Goal: Task Accomplishment & Management: Manage account settings

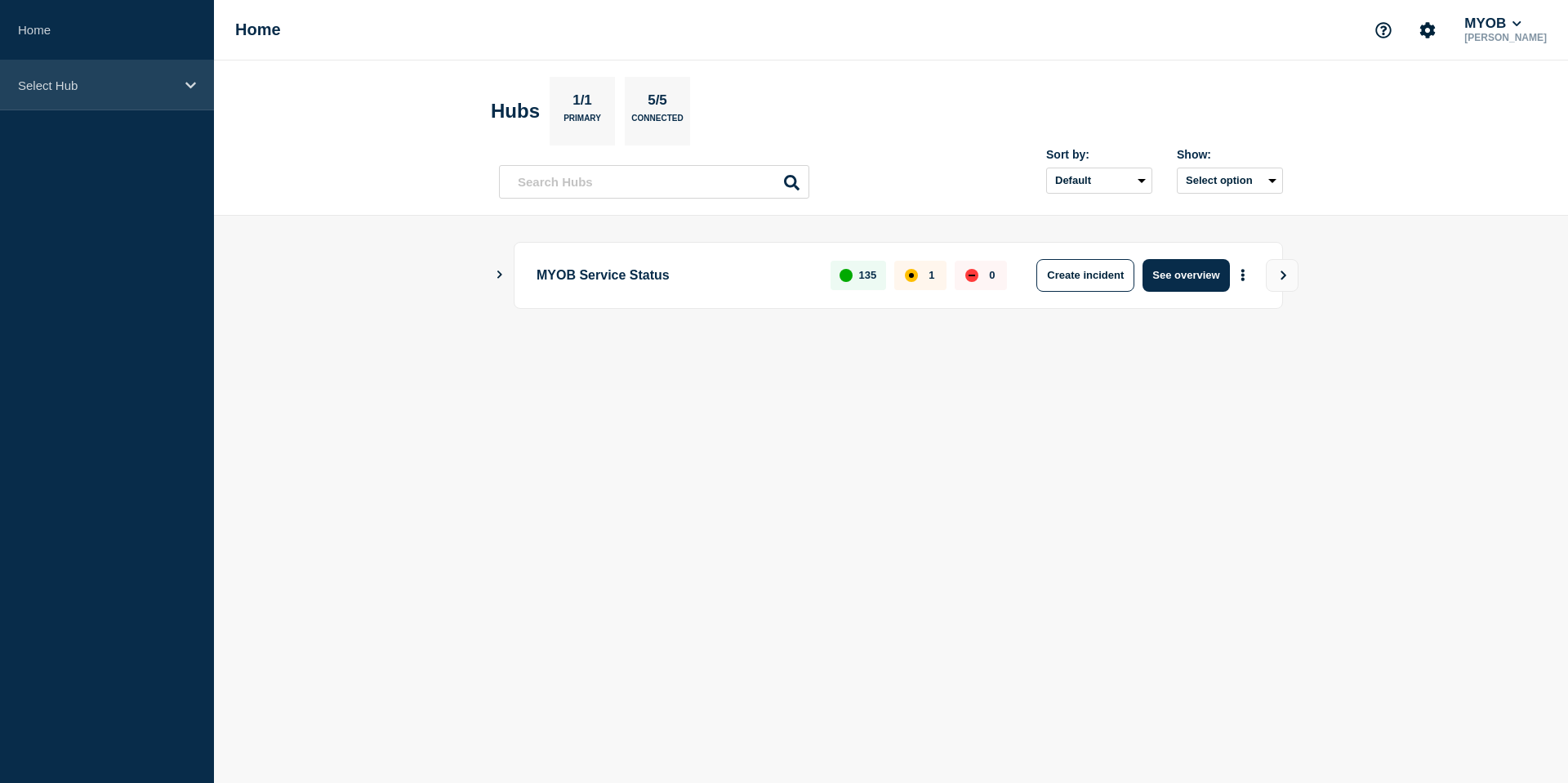
click at [196, 92] on div "Select Hub" at bounding box center [106, 85] width 214 height 50
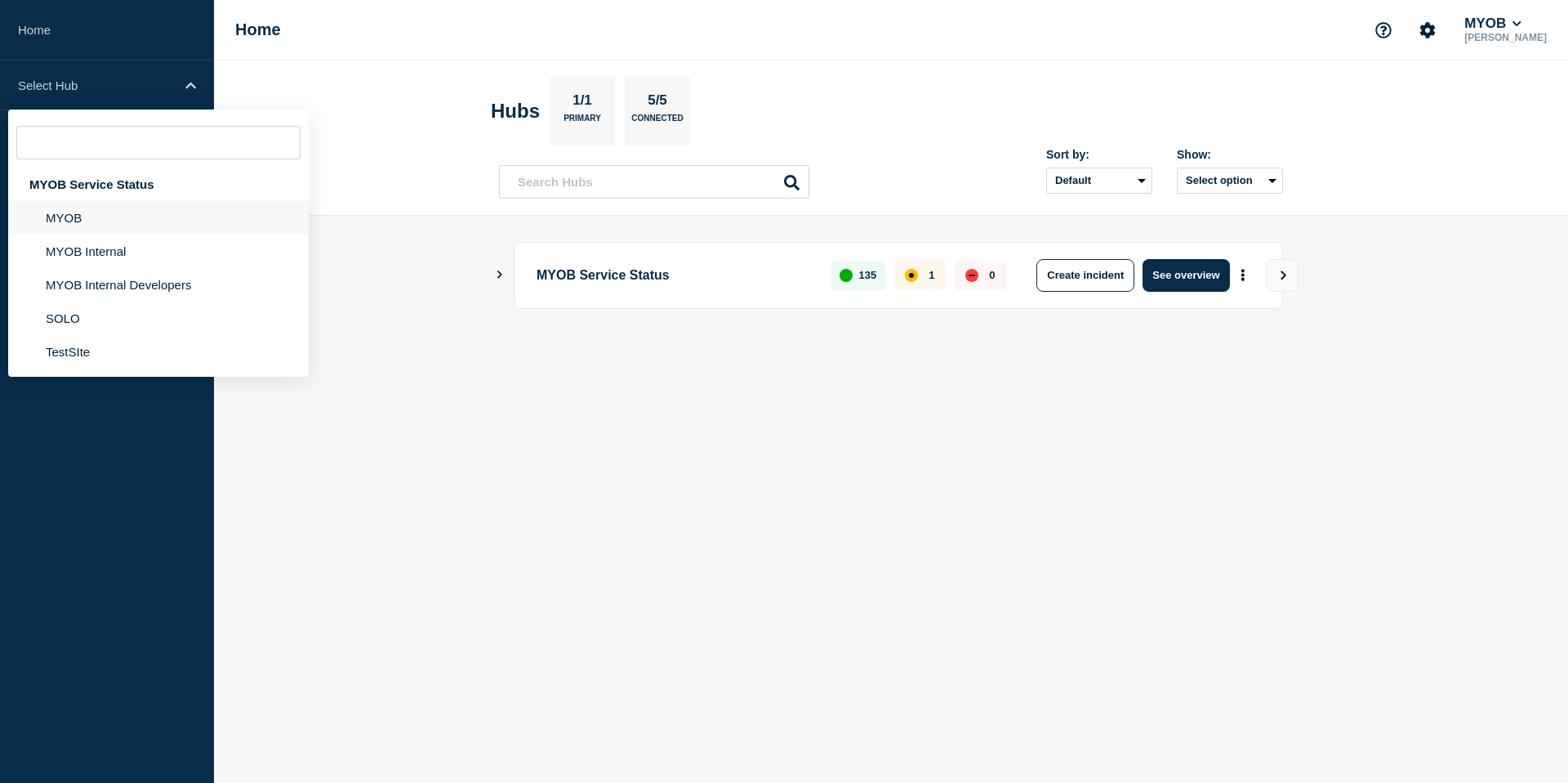
click at [156, 219] on li "MYOB" at bounding box center [158, 218] width 301 height 34
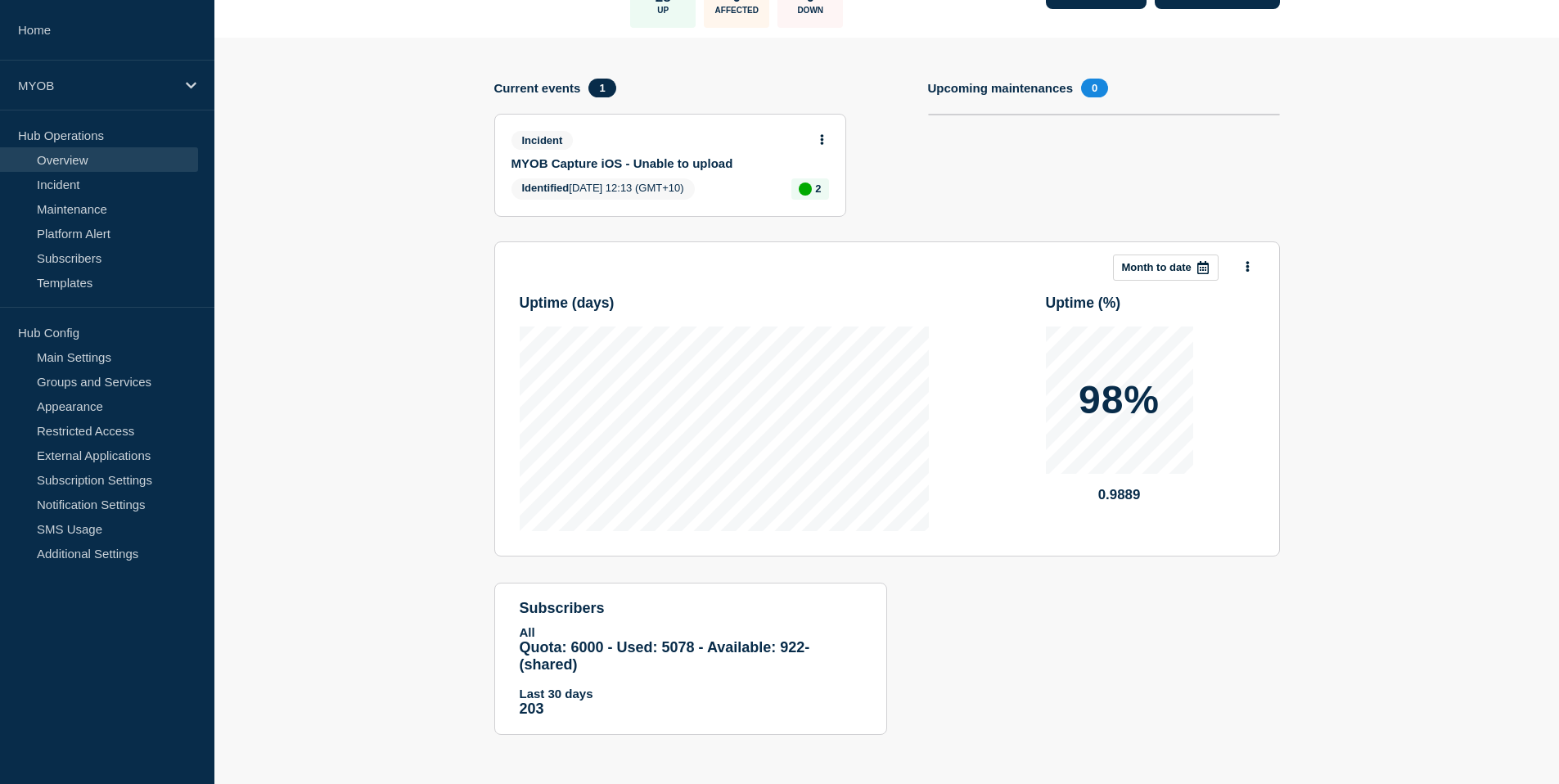
scroll to position [149, 0]
click at [124, 178] on link "Incident" at bounding box center [99, 184] width 198 height 25
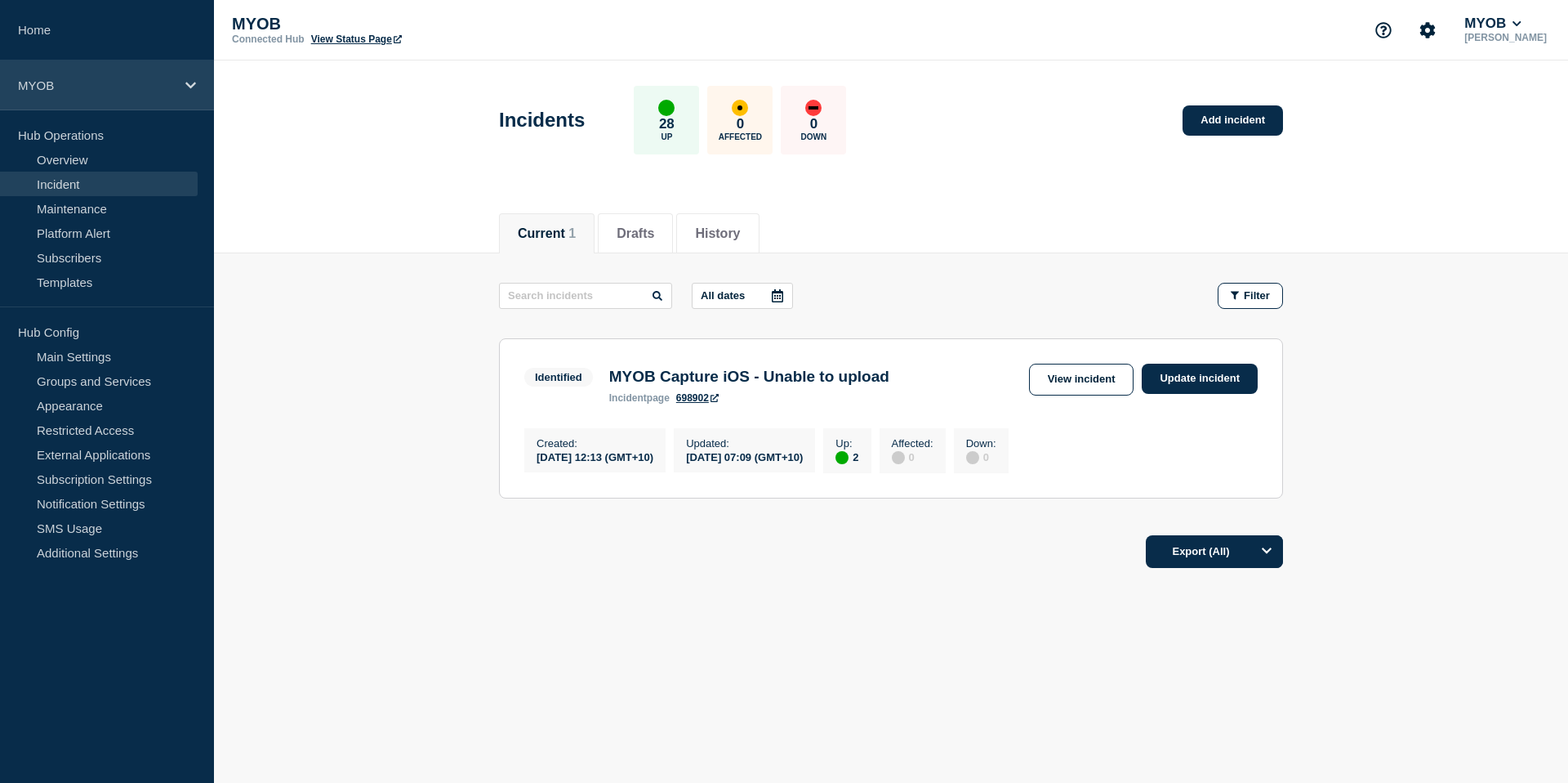
click at [151, 85] on p "MYOB" at bounding box center [96, 85] width 157 height 14
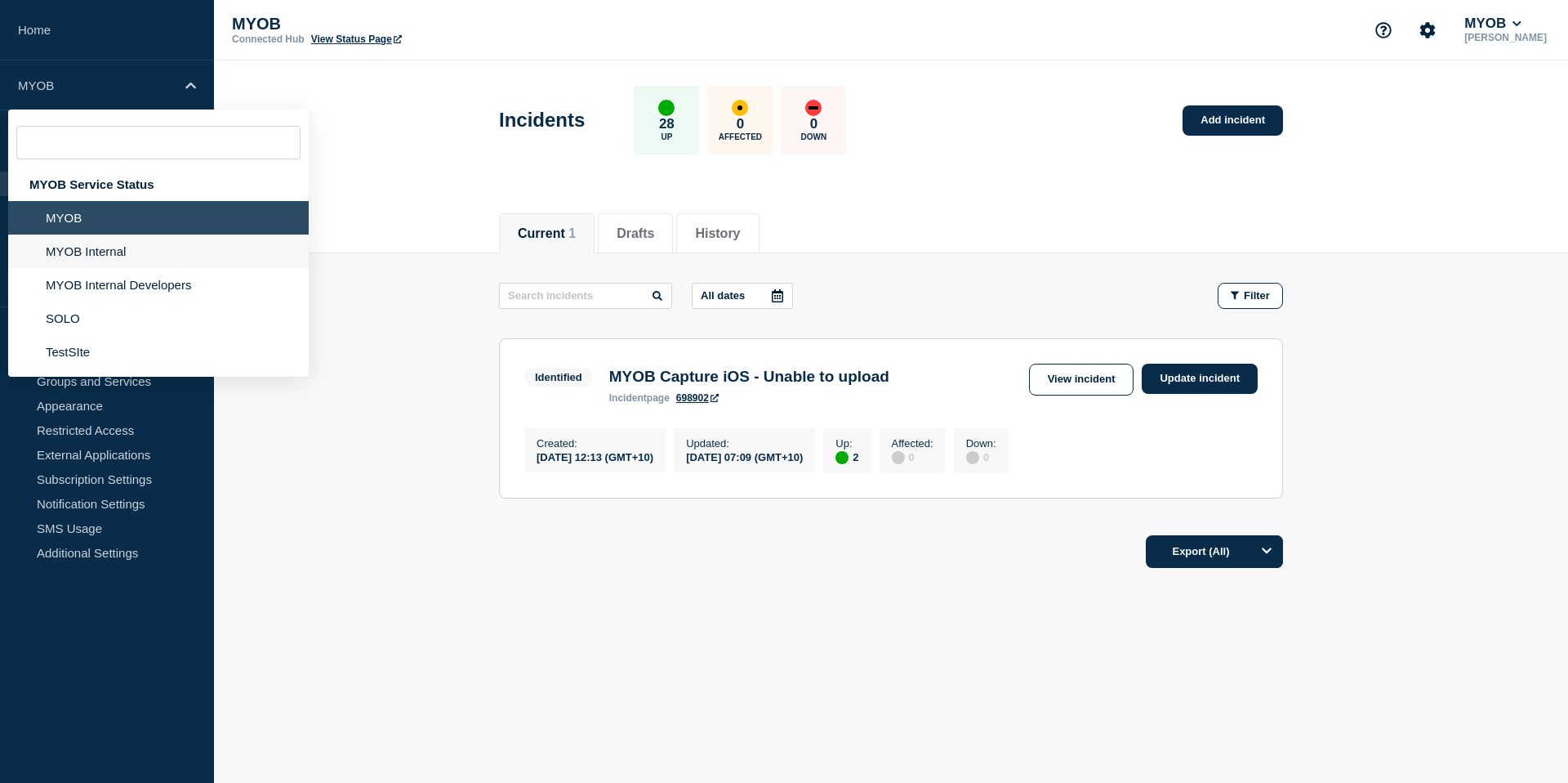
click at [121, 255] on li "MYOB Internal" at bounding box center [158, 251] width 301 height 34
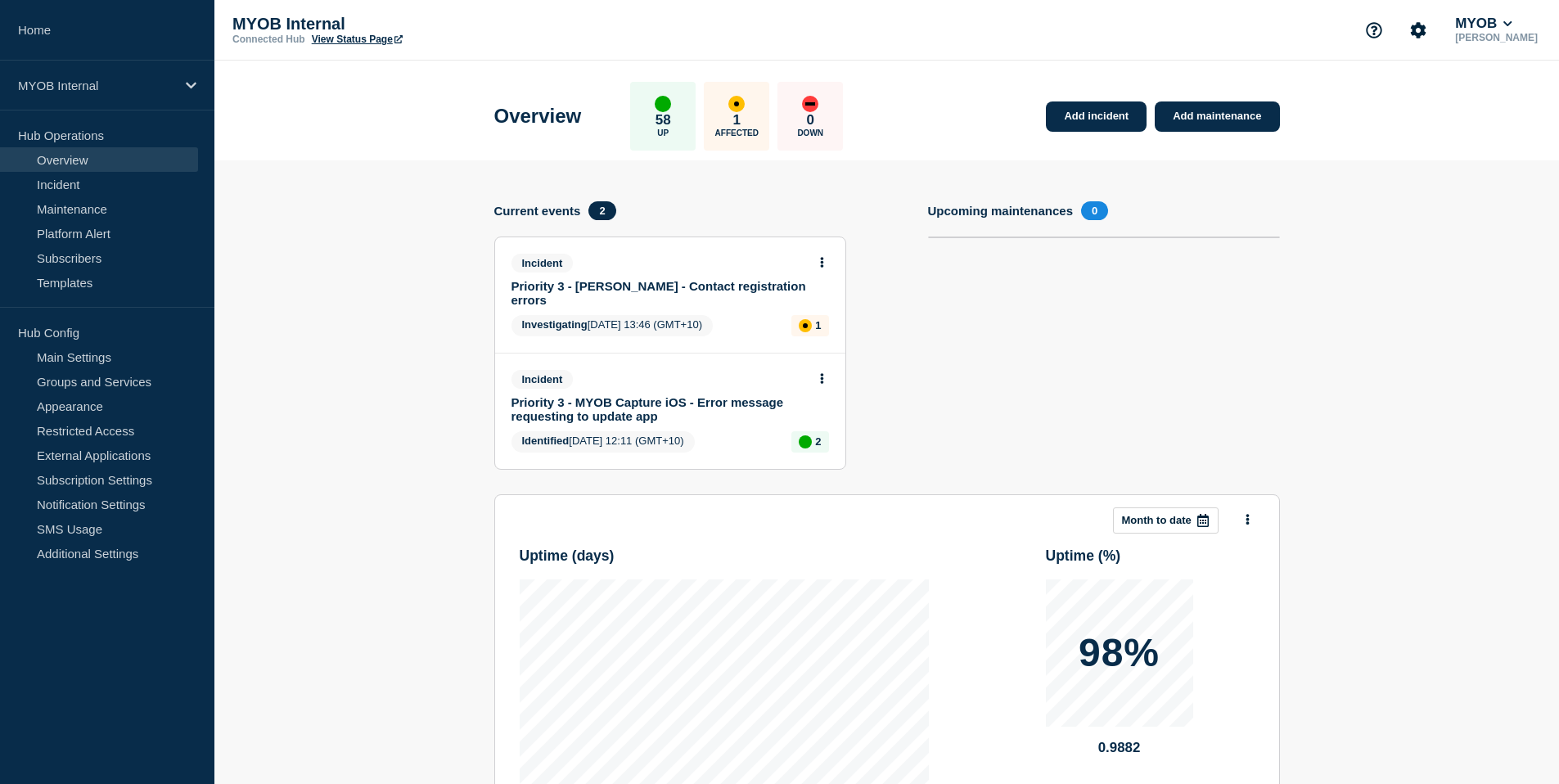
scroll to position [16, 0]
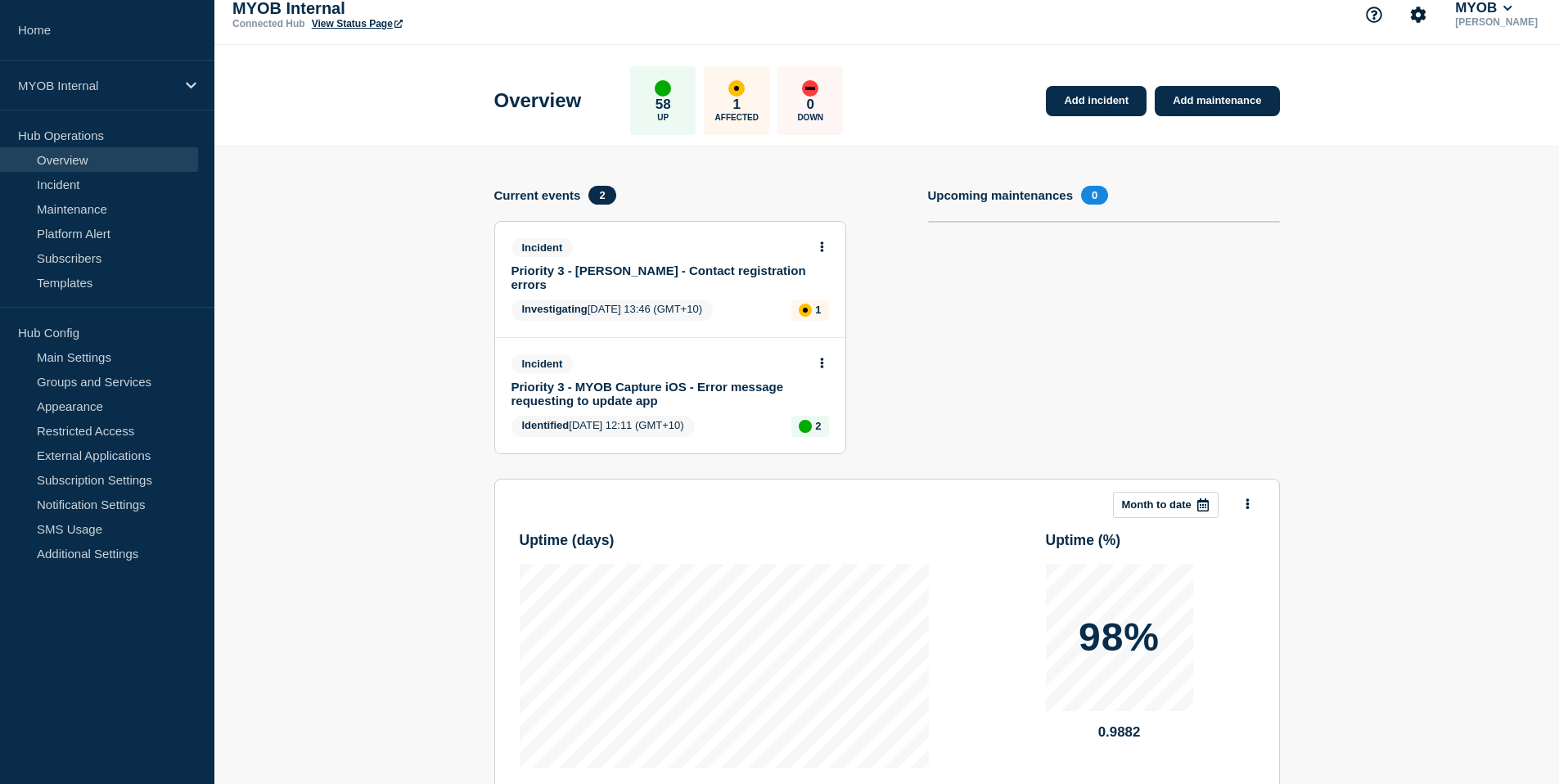
click at [679, 274] on link "Priority 3 - [PERSON_NAME] - Contact registration errors" at bounding box center [659, 278] width 296 height 28
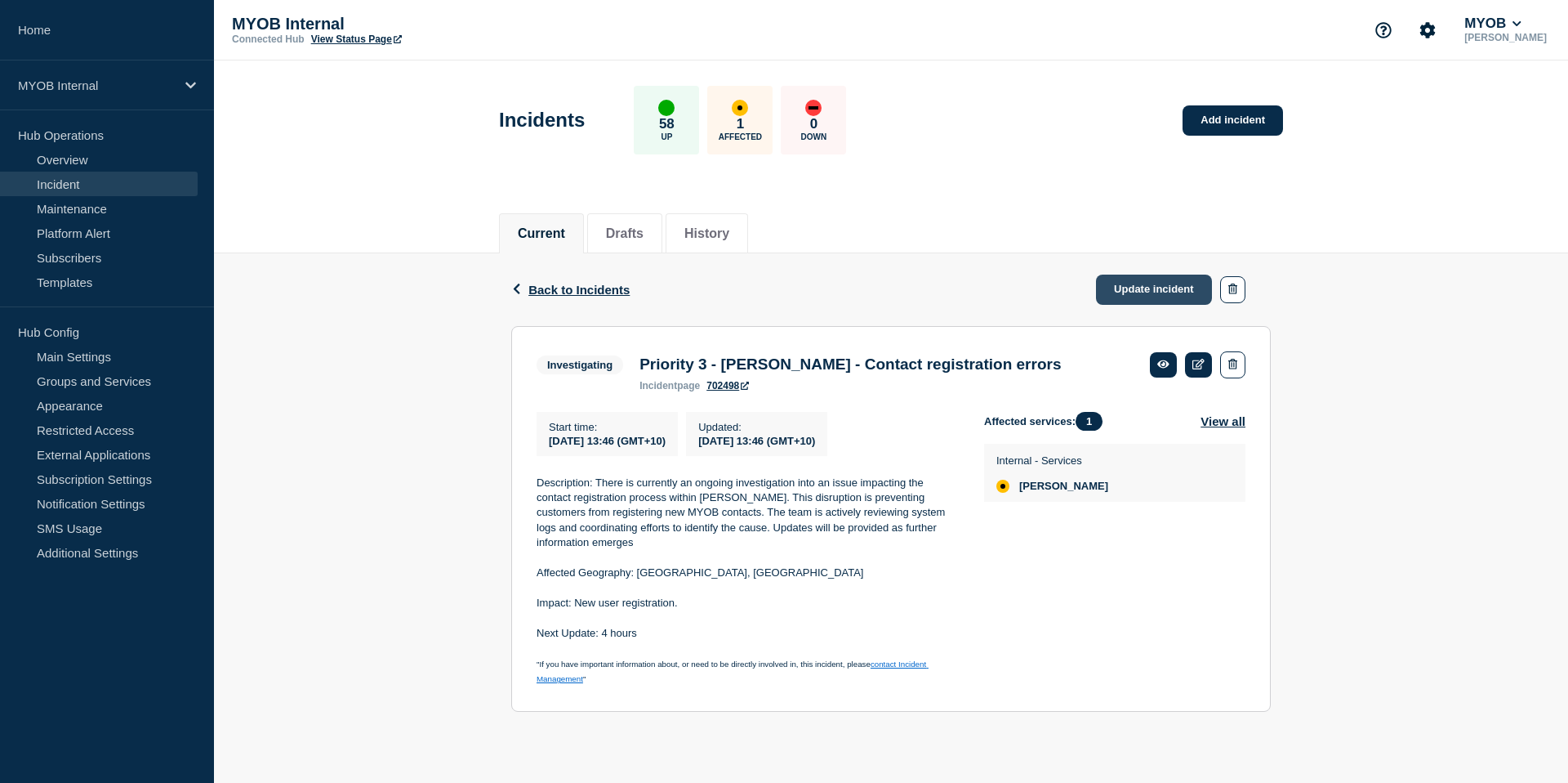
click at [1133, 288] on link "Update incident" at bounding box center [1154, 289] width 116 height 30
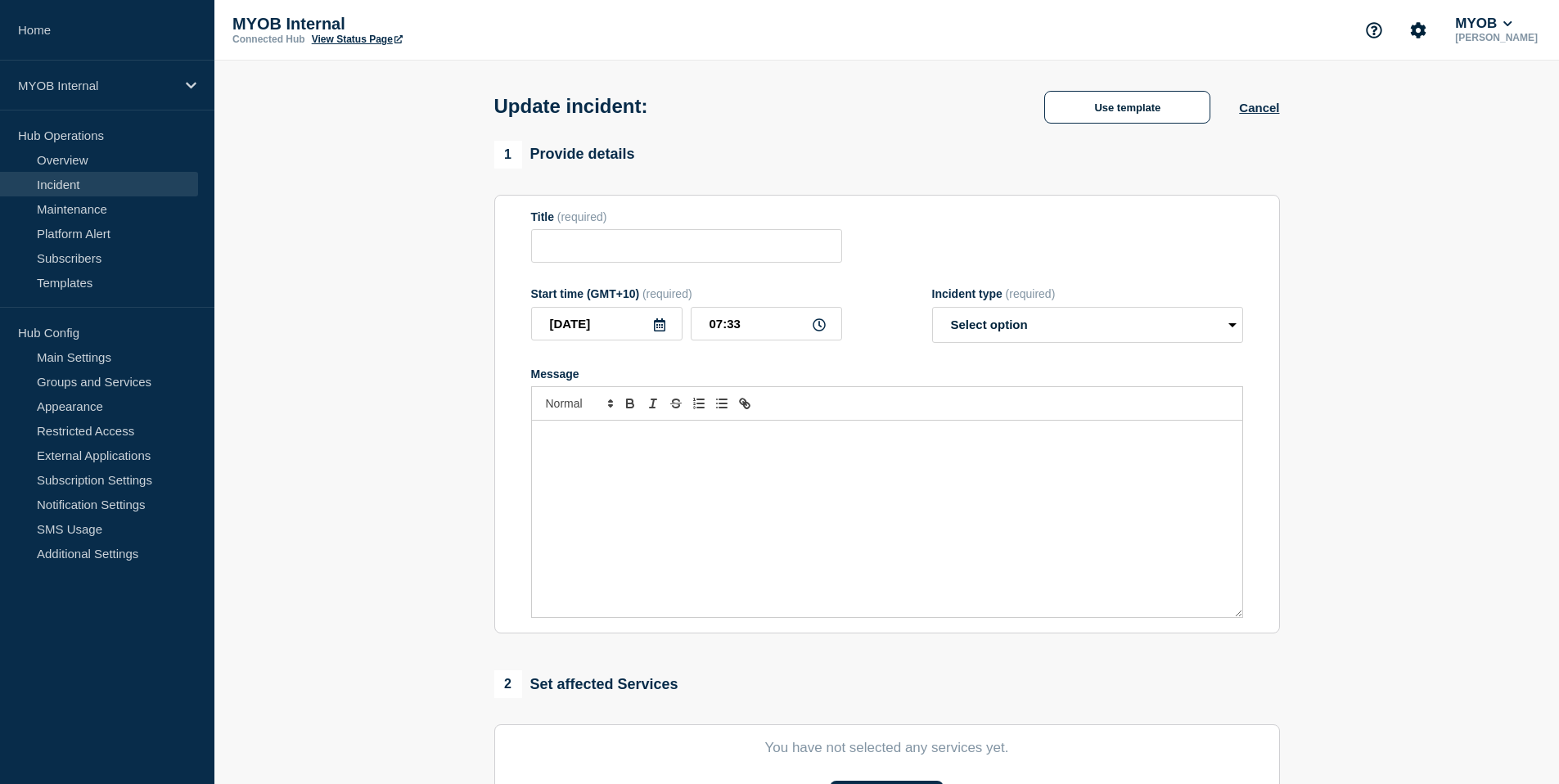
type input "Priority 3 - [PERSON_NAME] - Contact registration errors"
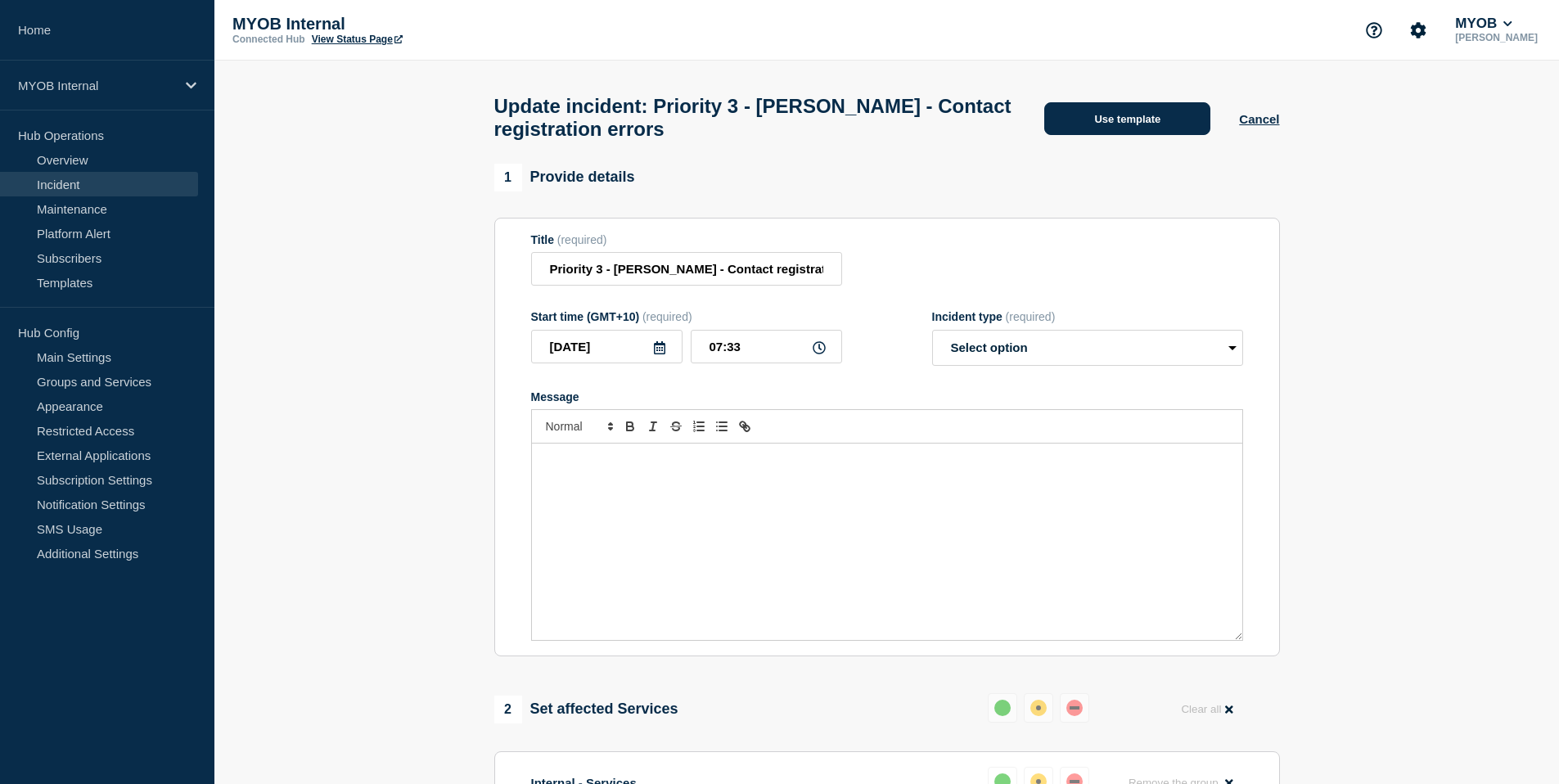
click at [1149, 131] on button "Use template" at bounding box center [1127, 118] width 166 height 33
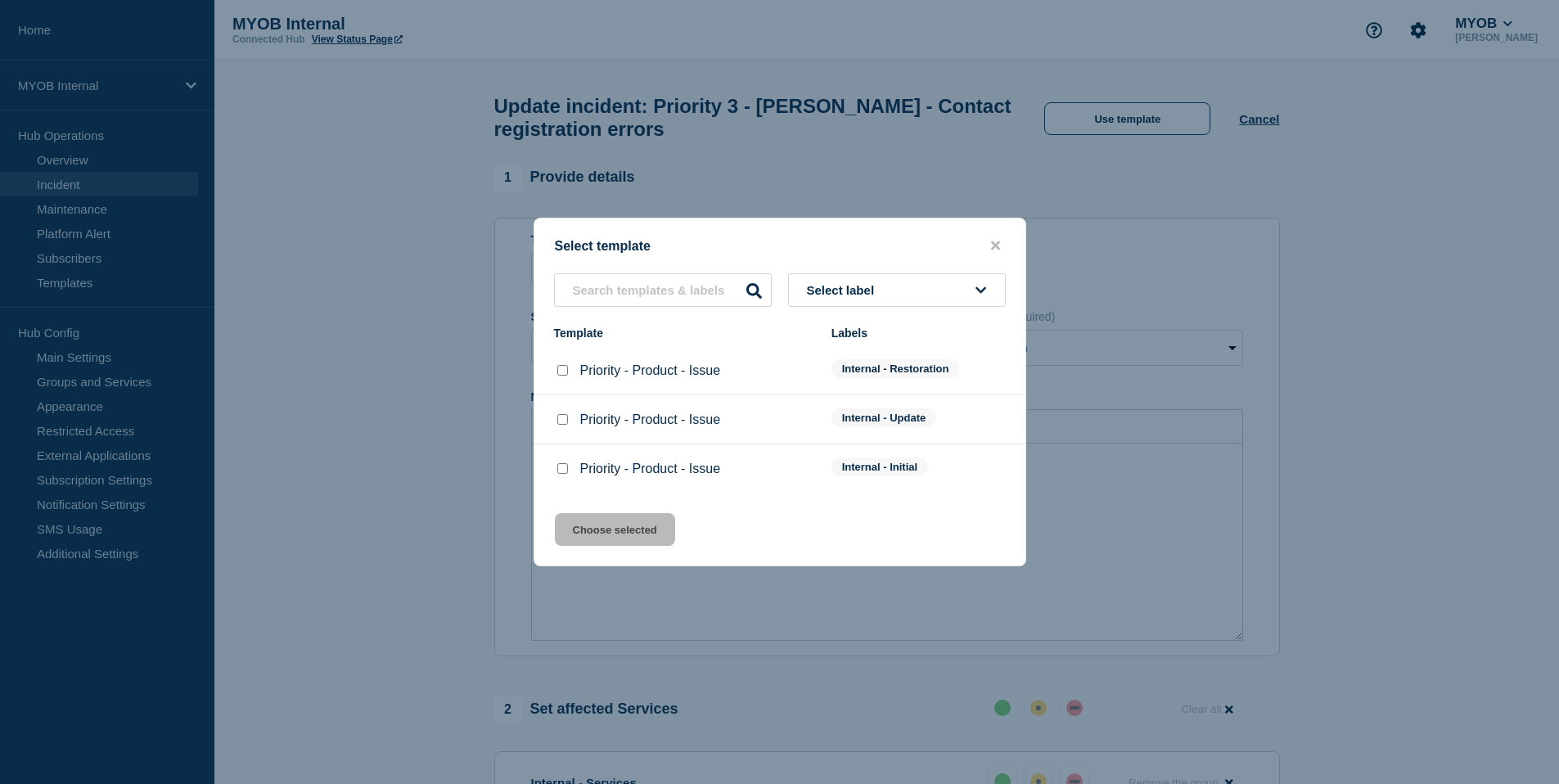
click at [555, 370] on div at bounding box center [562, 370] width 16 height 16
click at [559, 370] on input "Priority - Product - Issue checkbox" at bounding box center [562, 370] width 11 height 11
checkbox input "true"
click at [630, 535] on button "Choose selected" at bounding box center [615, 529] width 120 height 33
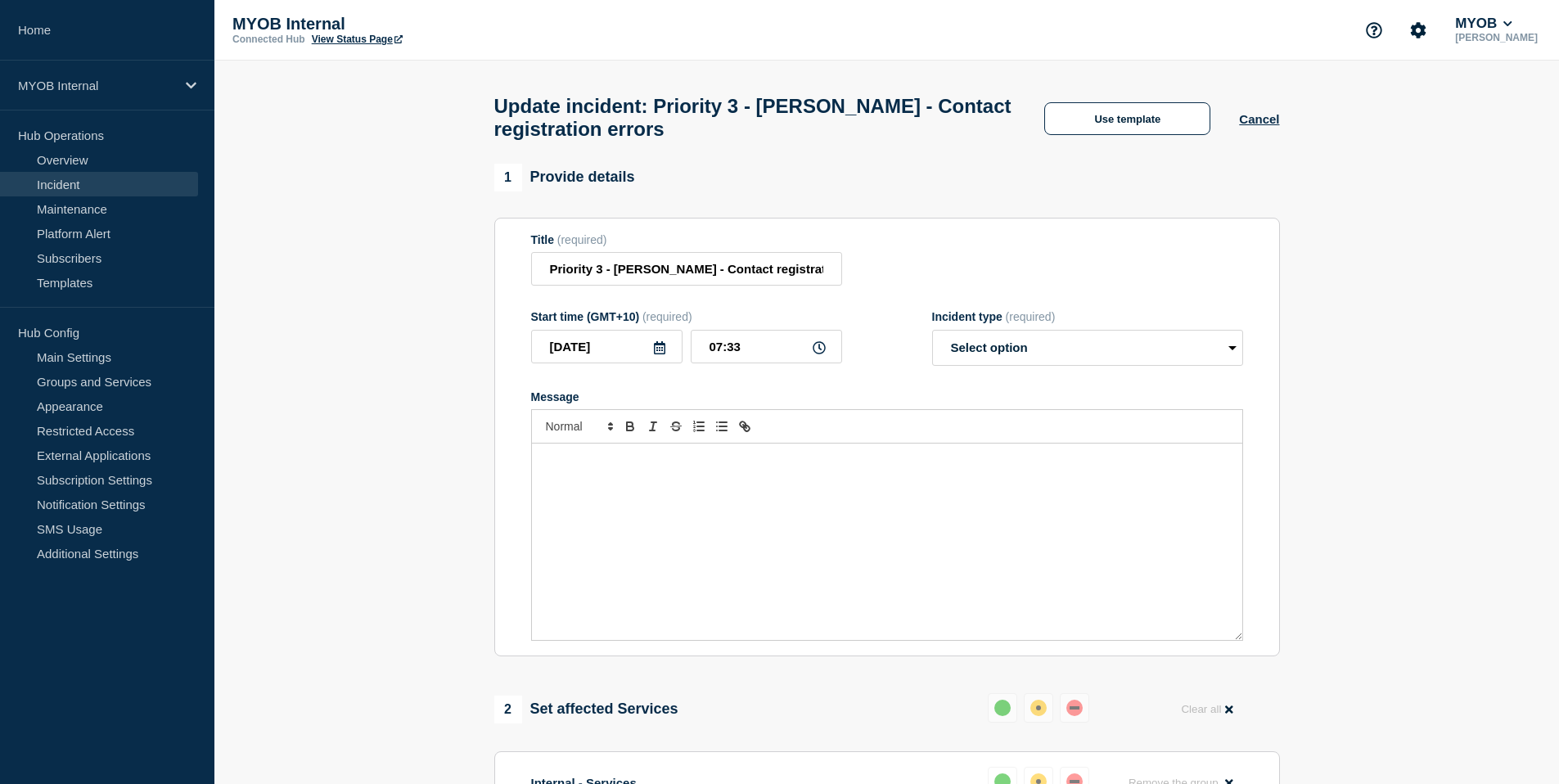
select select "resolved"
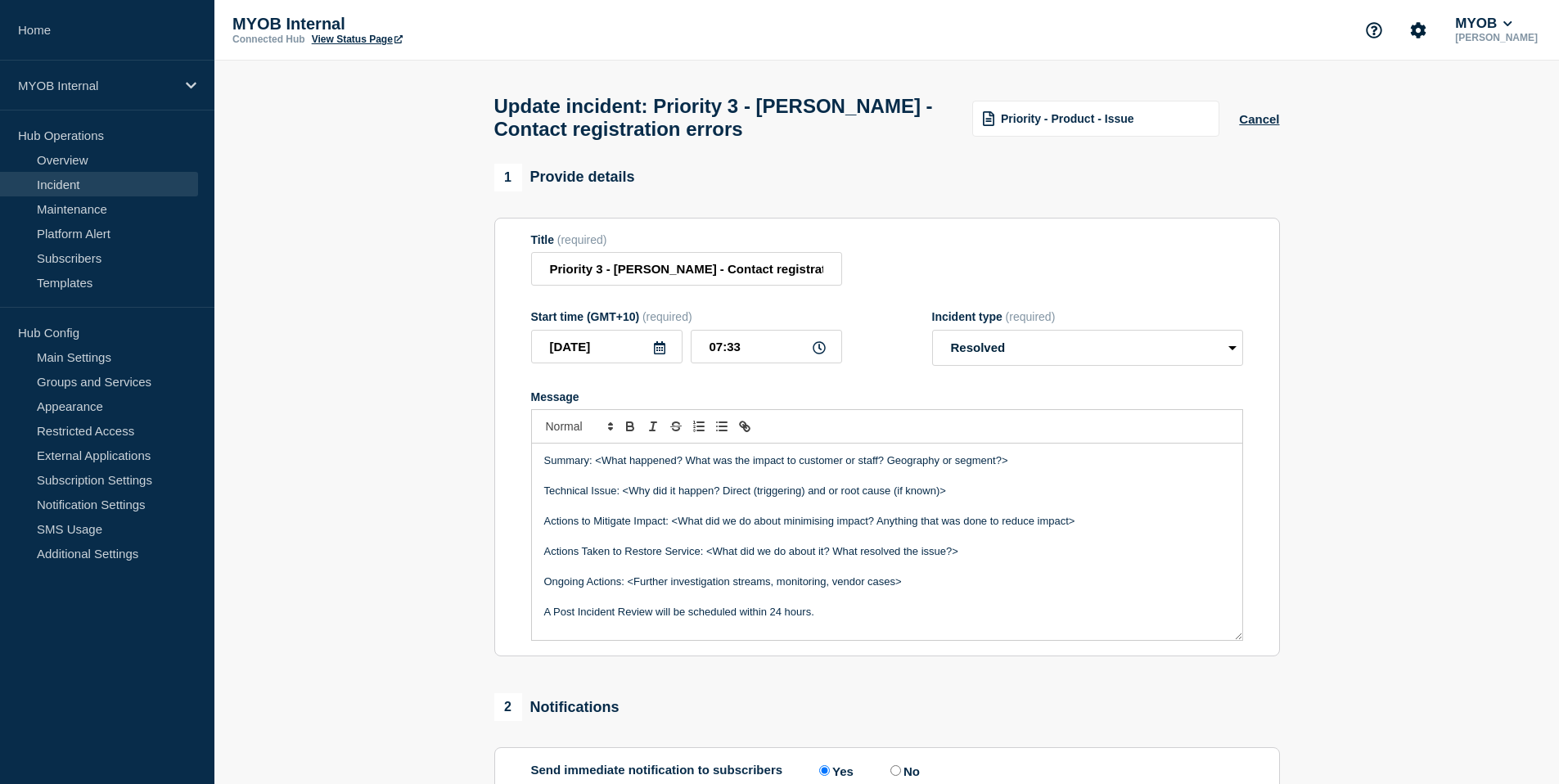
click at [687, 468] on p "Summary: <What happened? What was the impact to customer or staff? Geography or…" at bounding box center [887, 461] width 686 height 15
drag, startPoint x: 683, startPoint y: 479, endPoint x: 595, endPoint y: 479, distance: 88.0
click at [595, 468] on p "Summary: <What happened? What was the impact to customer or staff? Geography or…" at bounding box center [887, 461] width 686 height 15
click at [670, 468] on p "Summary: <What happened? What was the impact to customer or staff? Geography or…" at bounding box center [887, 461] width 686 height 15
drag, startPoint x: 684, startPoint y: 481, endPoint x: 596, endPoint y: 477, distance: 88.1
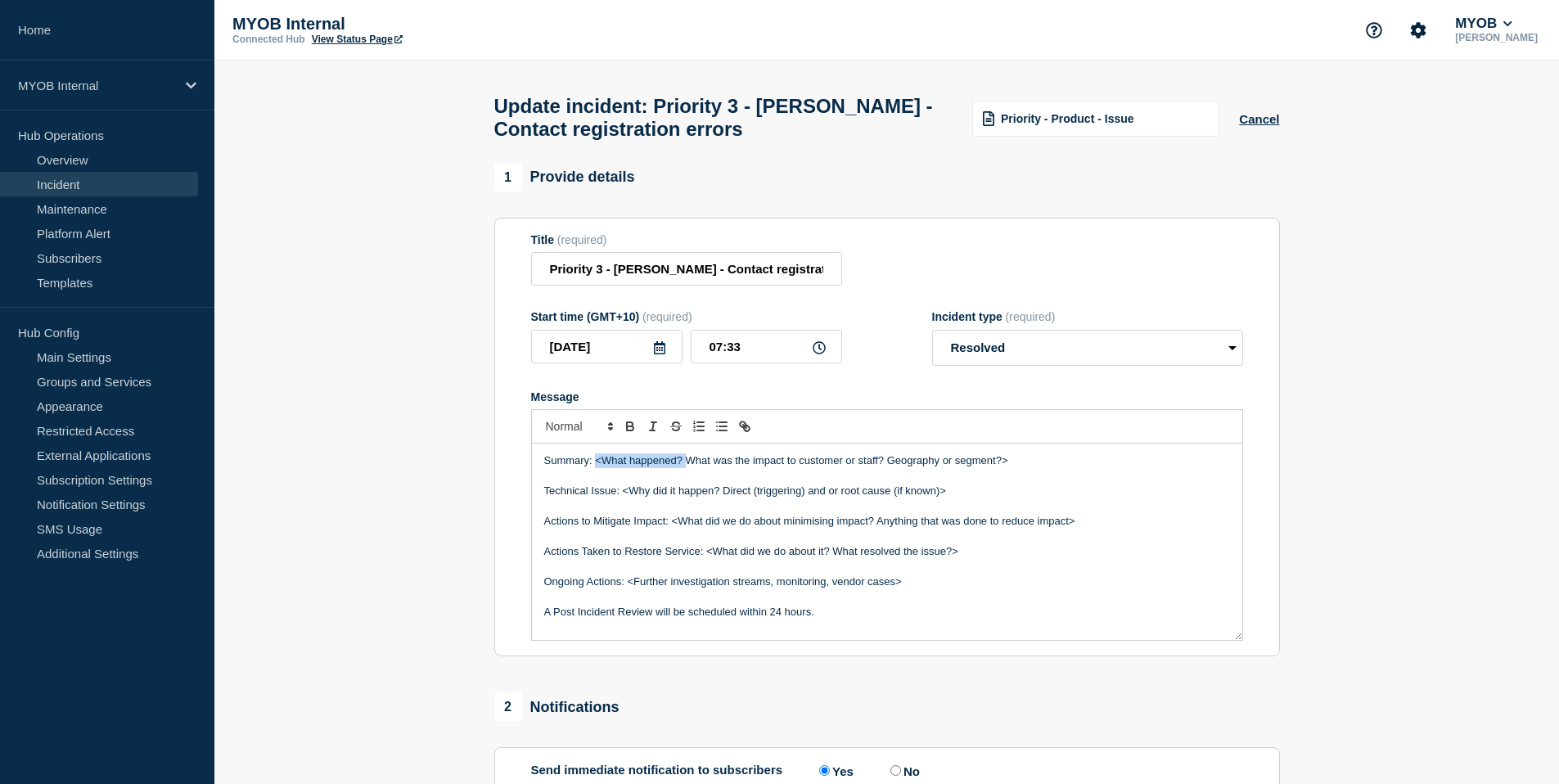
click at [596, 468] on p "Summary: <What happened? What was the impact to customer or staff? Geography or…" at bounding box center [887, 461] width 686 height 15
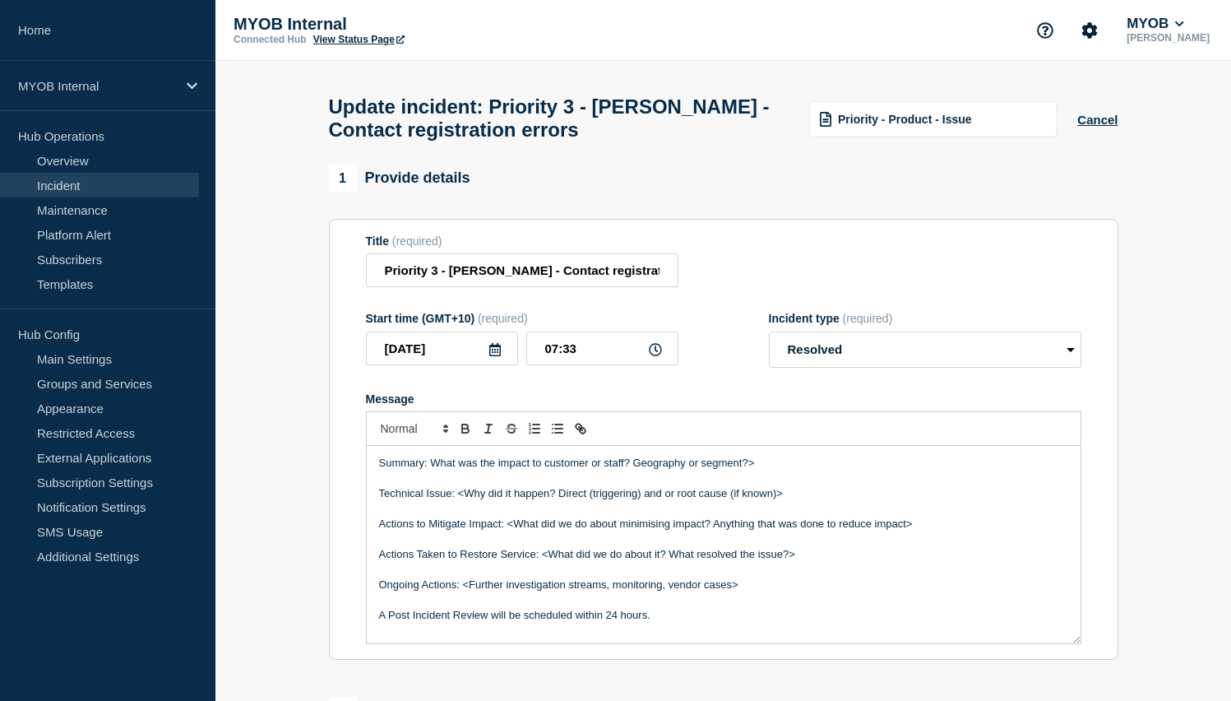
click at [657, 472] on div "Summary: What was the impact to customer or staff? Geography or segment?> Techn…" at bounding box center [724, 544] width 714 height 197
click at [496, 486] on p "Message" at bounding box center [723, 478] width 689 height 15
drag, startPoint x: 518, startPoint y: 484, endPoint x: 430, endPoint y: 482, distance: 88.0
click at [430, 470] on p "Summary: <What happened? What was the impact to customer or staff? Geography or…" at bounding box center [723, 463] width 689 height 15
click at [516, 470] on p "Summary: <What happened? What was the impact to customer or staff? Geography or…" at bounding box center [723, 463] width 689 height 15
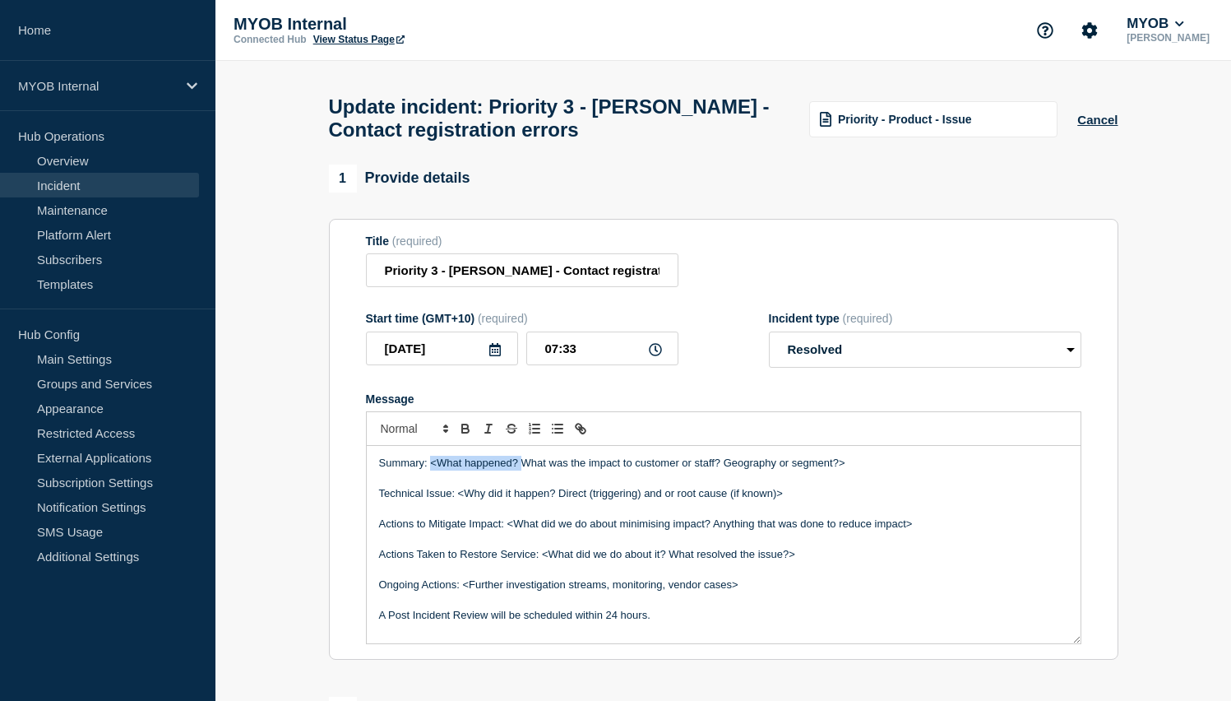
drag, startPoint x: 520, startPoint y: 480, endPoint x: 431, endPoint y: 483, distance: 88.8
click at [431, 470] on p "Summary: <What happened? What was the impact to customer or staff? Geography or…" at bounding box center [723, 463] width 689 height 15
click at [493, 486] on p "Message" at bounding box center [723, 478] width 689 height 15
drag, startPoint x: 517, startPoint y: 480, endPoint x: 429, endPoint y: 482, distance: 88.0
click at [429, 470] on p "Summary: <What happened? What was the impact to customer or staff? Geography or…" at bounding box center [723, 463] width 689 height 15
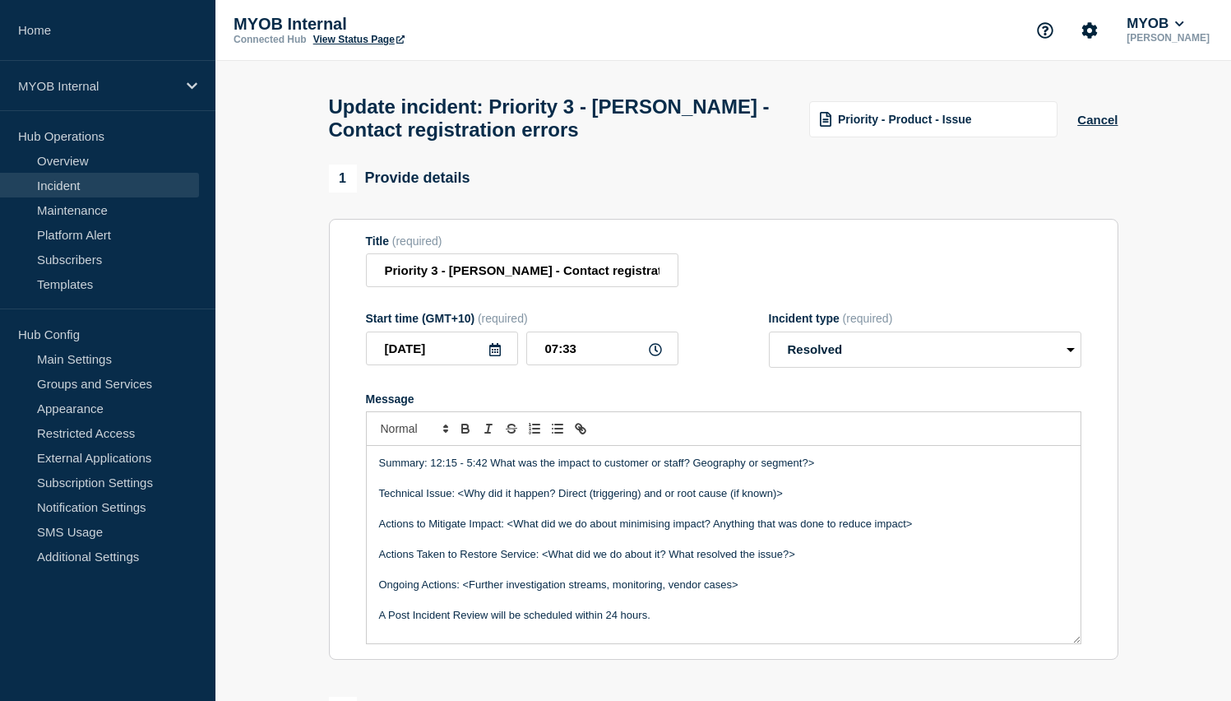
drag, startPoint x: 470, startPoint y: 484, endPoint x: 479, endPoint y: 484, distance: 9.0
click at [470, 470] on p "Summary: 12:15 - 5:42 What was the impact to customer or staff? Geography or se…" at bounding box center [723, 463] width 689 height 15
click at [457, 470] on p "Summary: 12:15 - 17:42hrs What was the impact to customer or staff? Geography o…" at bounding box center [723, 463] width 689 height 15
click at [525, 470] on p "Summary: 12:15hrs - 17:42hrs What was the impact to customer or staff? Geograph…" at bounding box center [723, 463] width 689 height 15
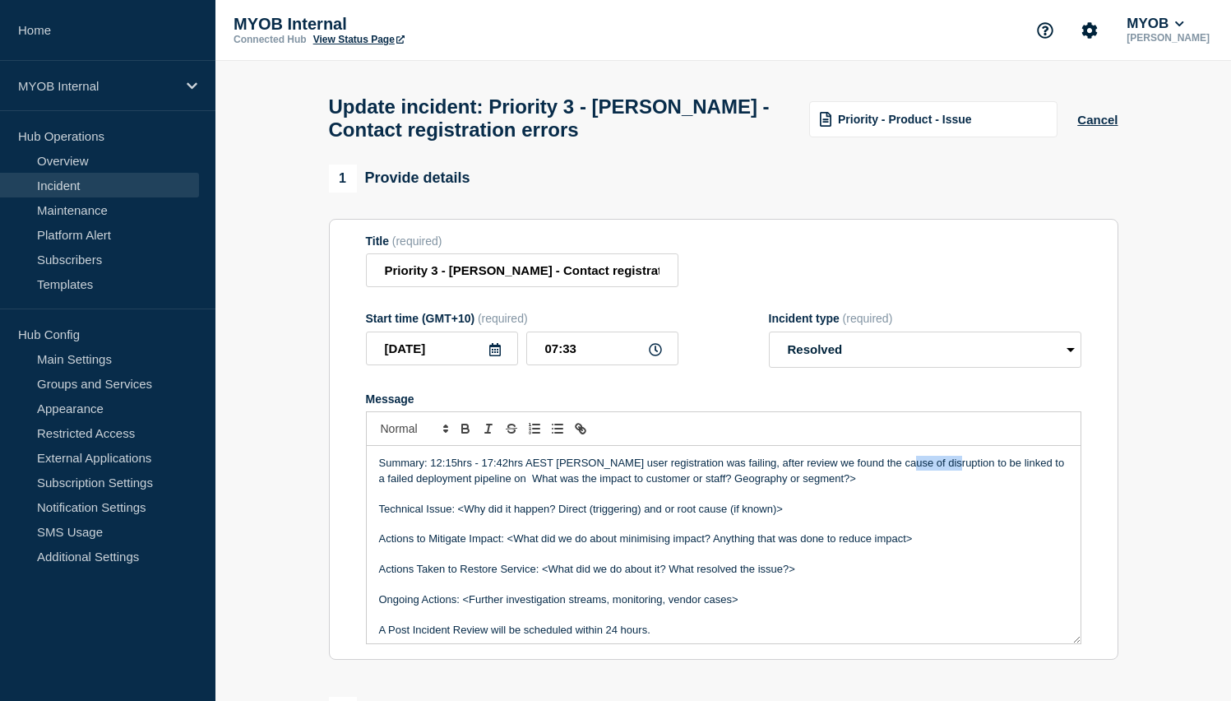
click at [914, 484] on p "Summary: 12:15hrs - 17:42hrs AEST [PERSON_NAME] user registration was failing, …" at bounding box center [723, 471] width 689 height 30
click at [902, 484] on p "Summary: 12:15hrs - 17:42hrs AEST [PERSON_NAME] user registration was failing, …" at bounding box center [723, 471] width 689 height 30
click at [918, 480] on p "Summary: 12:15hrs - 17:42hrs AEST [PERSON_NAME] user registration was failing, …" at bounding box center [723, 471] width 689 height 30
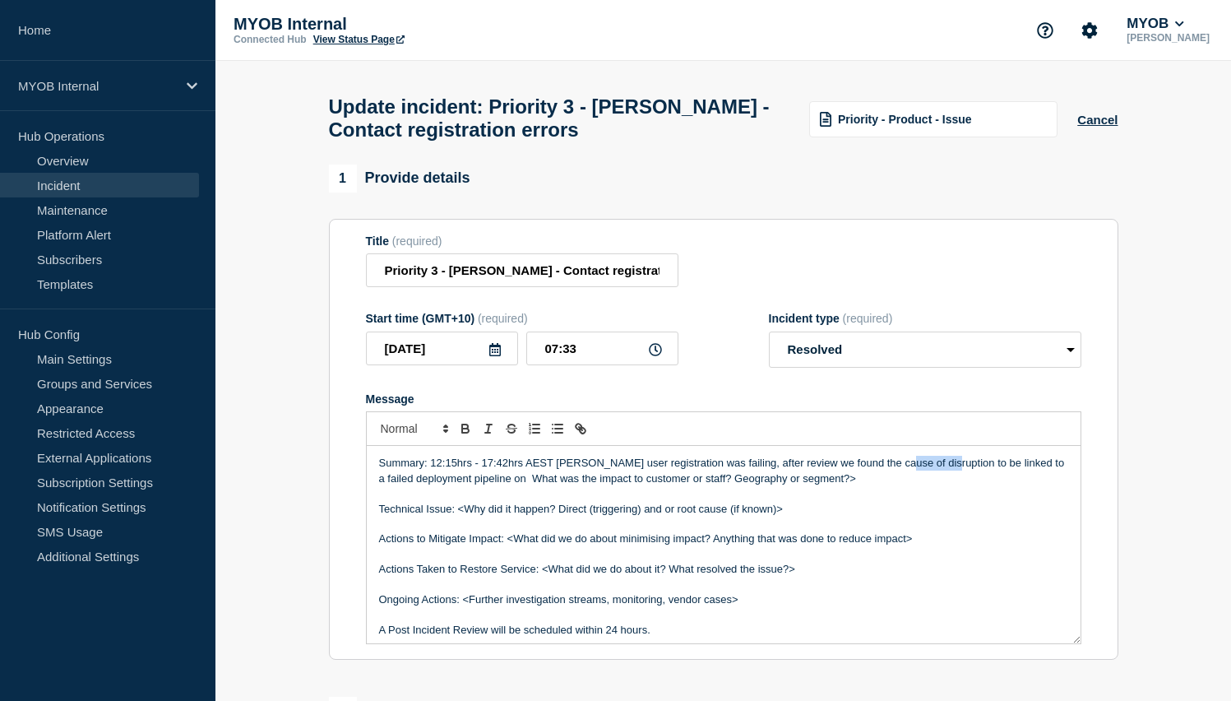
click at [918, 480] on p "Summary: 12:15hrs - 17:42hrs AEST [PERSON_NAME] user registration was failing, …" at bounding box center [723, 471] width 689 height 30
copy p "disruption"
click at [918, 480] on p "Summary: 12:15hrs - 17:42hrs AEST [PERSON_NAME] user registration was failing, …" at bounding box center [723, 471] width 689 height 30
click at [835, 516] on p "Technical Issue: <Why did it happen? Direct (triggering) and or root cause (if …" at bounding box center [723, 509] width 689 height 15
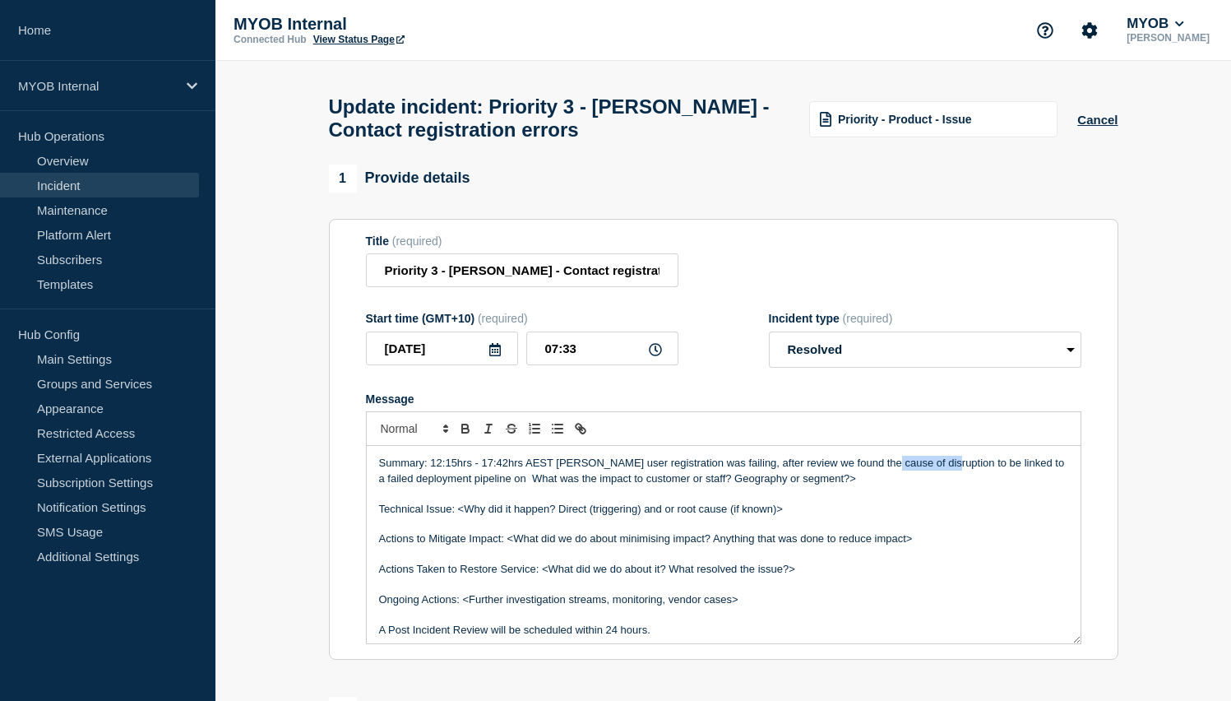
drag, startPoint x: 937, startPoint y: 483, endPoint x: 877, endPoint y: 487, distance: 59.3
click at [877, 486] on p "Summary: 12:15hrs - 17:42hrs AEST [PERSON_NAME] user registration was failing, …" at bounding box center [723, 471] width 689 height 30
click at [849, 477] on p "Summary: 12:15hrs - 17:42hrs AEST [PERSON_NAME] user registration was failing, …" at bounding box center [723, 471] width 689 height 30
click at [874, 486] on p "Summary: 12:15hrs - 17:42hrs AEST [PERSON_NAME] user registration was failing, …" at bounding box center [723, 471] width 689 height 30
drag, startPoint x: 488, startPoint y: 493, endPoint x: 677, endPoint y: 548, distance: 196.2
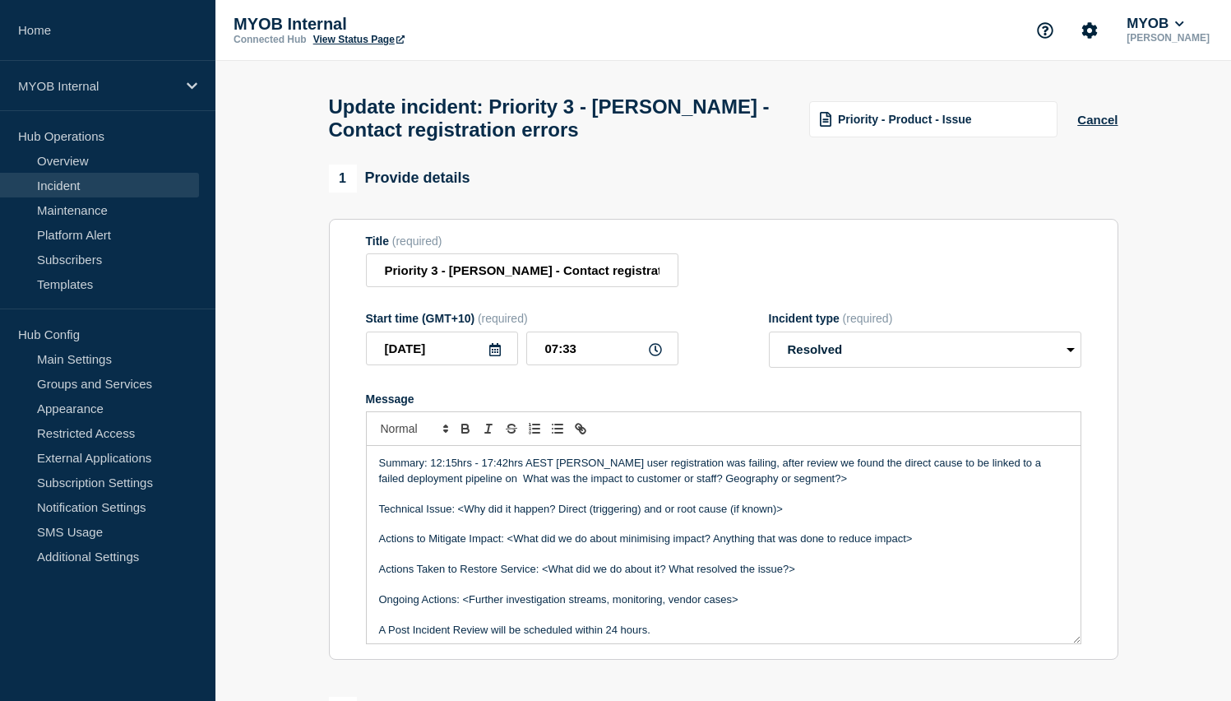
click at [489, 486] on p "Summary: 12:15hrs - 17:42hrs AEST [PERSON_NAME] user registration was failing, …" at bounding box center [723, 471] width 689 height 30
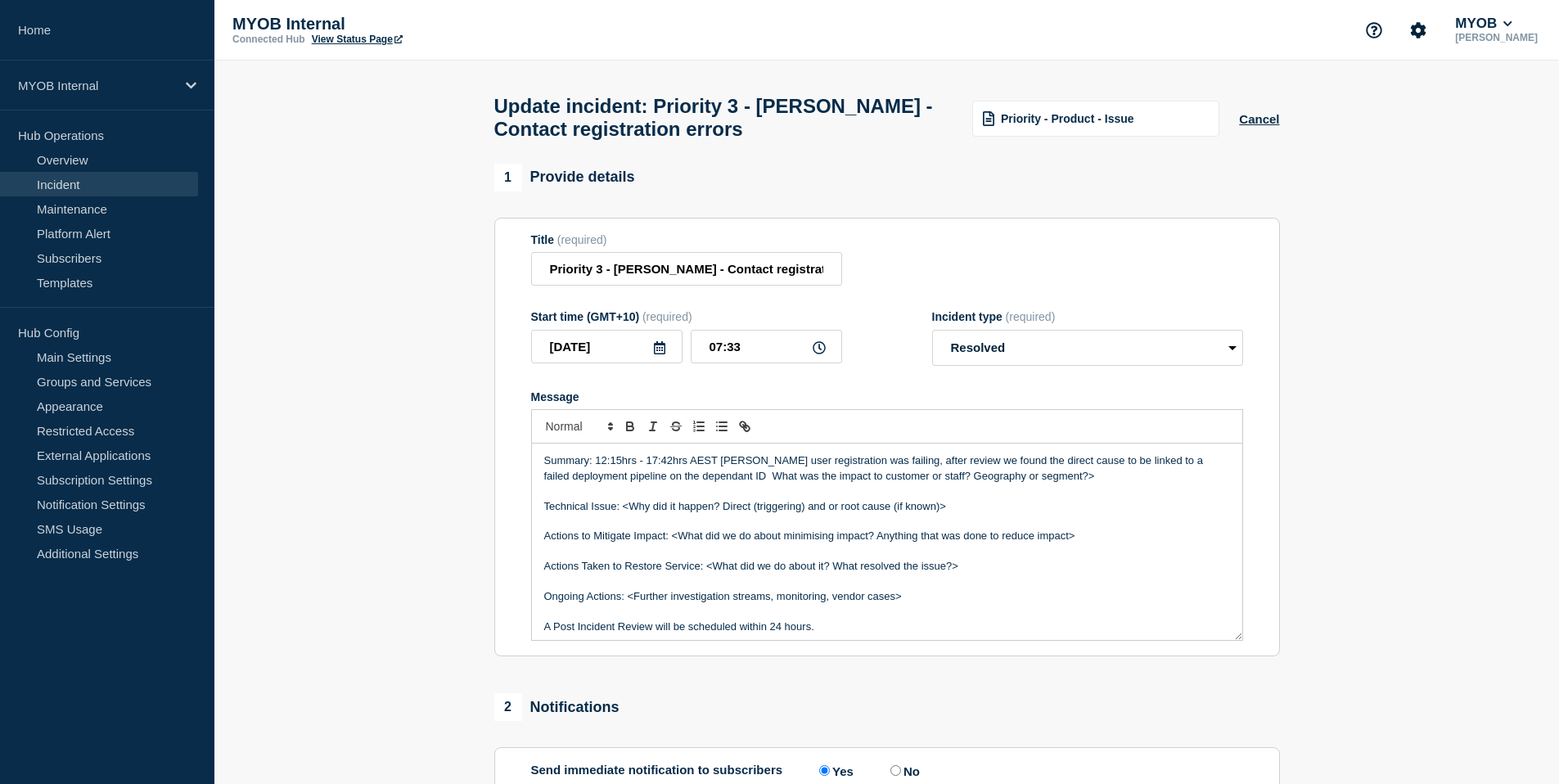
click at [767, 513] on p "Technical Issue: <Why did it happen? Direct (triggering) and or root cause (if …" at bounding box center [887, 506] width 686 height 15
click at [1096, 484] on p "Summary: 12:15hrs - 17:42hrs AEST [PERSON_NAME] user registration was failing, …" at bounding box center [887, 469] width 686 height 30
drag, startPoint x: 740, startPoint y: 493, endPoint x: 642, endPoint y: 497, distance: 98.1
click at [642, 484] on p "Summary: 12:15hrs - 17:42hrs AEST [PERSON_NAME] user registration was failing, …" at bounding box center [887, 469] width 686 height 30
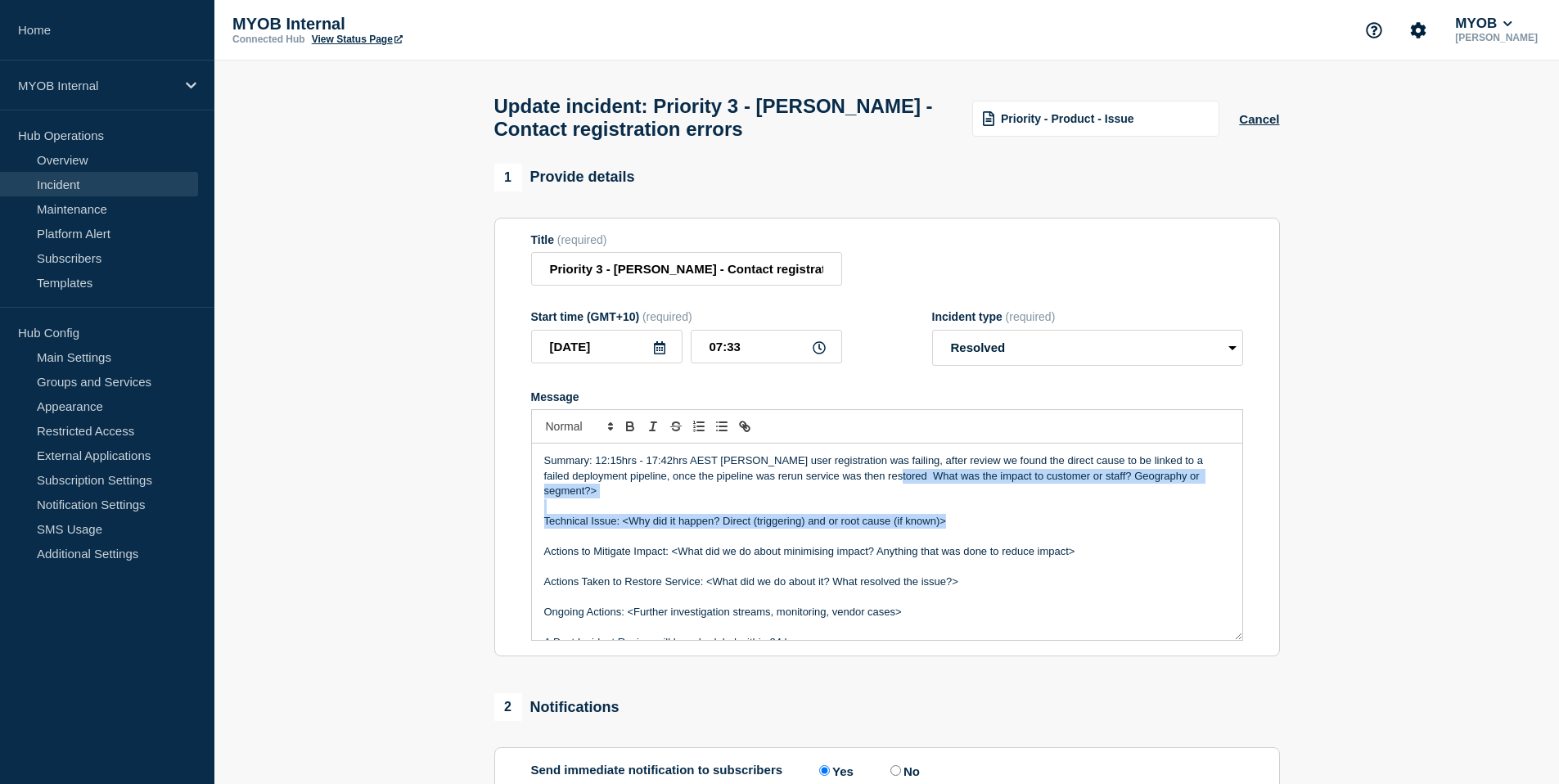
drag, startPoint x: 905, startPoint y: 494, endPoint x: 947, endPoint y: 536, distance: 59.4
click at [947, 536] on div "Summary: 12:15hrs - 17:42hrs AEST [PERSON_NAME] user registration was failing, …" at bounding box center [887, 541] width 711 height 196
click at [937, 498] on p "Summary: 12:15hrs - 17:42hrs AEST [PERSON_NAME] user registration was failing, …" at bounding box center [887, 476] width 686 height 45
drag, startPoint x: 901, startPoint y: 494, endPoint x: 914, endPoint y: 504, distance: 16.4
click at [914, 498] on p "Summary: 12:15hrs - 17:42hrs AEST [PERSON_NAME] user registration was failing, …" at bounding box center [887, 476] width 686 height 45
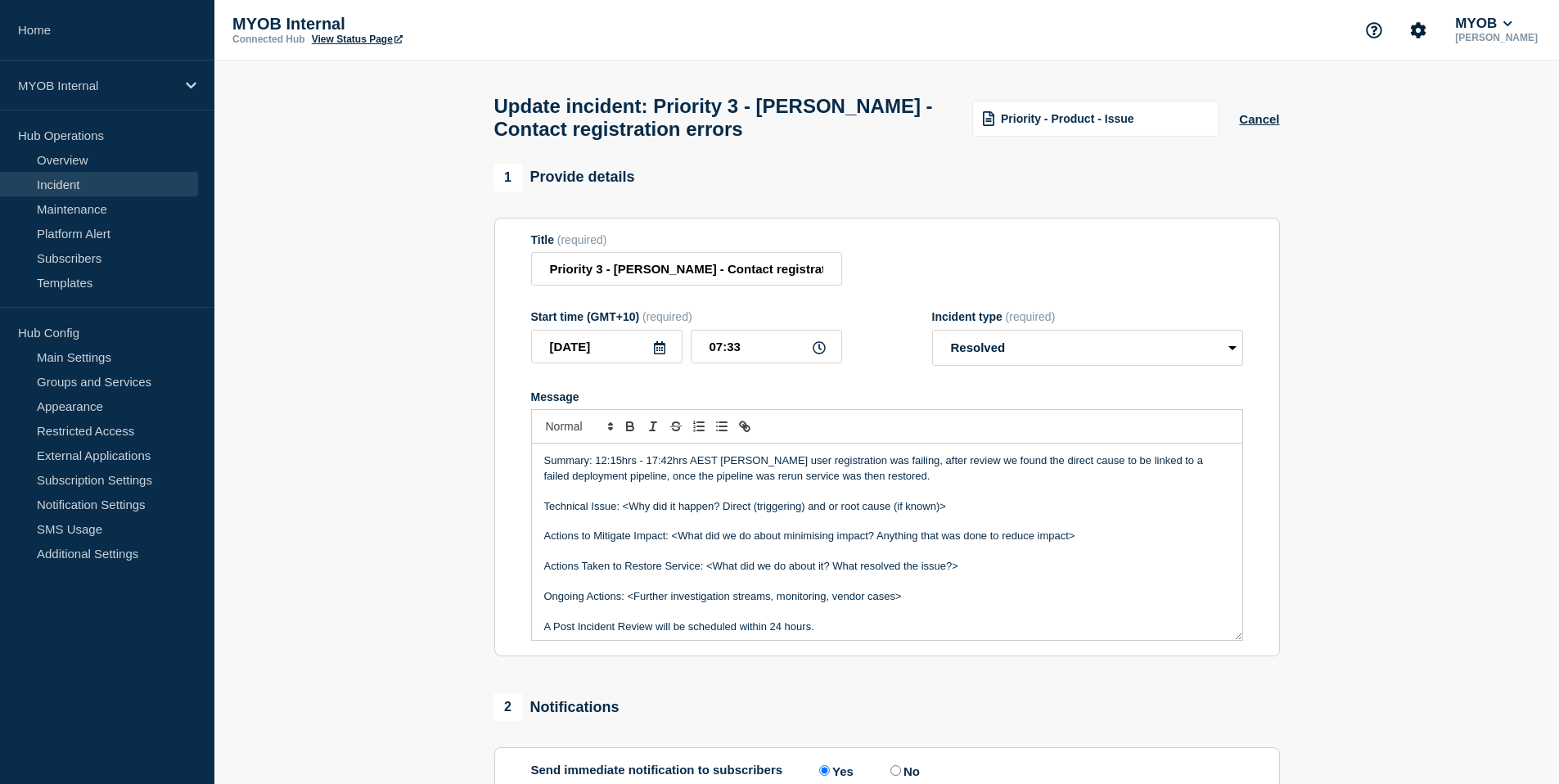
drag, startPoint x: 975, startPoint y: 522, endPoint x: 624, endPoint y: 525, distance: 351.0
click at [624, 513] on p "Technical Issue: <Why did it happen? Direct (triggering) and or root cause (if …" at bounding box center [887, 506] width 686 height 15
click at [922, 498] on p "Message" at bounding box center [887, 490] width 686 height 15
click at [760, 513] on p "Technical Issue: Failed deployment pipeline" at bounding box center [887, 506] width 686 height 15
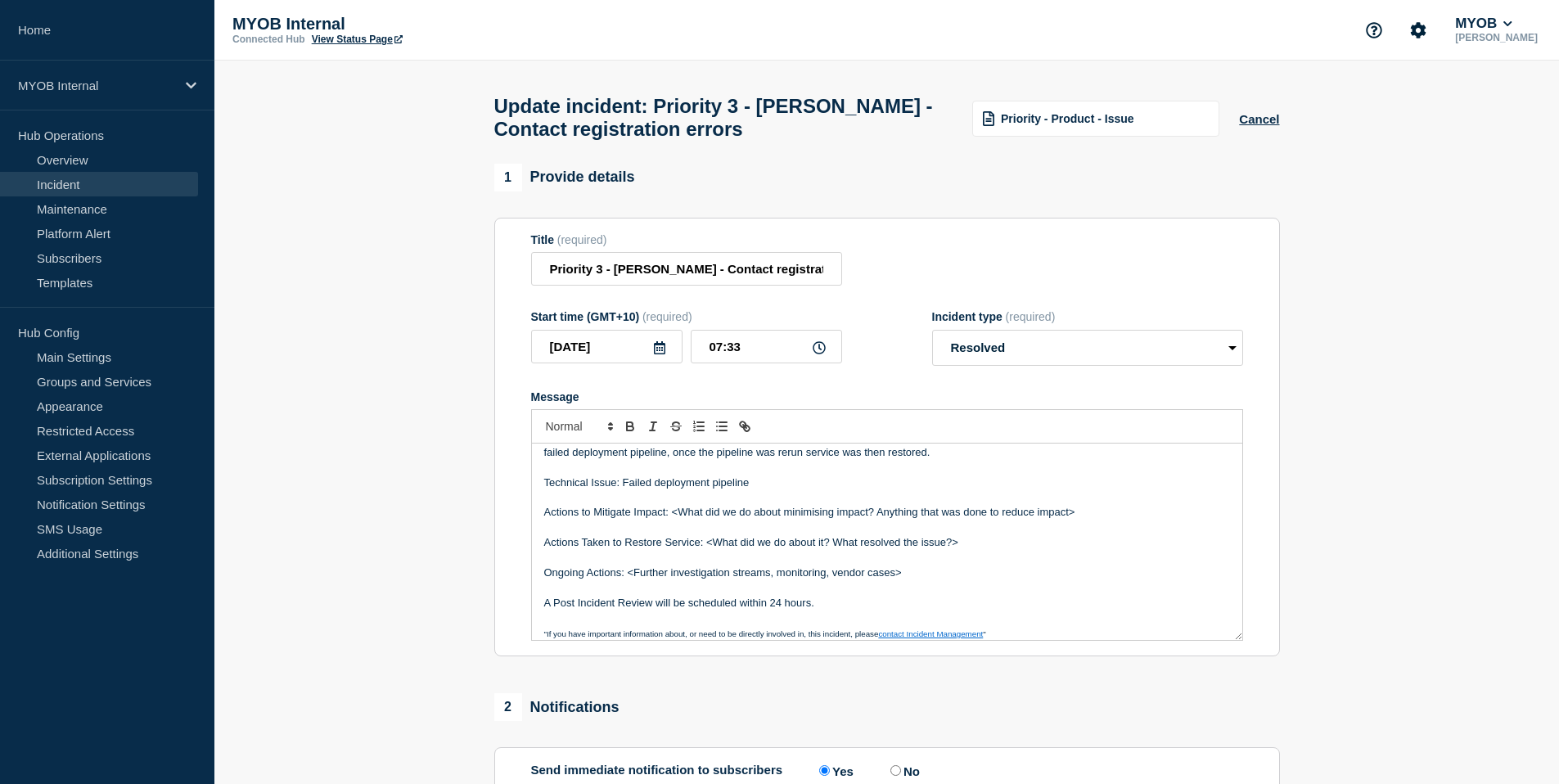
drag, startPoint x: 1092, startPoint y: 527, endPoint x: 537, endPoint y: 531, distance: 555.0
click at [537, 531] on div "Summary: 12:15hrs - 17:42hrs AEST [PERSON_NAME] user registration was failing, …" at bounding box center [887, 541] width 711 height 196
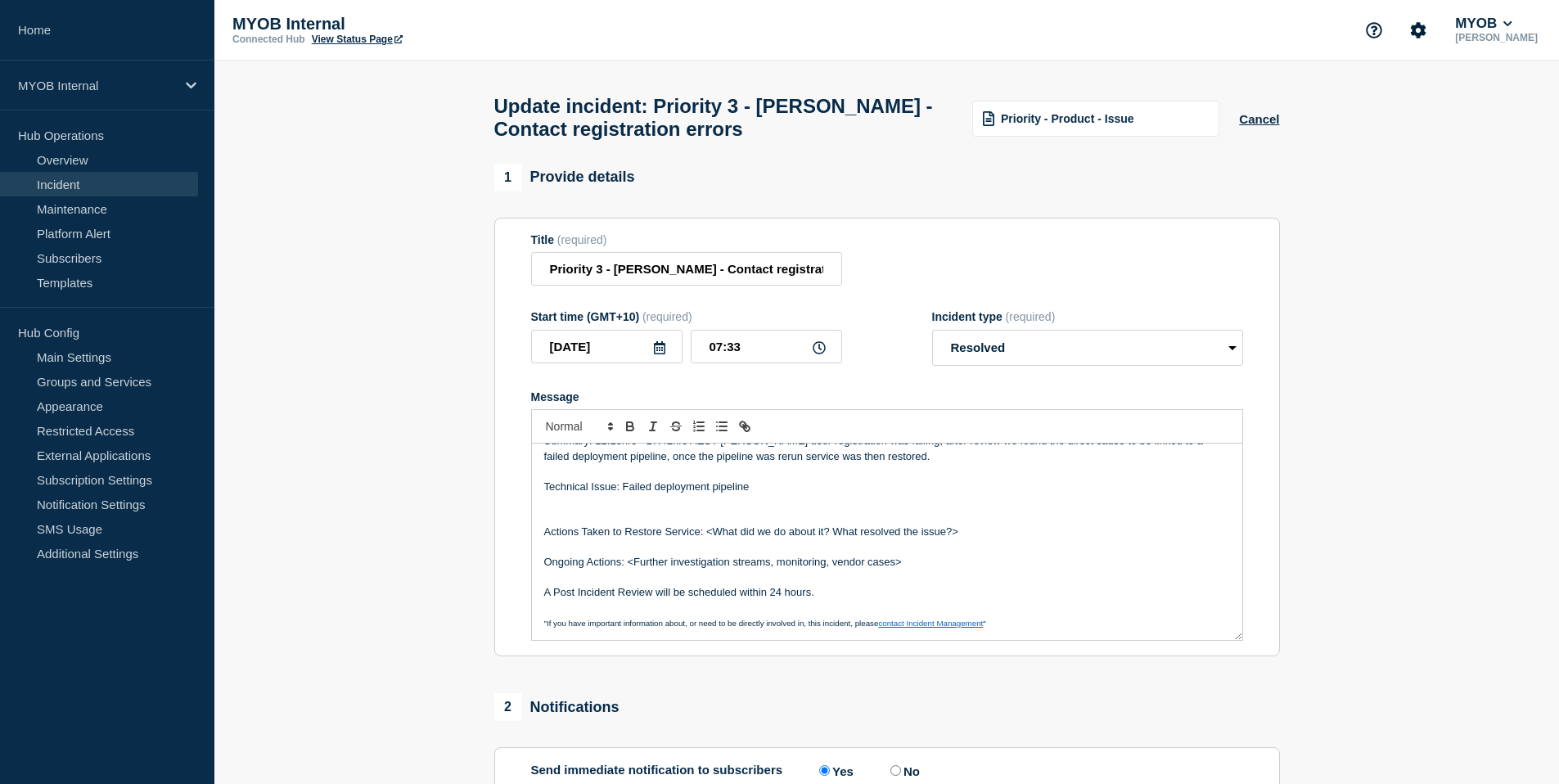
scroll to position [4, 0]
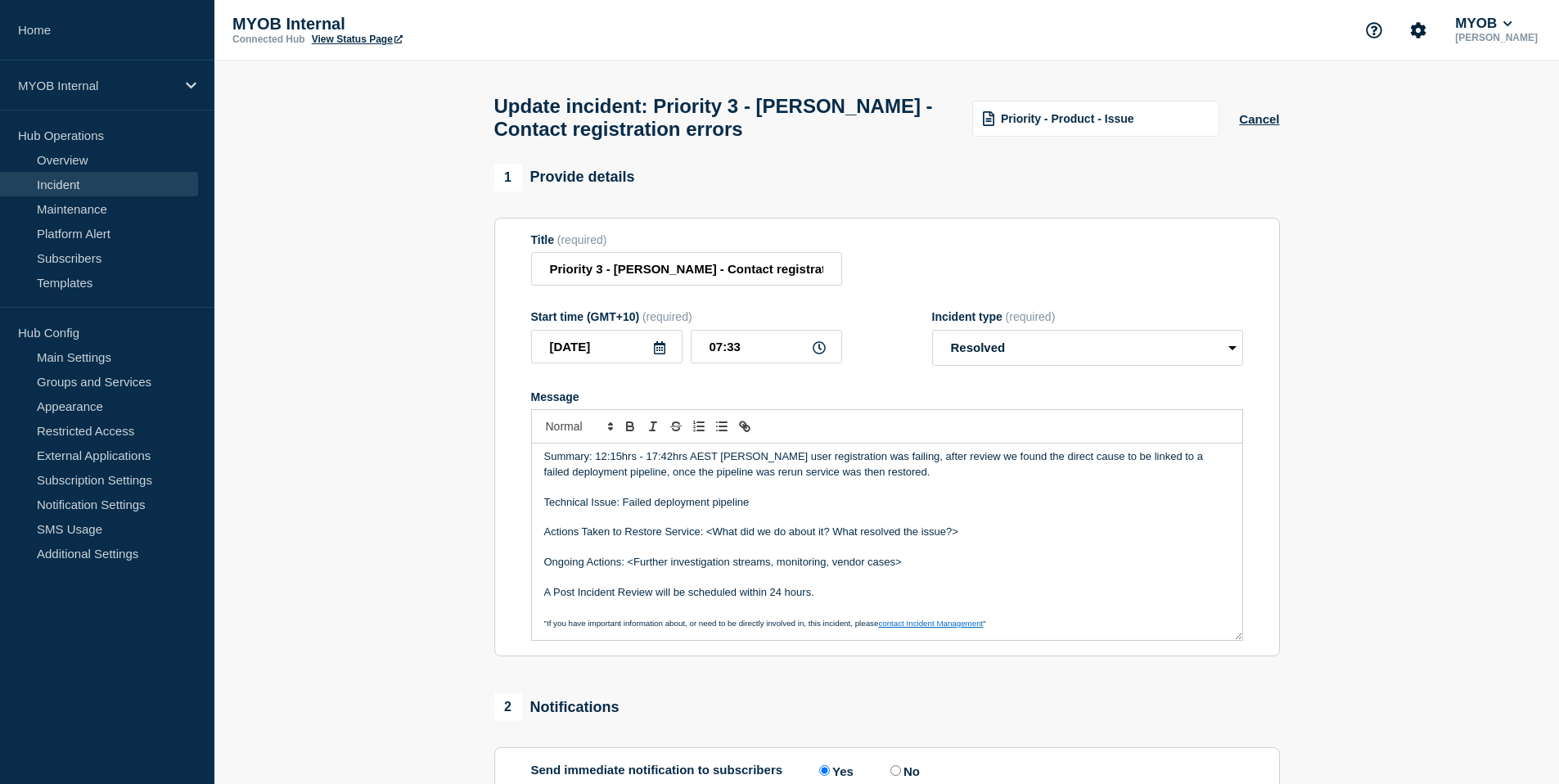
drag, startPoint x: 975, startPoint y: 545, endPoint x: 708, endPoint y: 554, distance: 267.2
click at [708, 539] on p "Actions Taken to Restore Service: <What did we do about it? What resolved the i…" at bounding box center [887, 531] width 686 height 15
click at [933, 539] on p "Actions Taken to Restore Service: Deployment pipeline rerun, restoring service …" at bounding box center [887, 531] width 686 height 15
click at [983, 539] on p "Actions Taken to Restore Service: Deployment pipeline rerun, restoring service …" at bounding box center [887, 531] width 686 height 15
click at [1034, 539] on p "Actions Taken to Restore Service: Deployment pipeline rerun, restoring service …" at bounding box center [887, 531] width 686 height 15
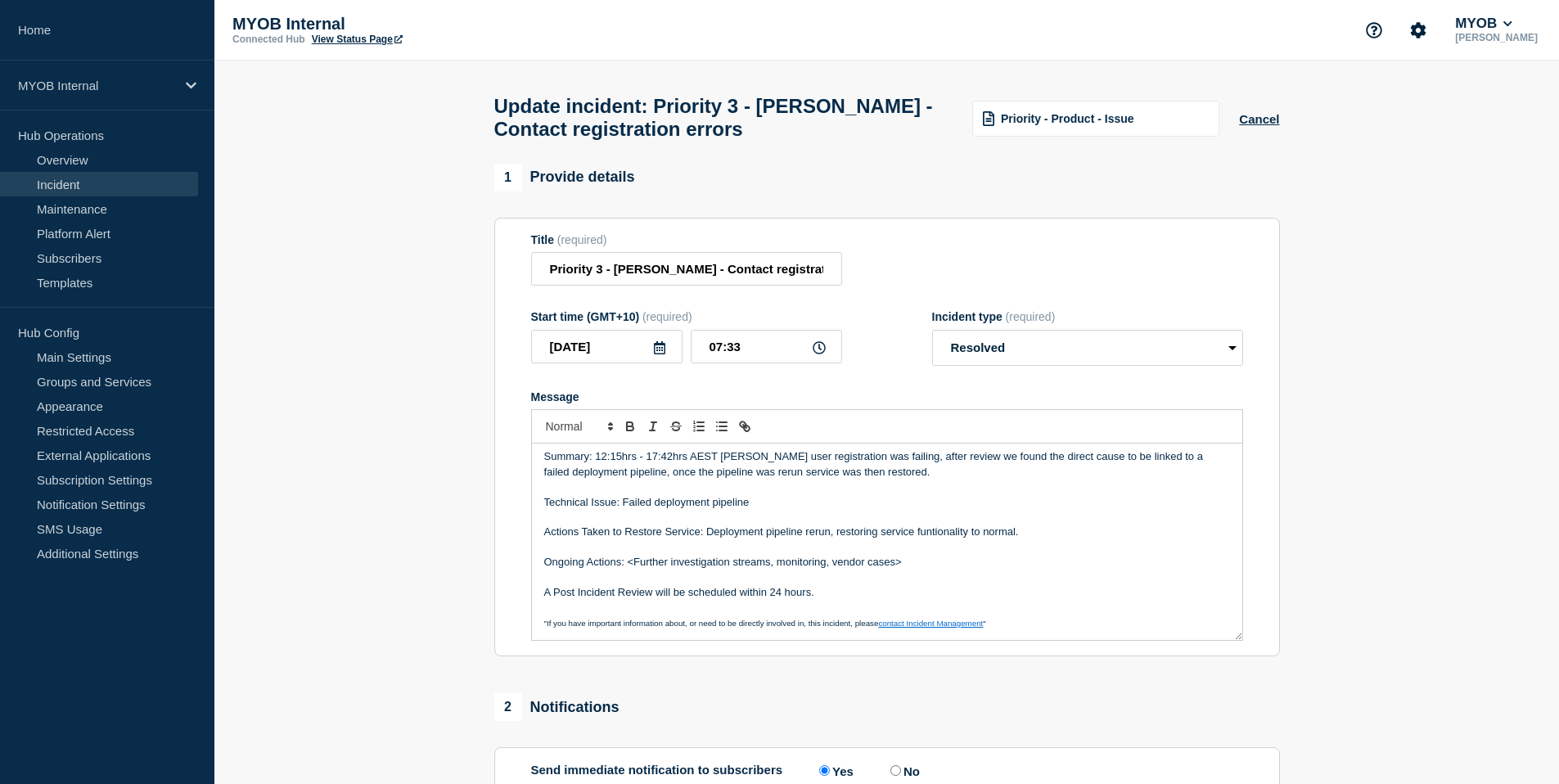
drag, startPoint x: 826, startPoint y: 605, endPoint x: 546, endPoint y: 592, distance: 280.3
click at [546, 592] on div "Summary: 12:15hrs - 17:42hrs AEST [PERSON_NAME] user registration was failing, …" at bounding box center [887, 541] width 711 height 196
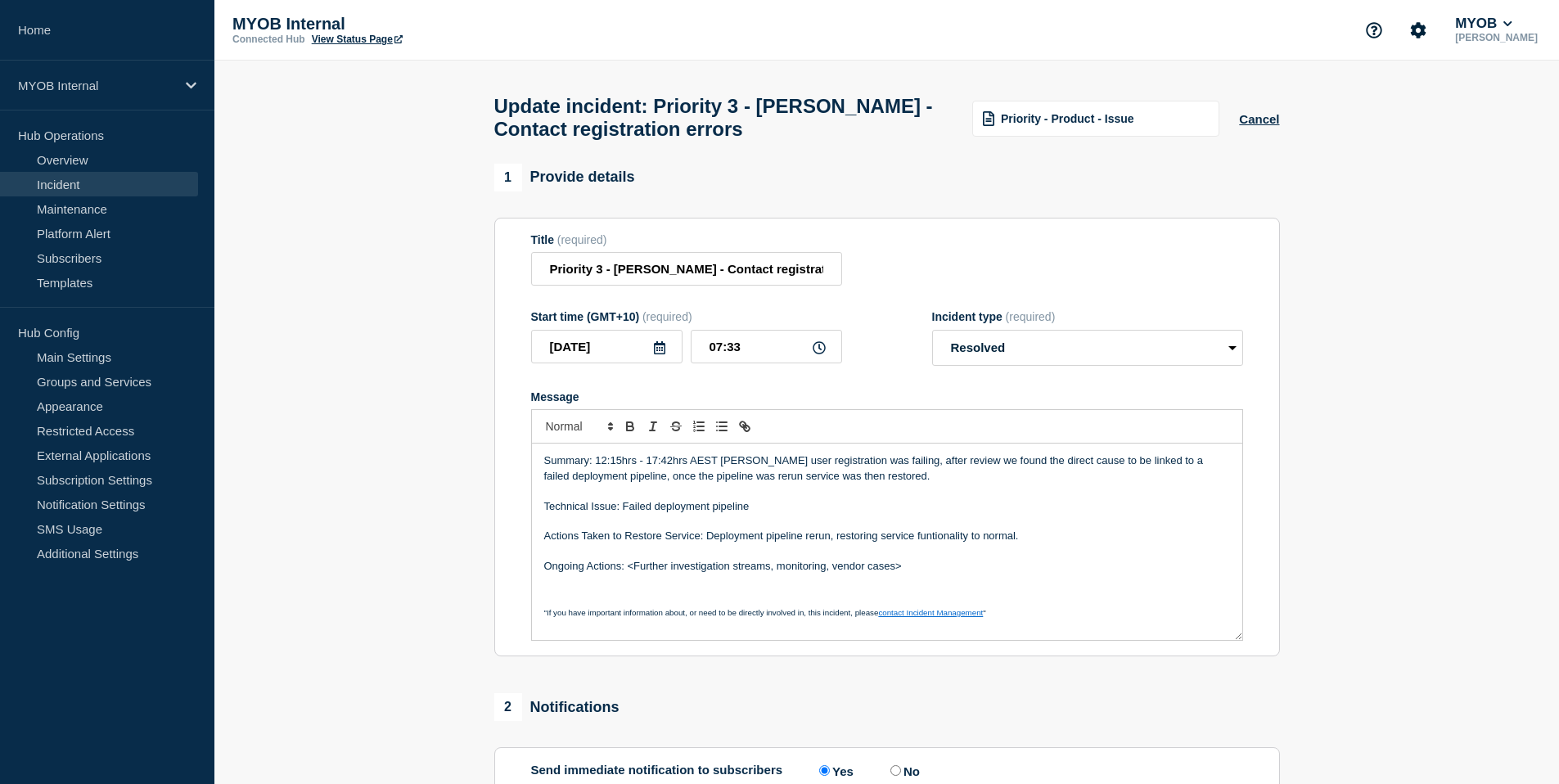
scroll to position [0, 0]
drag, startPoint x: 914, startPoint y: 590, endPoint x: 626, endPoint y: 584, distance: 288.1
click at [626, 573] on p "Ongoing Actions: <Further investigation streams, monitoring, vendor cases>" at bounding box center [887, 566] width 686 height 15
click at [649, 573] on p "Ongoing Actions: Montiroing" at bounding box center [887, 566] width 686 height 15
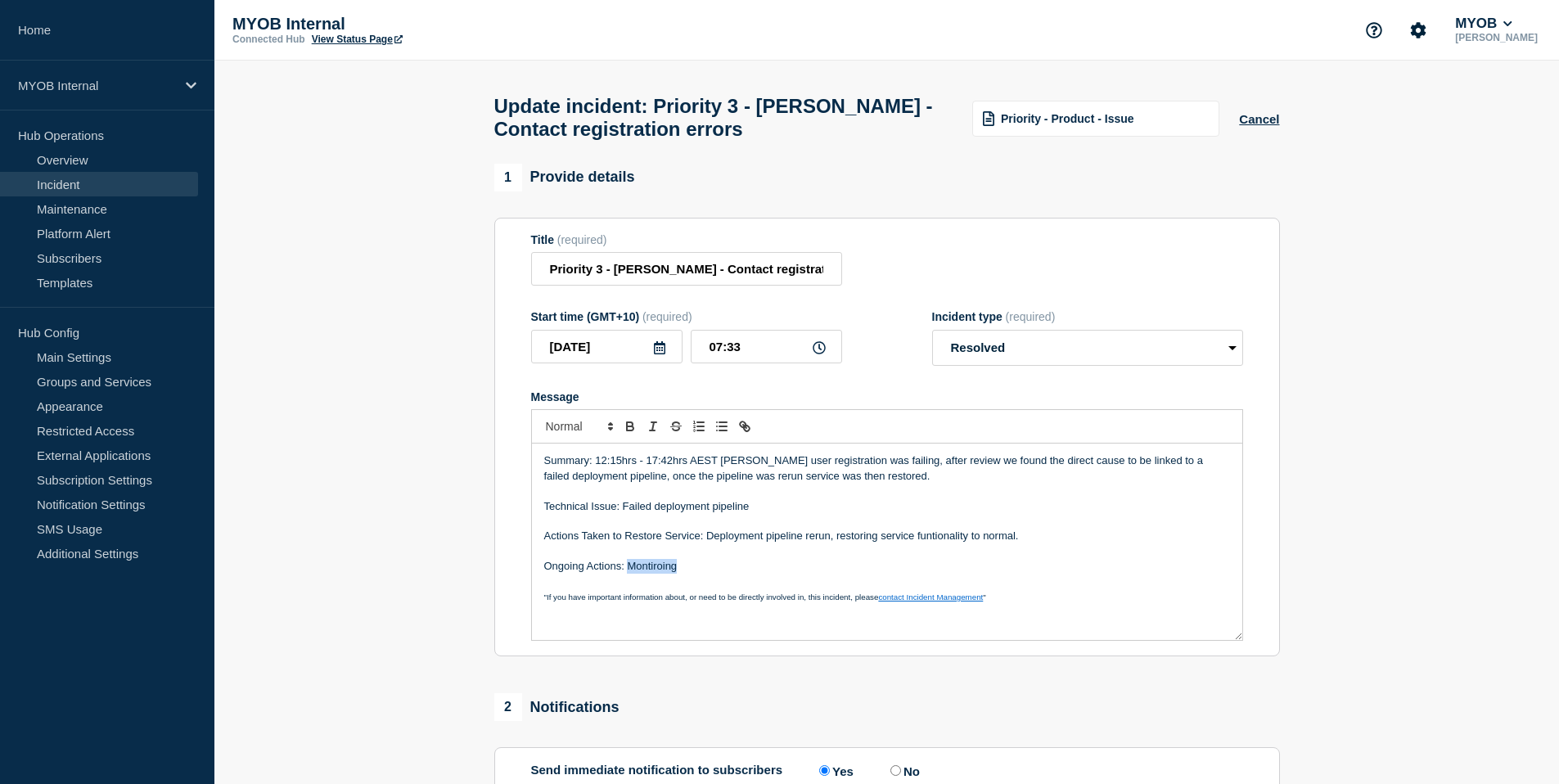
click at [649, 573] on p "Ongoing Actions: Montiroing" at bounding box center [887, 566] width 686 height 15
click at [927, 477] on p "Summary: 12:15hrs - 17:42hrs AEST [PERSON_NAME] user registration was failing, …" at bounding box center [887, 469] width 686 height 30
click at [940, 543] on p "Actions Taken to Restore Service: Deployment pipeline rerun, restoring service …" at bounding box center [887, 535] width 686 height 15
click at [930, 475] on p "Summary: 12:15hrs - 17:42hrs AEST [PERSON_NAME] user registration was failing, …" at bounding box center [887, 469] width 686 height 30
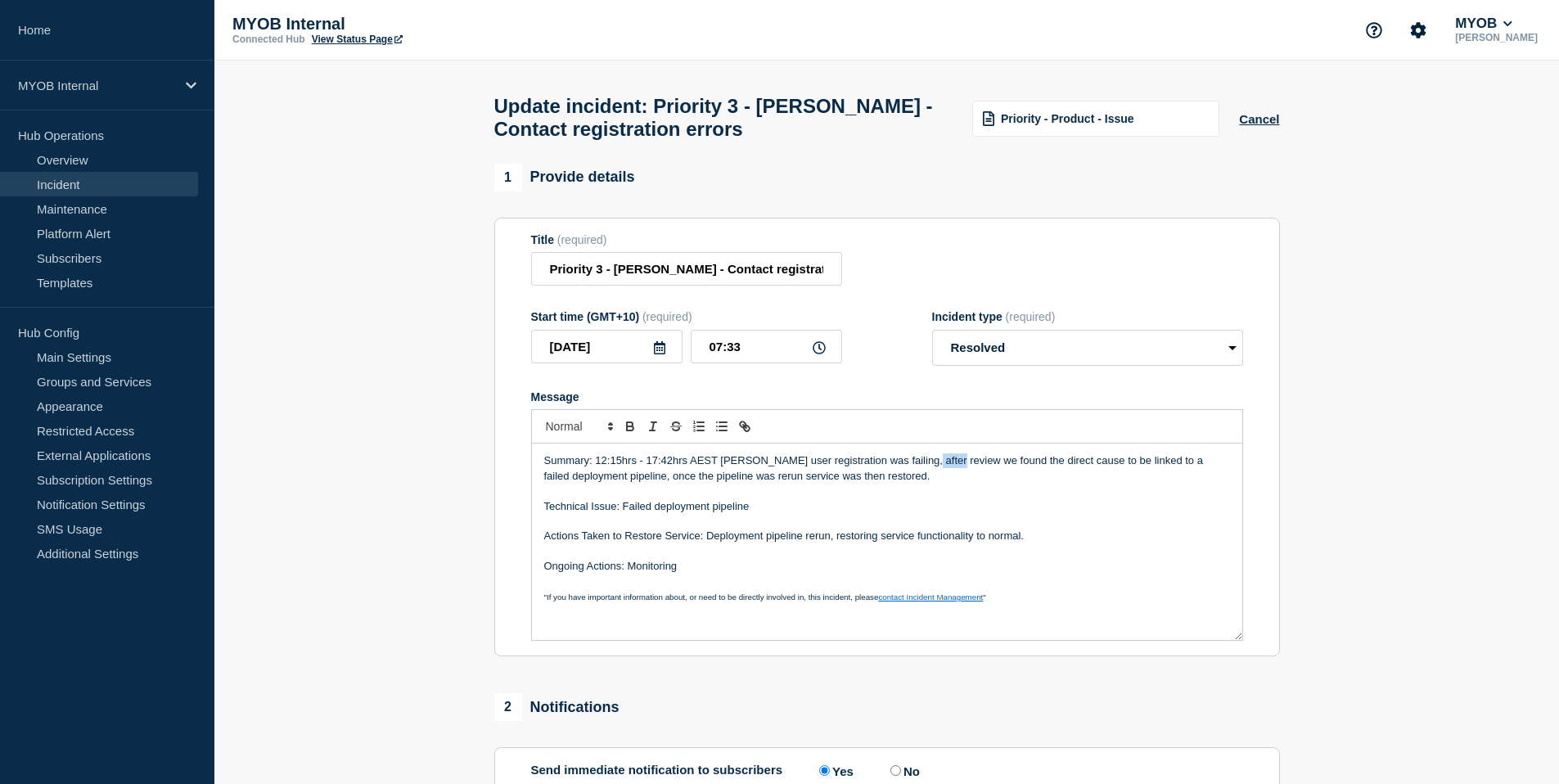
scroll to position [42, 0]
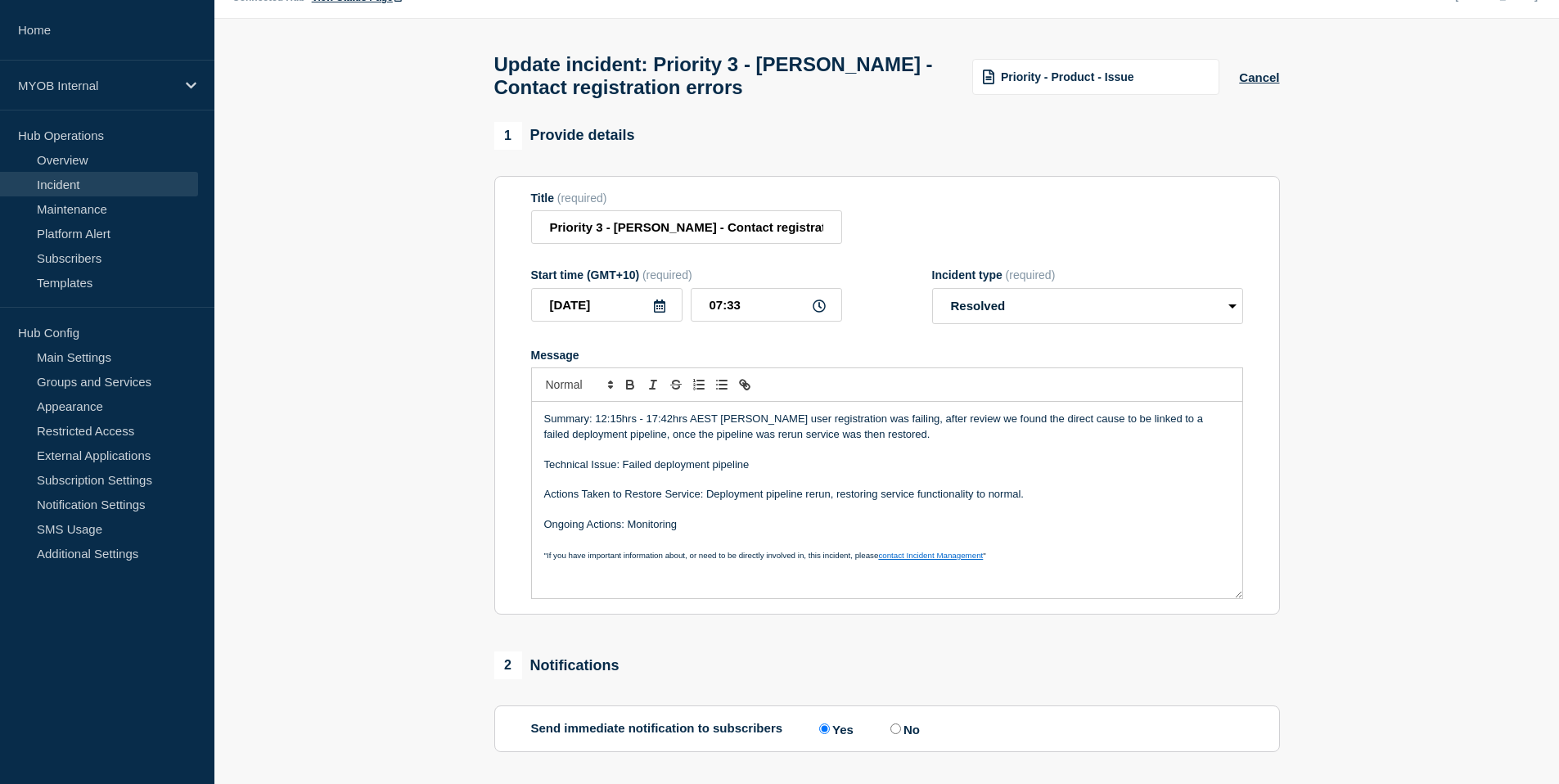
click at [877, 559] on span ""If you have important information about, or need to be directly involved in, t…" at bounding box center [712, 554] width 334 height 9
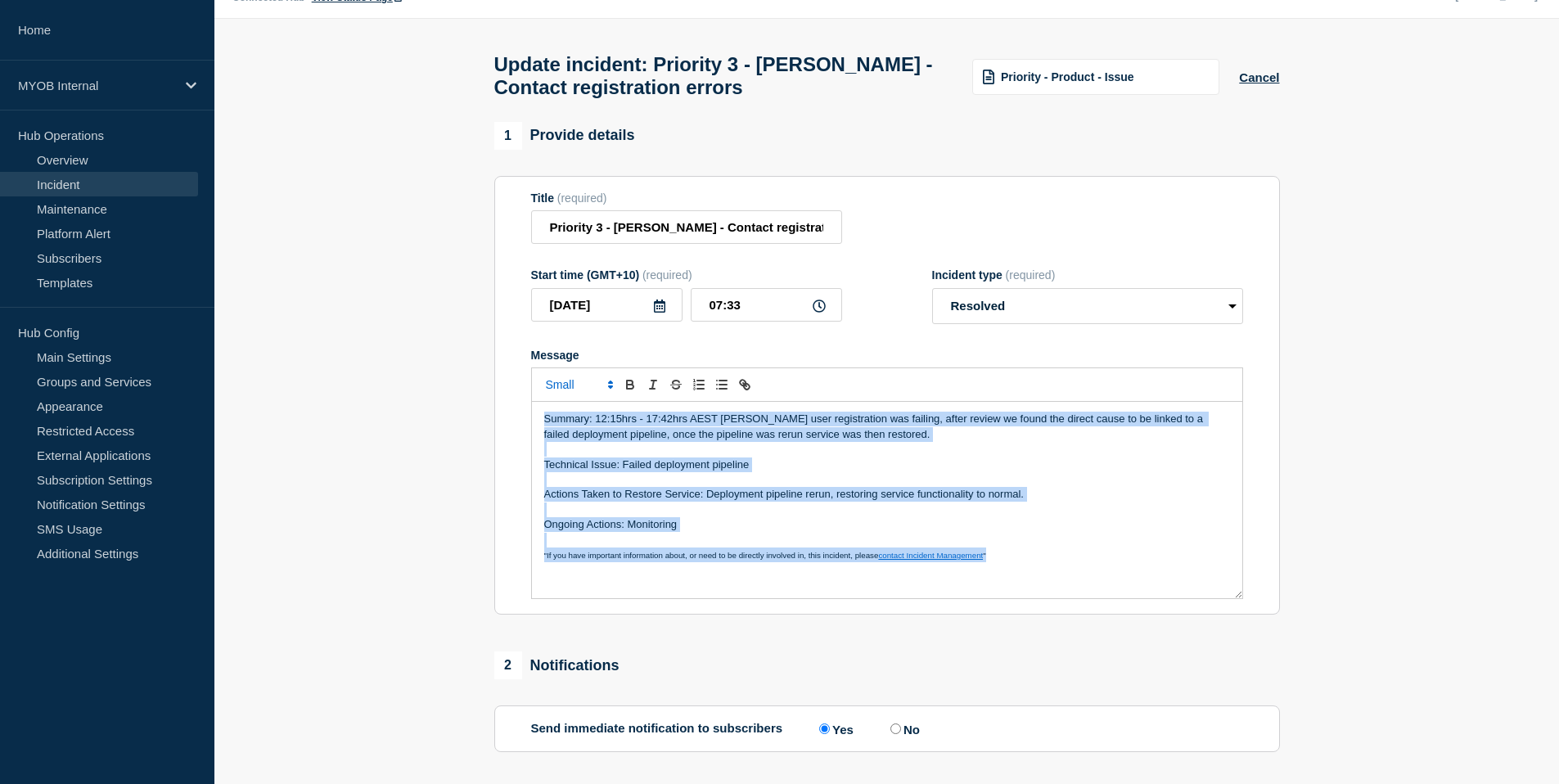
drag, startPoint x: 1012, startPoint y: 573, endPoint x: 457, endPoint y: 414, distance: 577.3
click at [457, 414] on section "1 Provide details Title (required) Priority 3 - [PERSON_NAME] - Contact registr…" at bounding box center [886, 559] width 1345 height 874
copy div "Summary: 12:15hrs - 17:42hrs AEST [PERSON_NAME] user registration was failing, …"
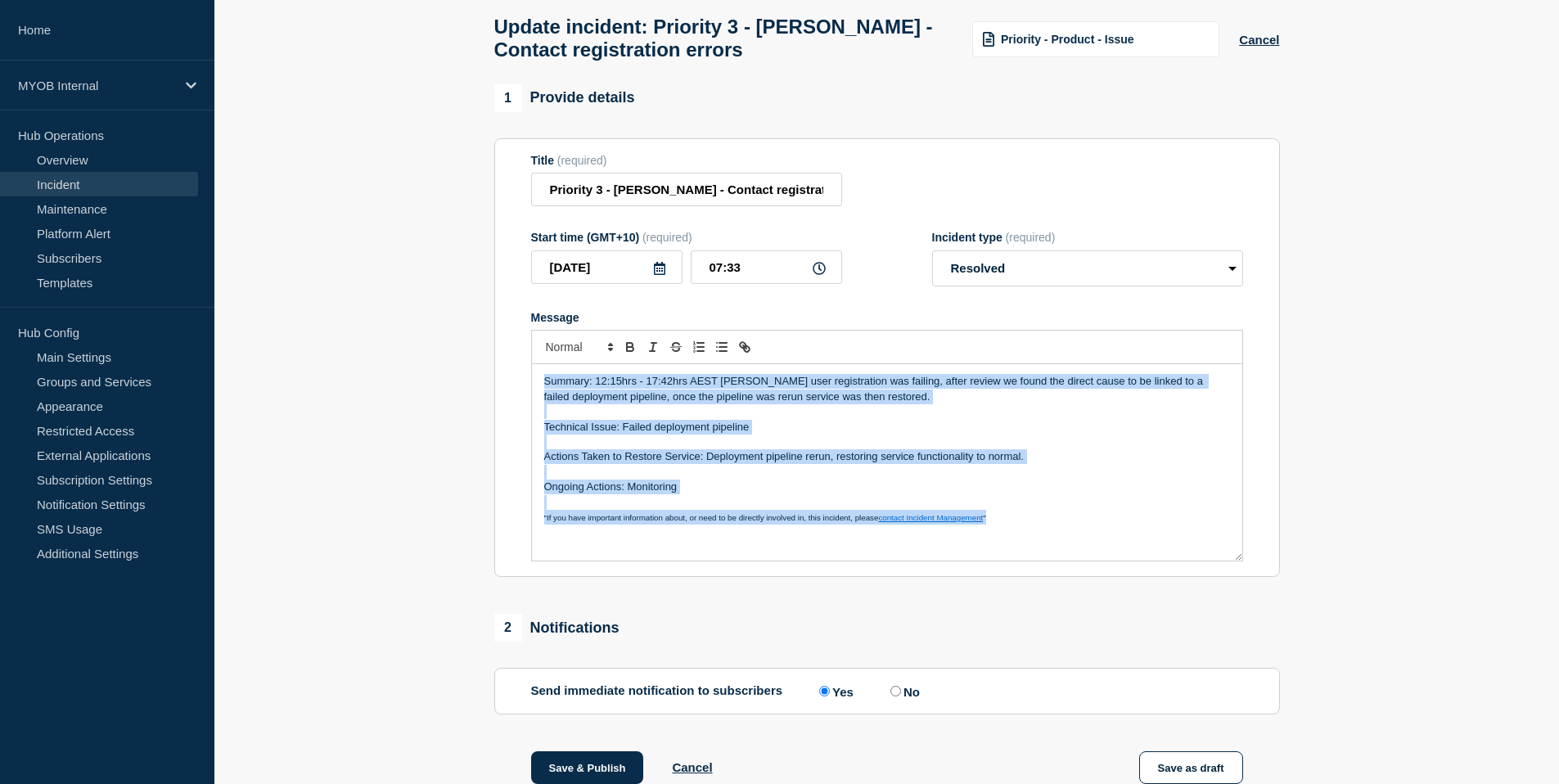
scroll to position [71, 0]
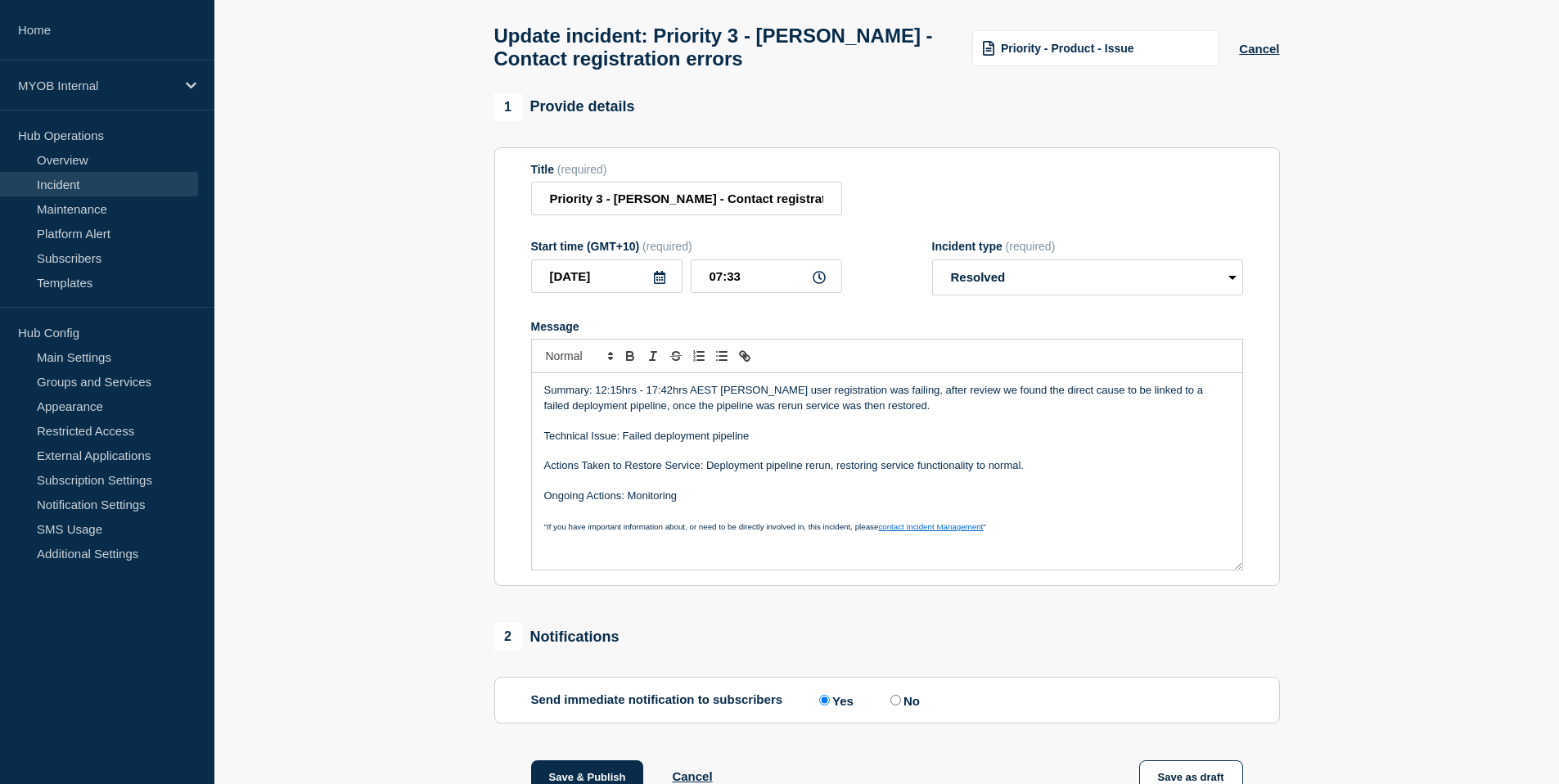
click at [595, 404] on p "Summary: 12:15hrs - 17:42hrs AEST [PERSON_NAME] user registration was failing, …" at bounding box center [887, 398] width 686 height 30
click at [1020, 428] on p "Message" at bounding box center [887, 420] width 686 height 15
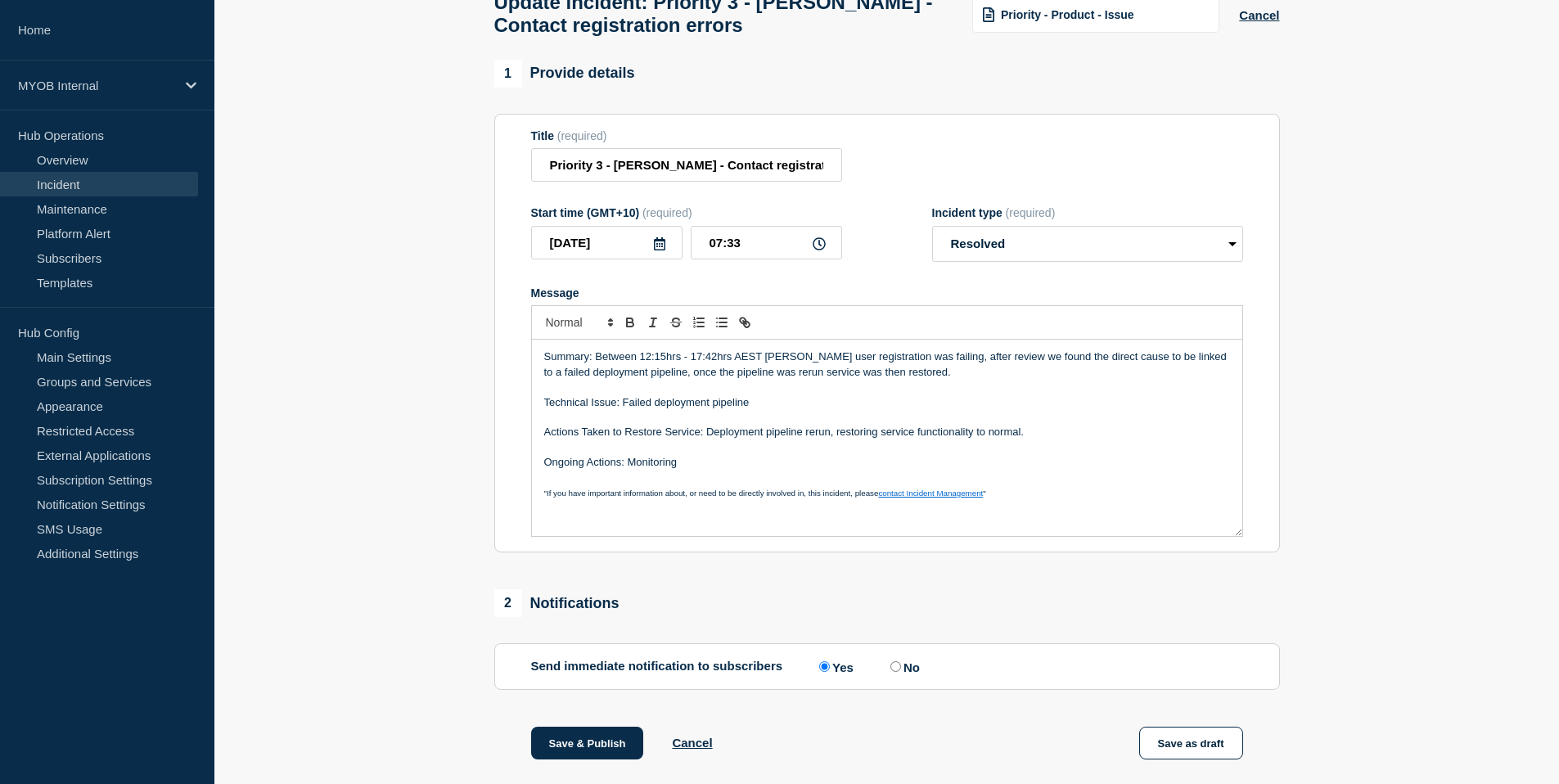
scroll to position [104, 0]
drag, startPoint x: 924, startPoint y: 373, endPoint x: 947, endPoint y: 380, distance: 24.0
click at [924, 373] on p "Summary: Between 12:15hrs - 17:42hrs AEST [PERSON_NAME] user registration was f…" at bounding box center [887, 363] width 686 height 30
click at [1140, 378] on p "Summary: Between 12:15hrs - 17:42hrs AEST [PERSON_NAME] user registration was f…" at bounding box center [887, 363] width 686 height 30
click at [1155, 375] on p "Summary: Between 12:15hrs - 17:42hrs AEST [PERSON_NAME] user registration was f…" at bounding box center [887, 363] width 686 height 30
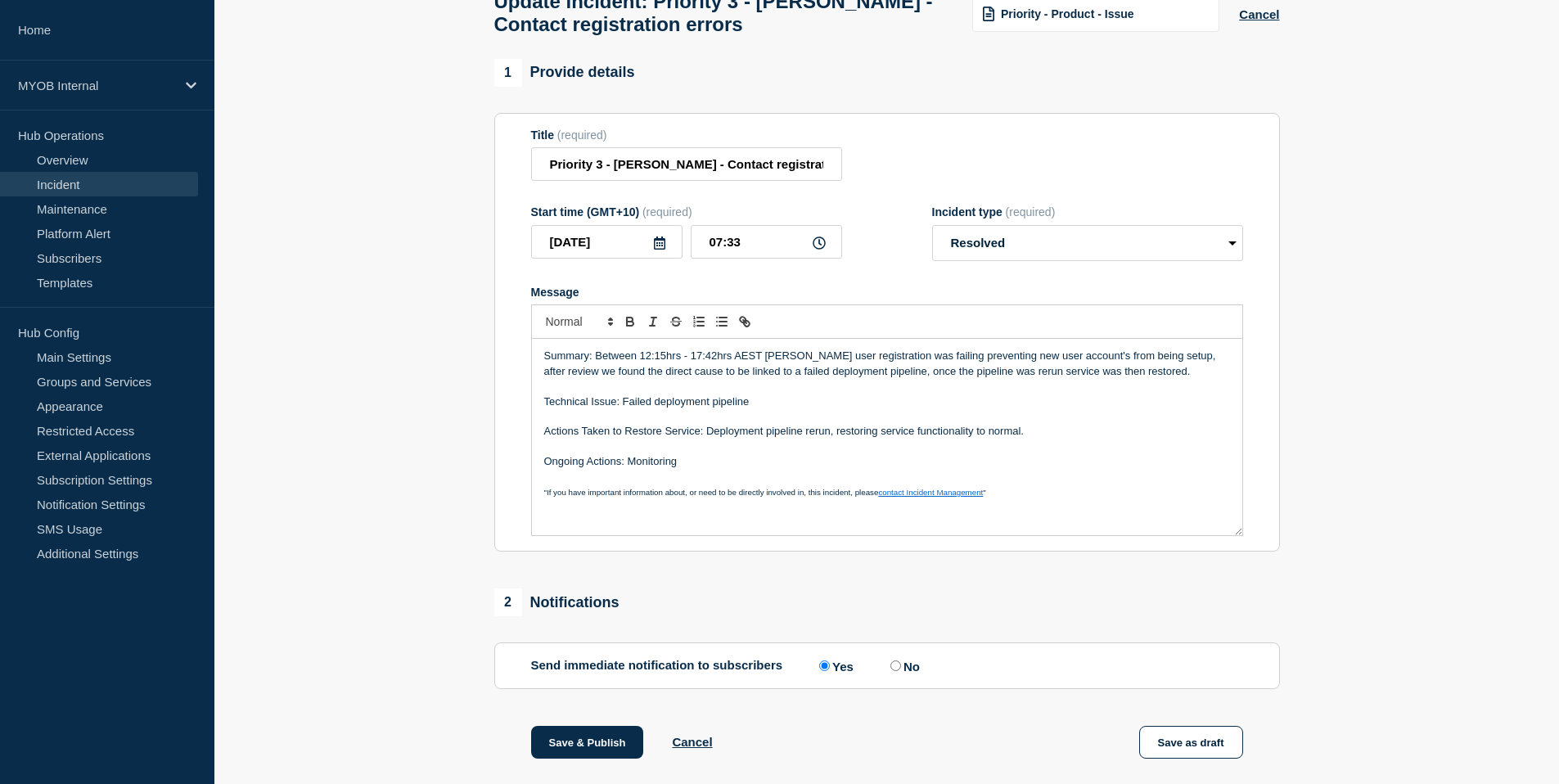
click at [1132, 379] on p "Summary: Between 12:15hrs - 17:42hrs AEST [PERSON_NAME] user registration was f…" at bounding box center [887, 363] width 686 height 30
click at [875, 379] on p "Summary: Between 12:15hrs - 17:42hrs AEST [PERSON_NAME] user registration was f…" at bounding box center [887, 363] width 686 height 30
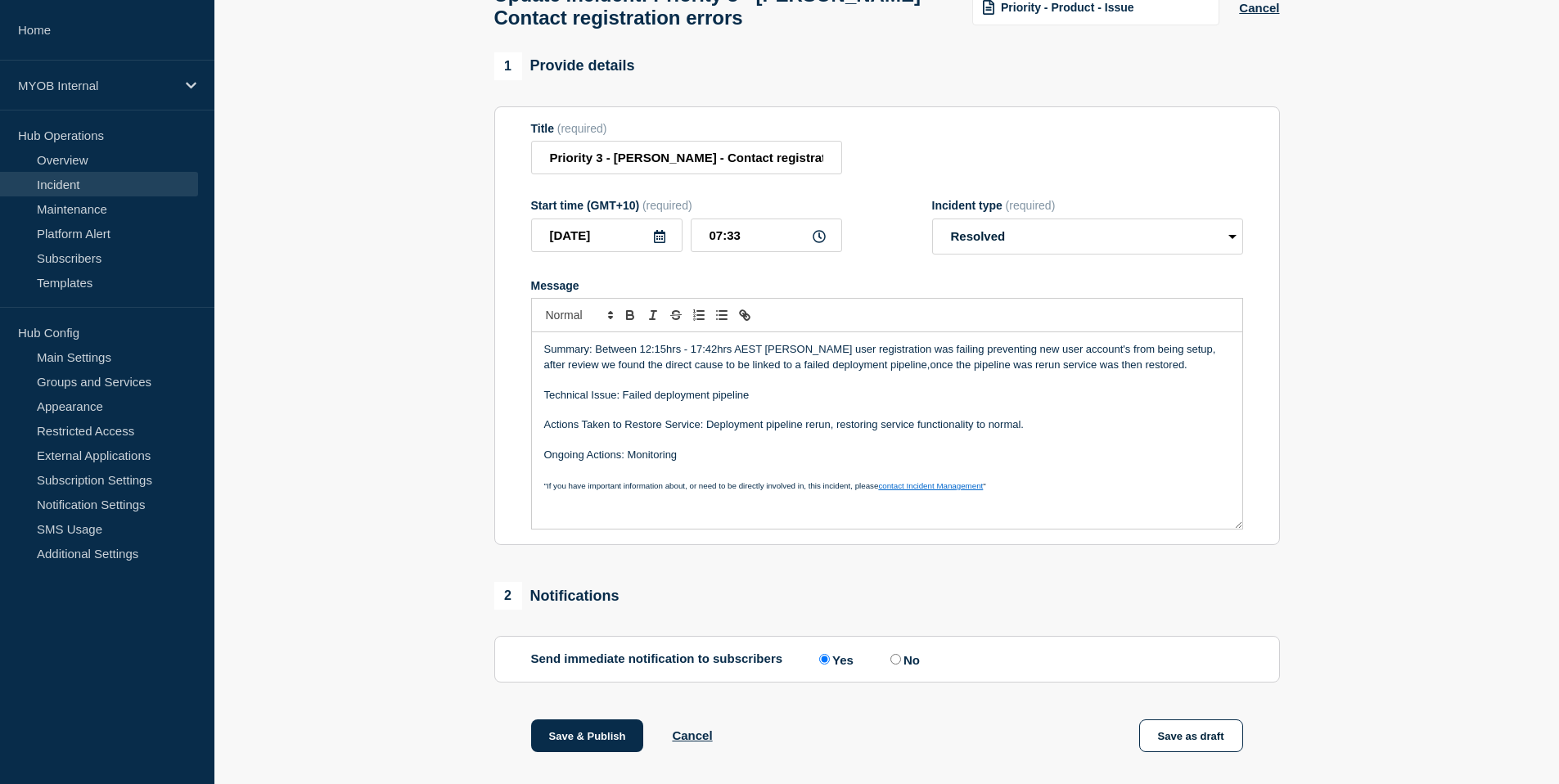
scroll to position [113, 0]
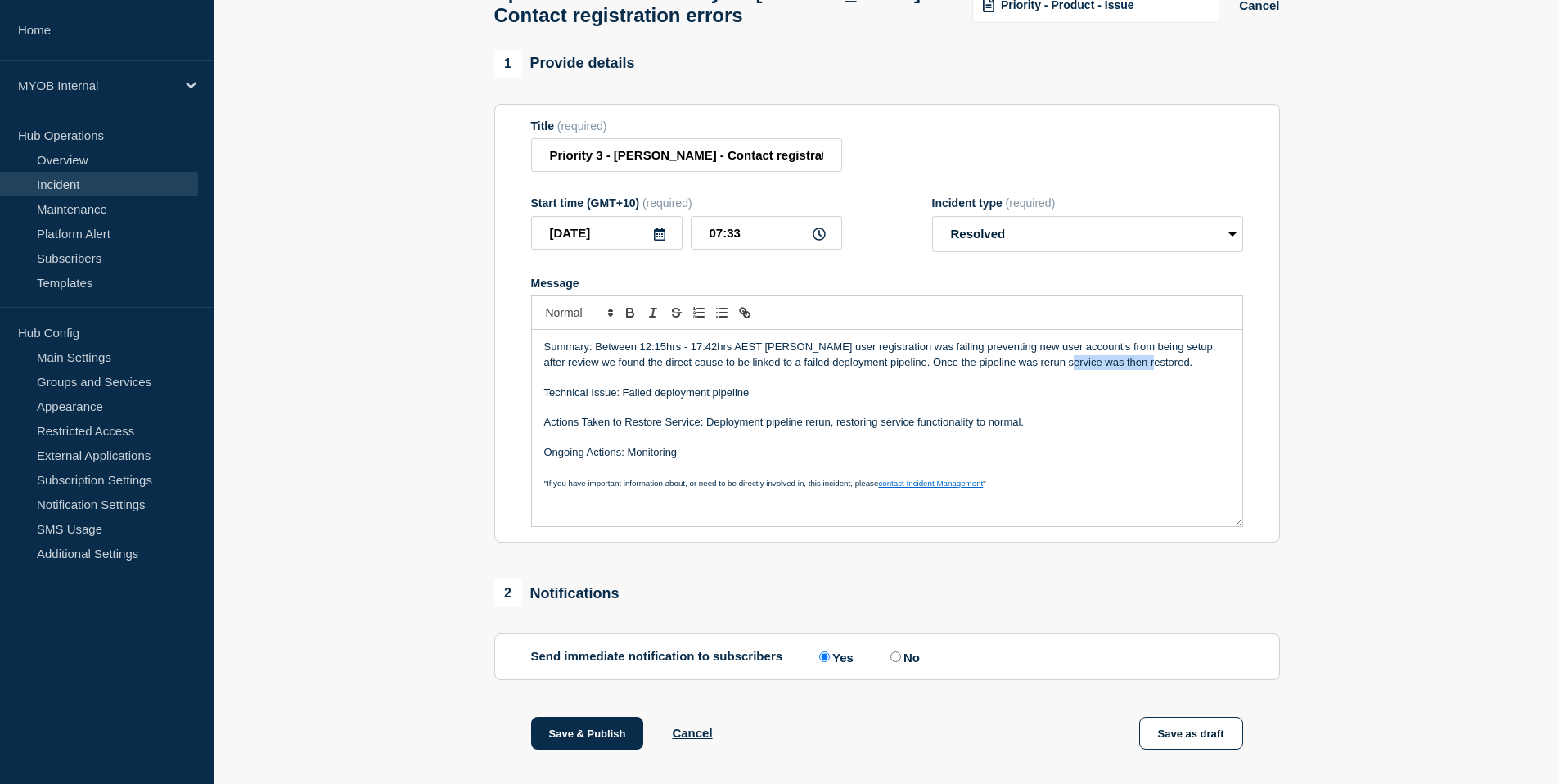
drag, startPoint x: 1133, startPoint y: 380, endPoint x: 1048, endPoint y: 376, distance: 85.1
click at [1048, 370] on p "Summary: Between 12:15hrs - 17:42hrs AEST [PERSON_NAME] user registration was f…" at bounding box center [887, 354] width 686 height 30
click at [1066, 384] on p "Message" at bounding box center [887, 377] width 686 height 15
click at [1135, 370] on p "Summary: Between 12:15hrs - 17:42hrs AEST [PERSON_NAME] user registration was f…" at bounding box center [887, 354] width 686 height 30
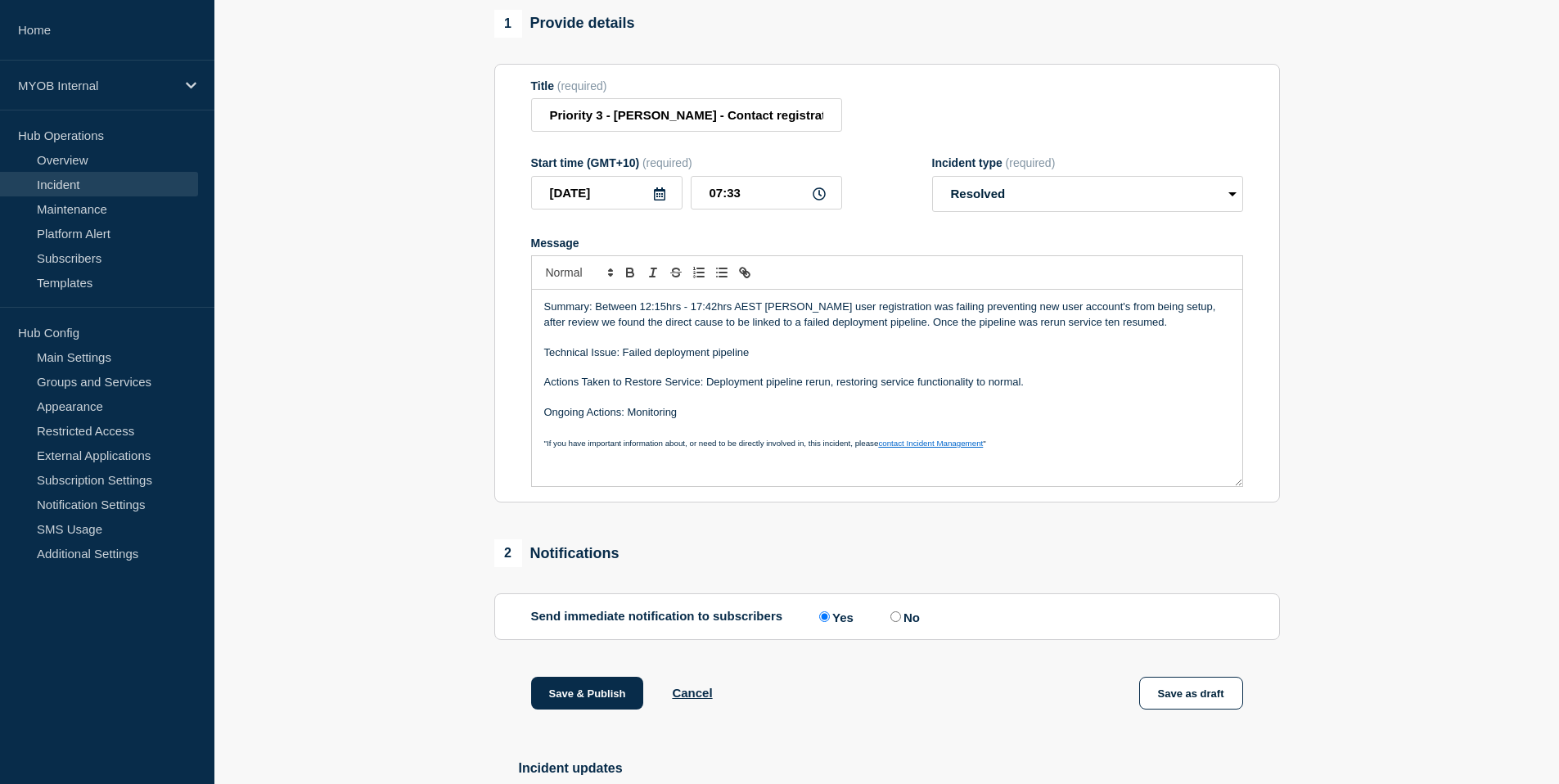
click at [786, 360] on p "Technical Issue: Failed deployment pipeline" at bounding box center [887, 352] width 686 height 15
click at [1062, 405] on p "Message" at bounding box center [887, 397] width 686 height 15
click at [685, 420] on p "Ongoing Actions: Monitoring" at bounding box center [887, 412] width 686 height 15
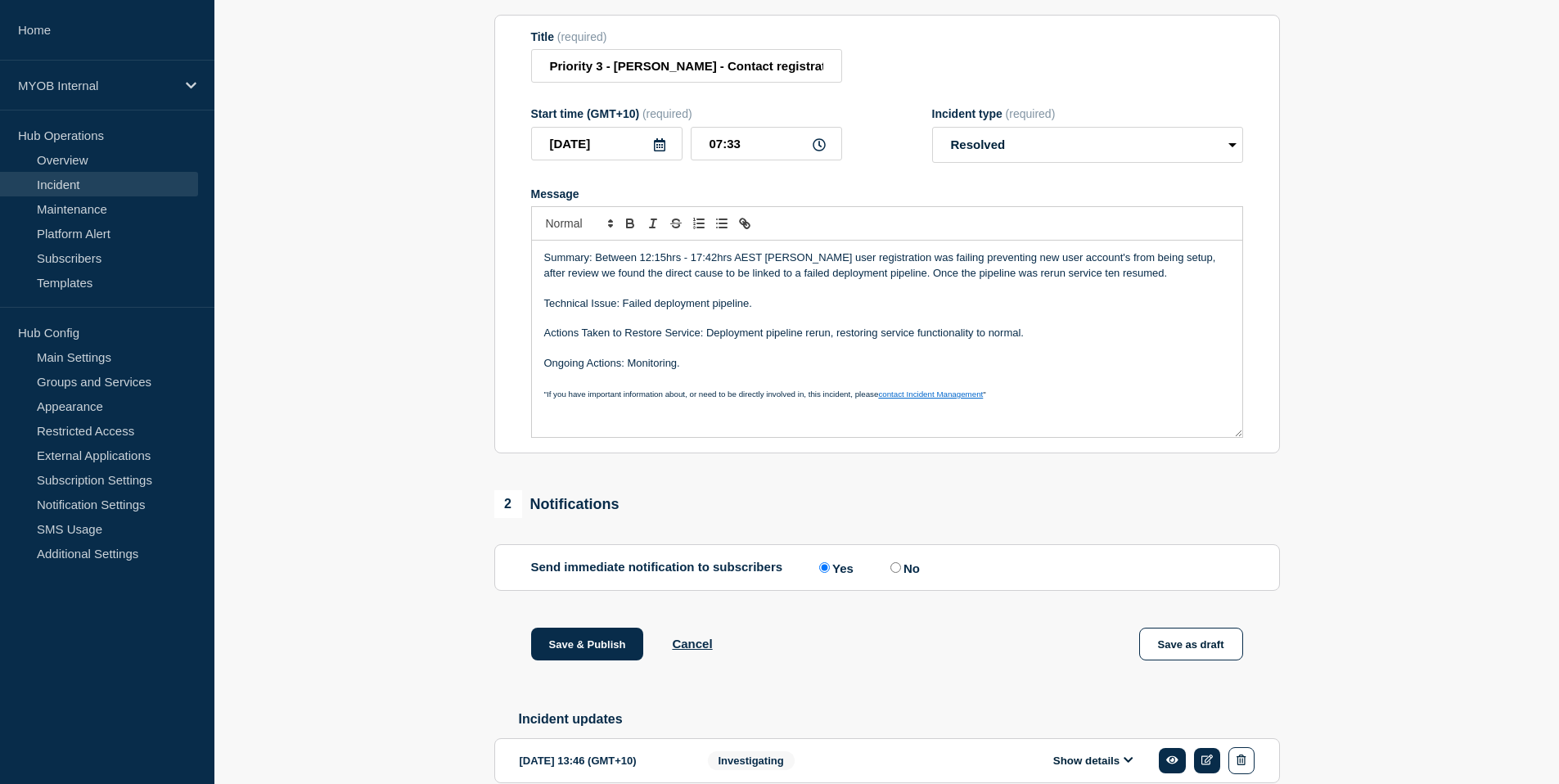
scroll to position [215, 0]
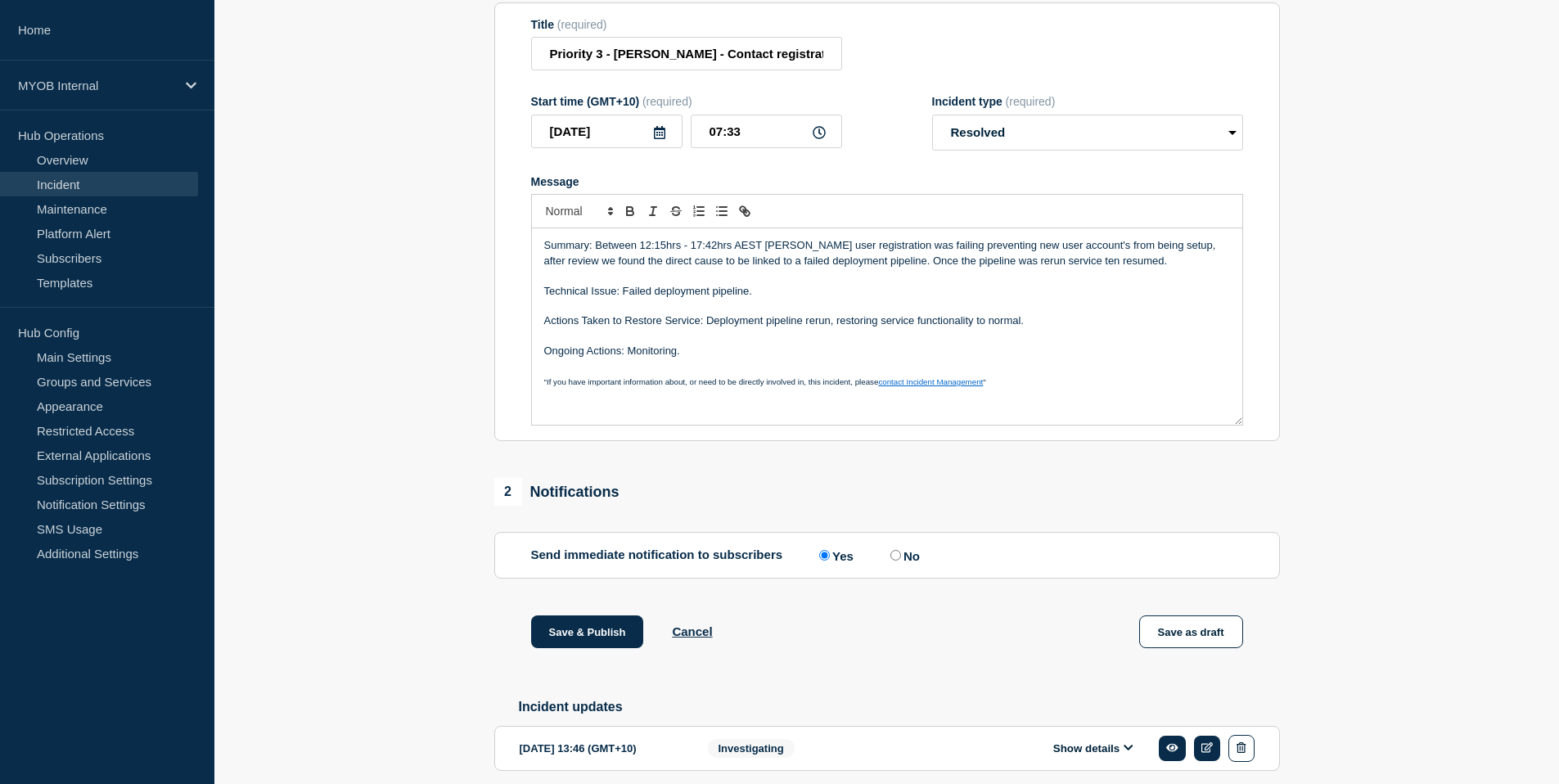
click at [782, 298] on p "Technical Issue: Failed deployment pipeline." at bounding box center [887, 291] width 686 height 15
click at [1020, 313] on p "Message" at bounding box center [887, 305] width 686 height 15
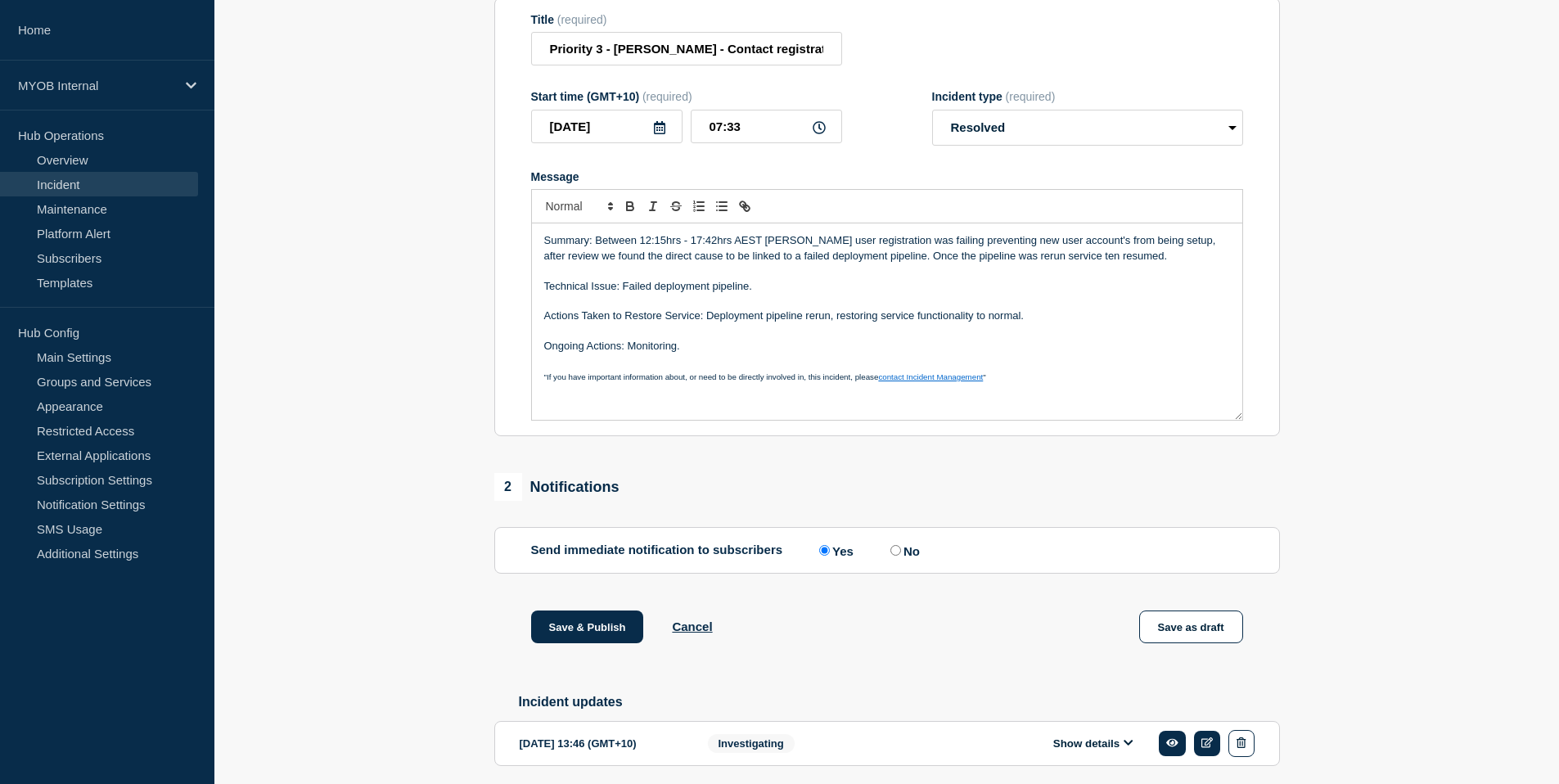
scroll to position [218, 0]
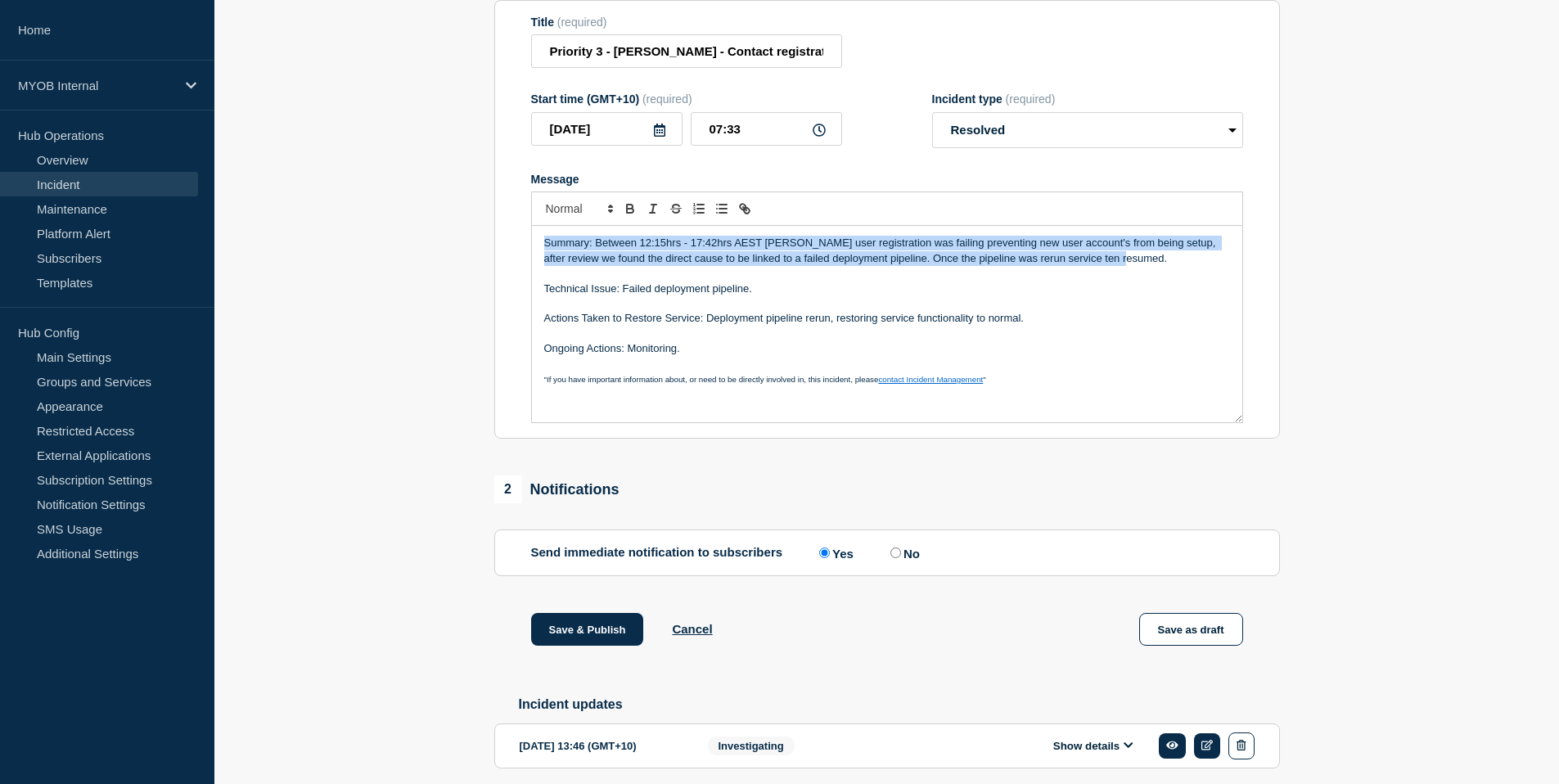
drag, startPoint x: 1138, startPoint y: 279, endPoint x: 539, endPoint y: 256, distance: 599.4
click at [539, 256] on div "Summary: Between 12:15hrs - 17:42hrs AEST [PERSON_NAME] user registration was f…" at bounding box center [887, 323] width 711 height 196
copy p "Summary: Between 12:15hrs - 17:42hrs AEST [PERSON_NAME] user registration was f…"
click at [731, 266] on p "Summary: Between 12:15hrs - 17:42hrs AEST [PERSON_NAME] user registration was f…" at bounding box center [887, 251] width 686 height 30
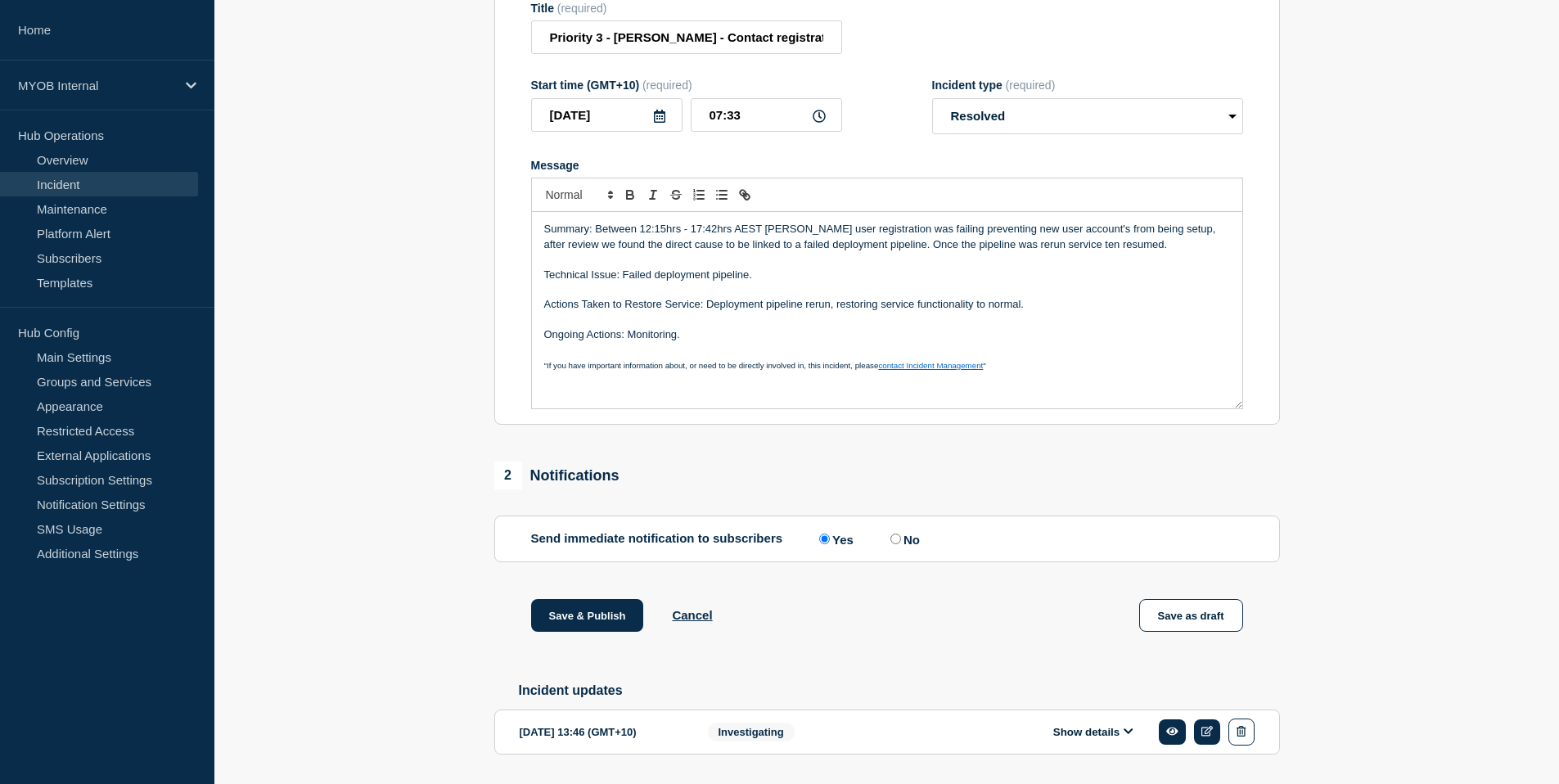
scroll to position [235, 0]
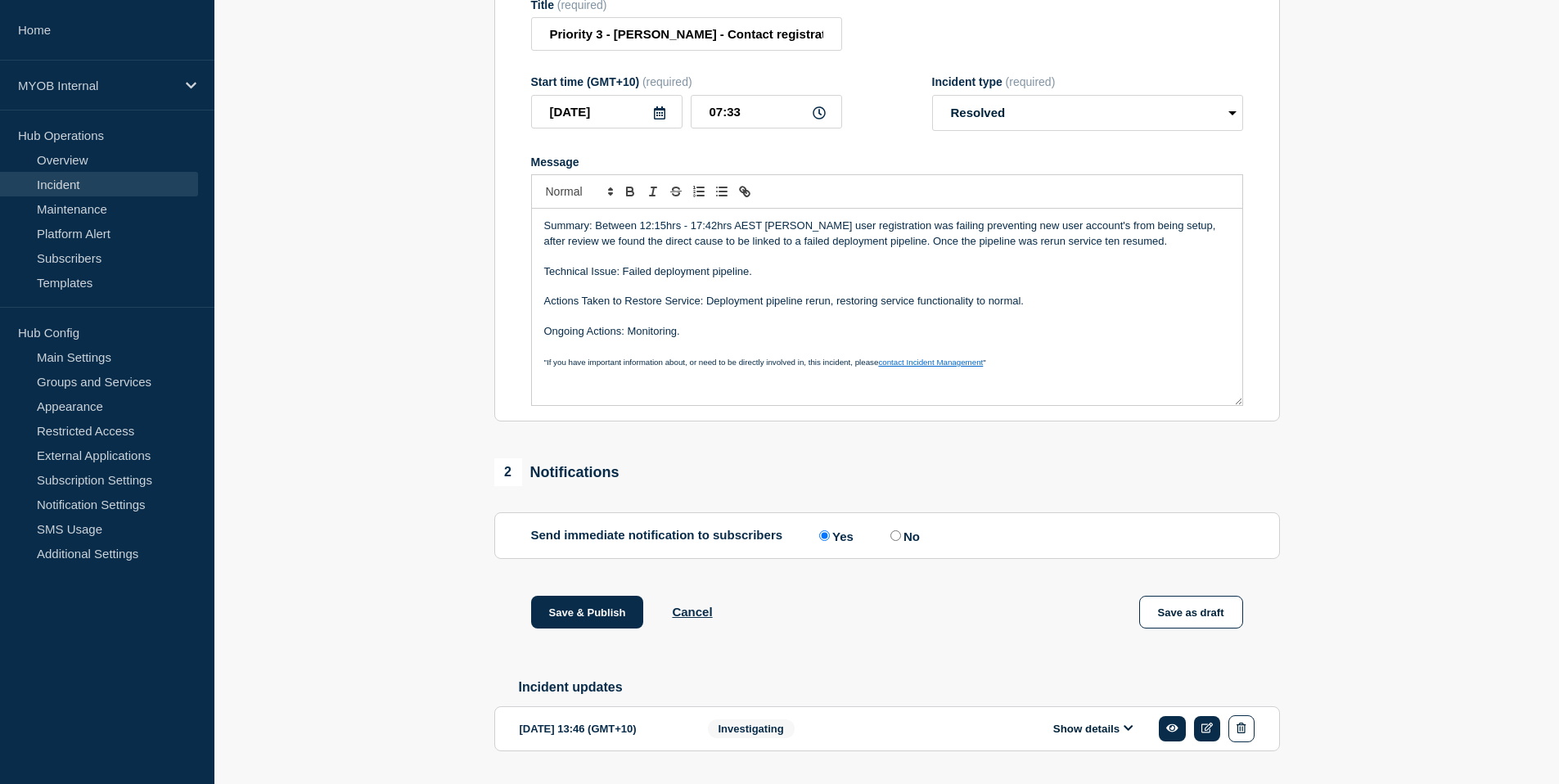
click at [857, 249] on p "Summary: Between 12:15hrs - 17:42hrs AEST [PERSON_NAME] user registration was f…" at bounding box center [887, 234] width 686 height 30
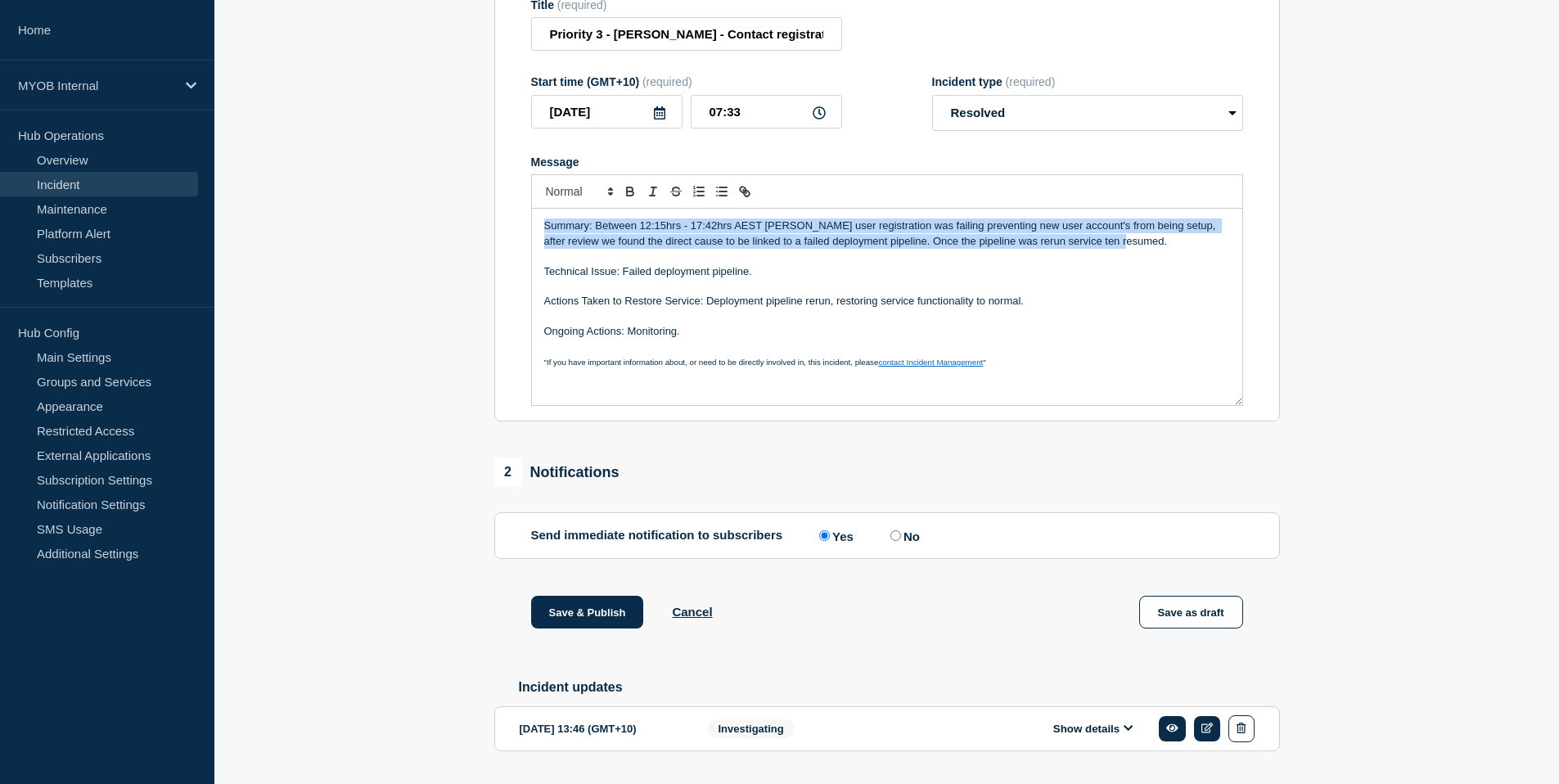
drag, startPoint x: 1117, startPoint y: 253, endPoint x: 518, endPoint y: 230, distance: 599.4
click at [518, 230] on section "Title (required) Priority 3 - [PERSON_NAME] - Contact registration errors Start…" at bounding box center [887, 203] width 785 height 440
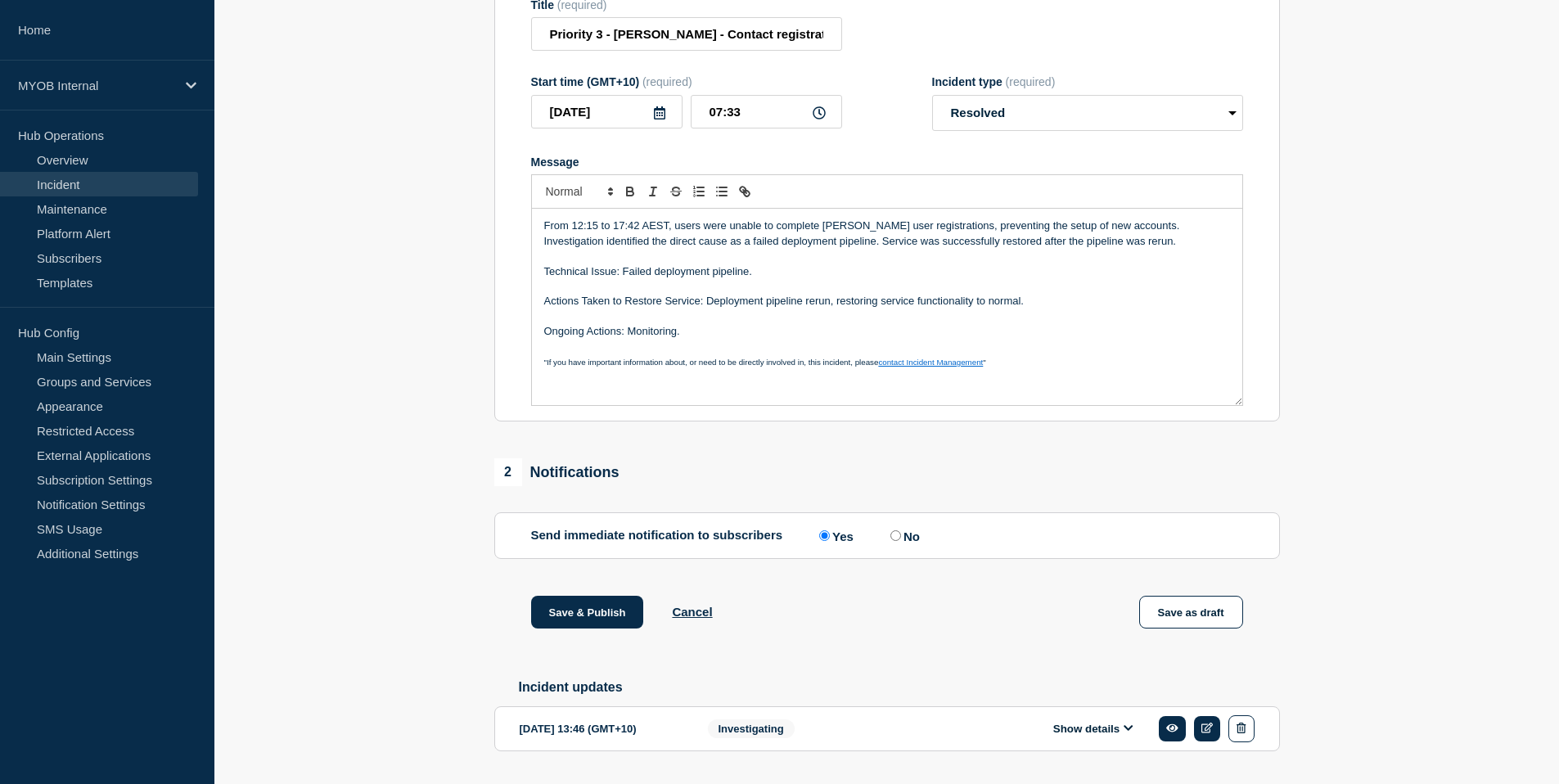
click at [935, 245] on p "From 12:15 to 17:42 AEST, users were unable to complete [PERSON_NAME] user regi…" at bounding box center [887, 234] width 686 height 30
click at [684, 244] on p "From 12:15 to 17:42 AEST, users were unable to complete [PERSON_NAME] user regi…" at bounding box center [887, 234] width 686 height 30
click at [850, 279] on p "Technical Issue: Failed deployment pipeline." at bounding box center [887, 272] width 686 height 15
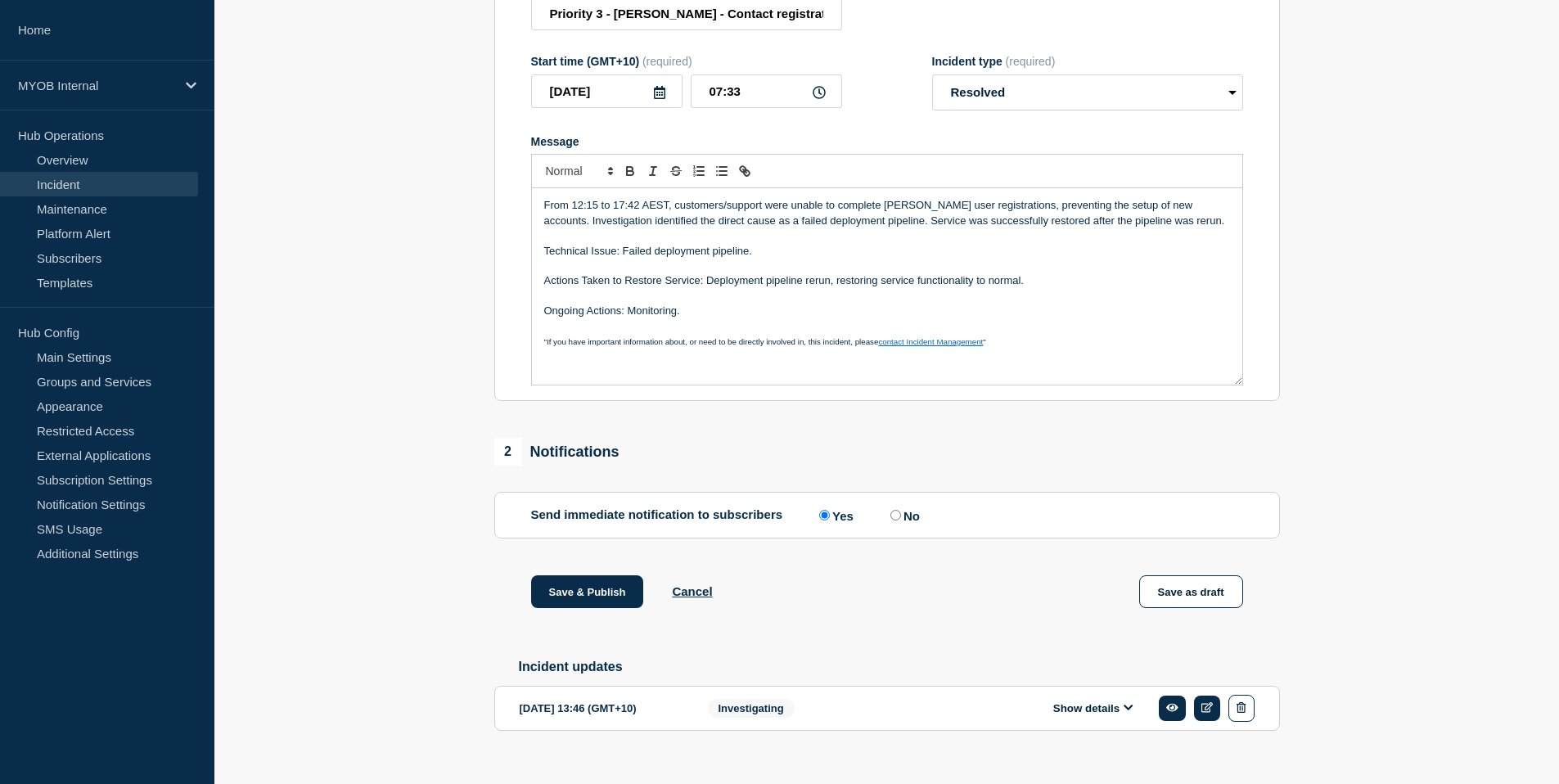
scroll to position [256, 0]
drag, startPoint x: 1136, startPoint y: 224, endPoint x: 1168, endPoint y: 224, distance: 32.0
click at [1136, 224] on p "From 12:15 to 17:42 AEST, customers/support were unable to complete [PERSON_NAM…" at bounding box center [887, 212] width 686 height 30
click at [1191, 242] on p "Message" at bounding box center [887, 235] width 686 height 15
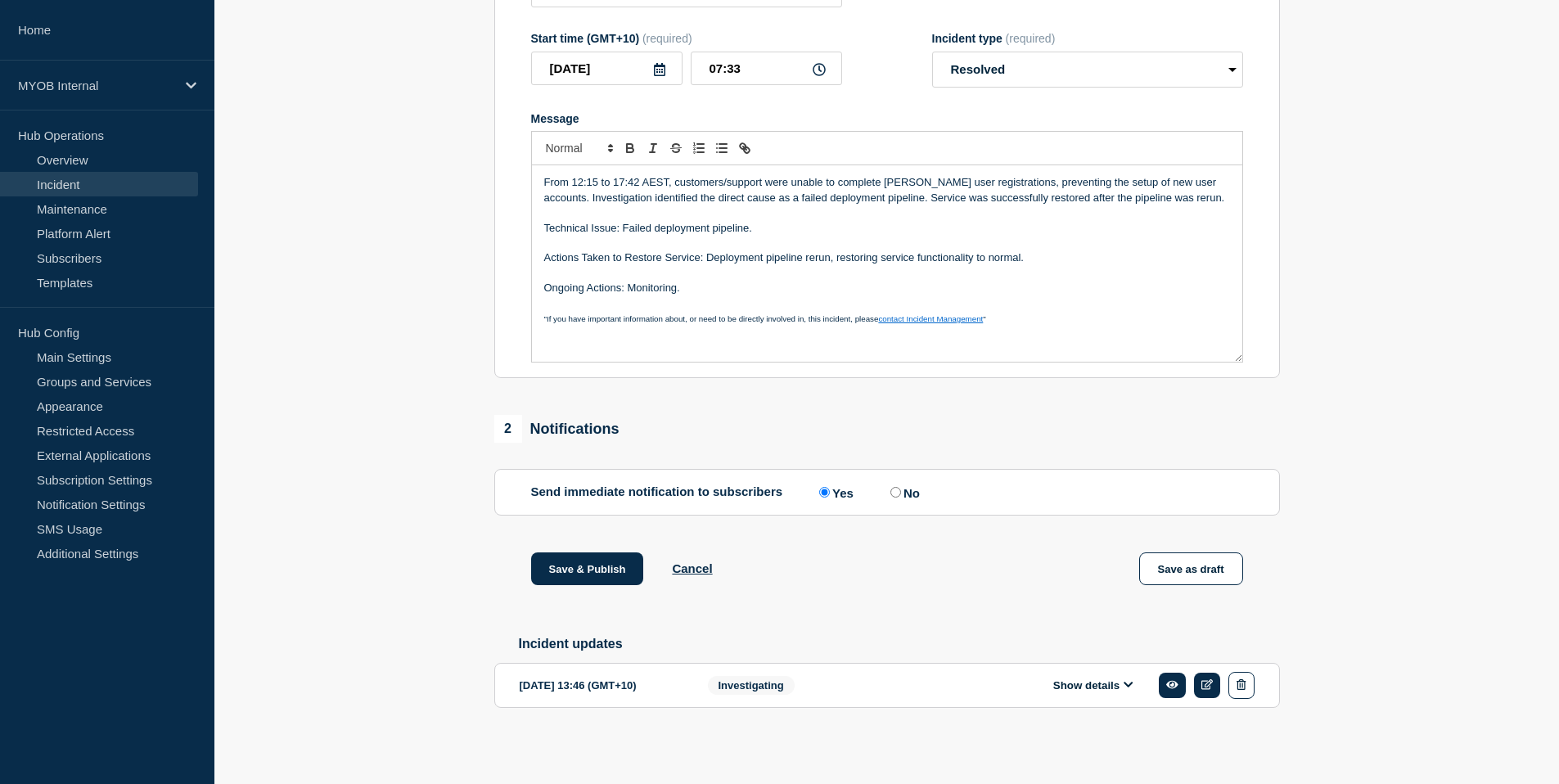
scroll to position [295, 0]
click at [1052, 269] on p "Message" at bounding box center [887, 273] width 686 height 15
click at [873, 281] on p "Ongoing Actions: Monitoring." at bounding box center [887, 288] width 686 height 15
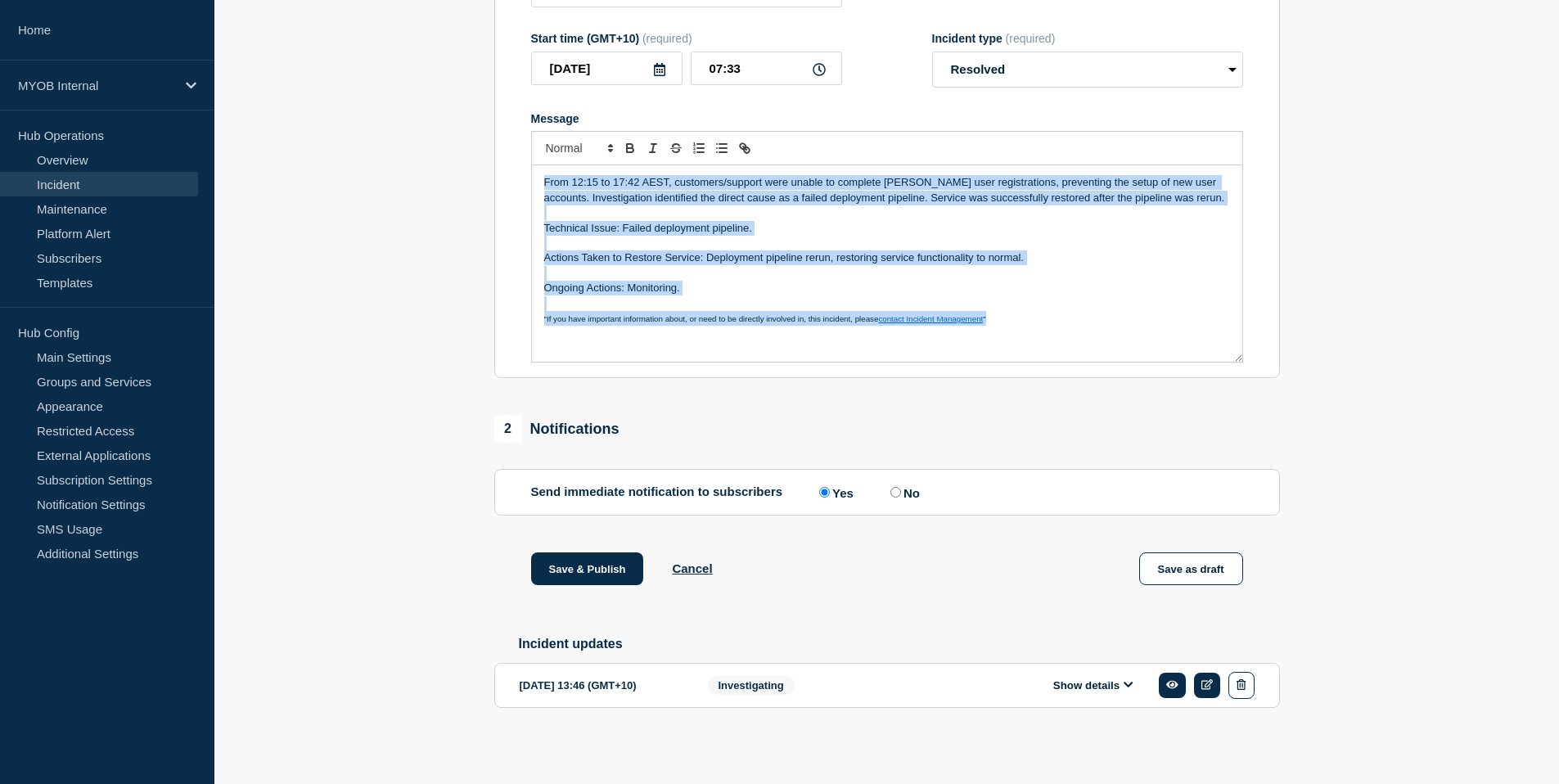
drag, startPoint x: 1002, startPoint y: 315, endPoint x: 394, endPoint y: 124, distance: 637.3
click at [394, 124] on section "1 Provide details Title (required) Priority 3 - [PERSON_NAME] - Contact registr…" at bounding box center [886, 322] width 1345 height 874
copy div "From 12:15 to 17:42 AEST, customers/support were unable to complete [PERSON_NAM…"
click at [562, 555] on button "Save & Publish" at bounding box center [587, 568] width 112 height 33
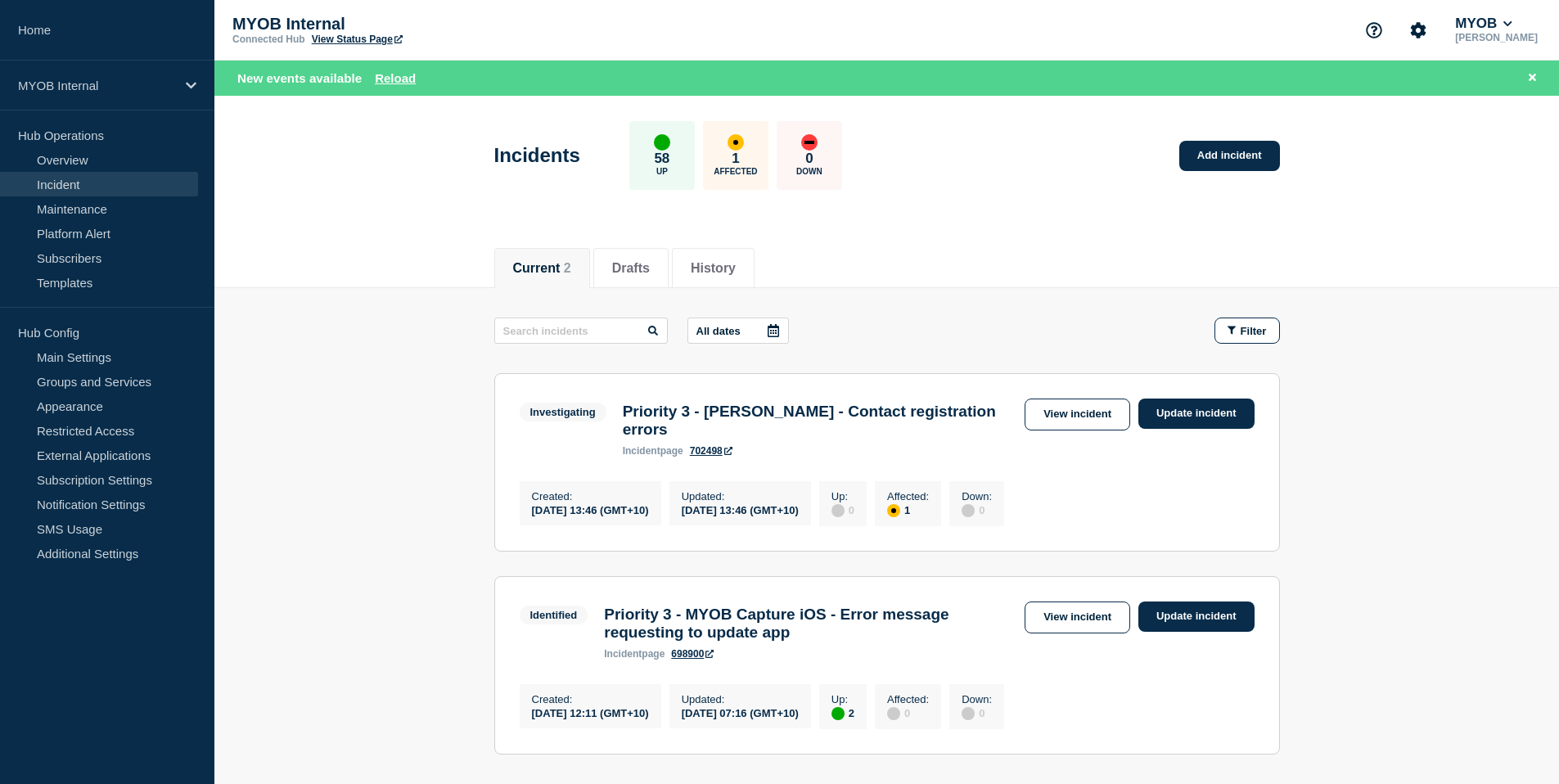
click at [344, 196] on header "Incidents 58 Up 1 Affected 0 Down Add incident" at bounding box center [886, 163] width 1345 height 136
click at [147, 72] on div "MYOB Internal" at bounding box center [107, 86] width 214 height 50
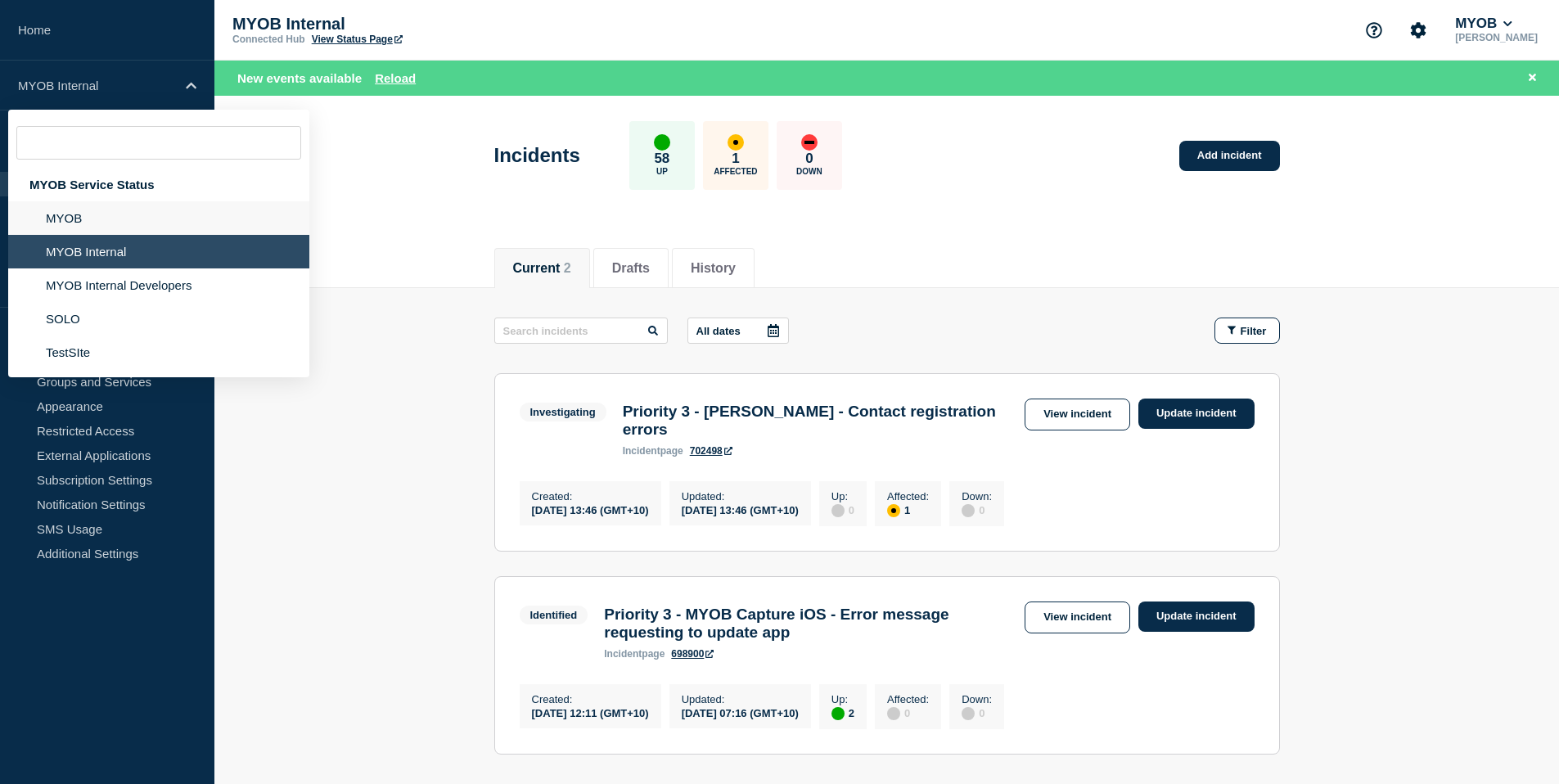
click at [112, 214] on li "MYOB" at bounding box center [158, 218] width 302 height 34
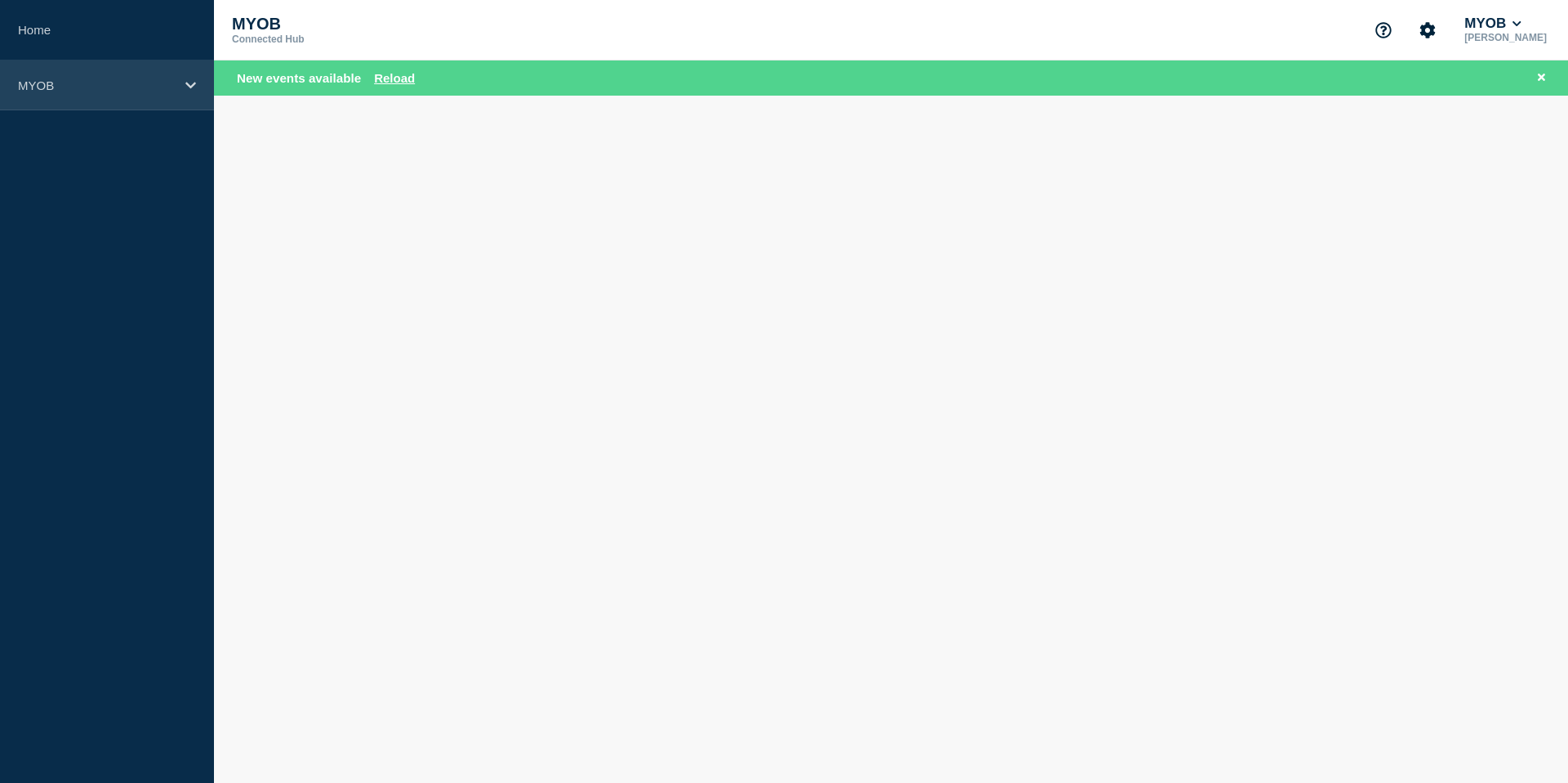
click at [113, 87] on p "MYOB" at bounding box center [96, 85] width 157 height 14
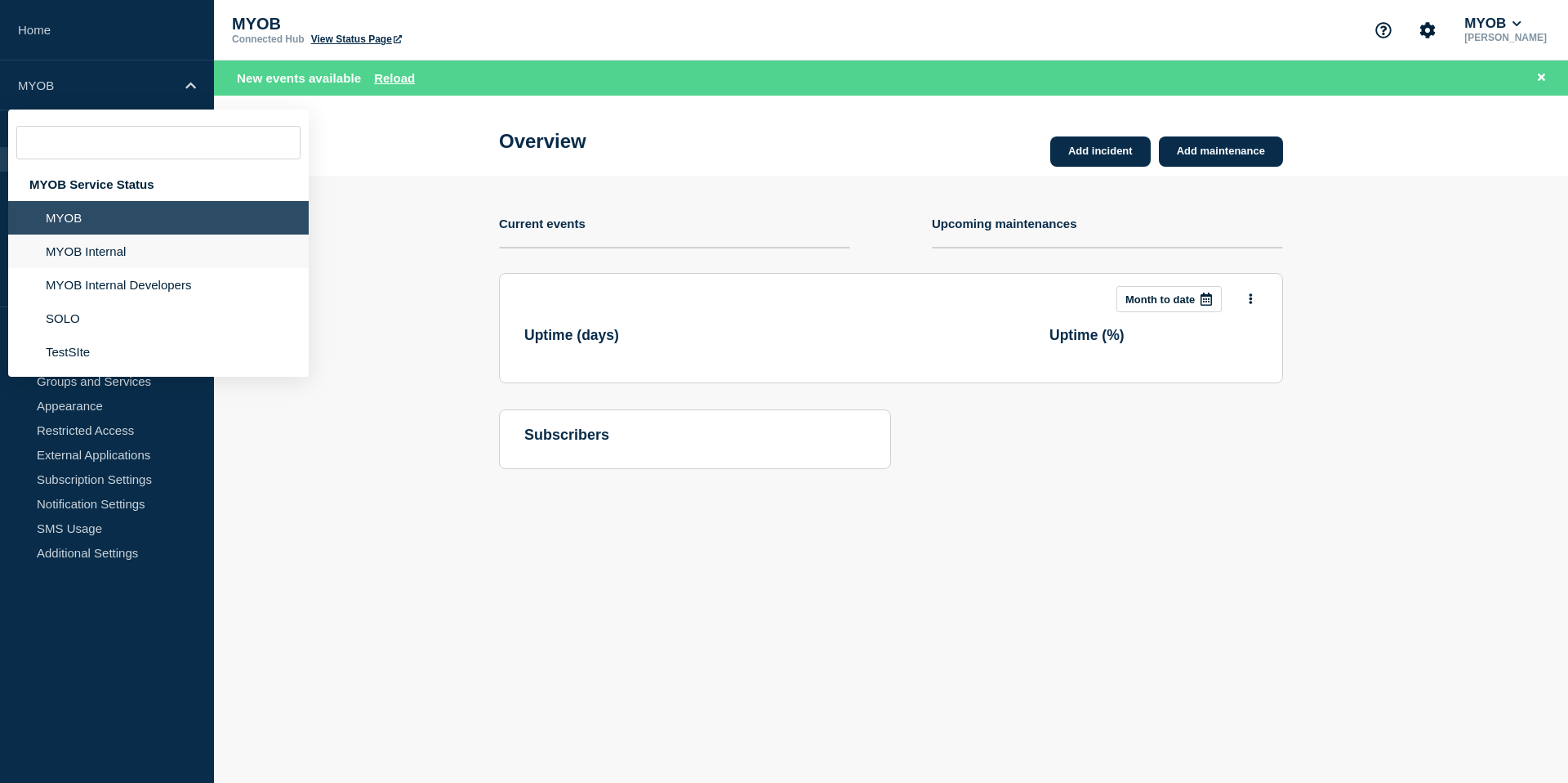
click at [86, 265] on li "MYOB Internal" at bounding box center [158, 251] width 301 height 34
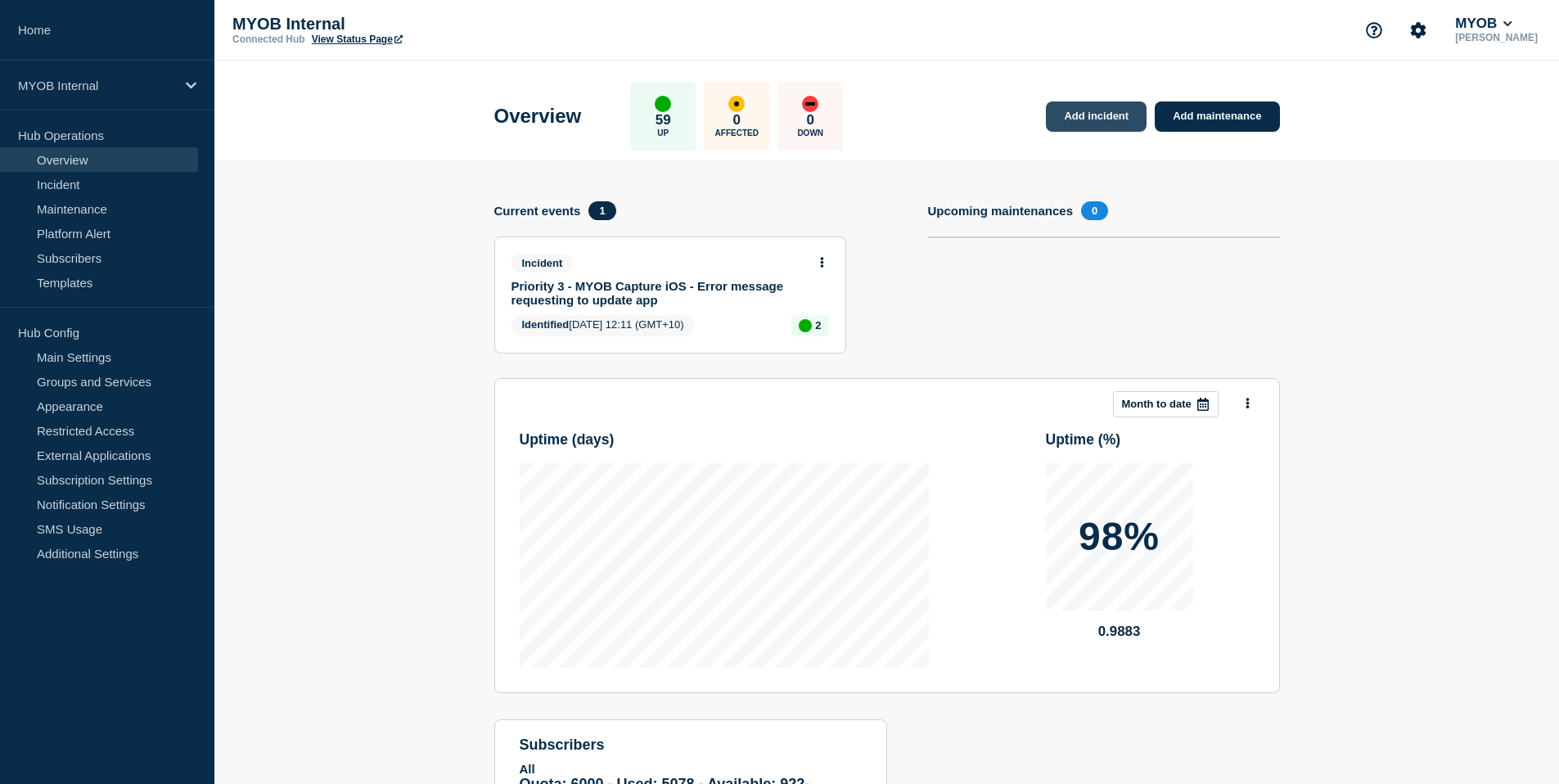
click at [1120, 112] on link "Add incident" at bounding box center [1096, 116] width 101 height 30
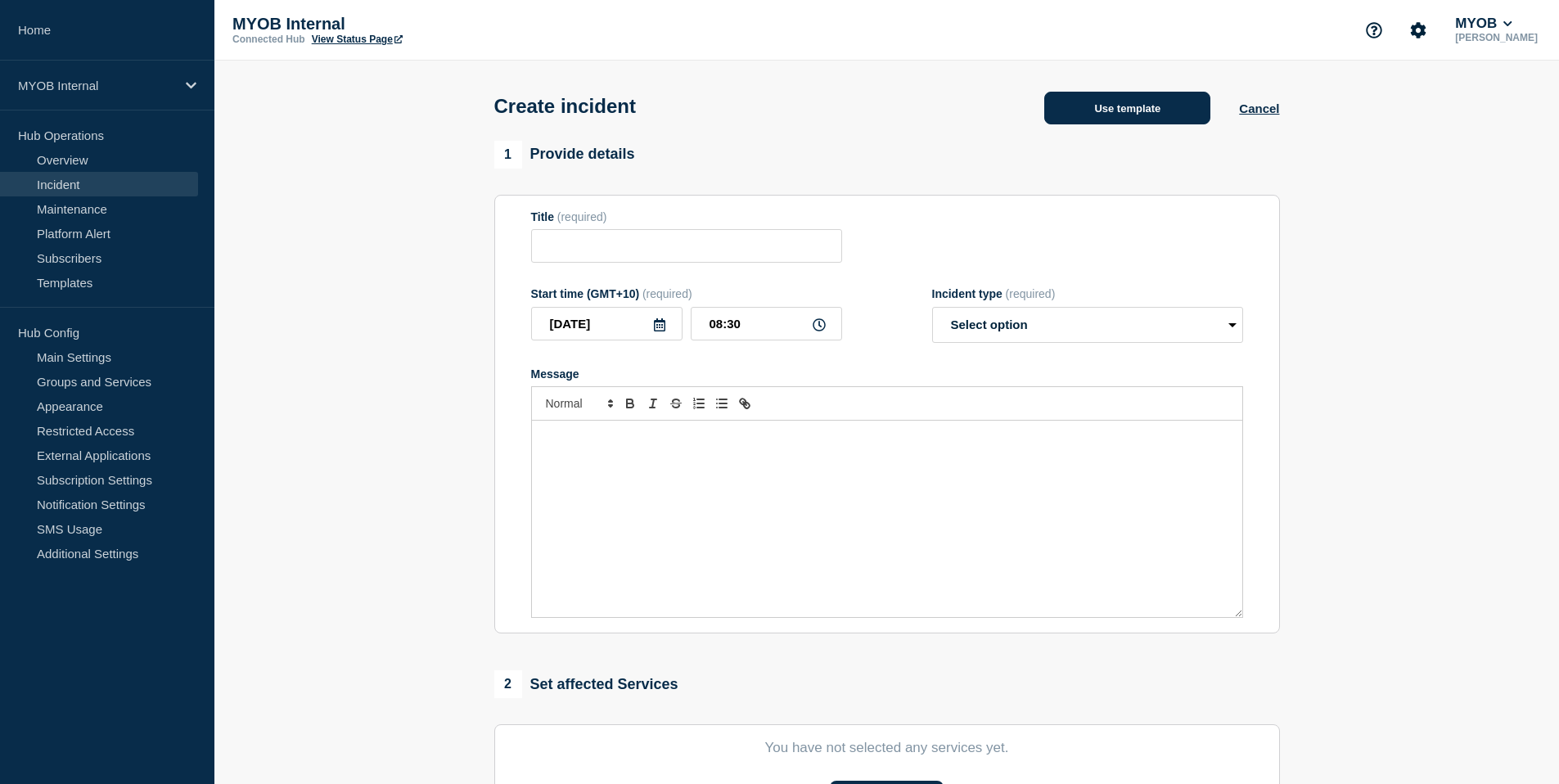
click at [1122, 122] on button "Use template" at bounding box center [1127, 107] width 166 height 33
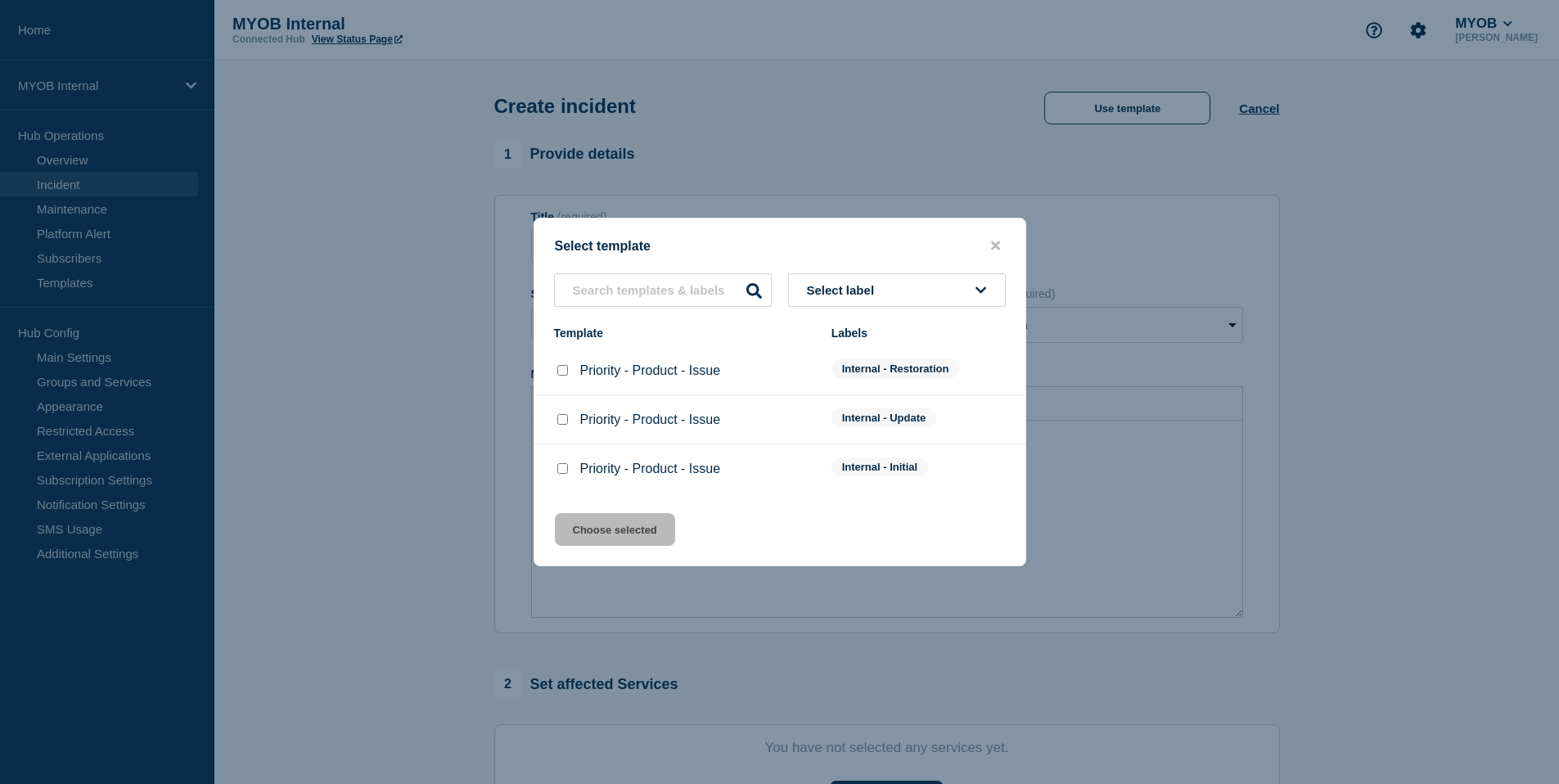
click at [558, 472] on input "Priority - Product - Issue checkbox" at bounding box center [562, 468] width 11 height 11
checkbox input "true"
click at [583, 528] on button "Choose selected" at bounding box center [615, 529] width 120 height 33
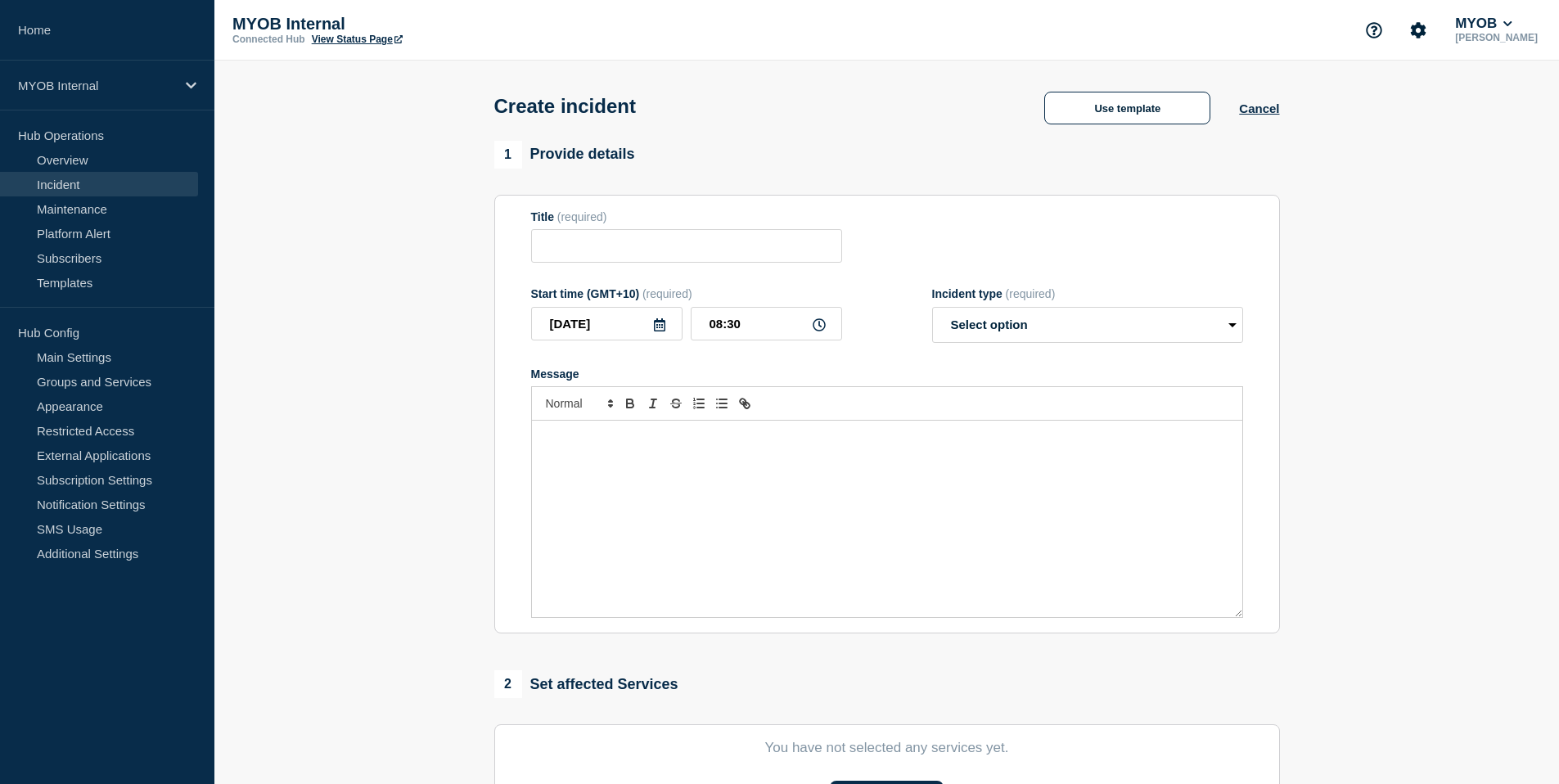
type input "Priority - Product - Issue"
select select "investigating"
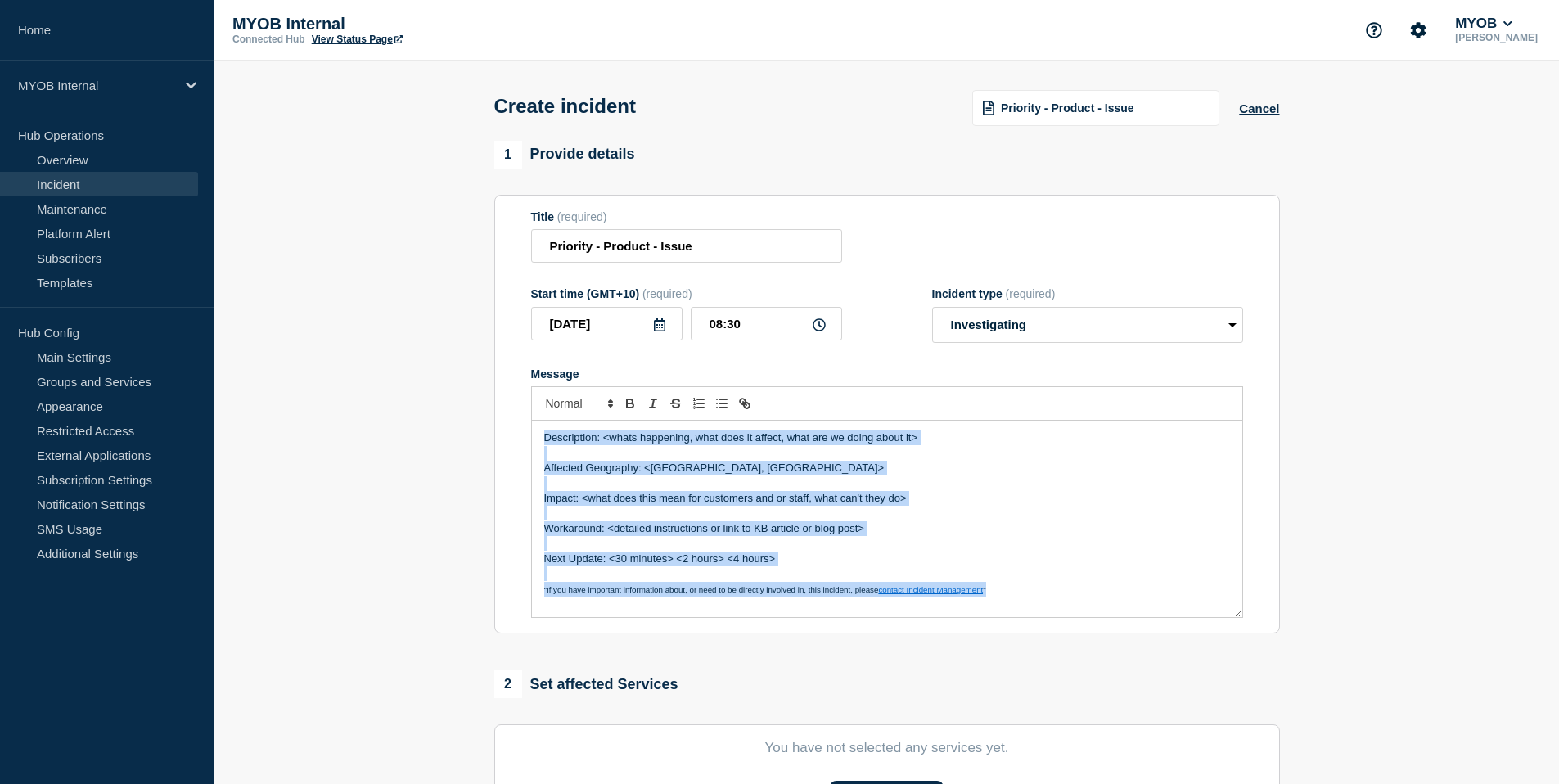
drag, startPoint x: 1001, startPoint y: 615, endPoint x: 455, endPoint y: 361, distance: 602.2
click at [455, 361] on section "1 Provide details Title (required) Priority - Product - Issue Start time (GMT+1…" at bounding box center [886, 609] width 1345 height 937
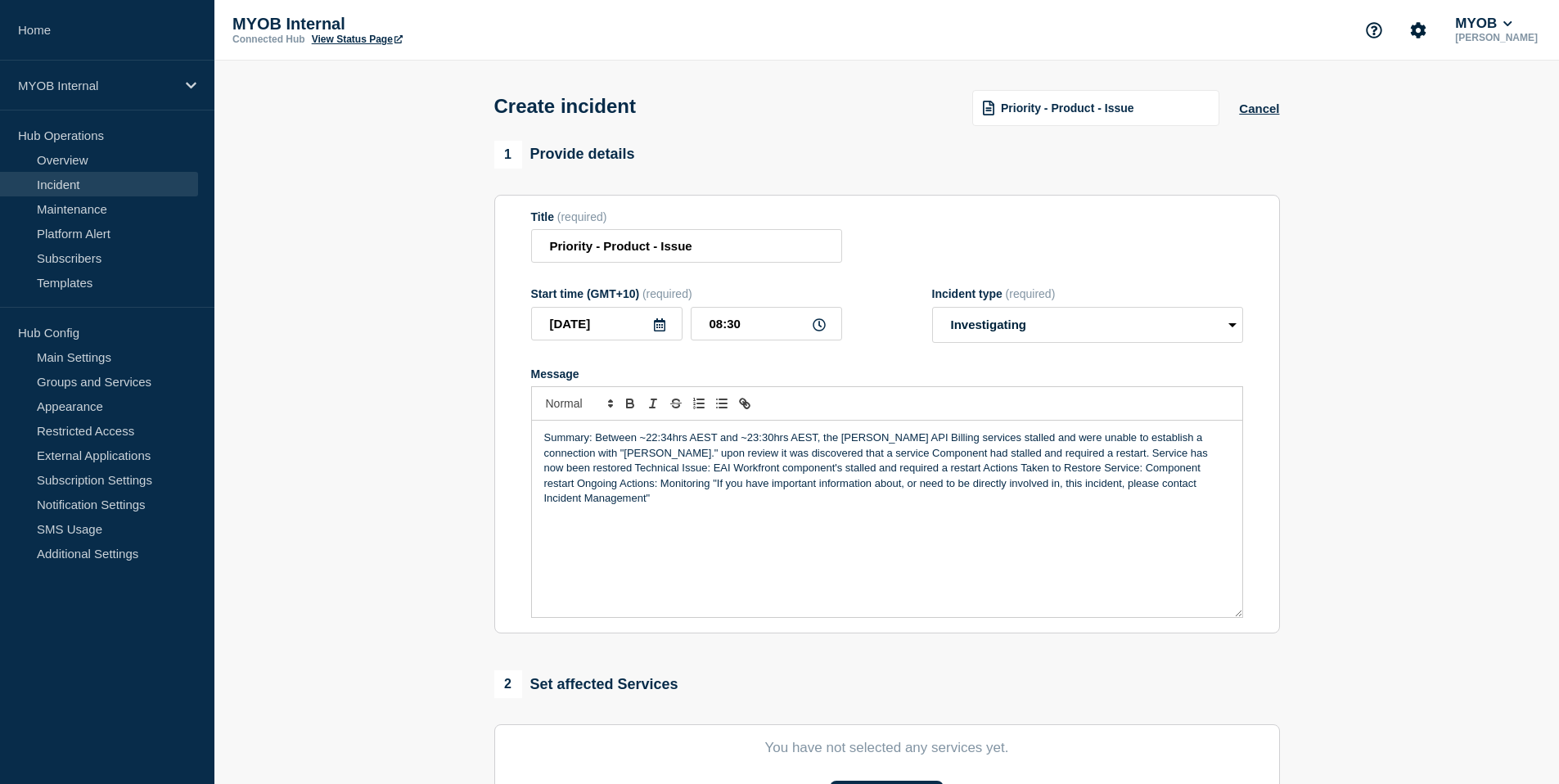
click at [540, 499] on div "Summary: Between ~22:34hrs AEST and ~23:30hrs AEST, the [PERSON_NAME] API Billi…" at bounding box center [887, 518] width 711 height 196
click at [1097, 481] on p "Summary: Between ~22:34hrs AEST and ~23:30hrs AEST, the [PERSON_NAME] API Billi…" at bounding box center [887, 461] width 686 height 61
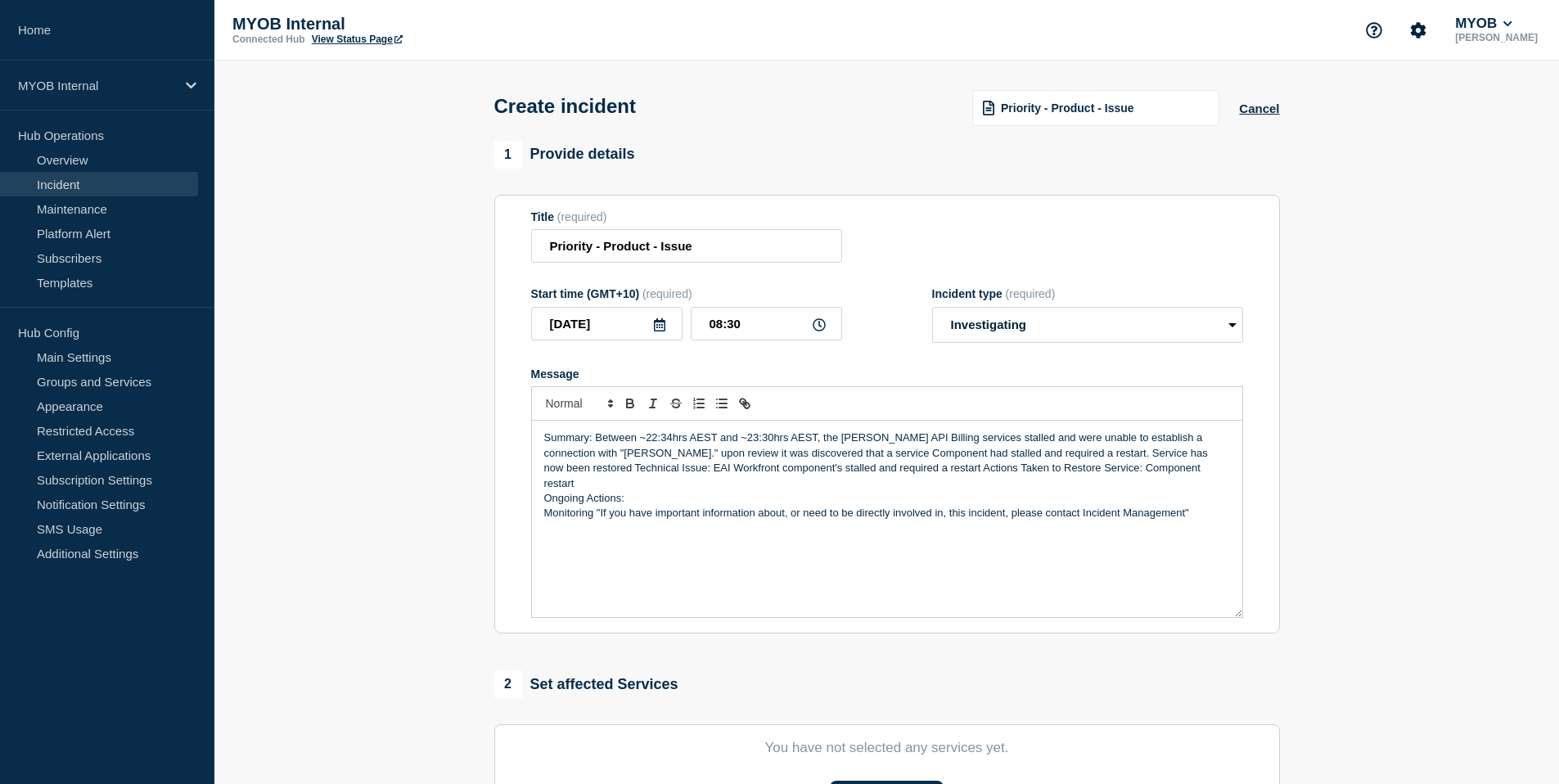
drag, startPoint x: 593, startPoint y: 513, endPoint x: 624, endPoint y: 513, distance: 31.0
click at [593, 513] on p "Monitoring "If you have important information about, or need to be directly inv…" at bounding box center [887, 512] width 686 height 15
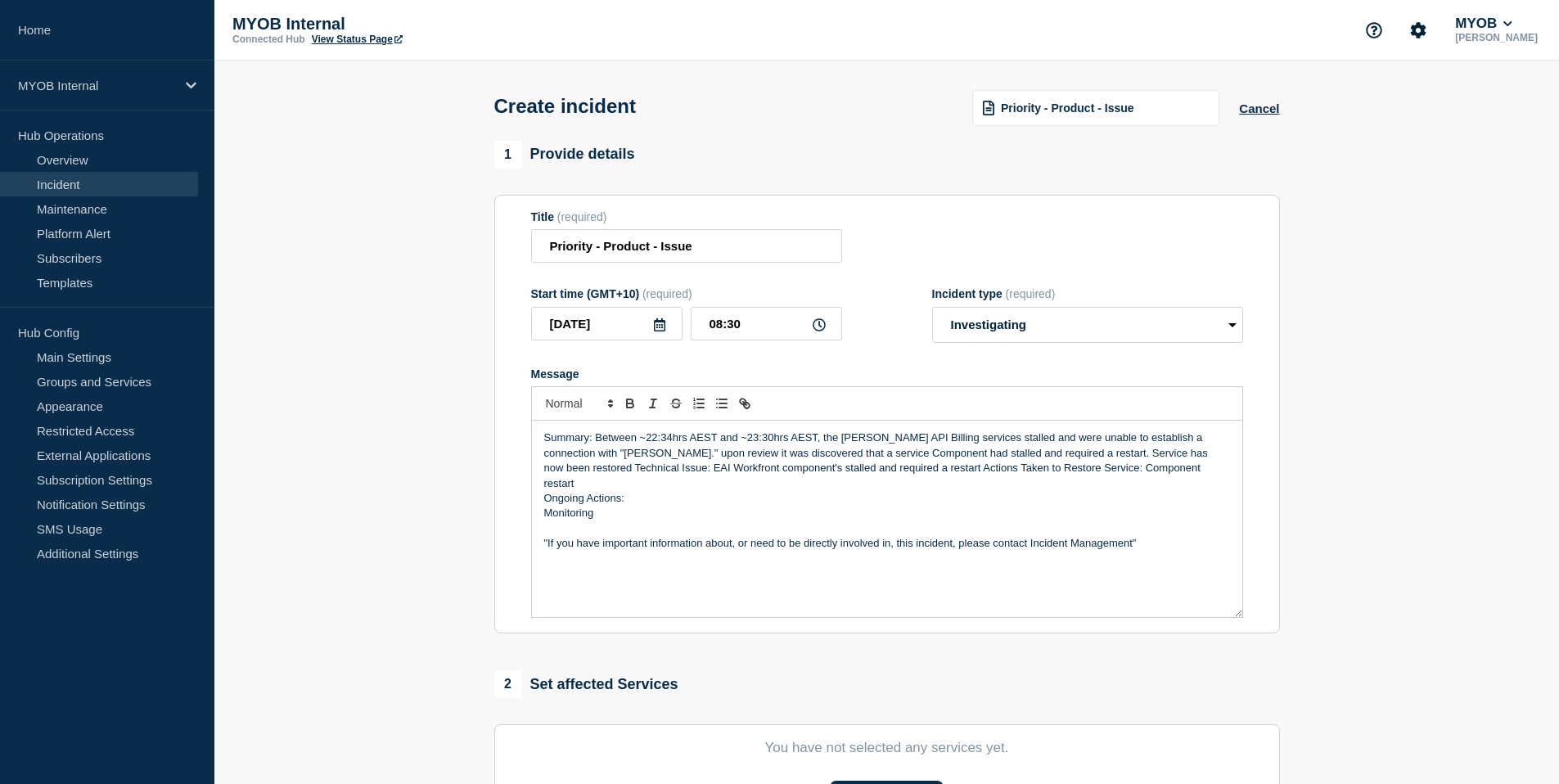
click at [536, 508] on div "Summary: Between ~22:34hrs AEST and ~23:30hrs AEST, the [PERSON_NAME] API Billi…" at bounding box center [887, 518] width 711 height 196
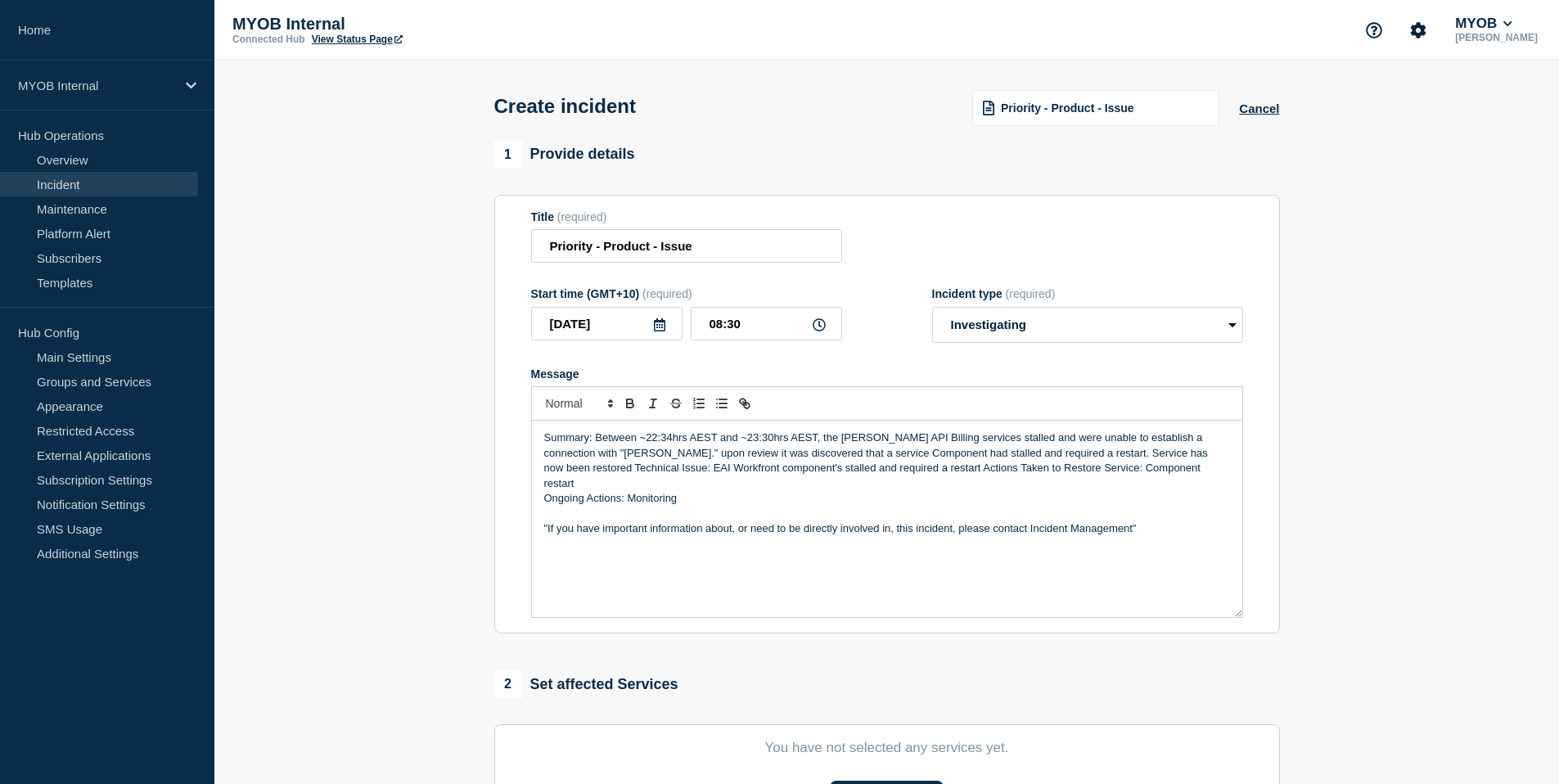
click at [550, 501] on p "Ongoing Actions: Monitoring" at bounding box center [887, 497] width 686 height 15
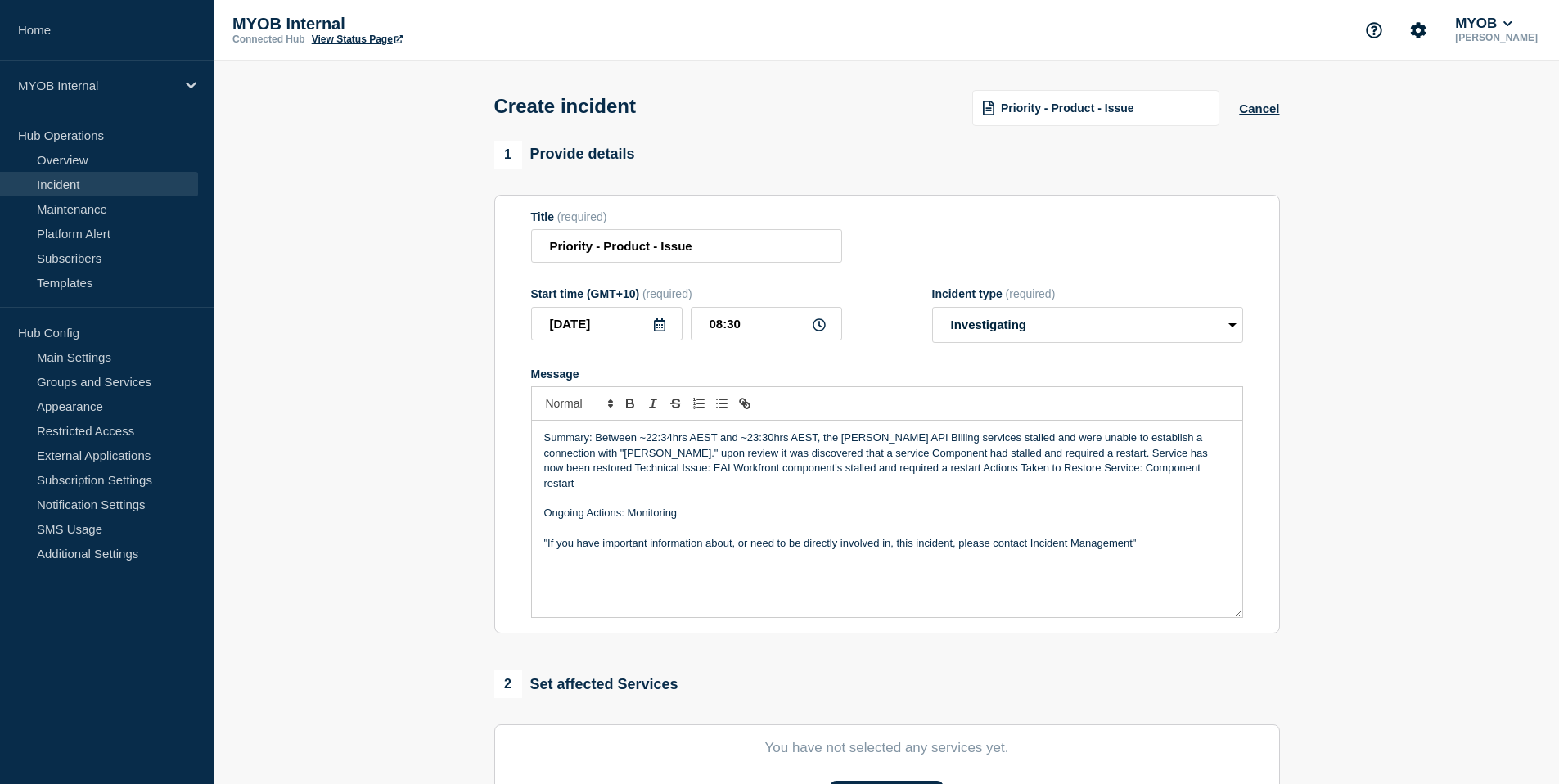
click at [539, 487] on div "Summary: Between ~22:34hrs AEST and ~23:30hrs AEST, the [PERSON_NAME] API Billi…" at bounding box center [887, 518] width 711 height 196
drag, startPoint x: 1168, startPoint y: 470, endPoint x: 1207, endPoint y: 475, distance: 39.3
click at [1168, 470] on p "Summary: Between ~22:34hrs AEST and ~23:30hrs AEST, the [PERSON_NAME] API Billi…" at bounding box center [887, 453] width 686 height 45
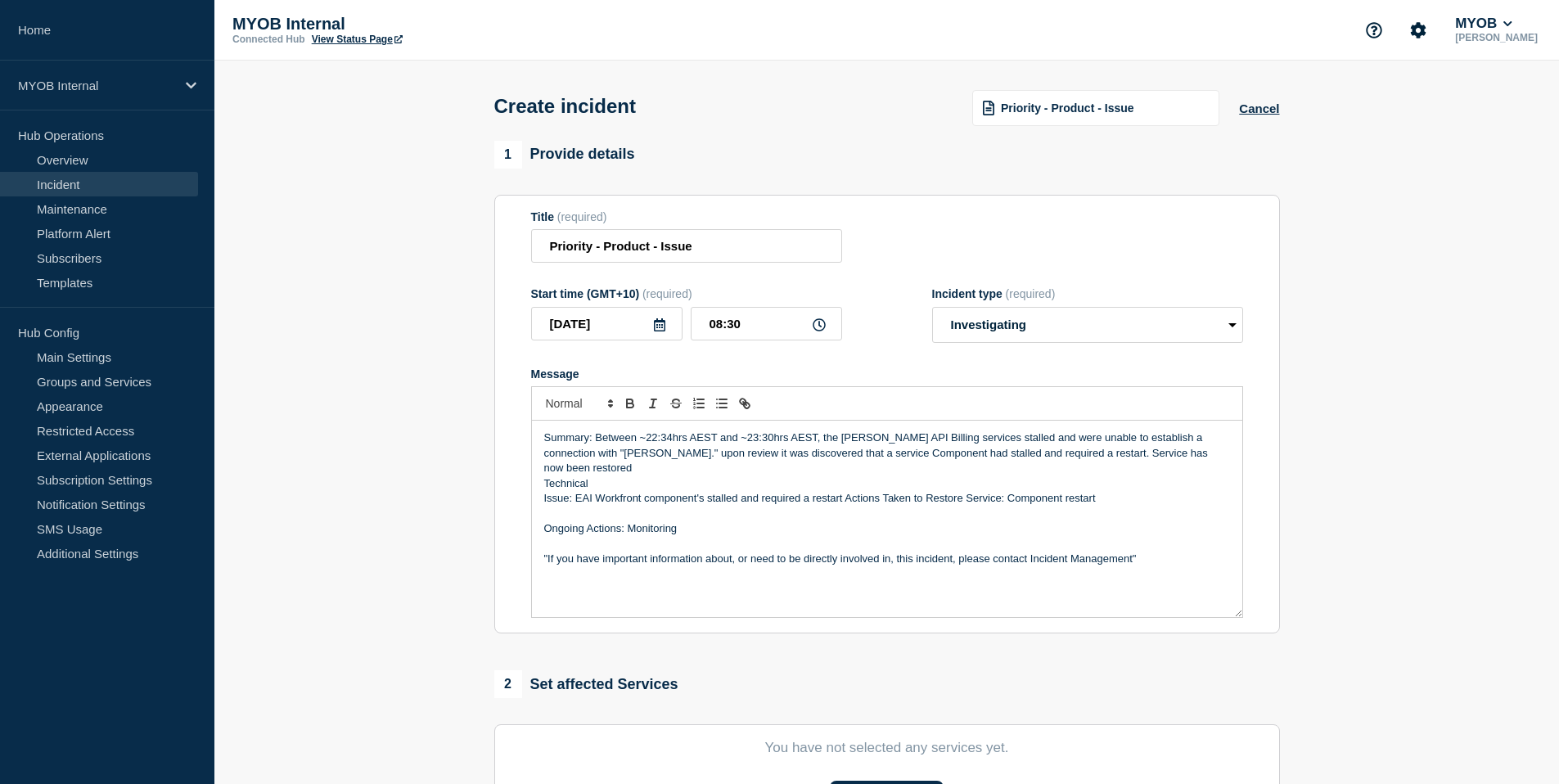
click at [541, 496] on div "Summary: Between ~22:34hrs AEST and ~23:30hrs AEST, the [PERSON_NAME] API Billi…" at bounding box center [887, 518] width 711 height 196
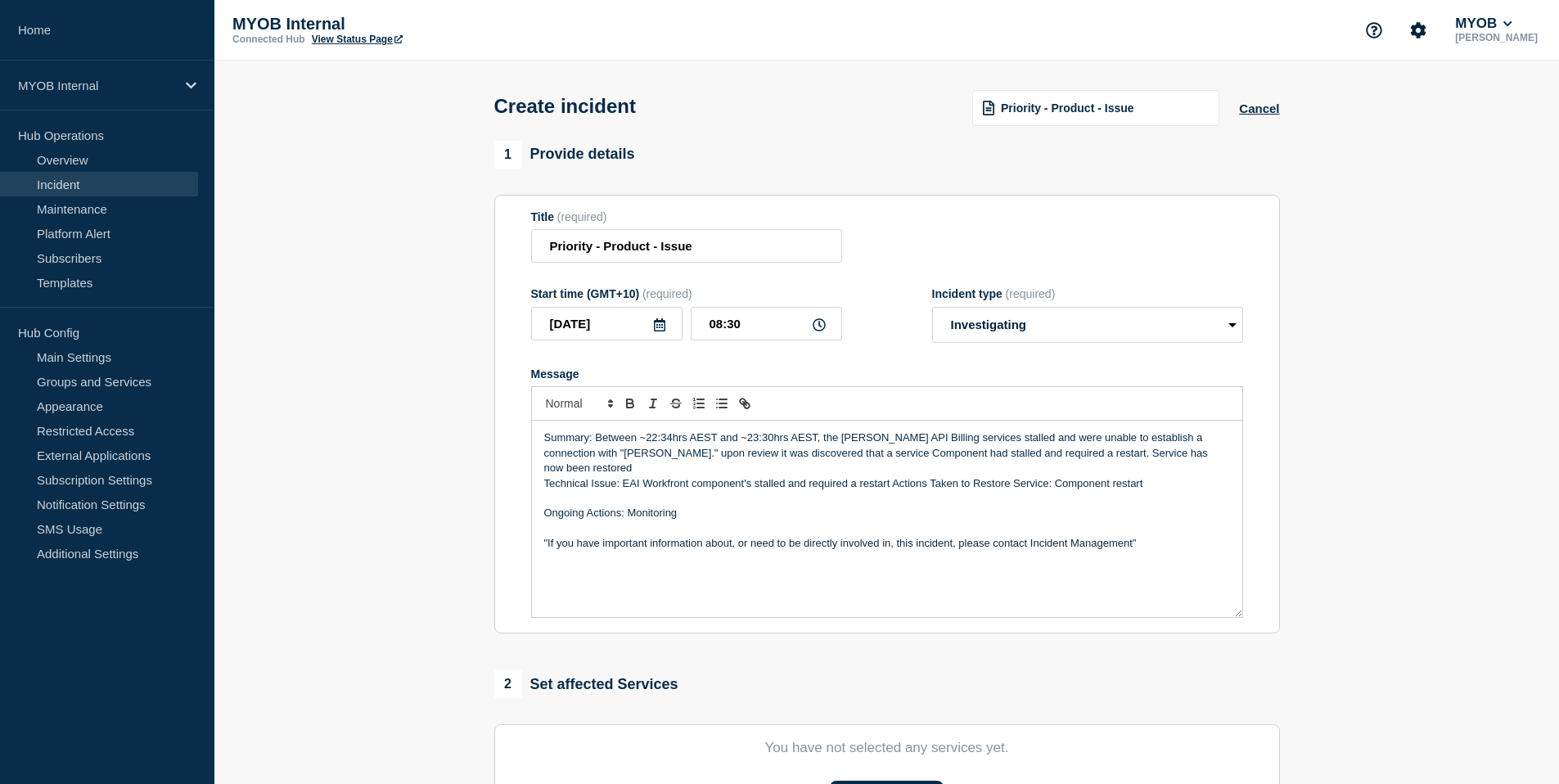
click at [545, 486] on p "Technical Issue: EAI Workfront component's stalled and required a restart Actio…" at bounding box center [887, 484] width 686 height 15
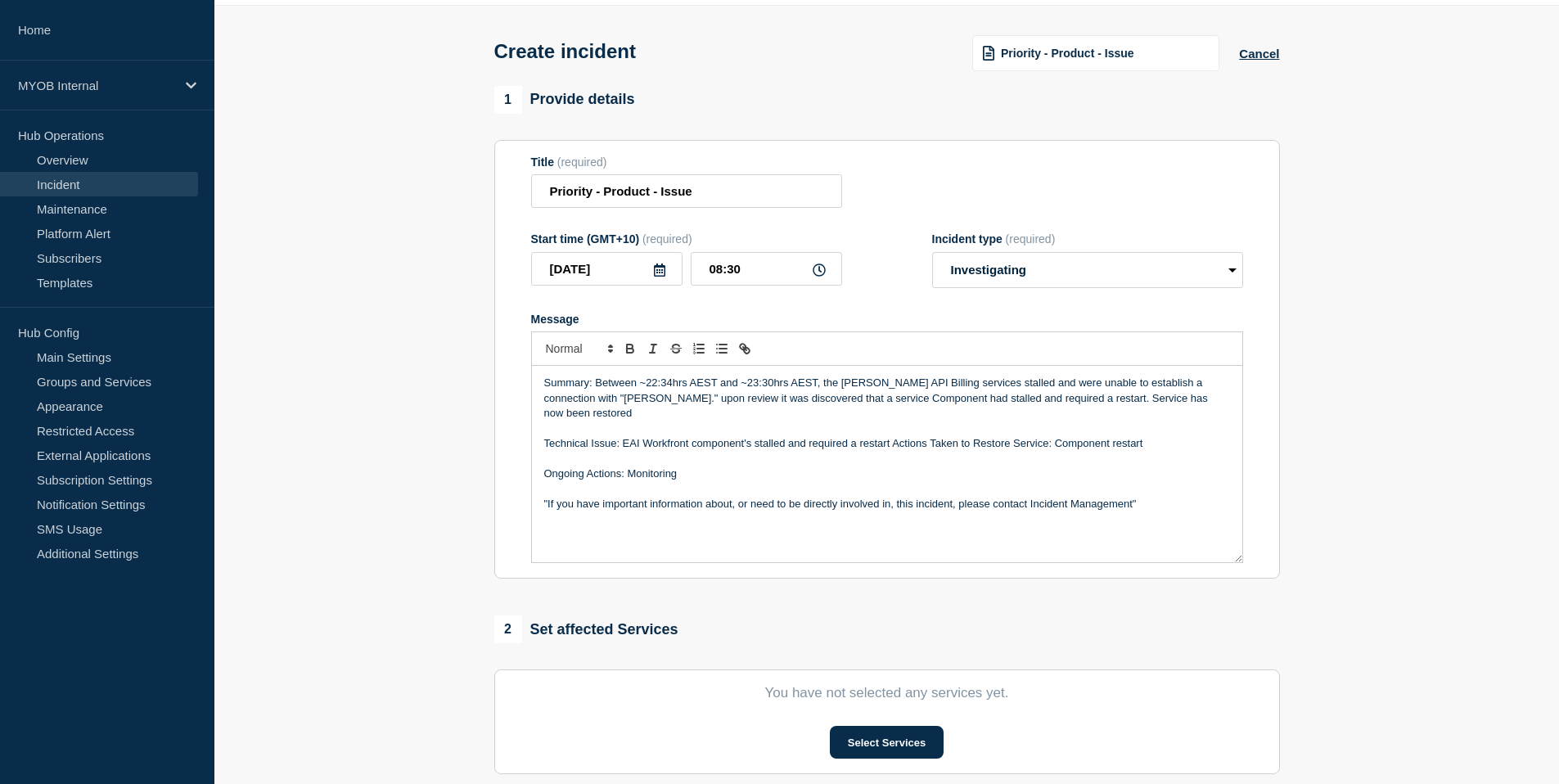
scroll to position [59, 0]
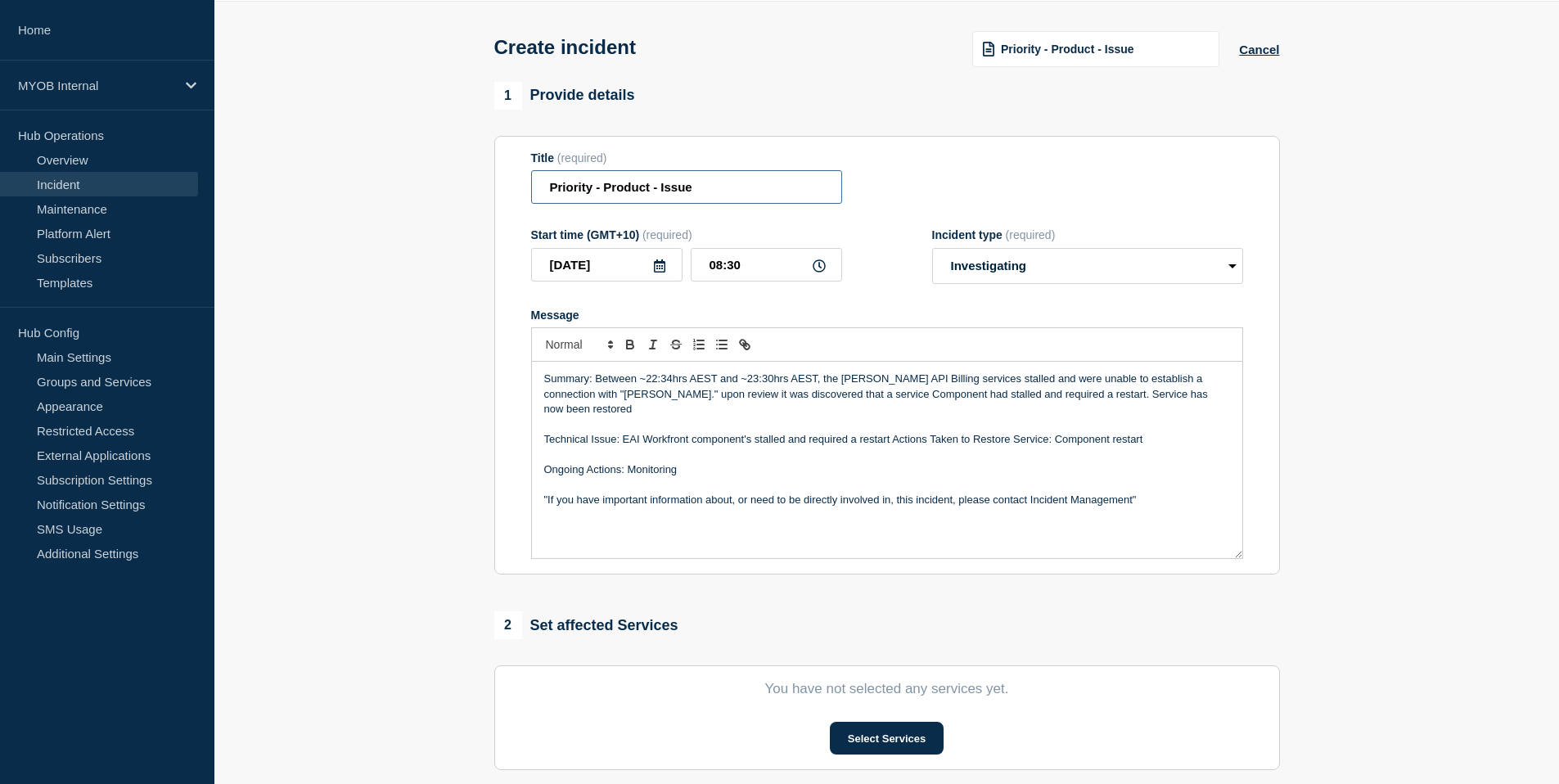
click at [590, 196] on input "Priority - Product - Issue" at bounding box center [687, 187] width 311 height 34
click at [546, 196] on input "Priority 3 - Product - Issue" at bounding box center [687, 187] width 311 height 34
click at [719, 194] on input "First and final Priority 3 - Product - Issue" at bounding box center [687, 187] width 311 height 34
click at [781, 188] on input "First and final Priority 3 - ArchieAPI - Issue" at bounding box center [687, 187] width 311 height 34
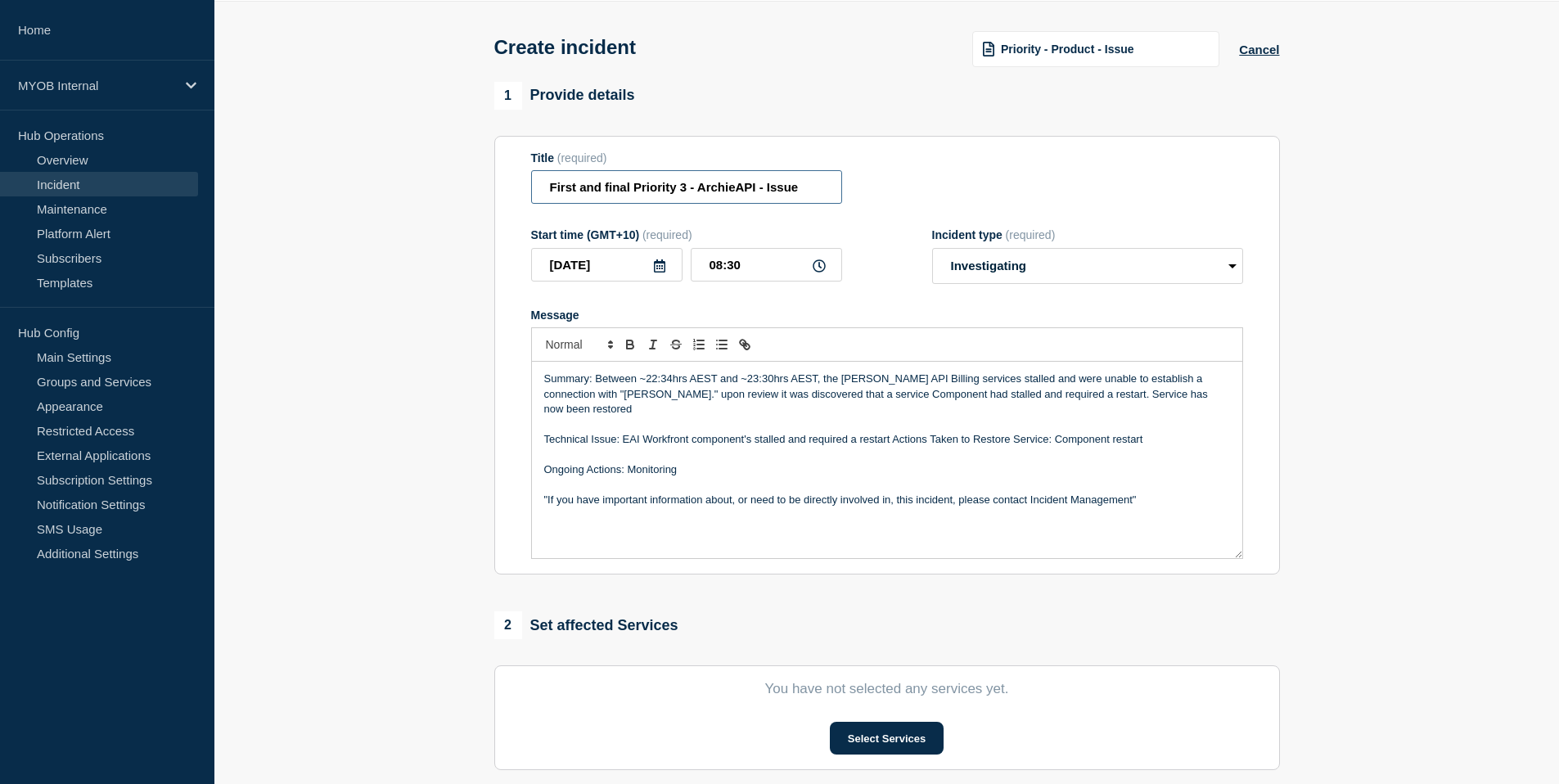
click at [781, 188] on input "First and final Priority 3 - ArchieAPI - Issue" at bounding box center [687, 187] width 311 height 34
type input "First and final Priority 3 - ArchieAPI - Mydot"
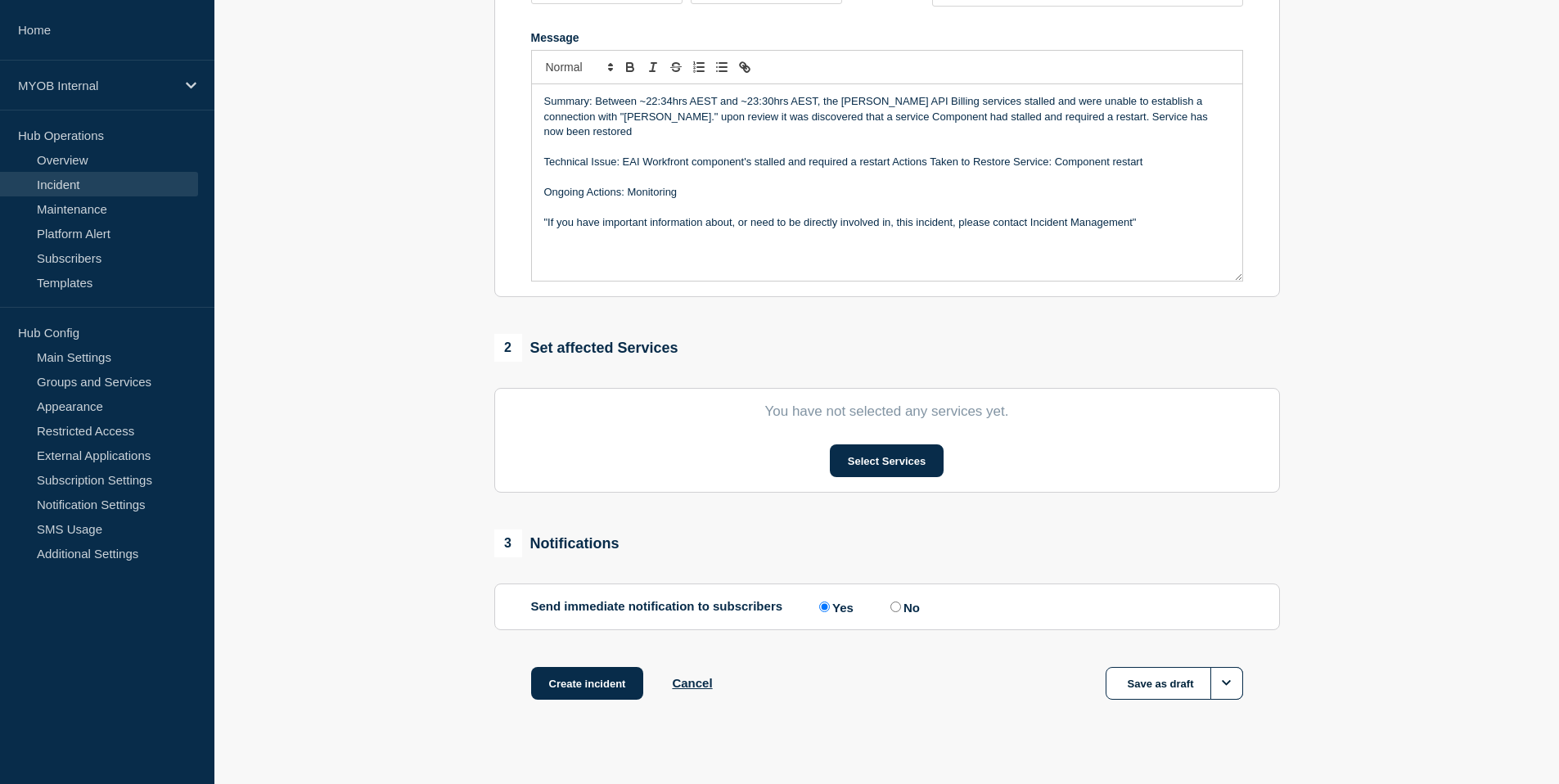
scroll to position [330, 0]
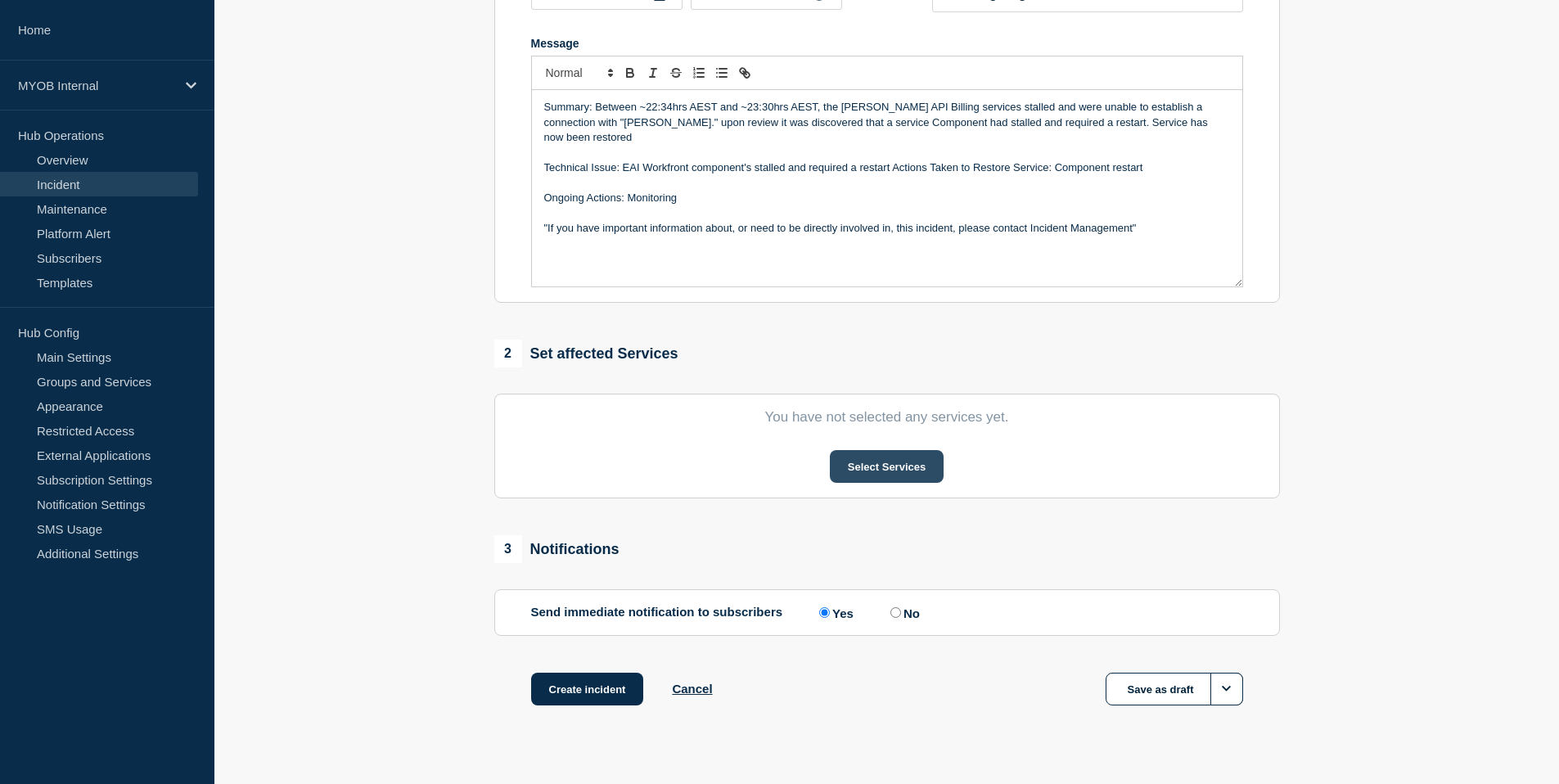
click at [876, 483] on button "Select Services" at bounding box center [887, 466] width 113 height 33
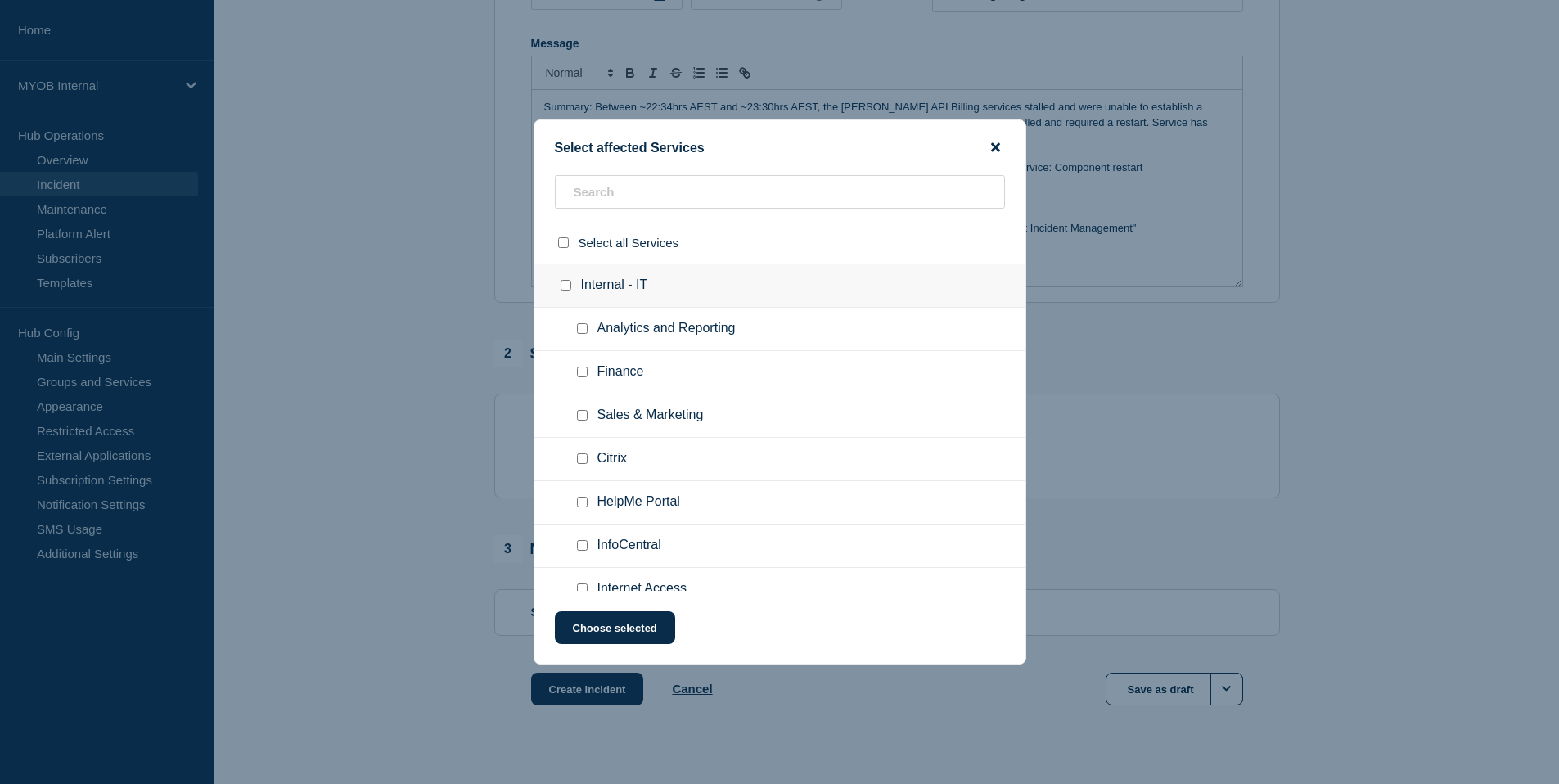
click at [997, 146] on icon "close button" at bounding box center [996, 147] width 9 height 9
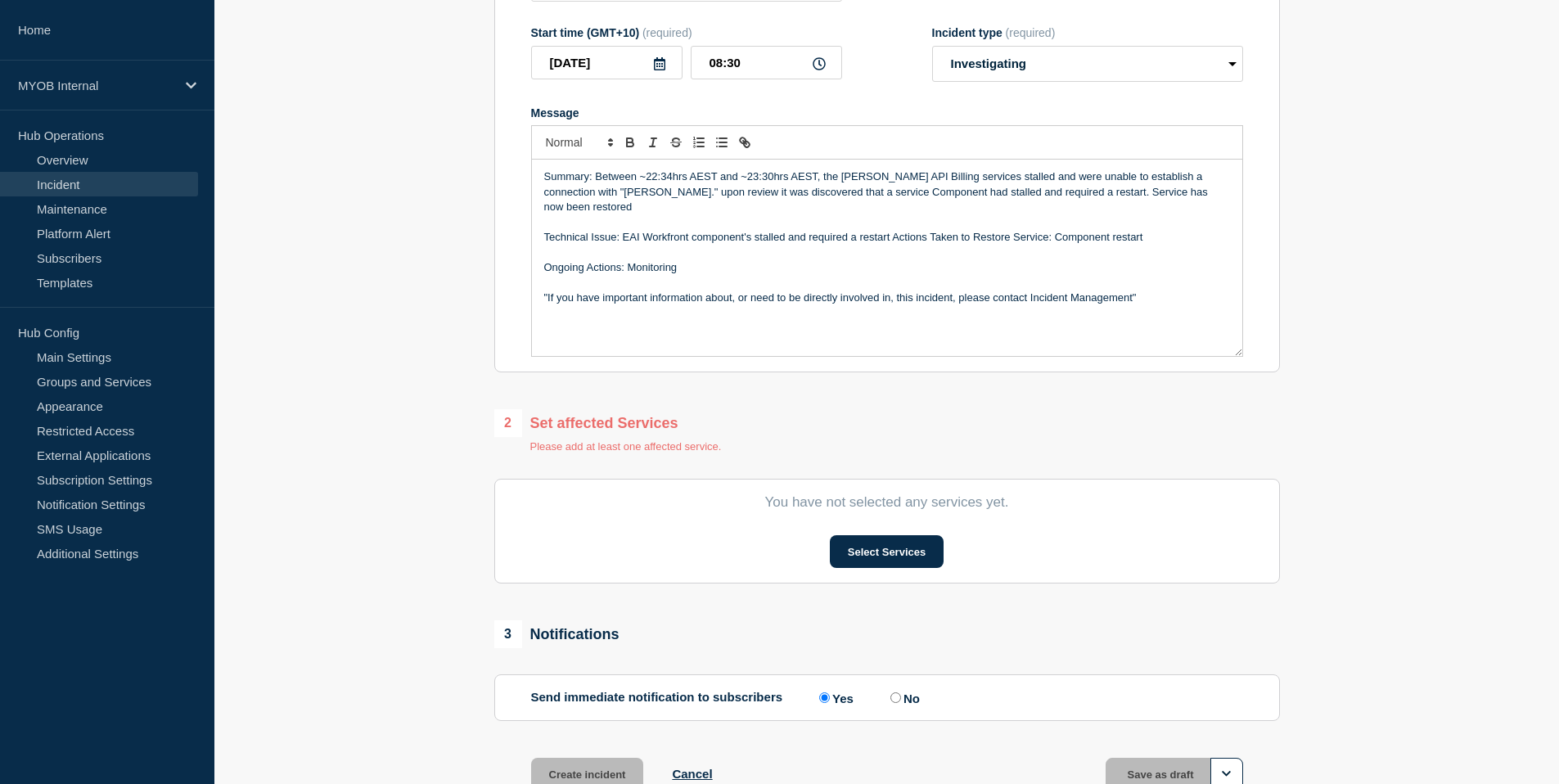
scroll to position [333, 0]
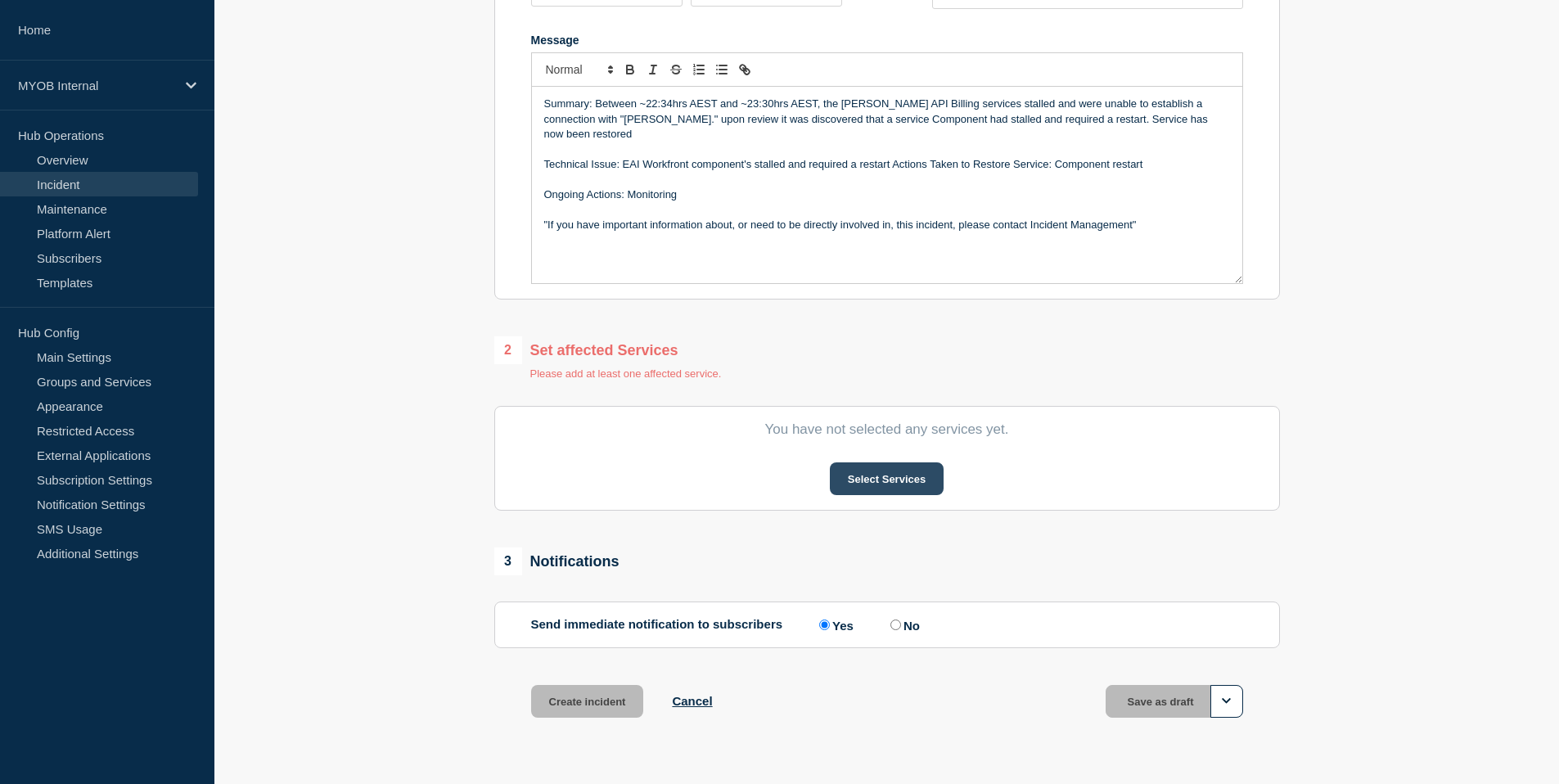
click at [910, 494] on button "Select Services" at bounding box center [887, 479] width 113 height 33
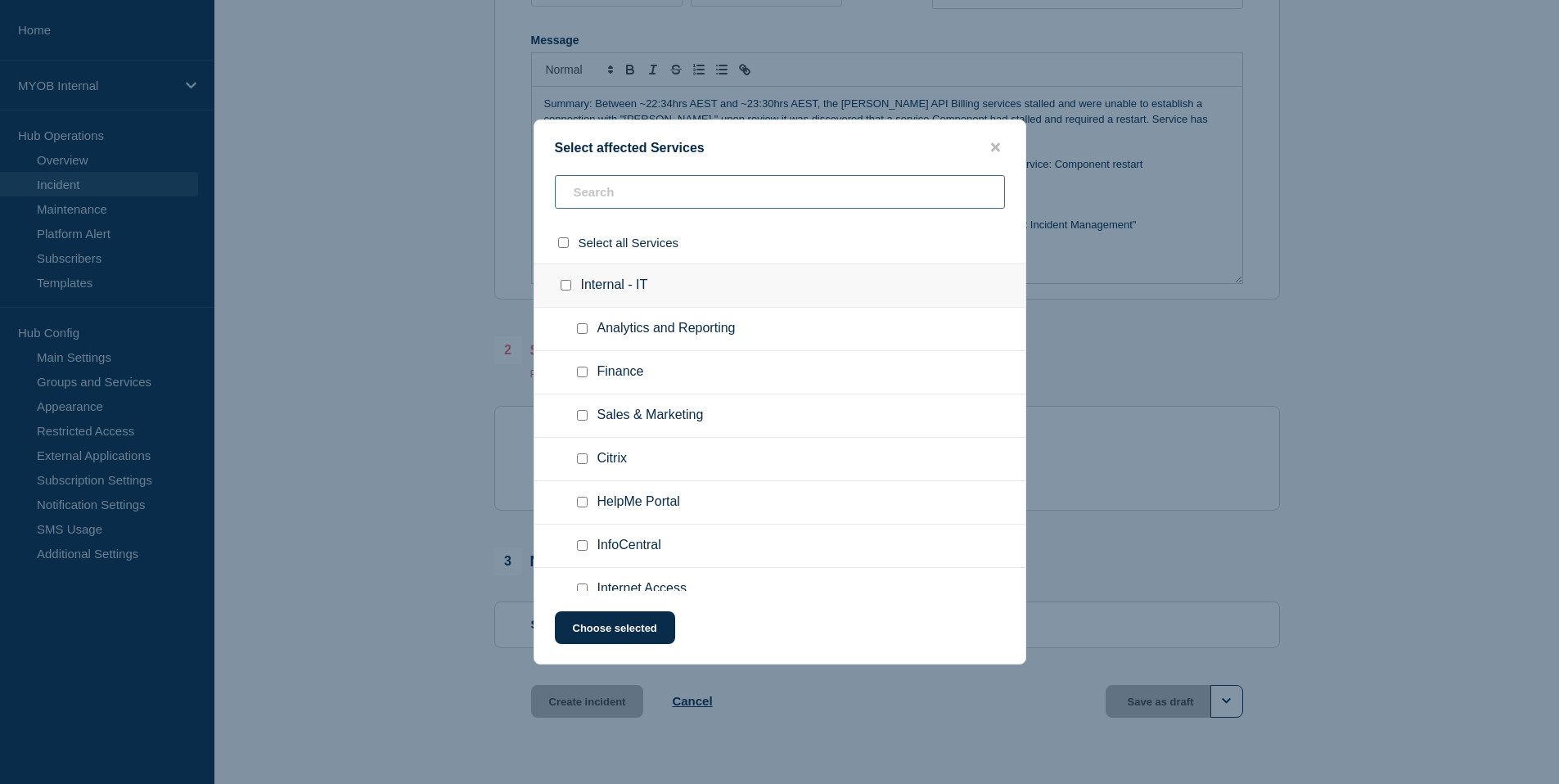
click at [653, 200] on input "text" at bounding box center [780, 192] width 450 height 34
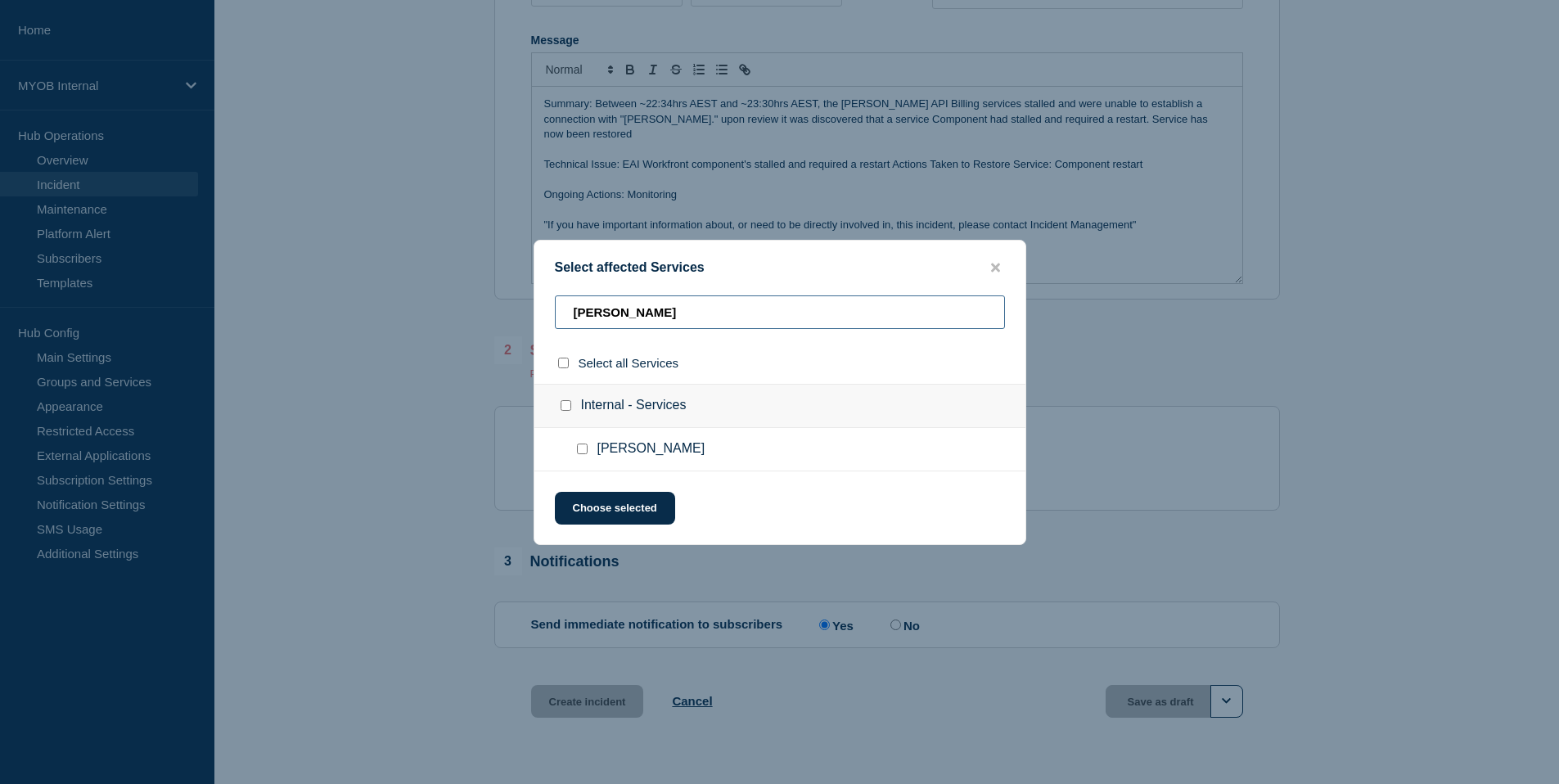
type input "[PERSON_NAME]"
click at [580, 454] on input "Archie checkbox" at bounding box center [582, 449] width 11 height 11
checkbox input "true"
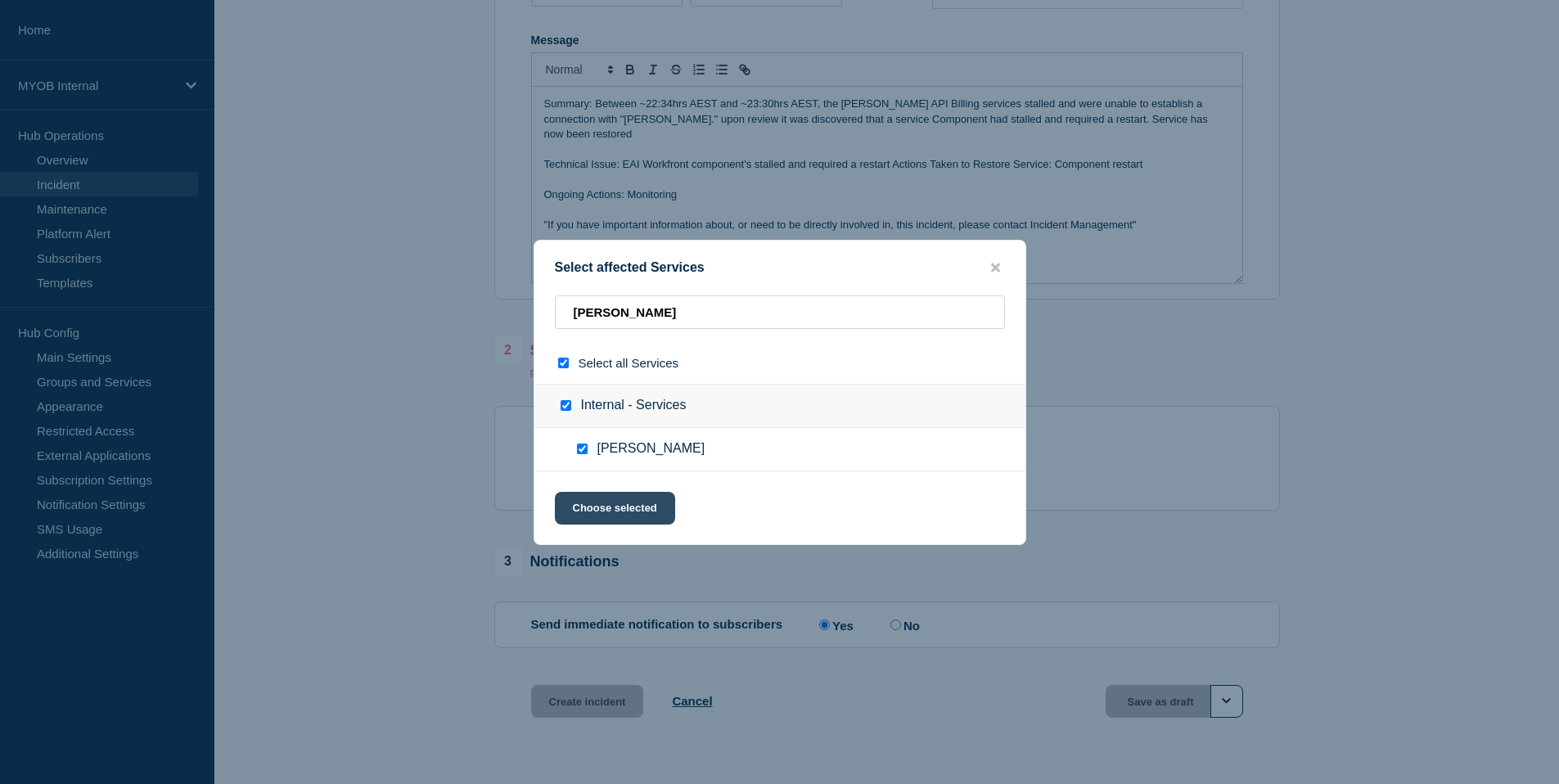
click at [612, 508] on button "Choose selected" at bounding box center [615, 507] width 120 height 33
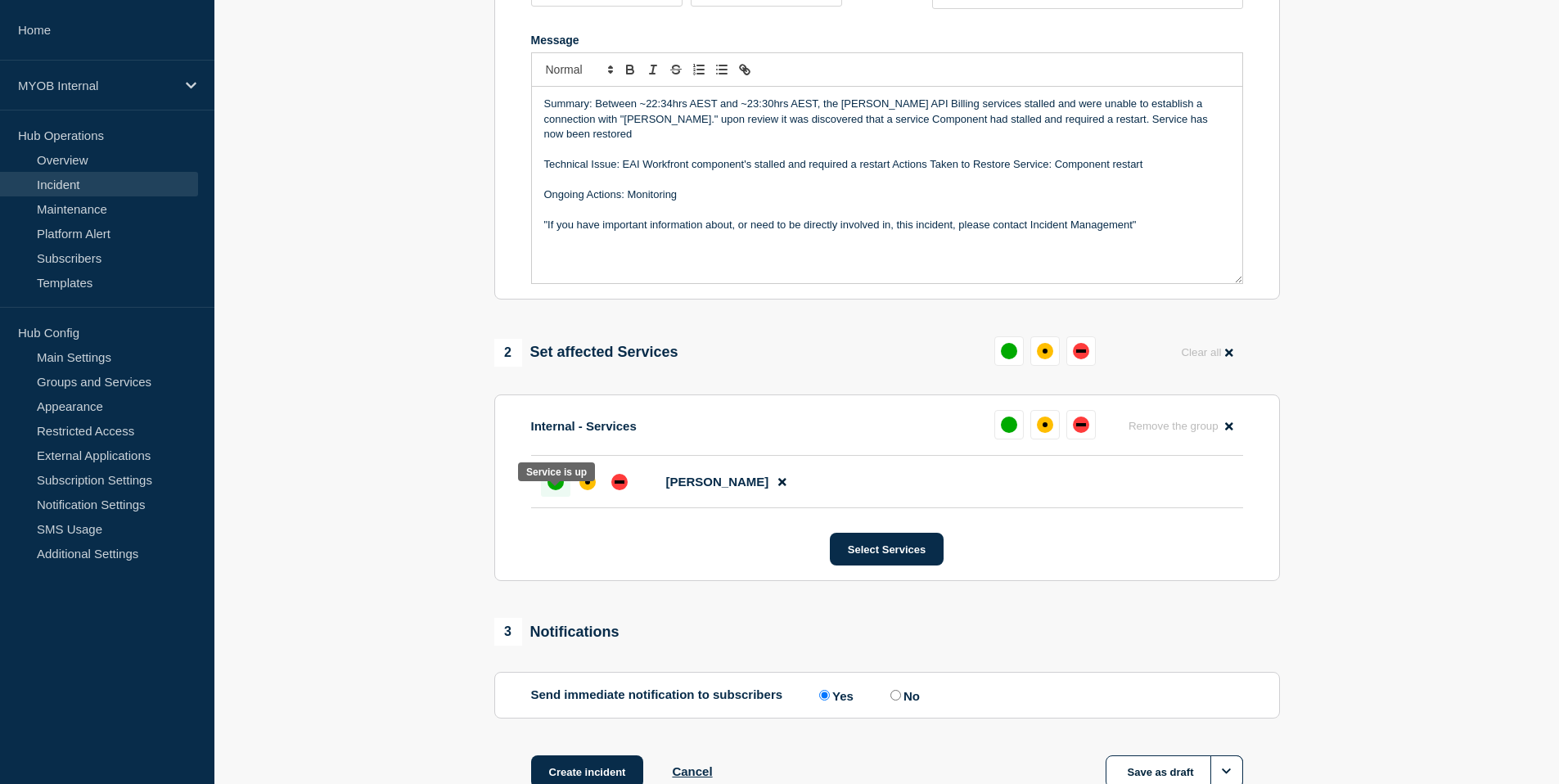
click at [553, 490] on div "up" at bounding box center [556, 482] width 16 height 16
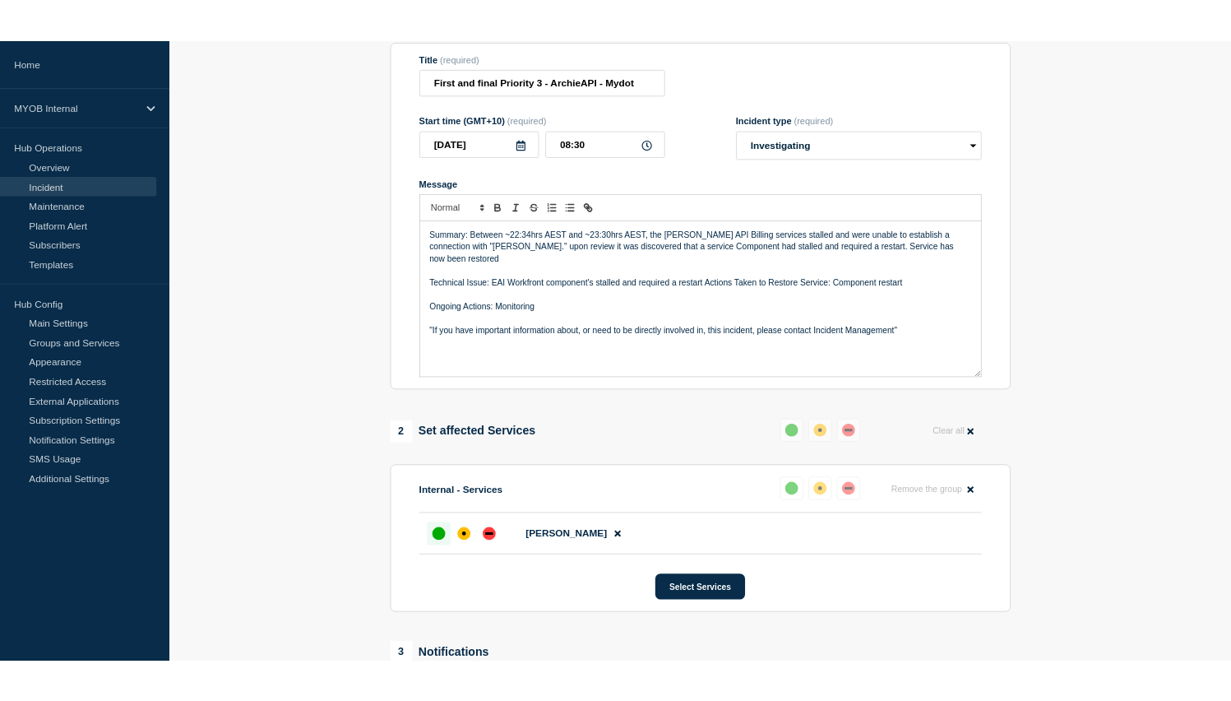
scroll to position [0, 0]
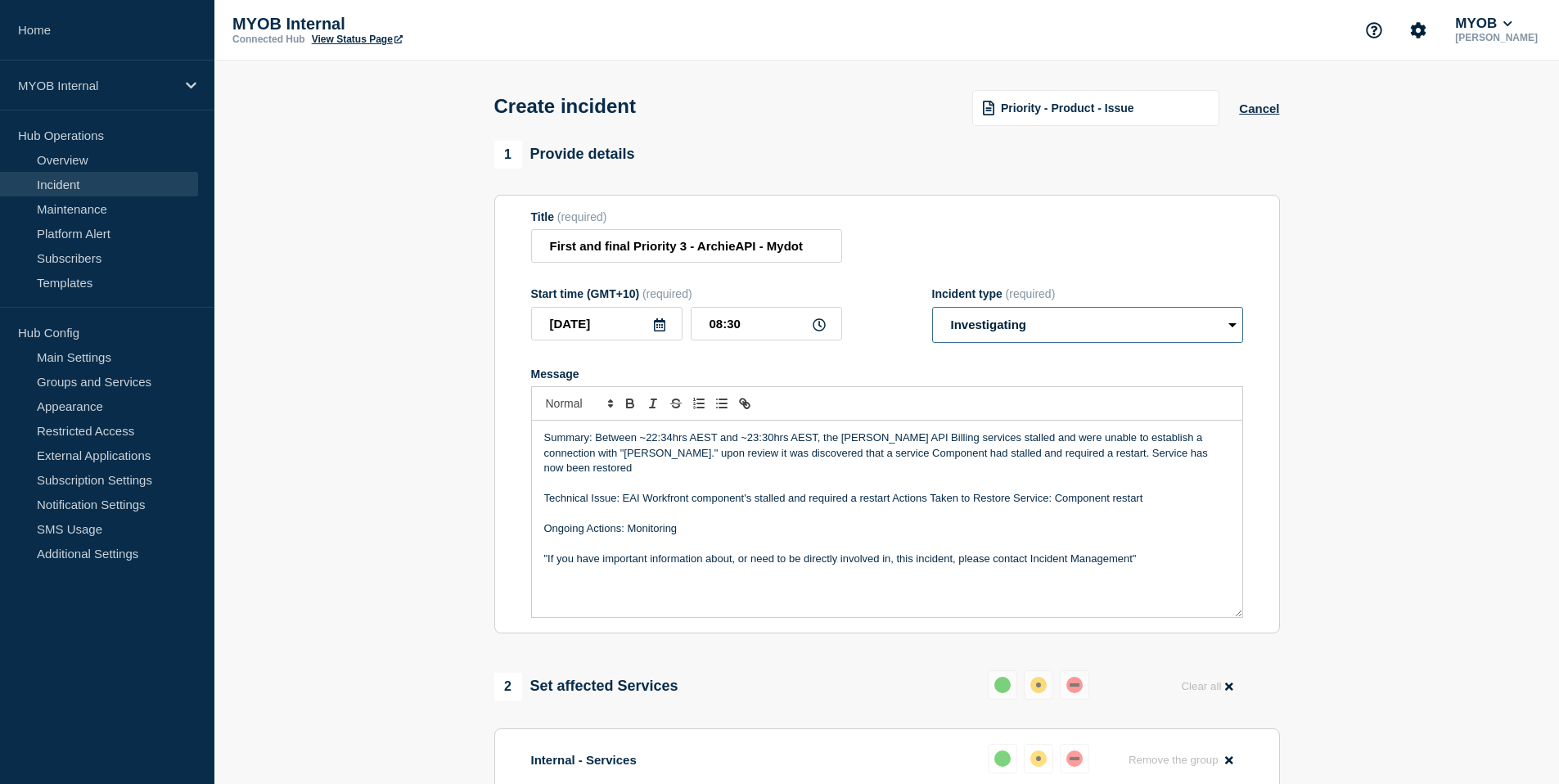
click at [1036, 324] on select "Select option Investigating Identified Monitoring" at bounding box center [1088, 324] width 311 height 36
select select "monitoring"
click at [933, 317] on select "Select option Investigating Identified Monitoring" at bounding box center [1088, 324] width 311 height 36
click at [759, 552] on p ""If you have important information about, or need to be directly involved in, t…" at bounding box center [887, 558] width 686 height 15
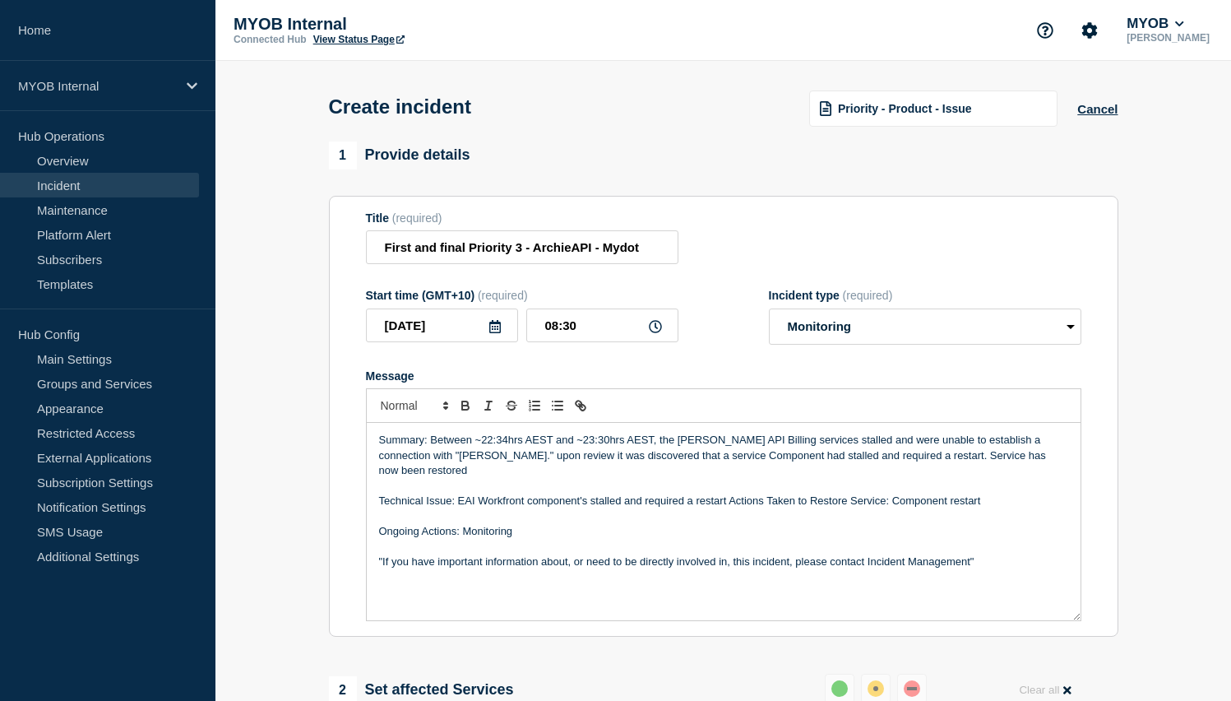
click at [512, 450] on p "Summary: Between ~22:34hrs AEST and ~23:30hrs AEST, the [PERSON_NAME] API Billi…" at bounding box center [723, 455] width 689 height 45
drag, startPoint x: 483, startPoint y: 454, endPoint x: 507, endPoint y: 456, distance: 24.7
click at [508, 456] on p "Summary: Between ~22:34hrs AEST and ~23:30hrs AEST, the [PERSON_NAME] API Billi…" at bounding box center [723, 455] width 689 height 45
click at [499, 454] on p "Summary: Between ~22:34hrs AEST and ~23:30hrs AEST, the [PERSON_NAME] API Billi…" at bounding box center [723, 455] width 689 height 45
drag, startPoint x: 497, startPoint y: 453, endPoint x: 507, endPoint y: 456, distance: 10.4
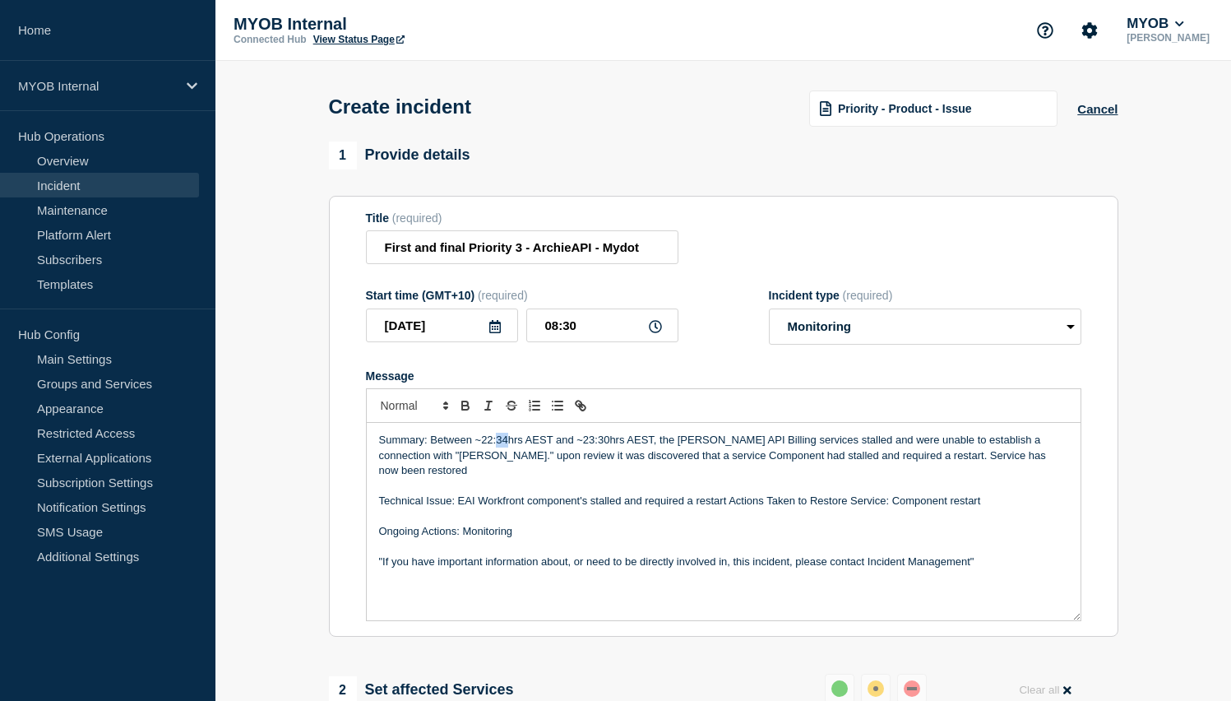
click at [507, 456] on p "Summary: Between ~22:34hrs AEST and ~23:30hrs AEST, the [PERSON_NAME] API Billi…" at bounding box center [723, 455] width 689 height 45
click at [592, 454] on p "Summary: Between ~22:40hrs AEST and ~23:30hrs AEST, the [PERSON_NAME] API Billi…" at bounding box center [723, 455] width 689 height 45
click at [596, 454] on p "Summary: Between ~22:40hrs AEST and ~23:30hrs AEST, the [PERSON_NAME] API Billi…" at bounding box center [723, 455] width 689 height 45
drag, startPoint x: 599, startPoint y: 453, endPoint x: 610, endPoint y: 453, distance: 11.5
click at [611, 453] on p "Summary: Between ~22:40hrs AEST and ~23:30hrs AEST, the [PERSON_NAME] API Billi…" at bounding box center [723, 455] width 689 height 45
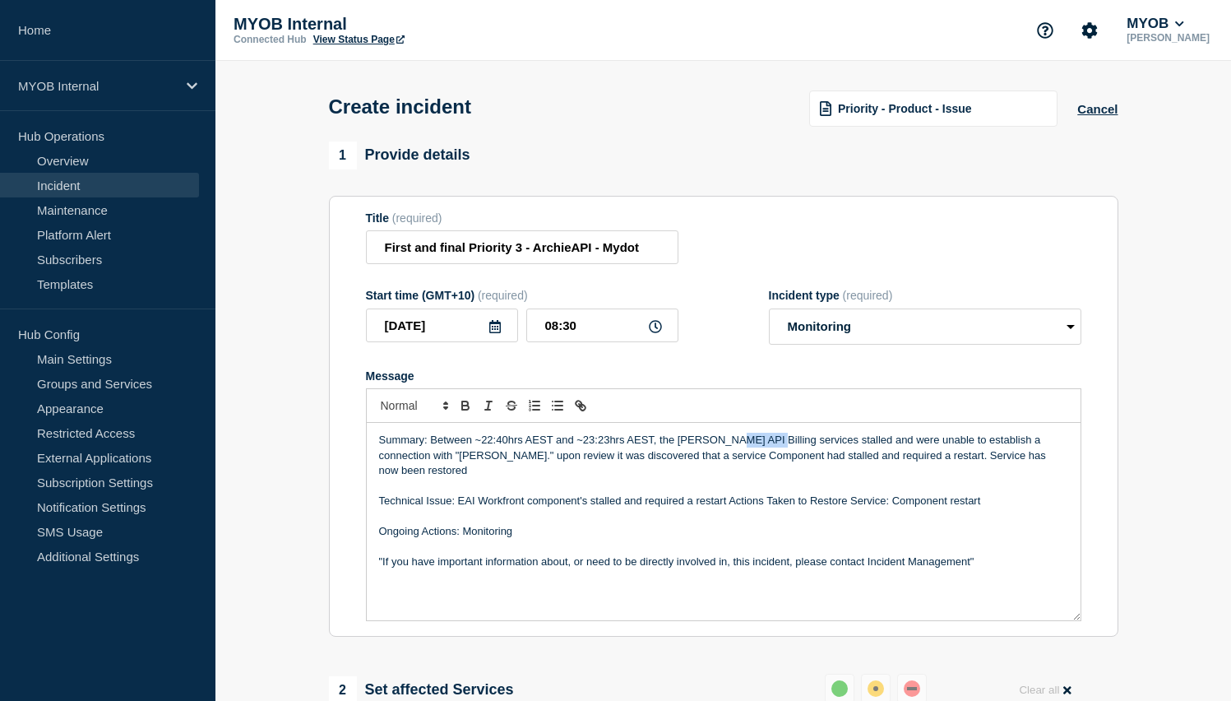
drag, startPoint x: 728, startPoint y: 452, endPoint x: 758, endPoint y: 452, distance: 30.4
click at [758, 452] on p "Summary: Between ~22:40hrs AEST and ~23:23hrs AEST, the [PERSON_NAME] API Billi…" at bounding box center [723, 455] width 689 height 45
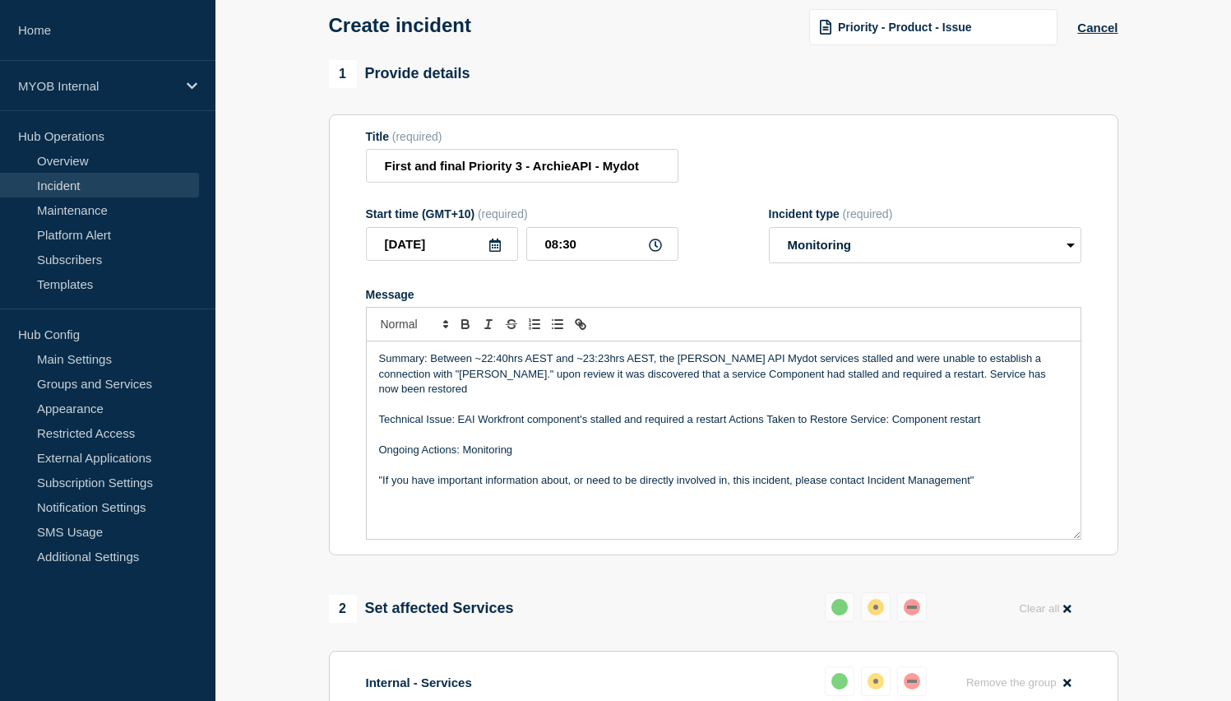
scroll to position [83, 0]
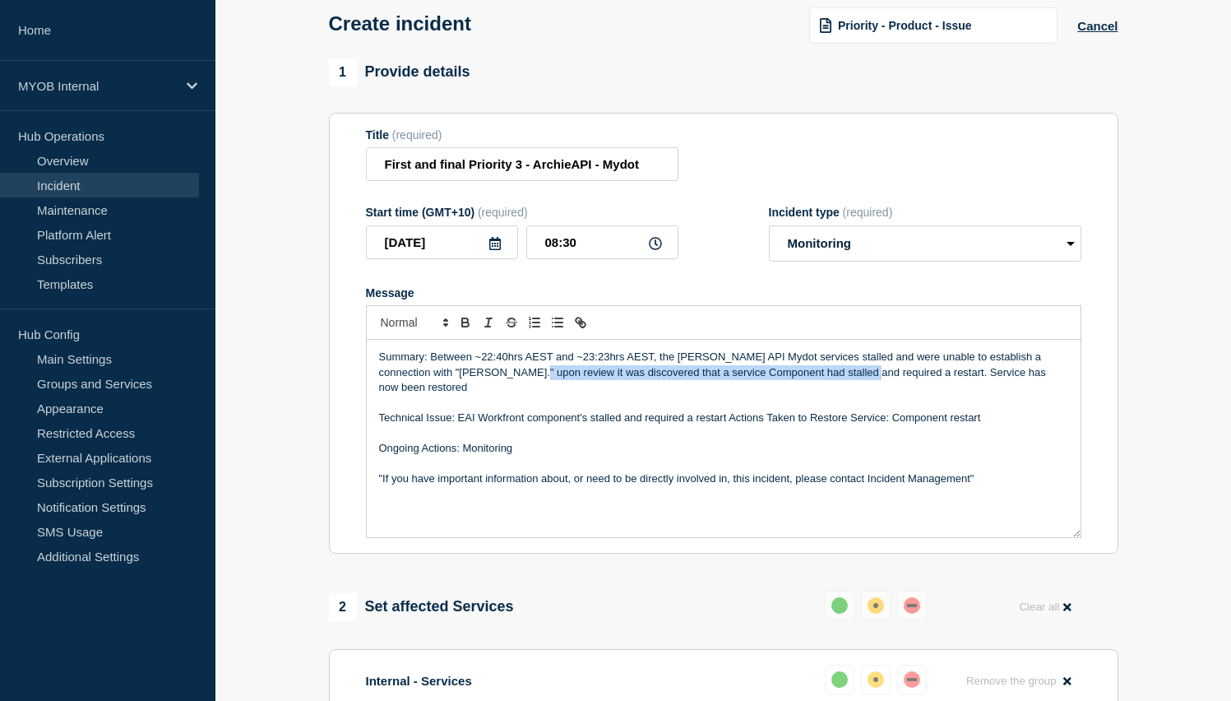
drag, startPoint x: 482, startPoint y: 386, endPoint x: 816, endPoint y: 387, distance: 333.9
click at [816, 387] on p "Summary: Between ~22:40hrs AEST and ~23:23hrs AEST, the [PERSON_NAME] API Mydot…" at bounding box center [723, 371] width 689 height 45
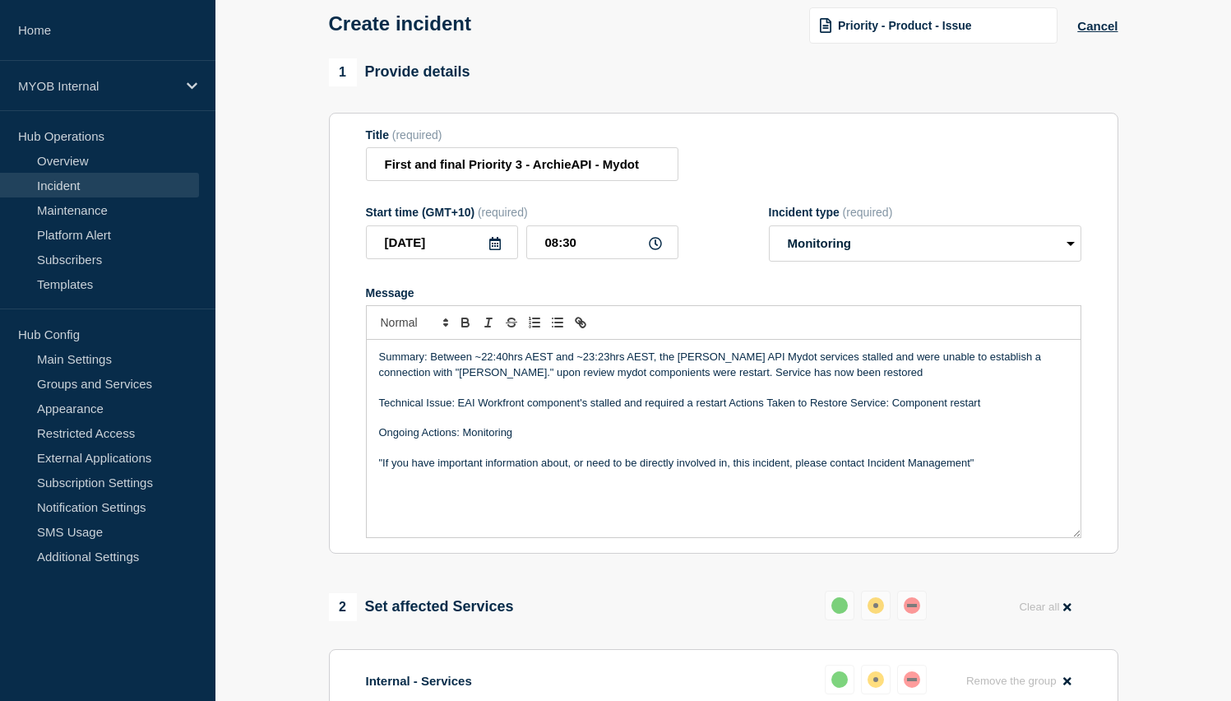
click at [635, 380] on p "Summary: Between ~22:40hrs AEST and ~23:23hrs AEST, the [PERSON_NAME] API Mydot…" at bounding box center [723, 364] width 689 height 30
click at [492, 380] on p "Summary: Between ~22:40hrs AEST and ~23:23hrs AEST, the [PERSON_NAME] API Mydot…" at bounding box center [723, 364] width 689 height 30
drag, startPoint x: 647, startPoint y: 388, endPoint x: 828, endPoint y: 389, distance: 180.9
click at [828, 380] on p "Summary: Between ~22:40hrs AEST and ~23:23hrs AEST, the [PERSON_NAME] API Mydot…" at bounding box center [723, 364] width 689 height 30
click at [588, 425] on p "Message" at bounding box center [723, 417] width 689 height 15
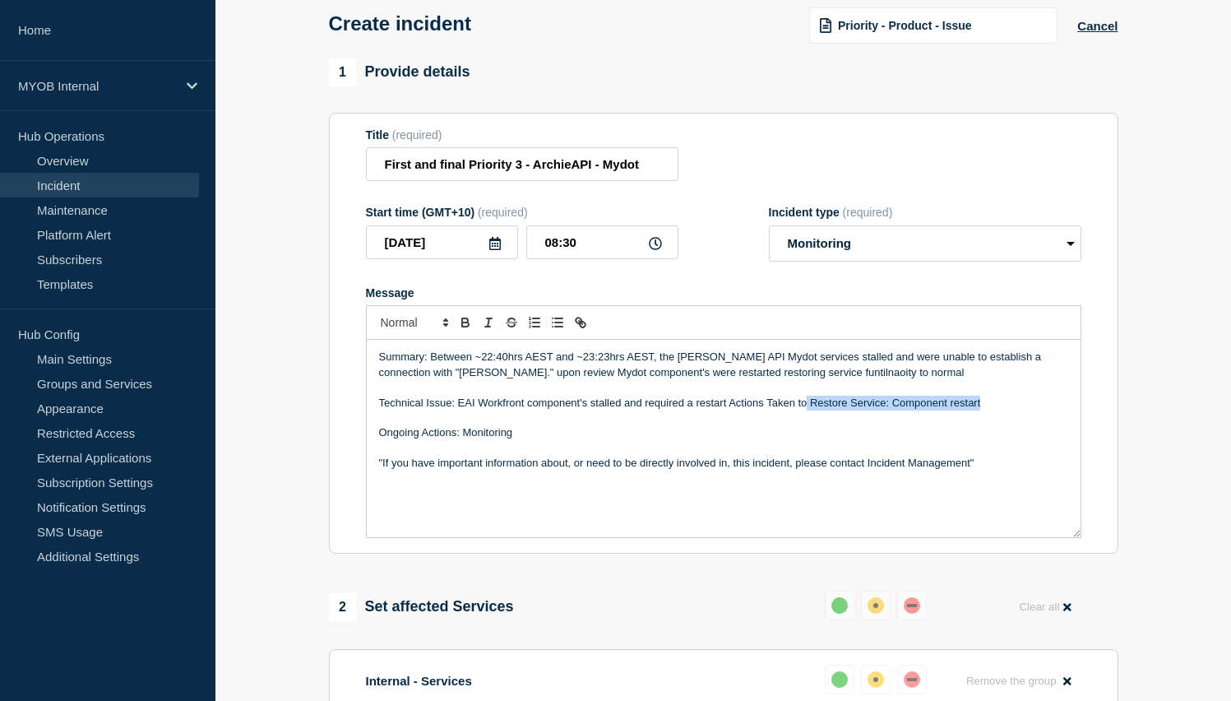
drag, startPoint x: 988, startPoint y: 416, endPoint x: 807, endPoint y: 419, distance: 180.9
click at [806, 410] on p "Technical Issue: EAI Workfront component's stalled and required a restart Actio…" at bounding box center [723, 403] width 689 height 15
click at [808, 410] on p "Technical Issue: EAI Workfront component's stalled and required a restart Actio…" at bounding box center [723, 403] width 689 height 15
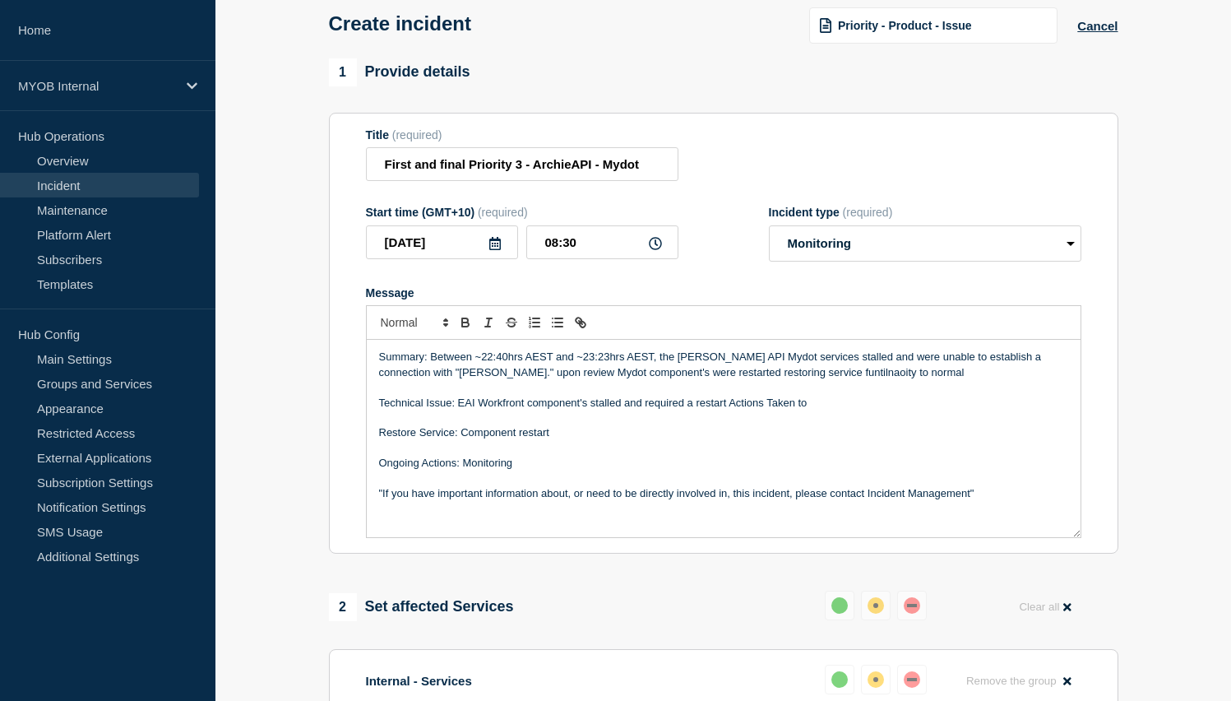
click at [576, 440] on p "Restore Service: Component restart" at bounding box center [723, 432] width 689 height 15
drag, startPoint x: 826, startPoint y: 418, endPoint x: 459, endPoint y: 415, distance: 367.6
click at [458, 410] on p "Technical Issue: EAI Workfront component's stalled and required a restart Actio…" at bounding box center [723, 403] width 689 height 15
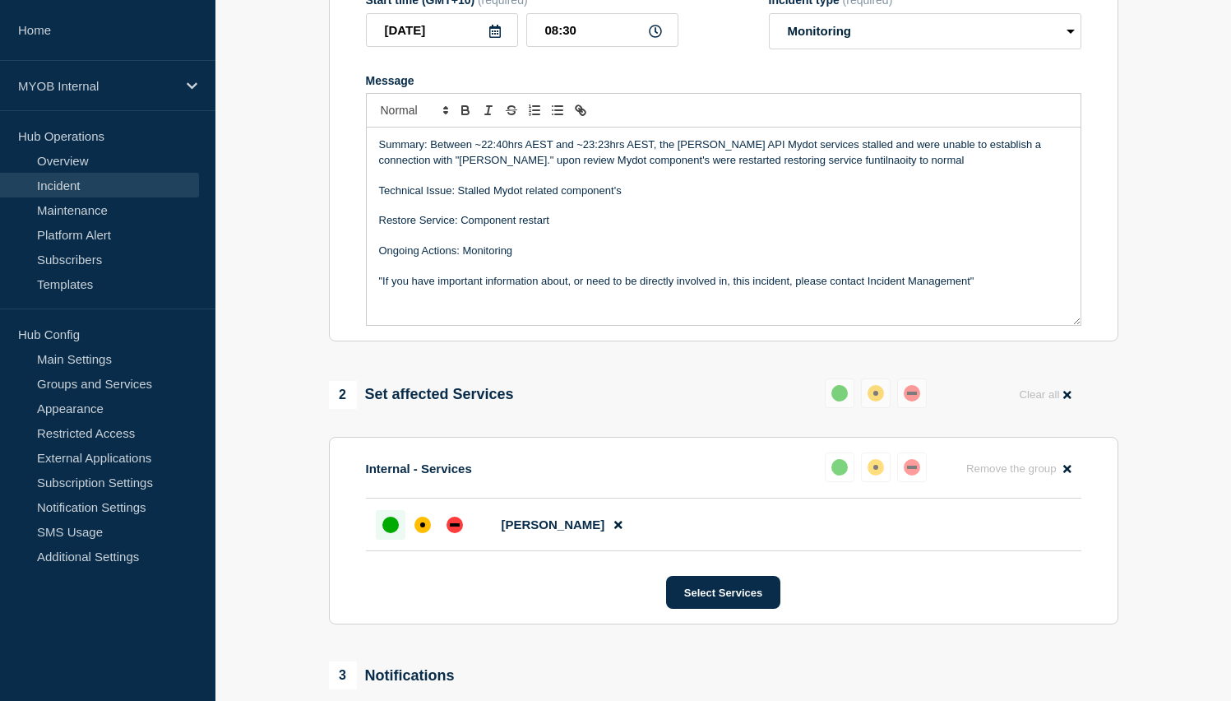
scroll to position [233, 0]
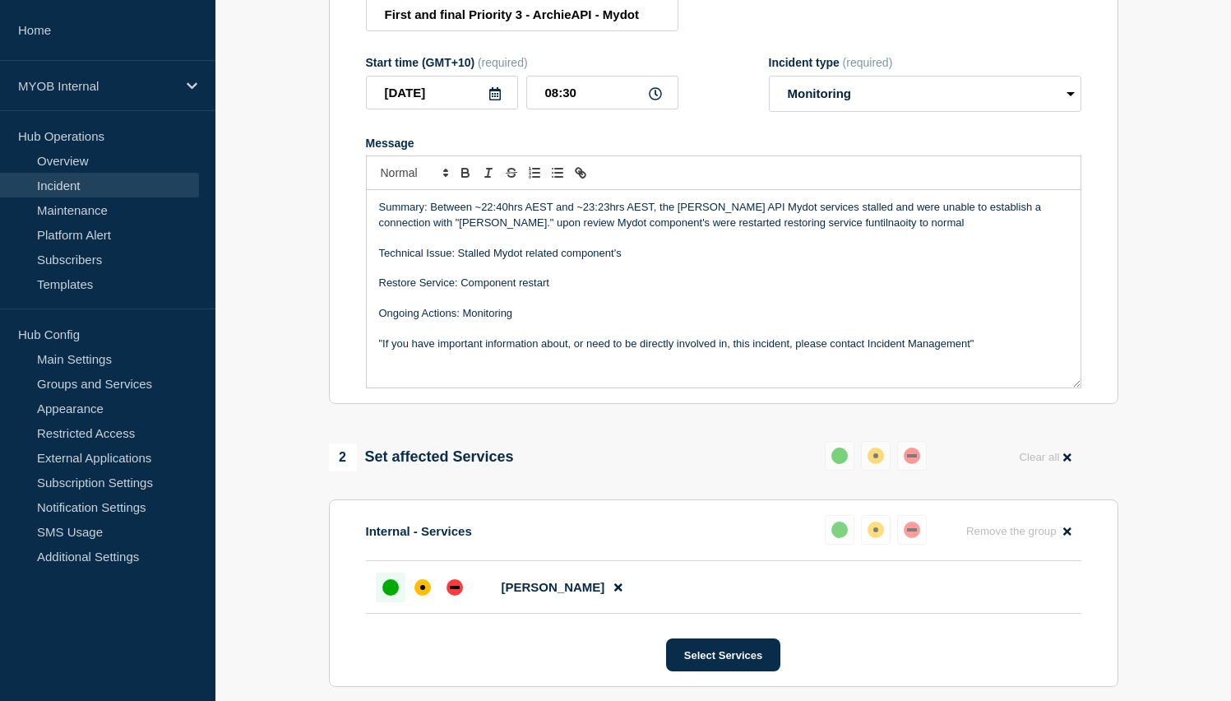
drag, startPoint x: 993, startPoint y: 367, endPoint x: 402, endPoint y: 200, distance: 614.3
click at [402, 200] on div "Summary: Between ~22:40hrs AEST and ~23:23hrs AEST, the [PERSON_NAME] API Mydot…" at bounding box center [723, 271] width 715 height 233
copy div "Summary: Between ~22:40hrs AEST and ~23:23hrs AEST, the [PERSON_NAME] API Mydot…"
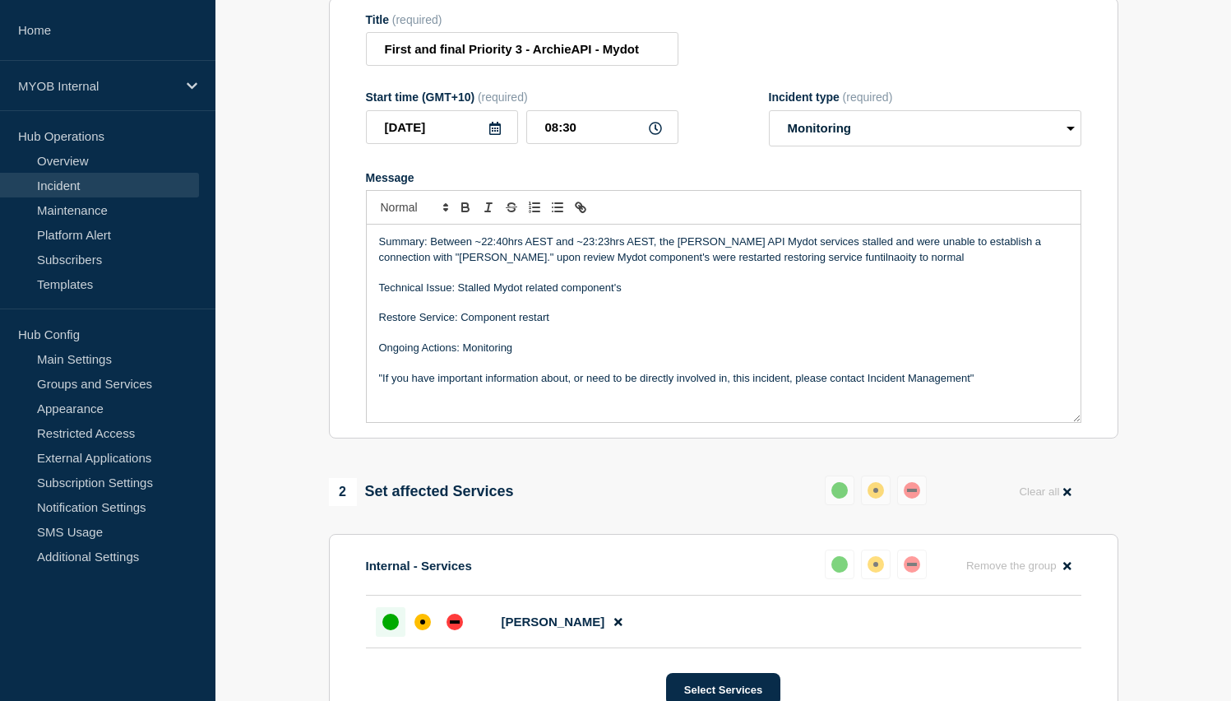
scroll to position [194, 0]
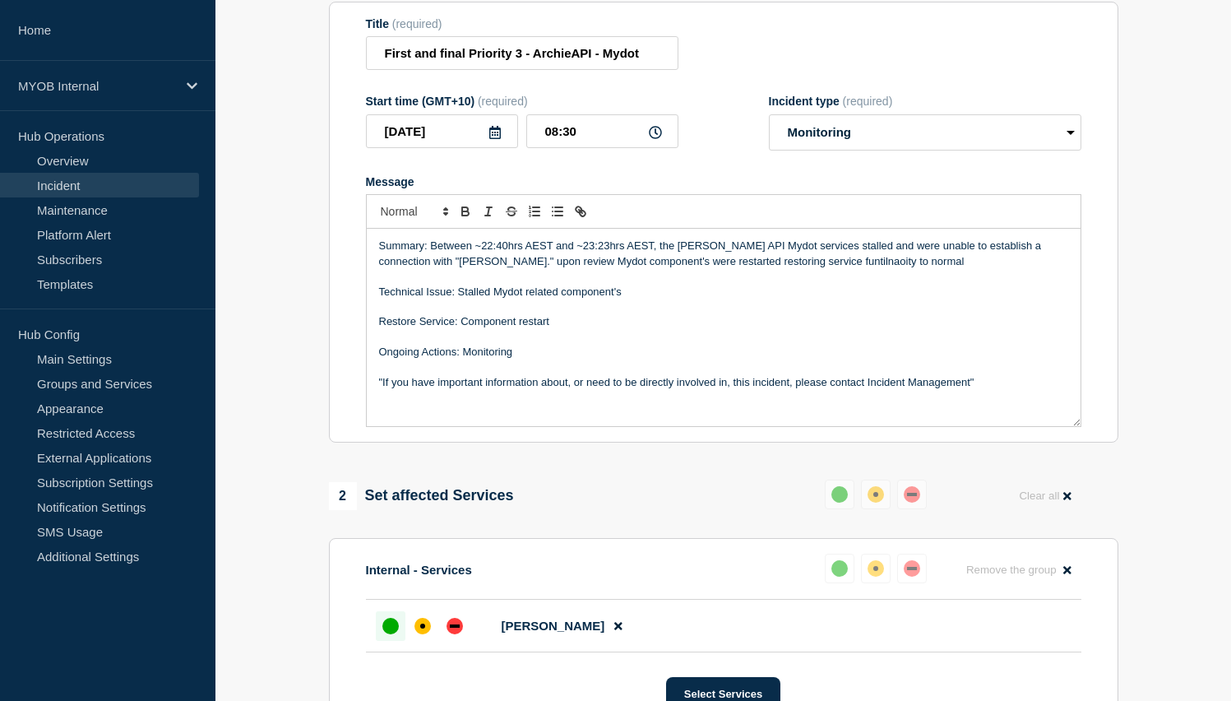
click at [875, 259] on p "Summary: Between ~22:40hrs AEST and ~23:23hrs AEST, the [PERSON_NAME] API Mydot…" at bounding box center [723, 253] width 689 height 30
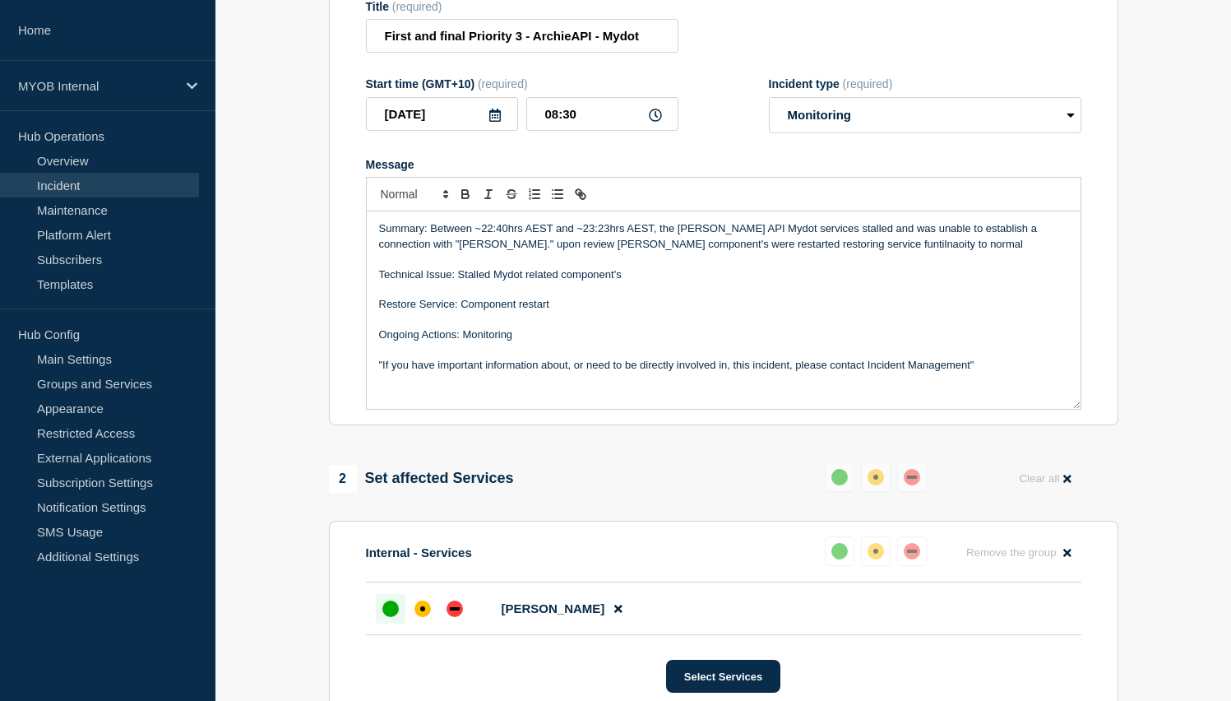
scroll to position [212, 0]
drag, startPoint x: 1002, startPoint y: 382, endPoint x: 418, endPoint y: 221, distance: 605.4
click at [418, 221] on div "Summary: Between ~22:40hrs AEST and ~23:23hrs AEST, the [PERSON_NAME] API Mydot…" at bounding box center [723, 292] width 715 height 233
copy div "Summary: Between ~22:40hrs AEST and ~23:23hrs AEST, the [PERSON_NAME] API Mydot…"
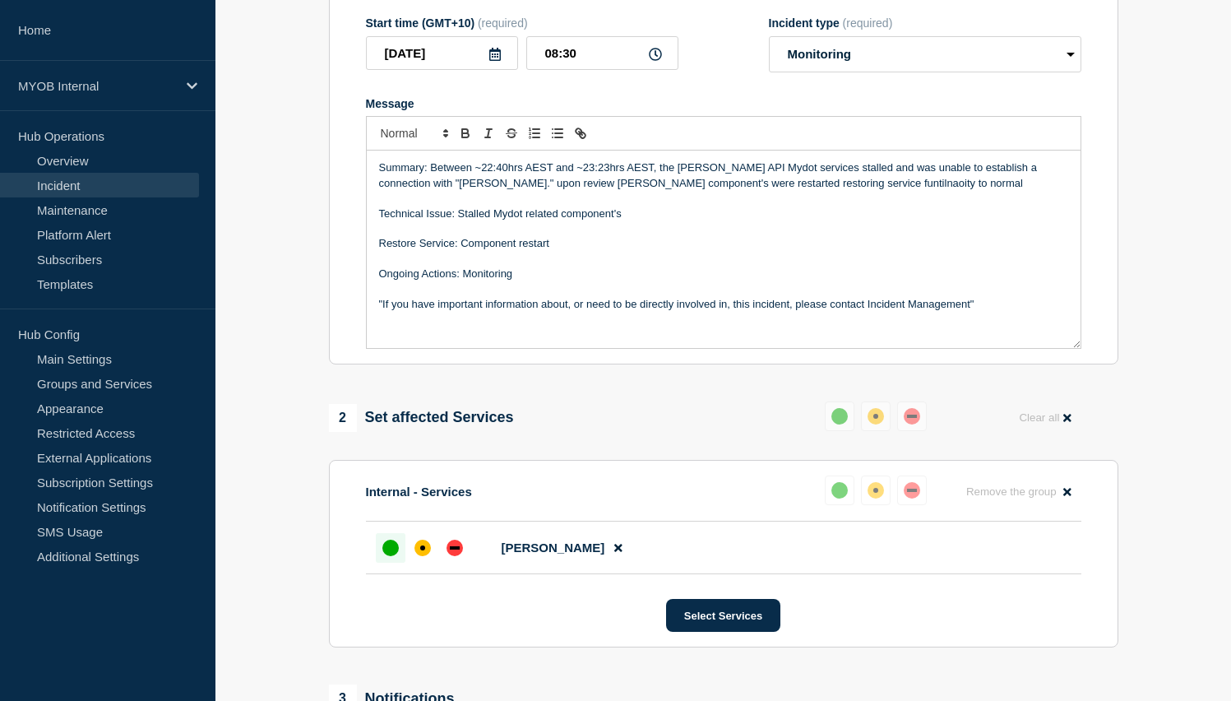
scroll to position [273, 0]
click at [870, 178] on p "Summary: Between ~22:40hrs AEST and ~23:23hrs AEST, the [PERSON_NAME] API Mydot…" at bounding box center [723, 175] width 689 height 30
click at [897, 250] on p "Restore Service: Component restart" at bounding box center [723, 242] width 689 height 15
drag, startPoint x: 993, startPoint y: 320, endPoint x: 280, endPoint y: 115, distance: 741.7
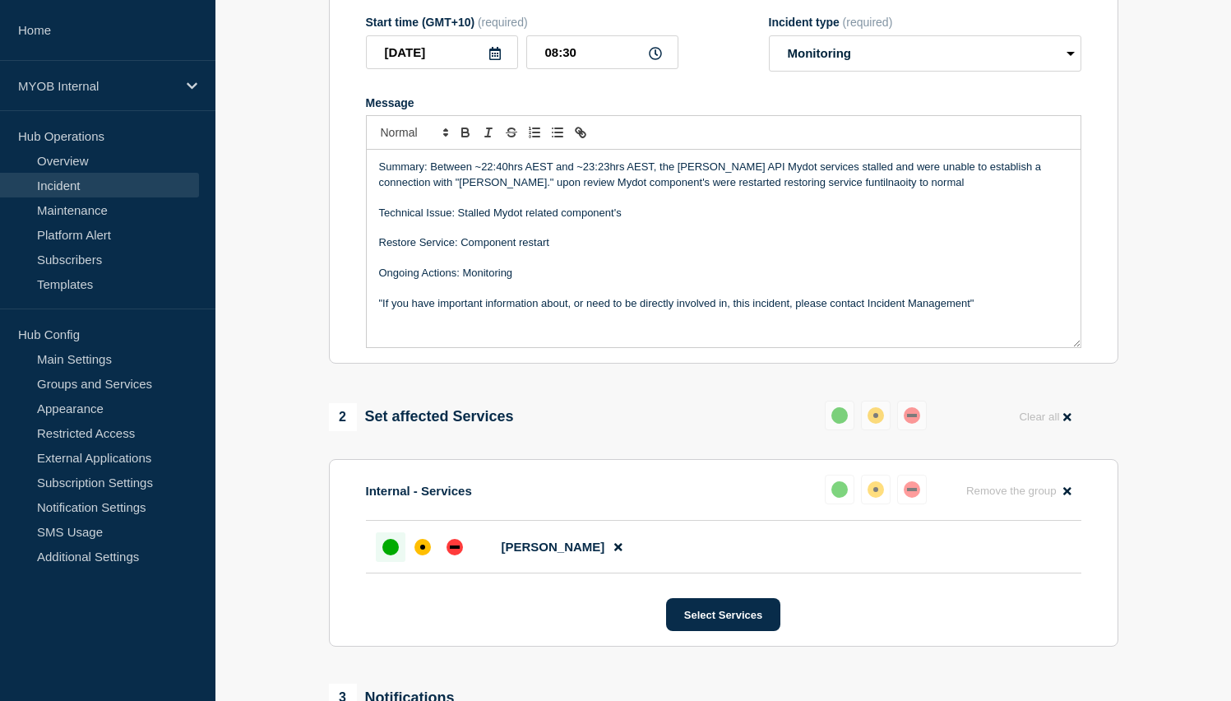
click at [280, 115] on section "1 Provide details Title (required) First and final Priority 3 - ArchieAPI - Myd…" at bounding box center [723, 382] width 1016 height 1028
copy div "Summary: Between ~22:40hrs AEST and ~23:23hrs AEST, the [PERSON_NAME] API Mydot…"
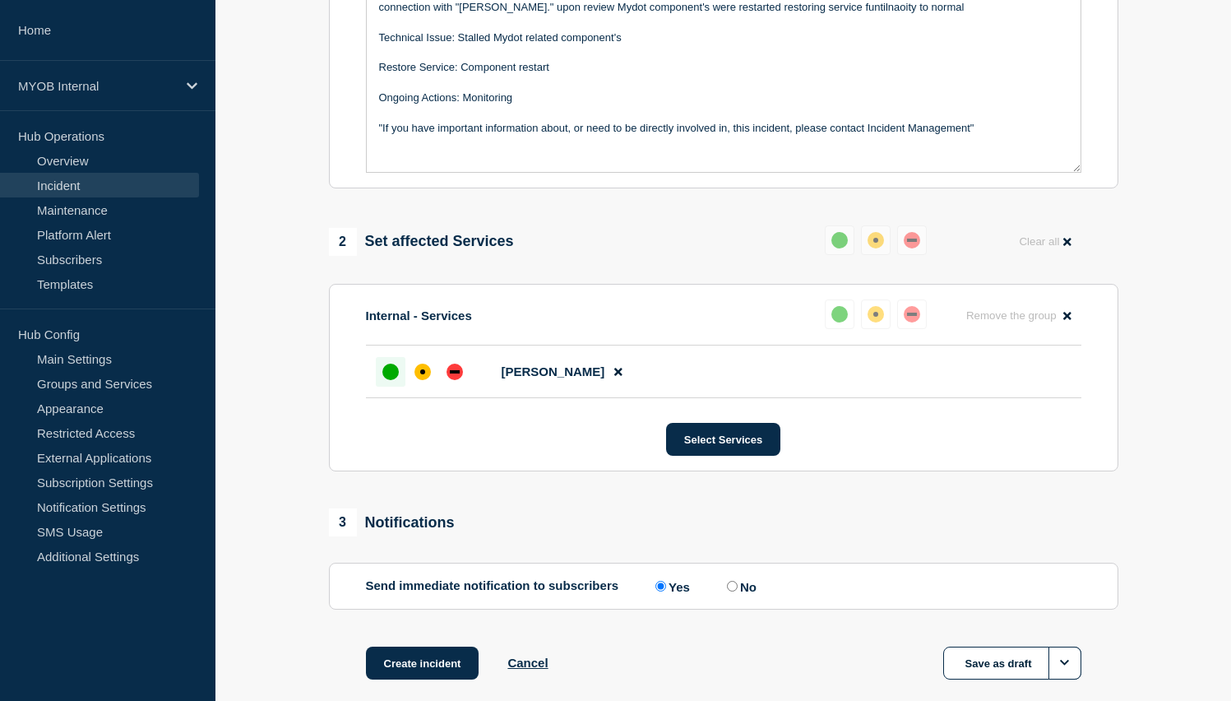
scroll to position [557, 0]
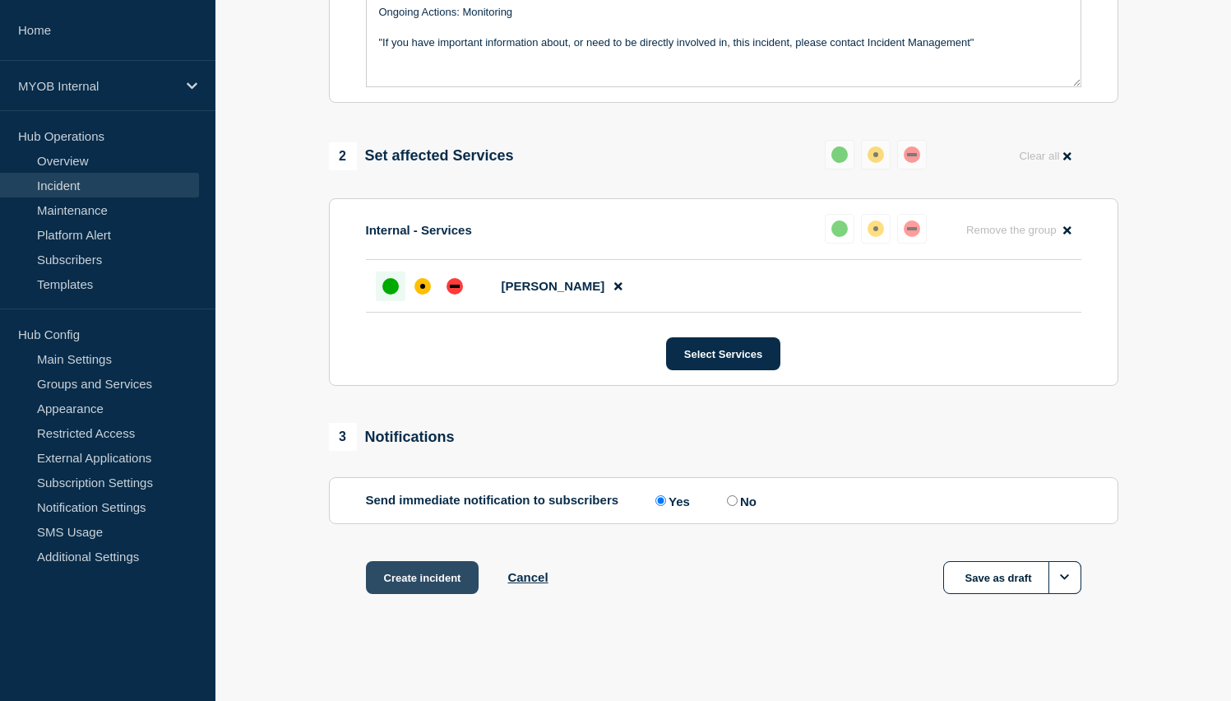
click at [399, 571] on button "Create incident" at bounding box center [422, 577] width 113 height 33
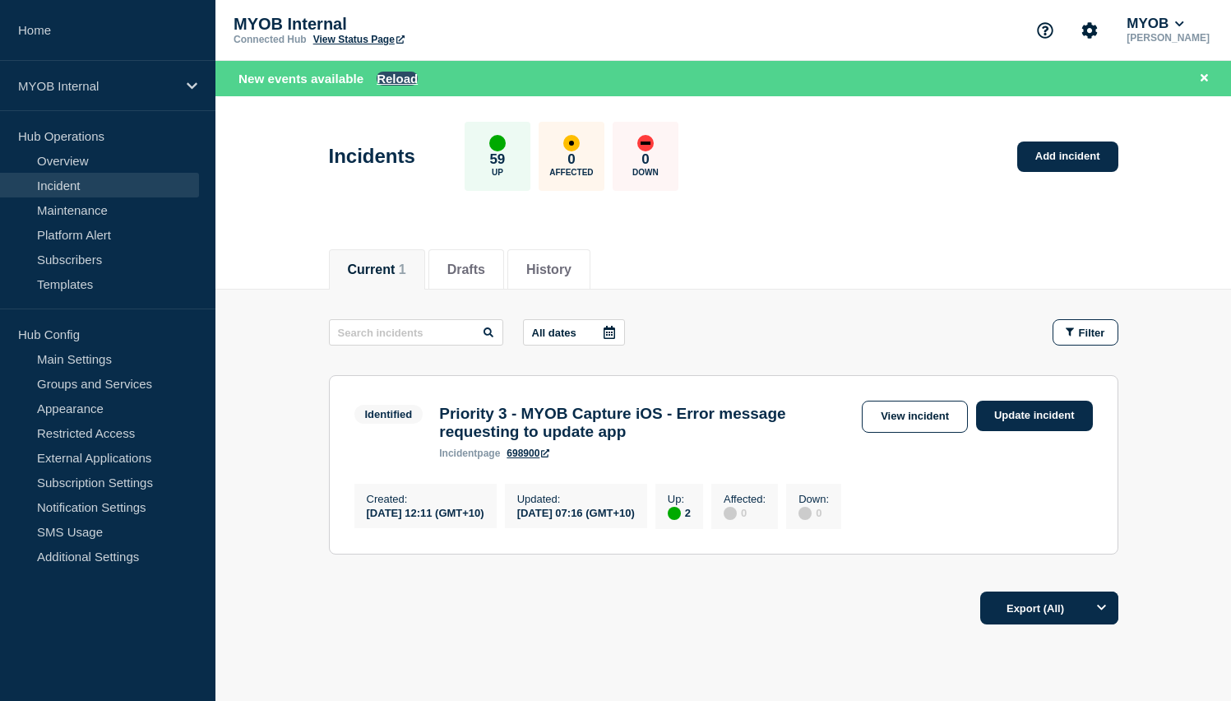
click at [391, 76] on button "Reload" at bounding box center [397, 79] width 41 height 14
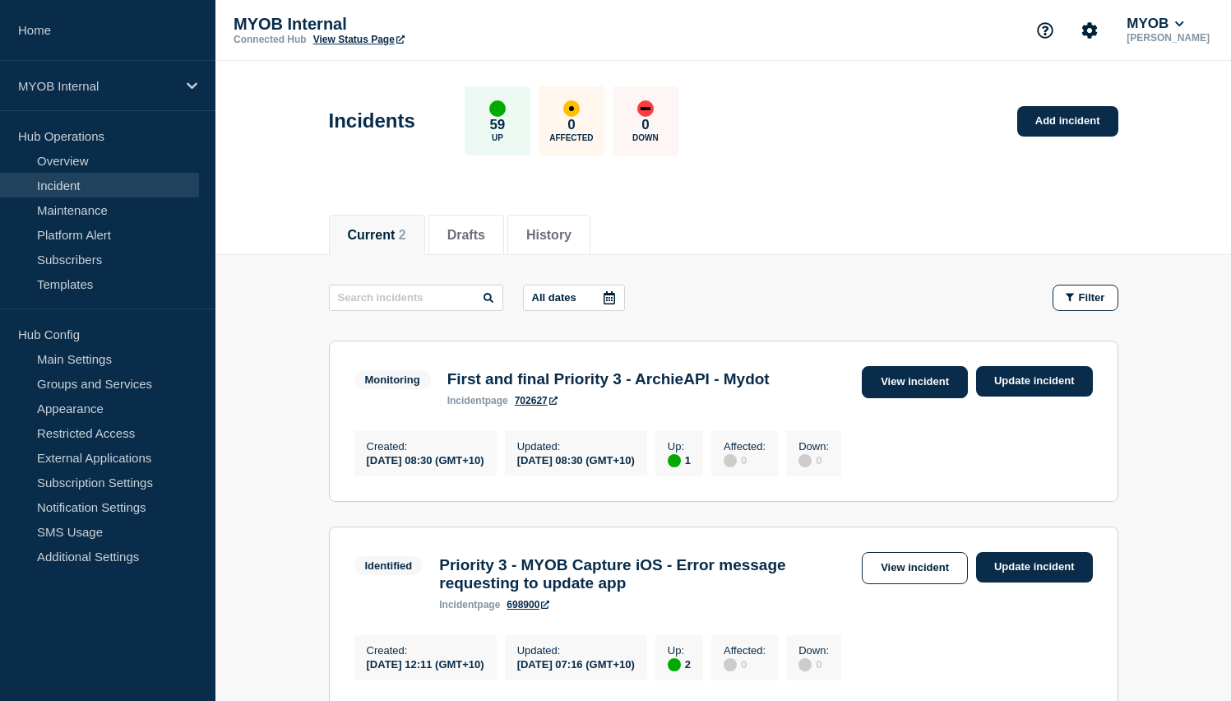
click at [909, 370] on link "View incident" at bounding box center [915, 382] width 106 height 32
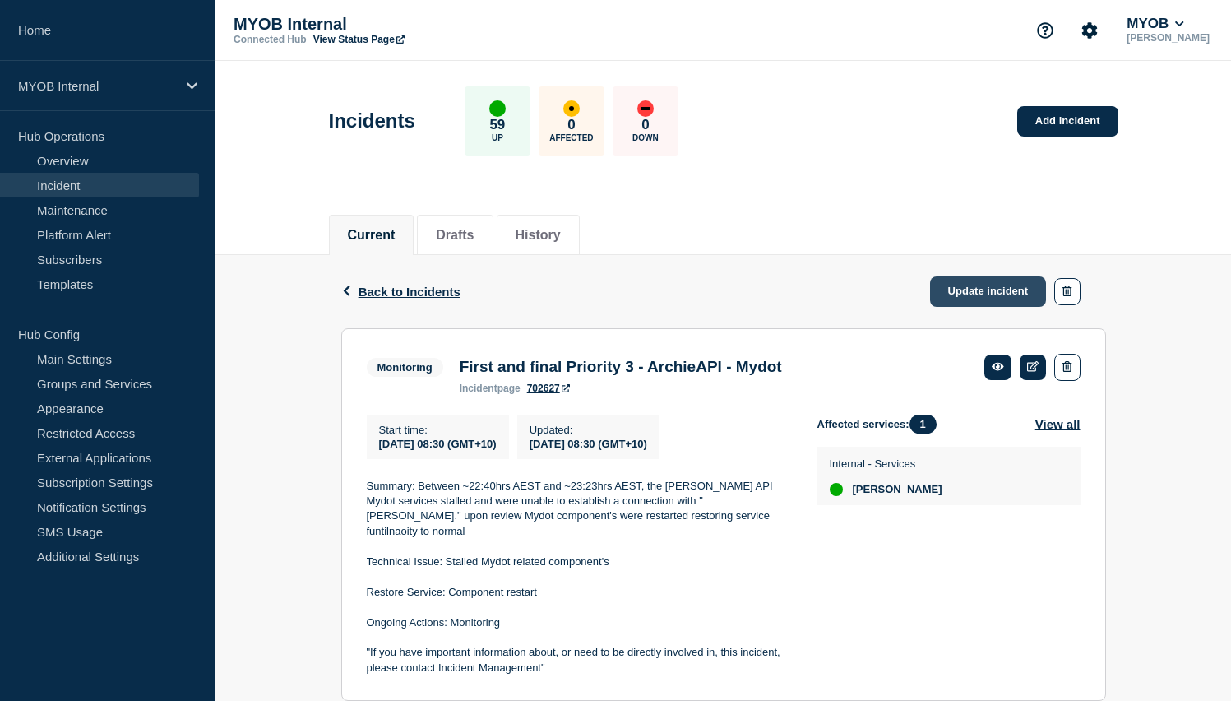
click at [978, 295] on link "Update incident" at bounding box center [988, 291] width 117 height 30
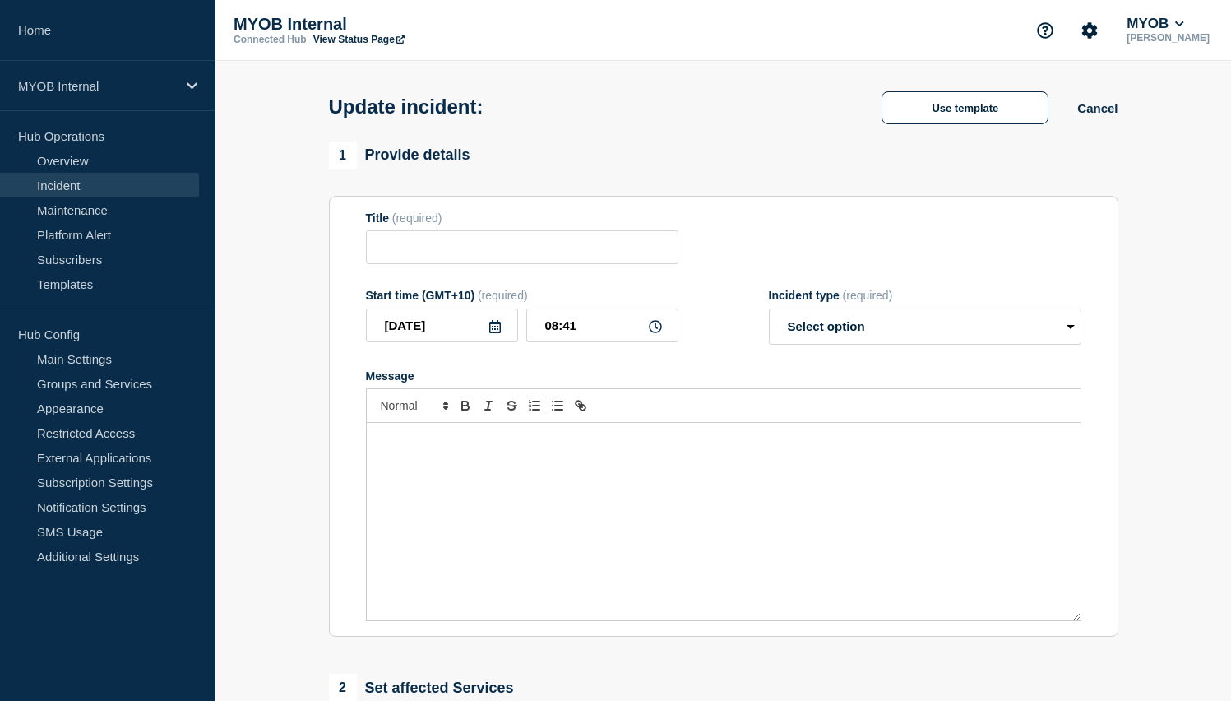
type input "First and final Priority 3 - ArchieAPI - Mydot"
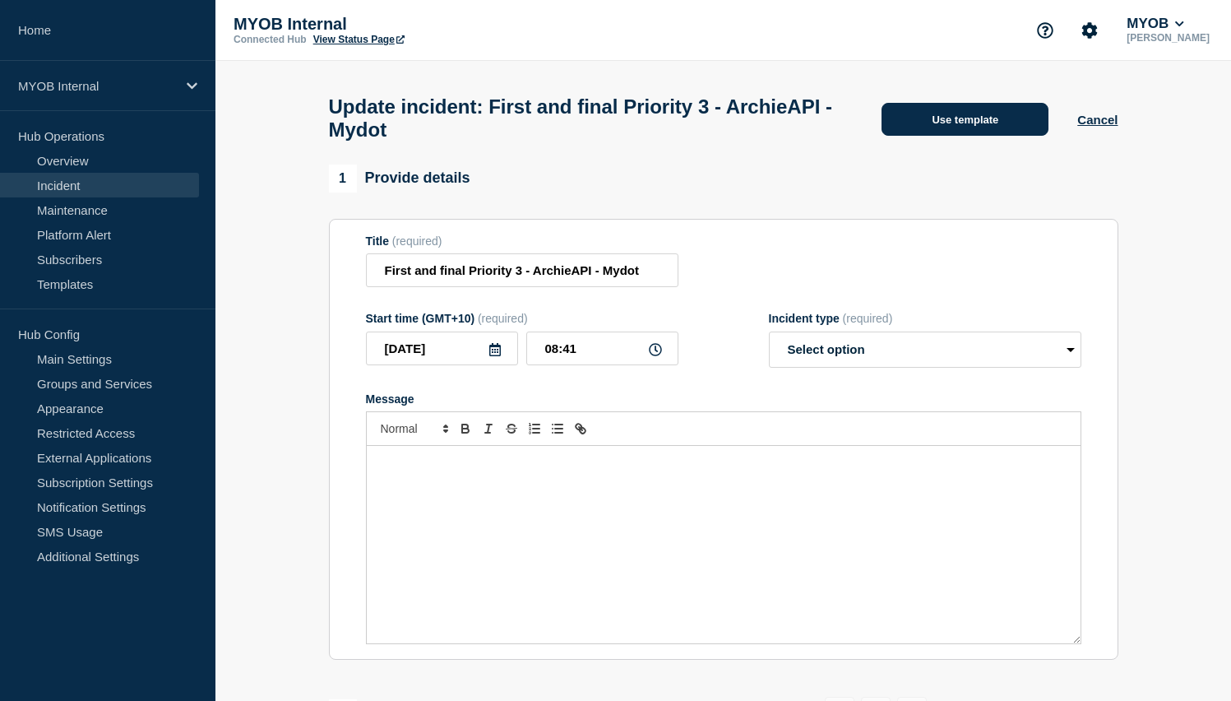
click at [965, 129] on button "Use template" at bounding box center [964, 119] width 167 height 33
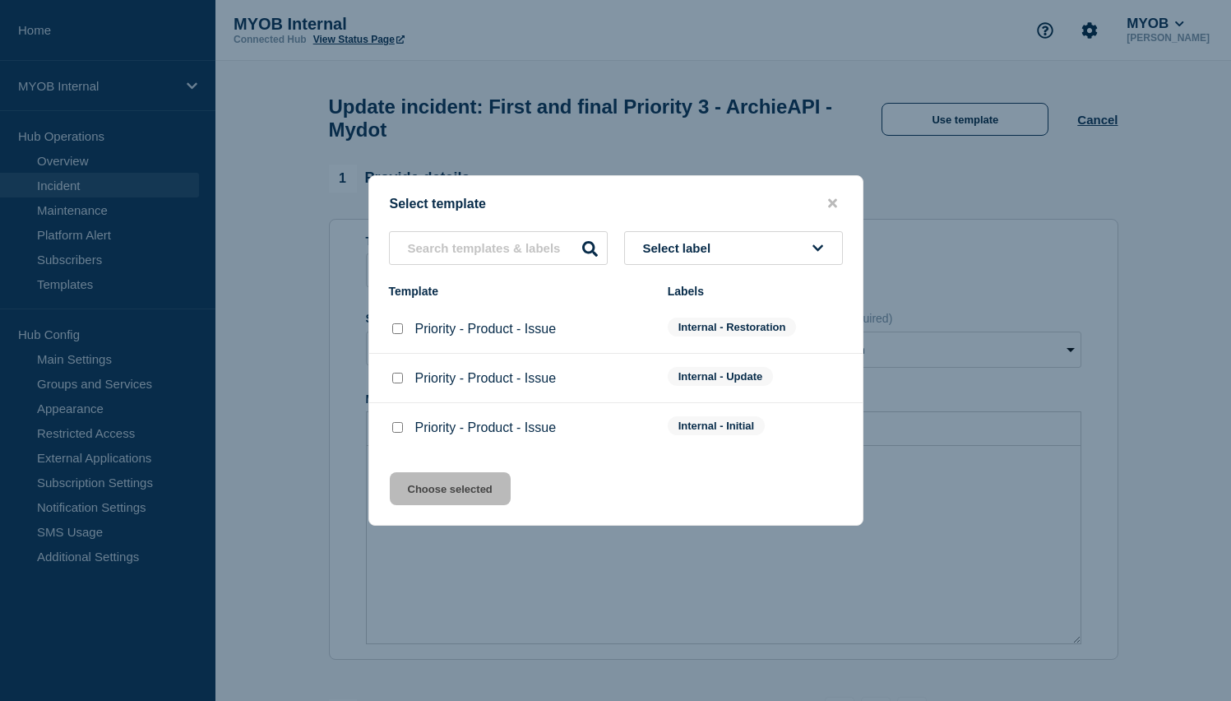
click at [399, 329] on input "Priority - Product - Issue checkbox" at bounding box center [397, 328] width 11 height 11
checkbox input "true"
click at [458, 500] on button "Choose selected" at bounding box center [450, 488] width 121 height 33
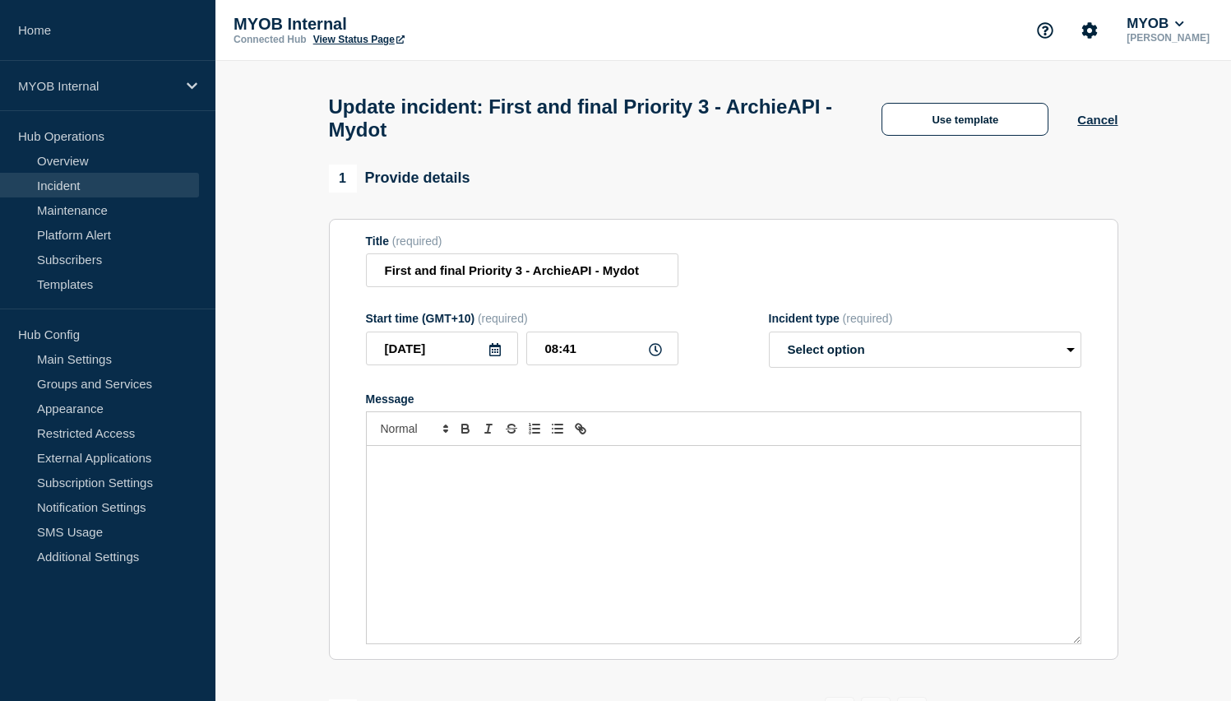
select select "resolved"
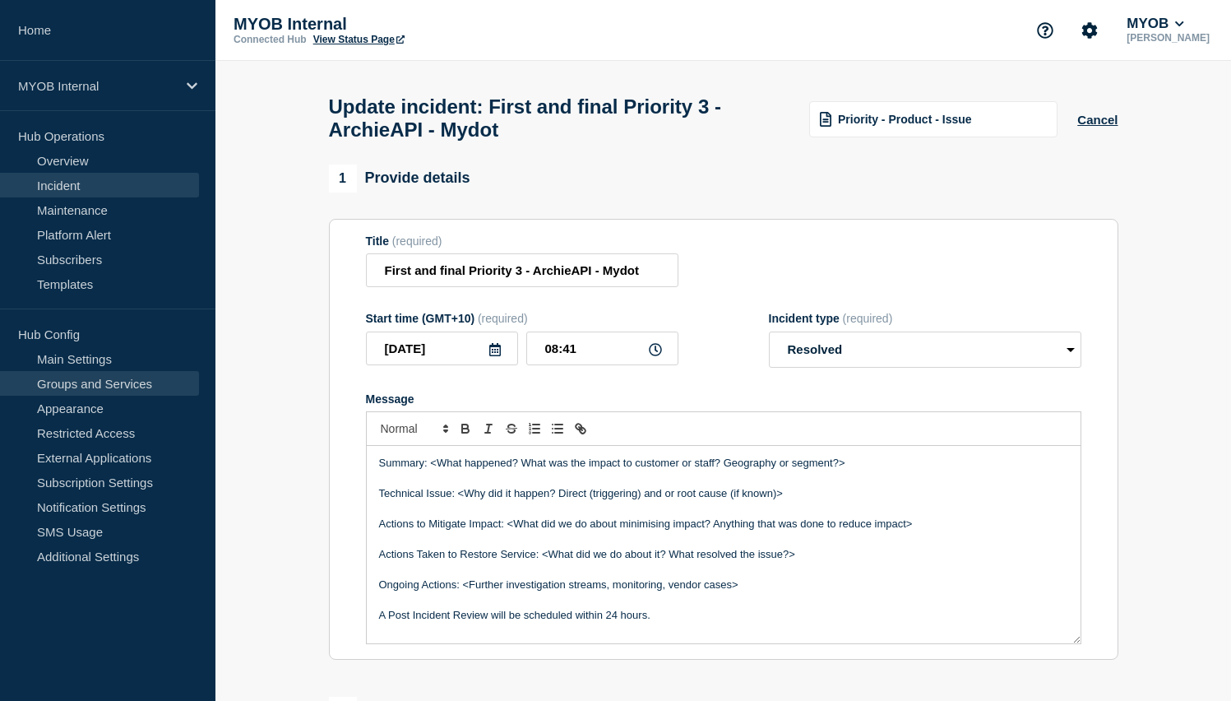
drag, startPoint x: 680, startPoint y: 617, endPoint x: 197, endPoint y: 370, distance: 542.8
click at [197, 370] on div "Home MYOB Internal Hub Operations Overview Incident Maintenance Platform Alert …" at bounding box center [615, 533] width 1231 height 1067
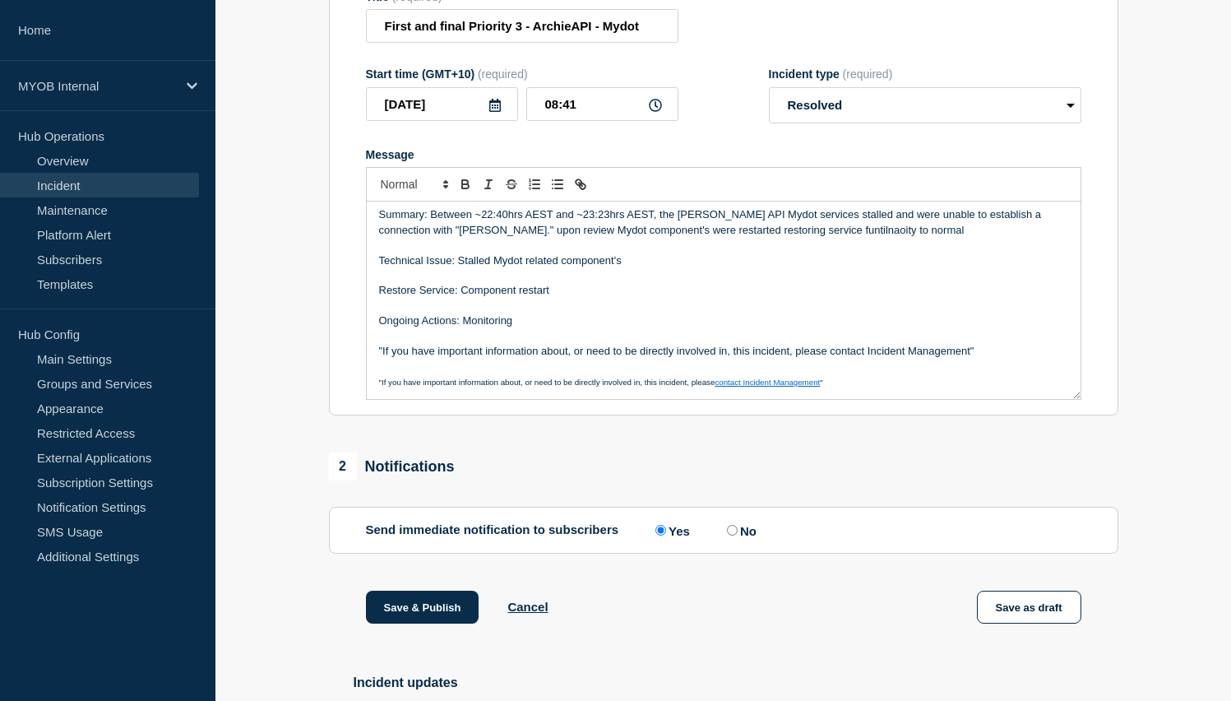
scroll to position [392, 0]
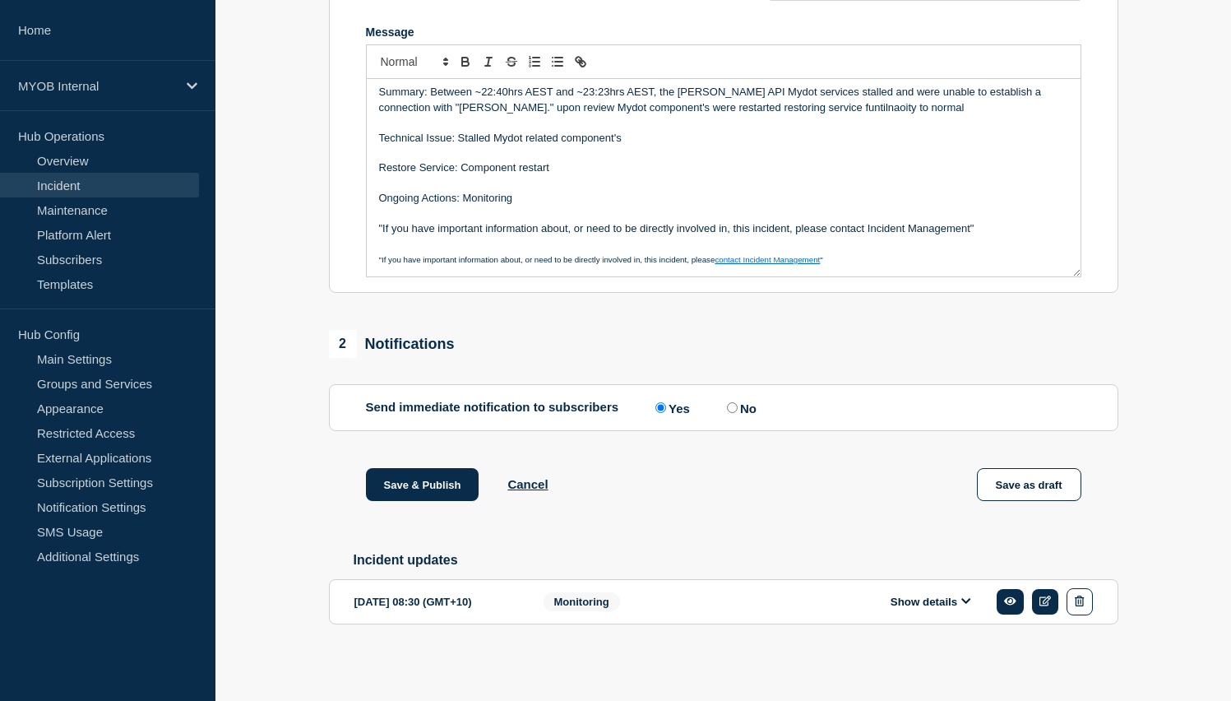
click at [733, 405] on label "No" at bounding box center [740, 408] width 34 height 16
click at [733, 405] on input "No" at bounding box center [732, 407] width 11 height 11
radio input "true"
radio input "false"
click at [403, 483] on button "Save & Publish" at bounding box center [422, 484] width 113 height 33
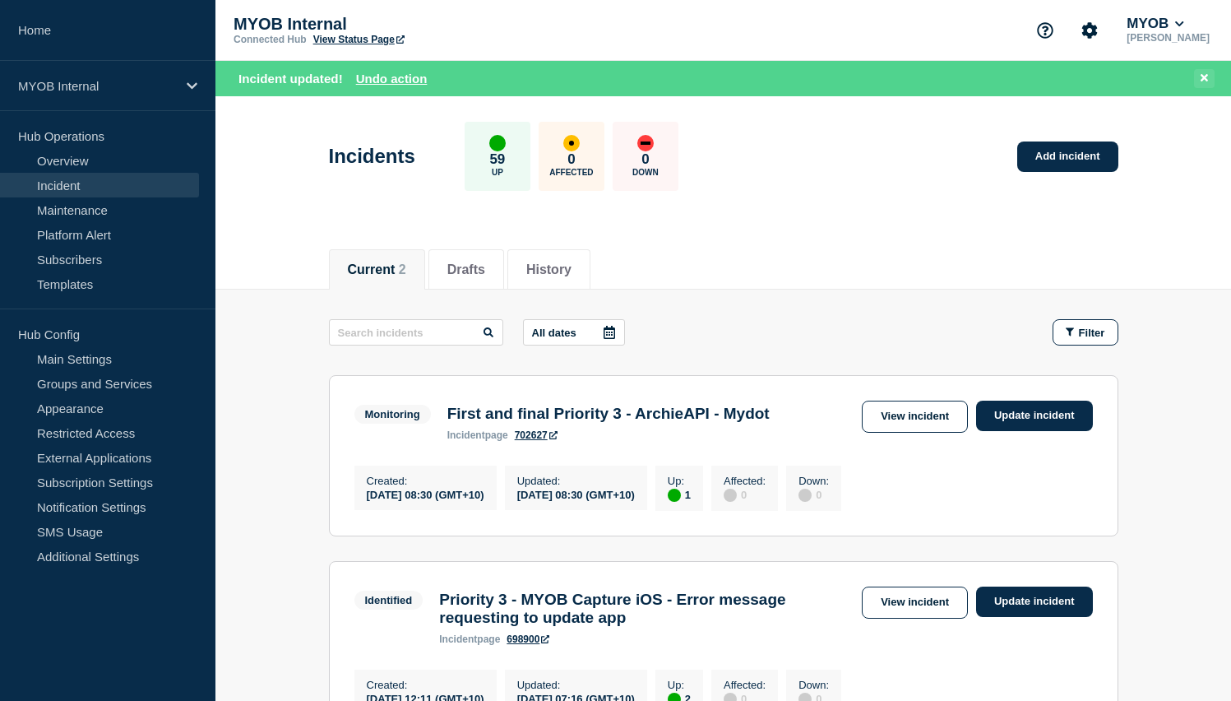
click at [1209, 84] on button at bounding box center [1204, 78] width 21 height 19
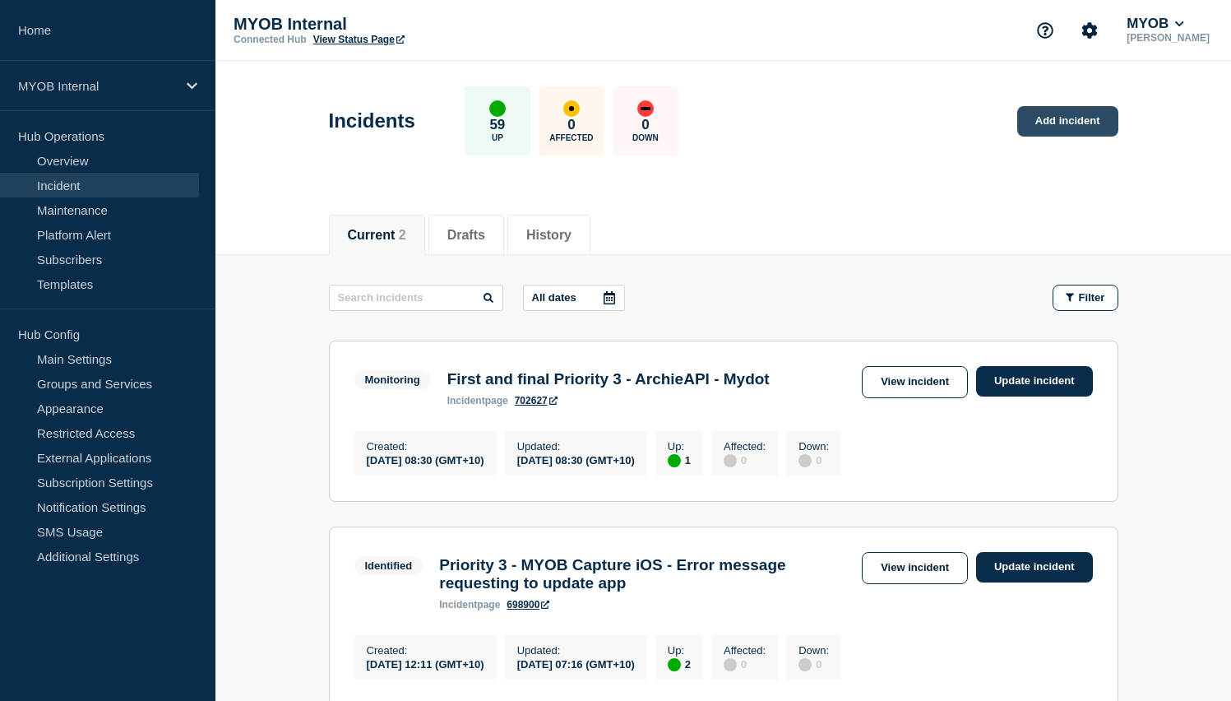
click at [1076, 123] on link "Add incident" at bounding box center [1067, 121] width 101 height 30
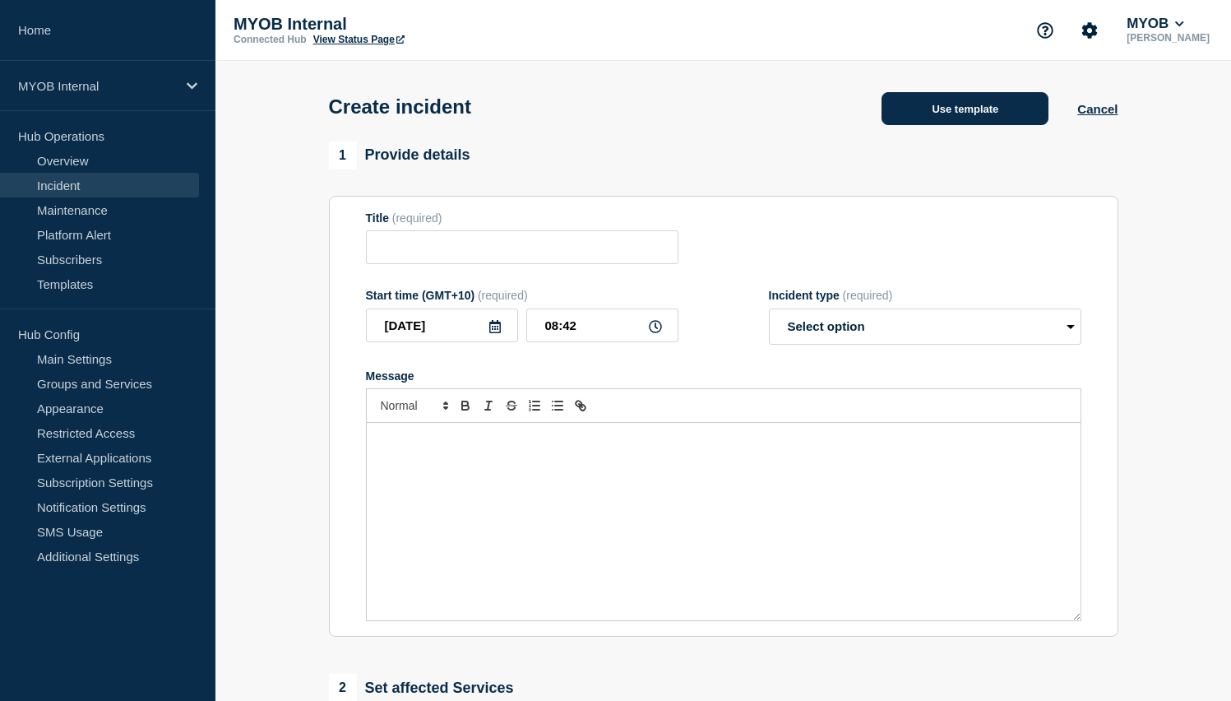
click at [980, 123] on button "Use template" at bounding box center [964, 108] width 167 height 33
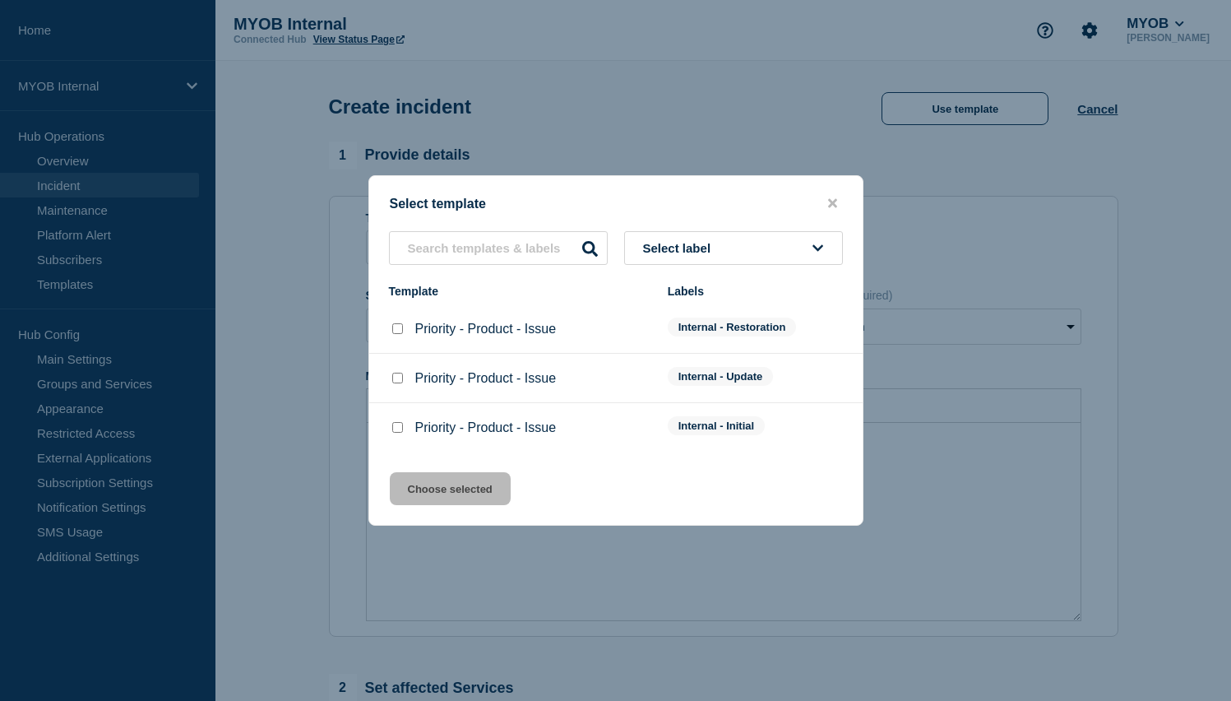
click at [402, 432] on div at bounding box center [397, 427] width 16 height 16
click at [394, 428] on input "Priority - Product - Issue checkbox" at bounding box center [397, 427] width 11 height 11
checkbox input "true"
click at [453, 494] on button "Choose selected" at bounding box center [450, 488] width 121 height 33
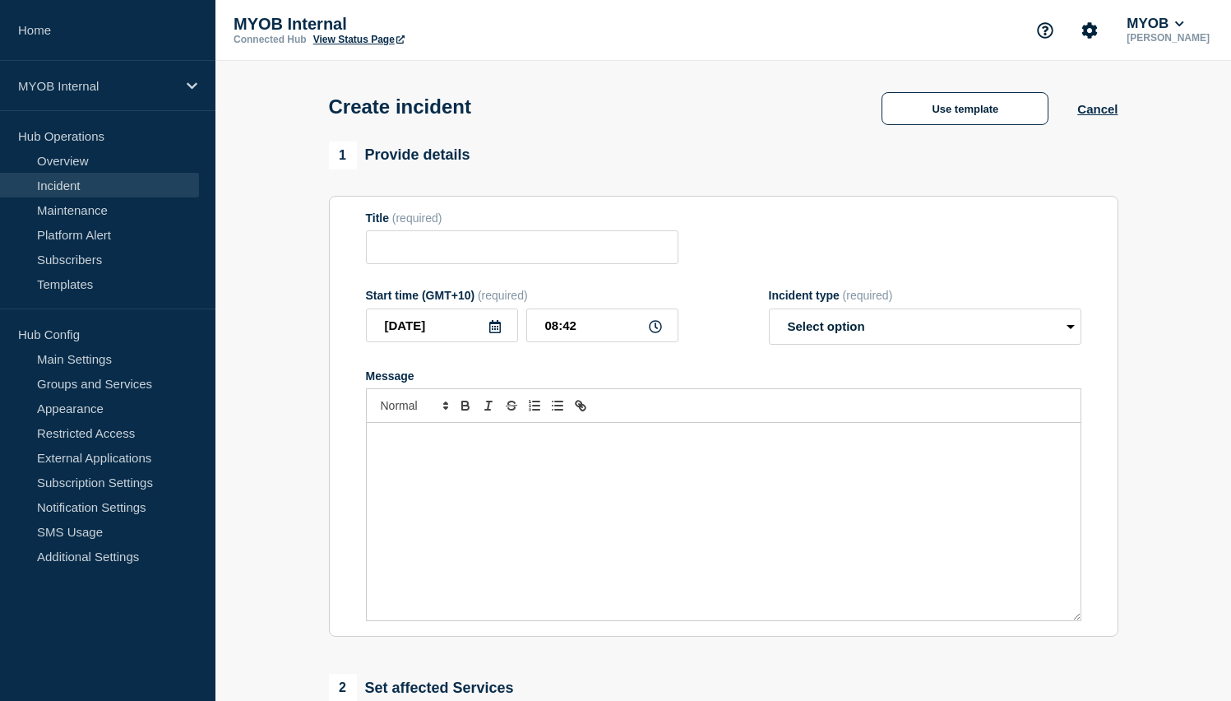
type input "Priority - Product - Issue"
select select "investigating"
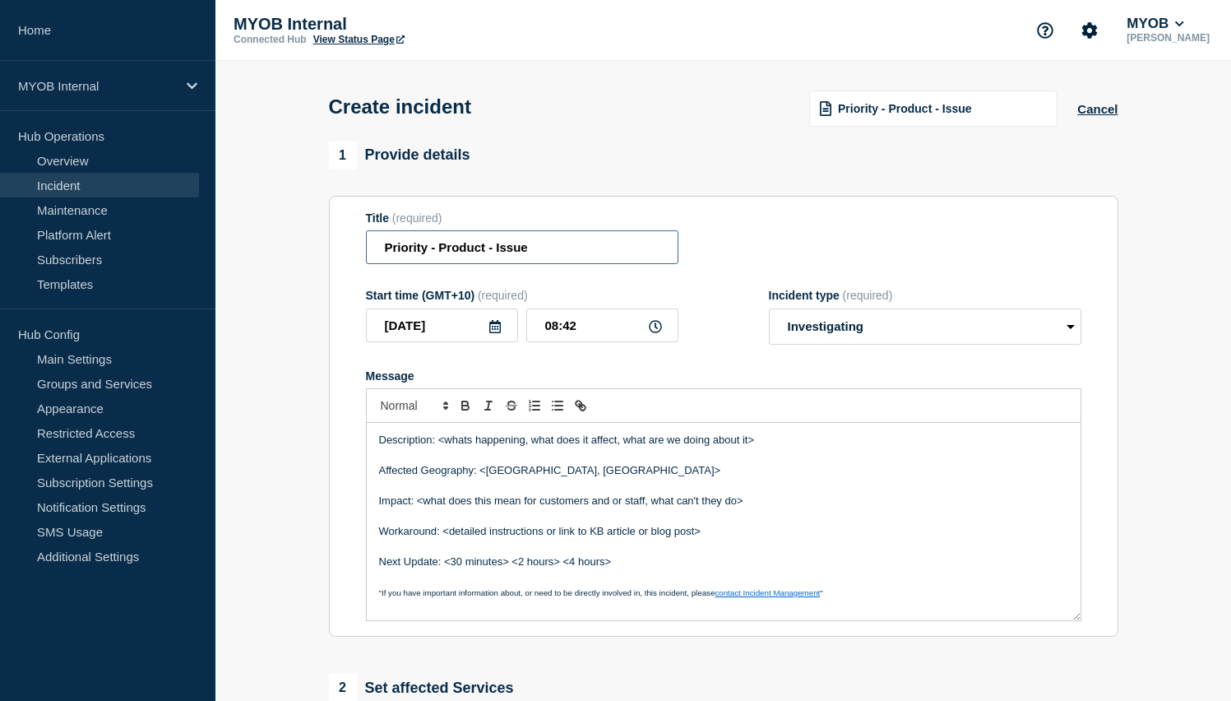
click at [428, 257] on input "Priority - Product - Issue" at bounding box center [522, 247] width 312 height 34
click at [481, 257] on input "Priority 3 - Product - Issue" at bounding box center [522, 247] width 312 height 34
click at [528, 254] on input "Priority 3 - Bankfeeds - Issue" at bounding box center [522, 247] width 312 height 34
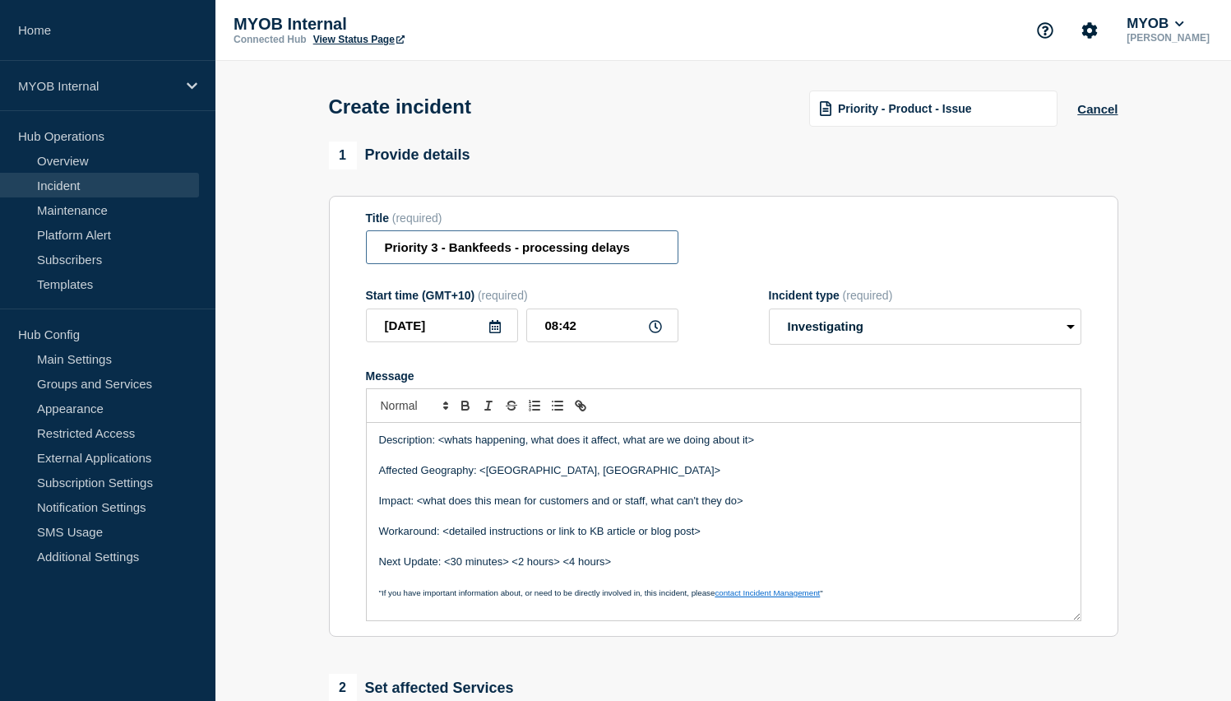
click at [383, 263] on input "Priority 3 - Bankfeeds - processing delays" at bounding box center [522, 247] width 312 height 34
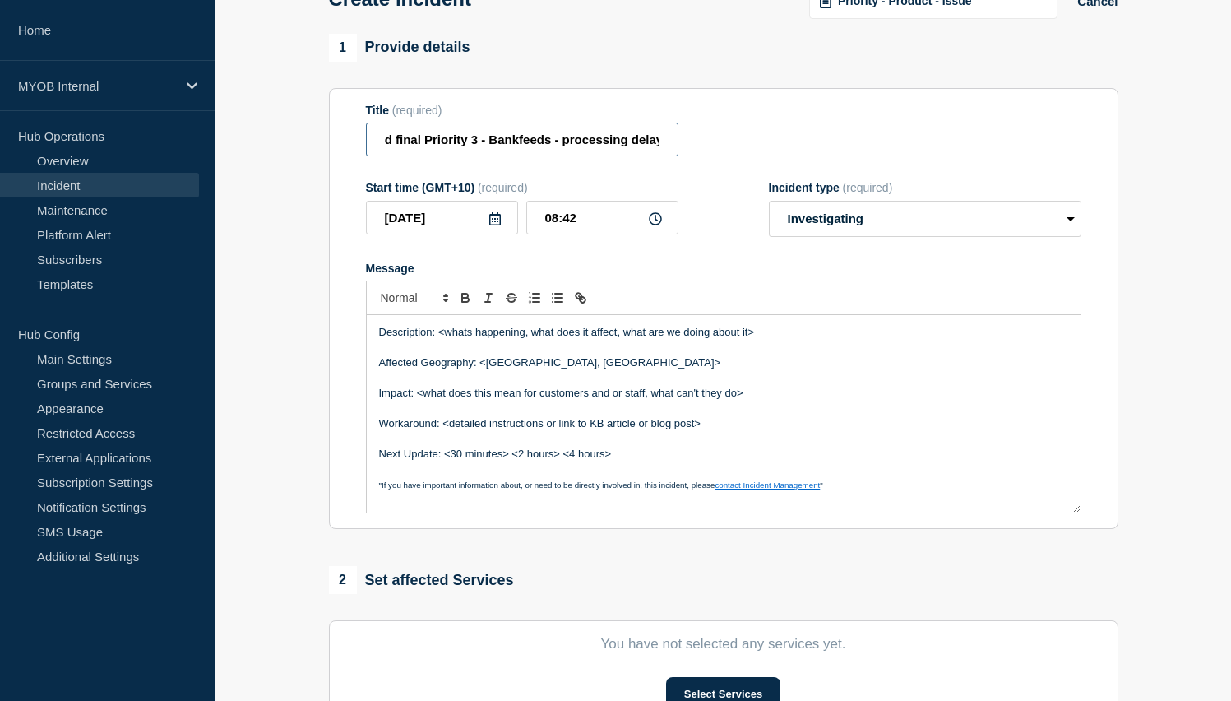
scroll to position [109, 0]
type input "First and final Priority 3 - Bankfeeds - processing delays"
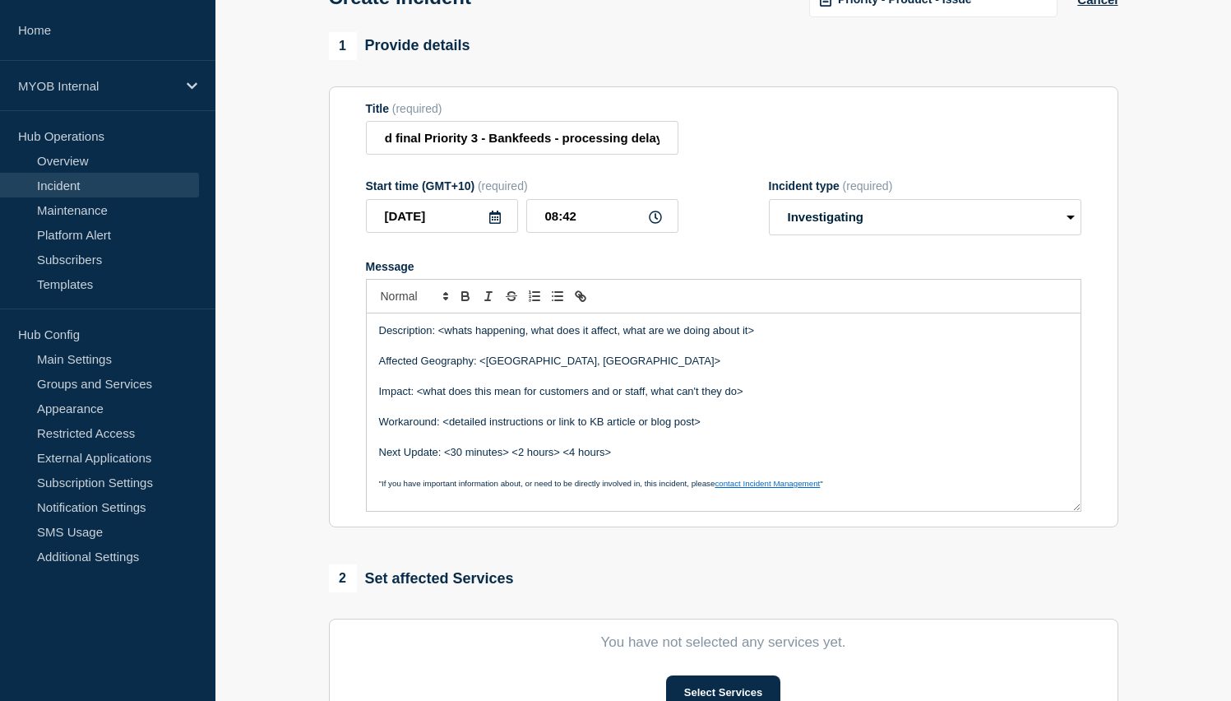
scroll to position [0, 0]
drag, startPoint x: 438, startPoint y: 345, endPoint x: 787, endPoint y: 347, distance: 348.7
click at [787, 338] on p "Description: <whats happening, what does it affect, what are we doing about it>" at bounding box center [723, 330] width 689 height 15
click at [477, 338] on p "Description: Betwen 2:29 AEST - 3:24 AEST" at bounding box center [723, 330] width 689 height 15
click at [502, 338] on p "Description: Betwen 02:29 AEST - 03:24hrs AEST" at bounding box center [723, 330] width 689 height 15
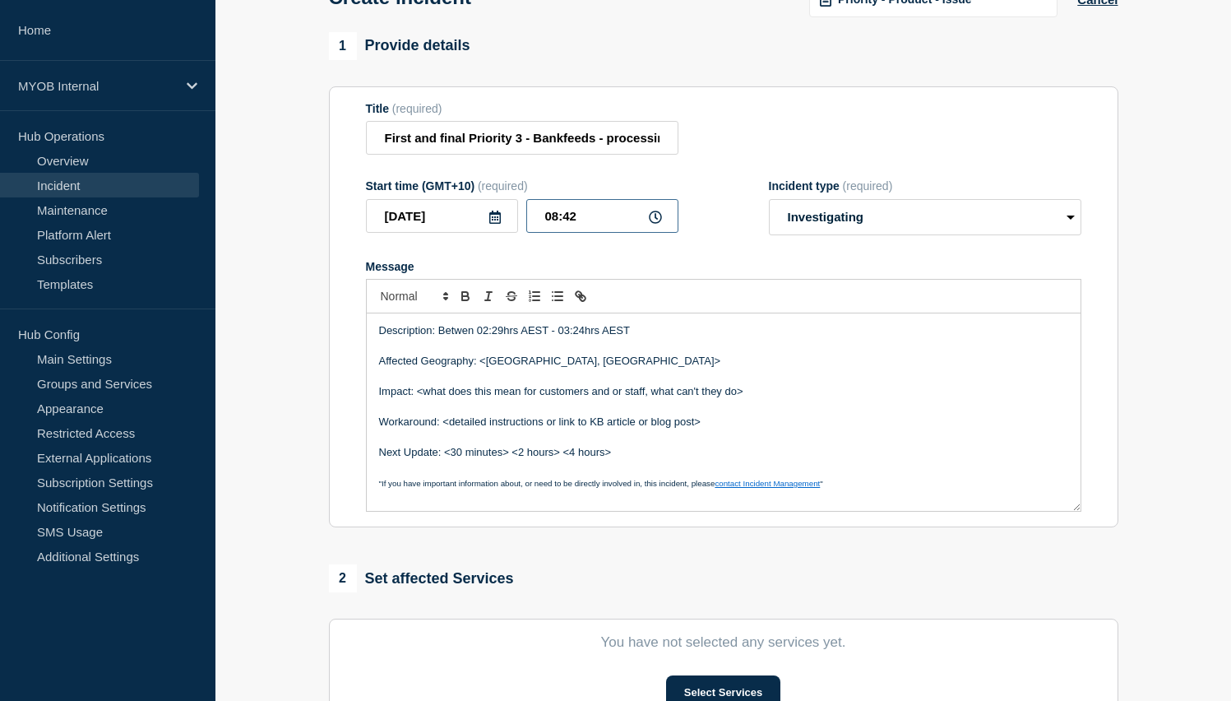
drag, startPoint x: 619, startPoint y: 227, endPoint x: 535, endPoint y: 220, distance: 84.2
click at [534, 220] on input "08:42" at bounding box center [602, 216] width 152 height 34
type input "03:24"
click at [664, 269] on form "Title (required) First and final Priority 3 - Bankfeeds - processing delays Sta…" at bounding box center [723, 307] width 715 height 410
click at [682, 354] on p "Message" at bounding box center [723, 346] width 689 height 15
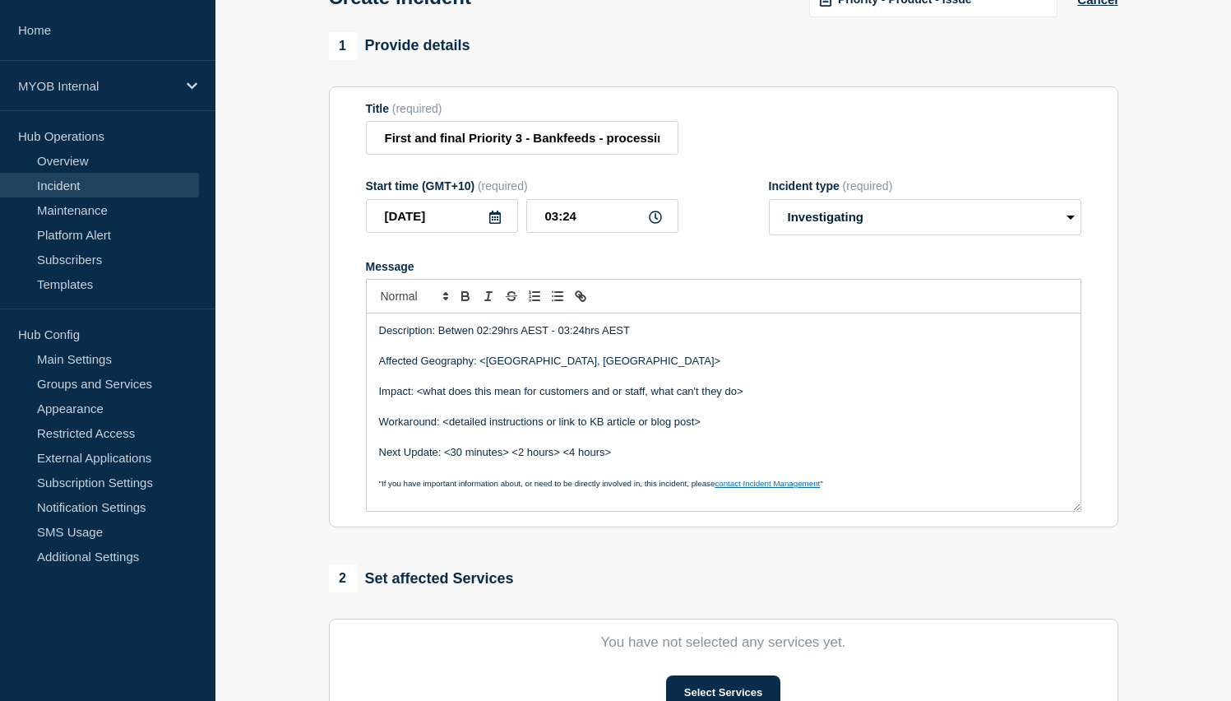
click at [467, 338] on p "Description: Betwen 02:29hrs AEST - 03:24hrs AEST" at bounding box center [723, 330] width 689 height 15
click at [603, 368] on p "Affected Geography: <[GEOGRAPHIC_DATA], [GEOGRAPHIC_DATA]>" at bounding box center [723, 361] width 689 height 15
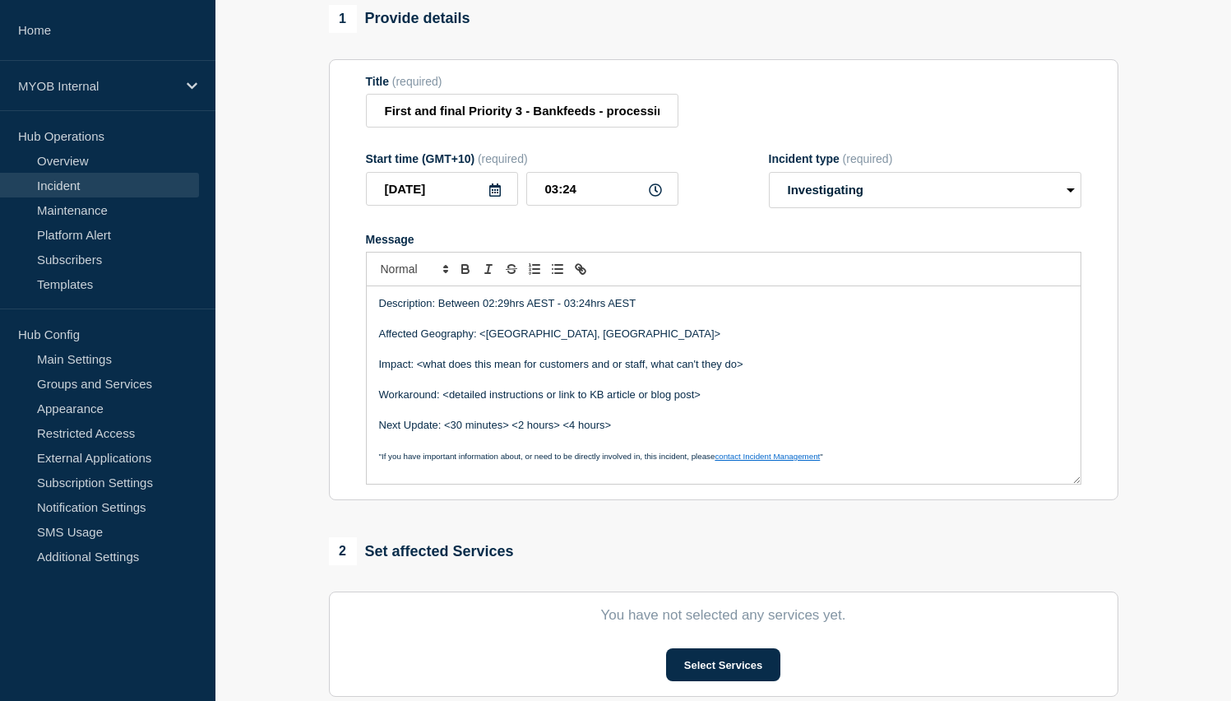
scroll to position [142, 0]
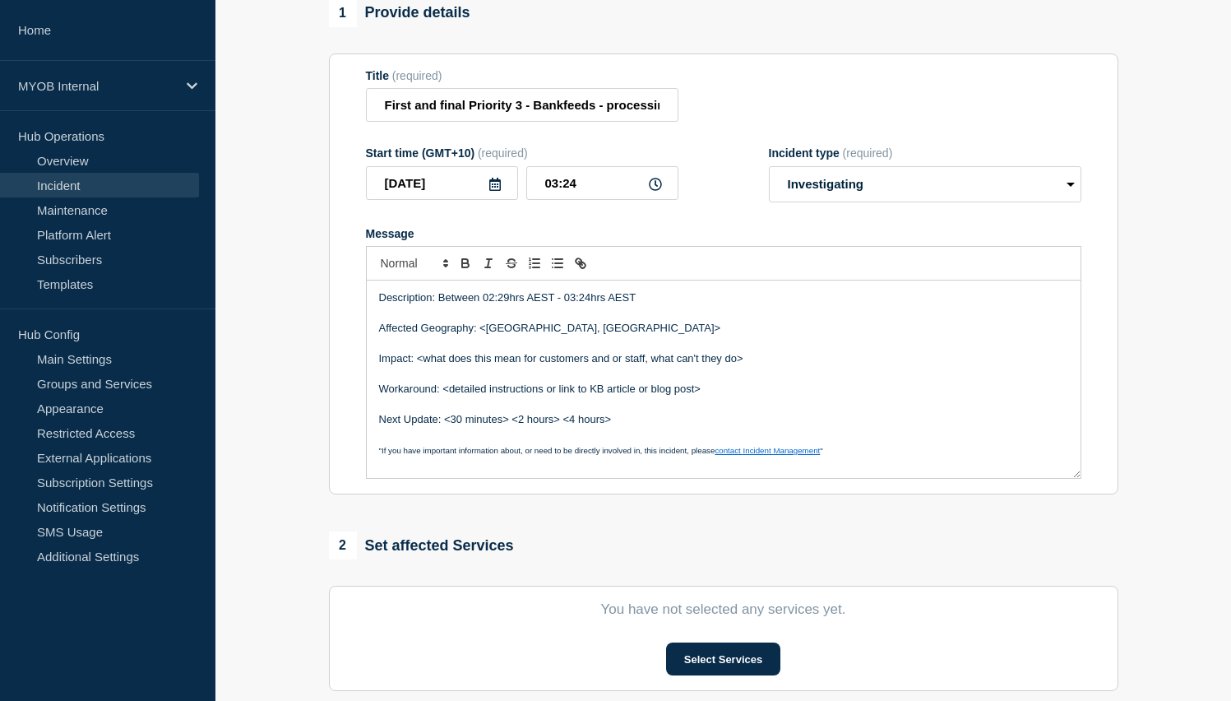
click at [641, 305] on p "Description: Between 02:29hrs AEST - 03:24hrs AEST" at bounding box center [723, 297] width 689 height 15
click at [701, 305] on p "Description: Between 02:29hrs AEST - 03:24hrs AEST the bankfeeds processing tea…" at bounding box center [723, 297] width 689 height 15
click at [914, 321] on p "Message" at bounding box center [723, 313] width 689 height 15
click at [894, 305] on p "Description: Between 02:29hrs AEST - 03:24hrs AEST the bankfeed's processing te…" at bounding box center [723, 297] width 689 height 15
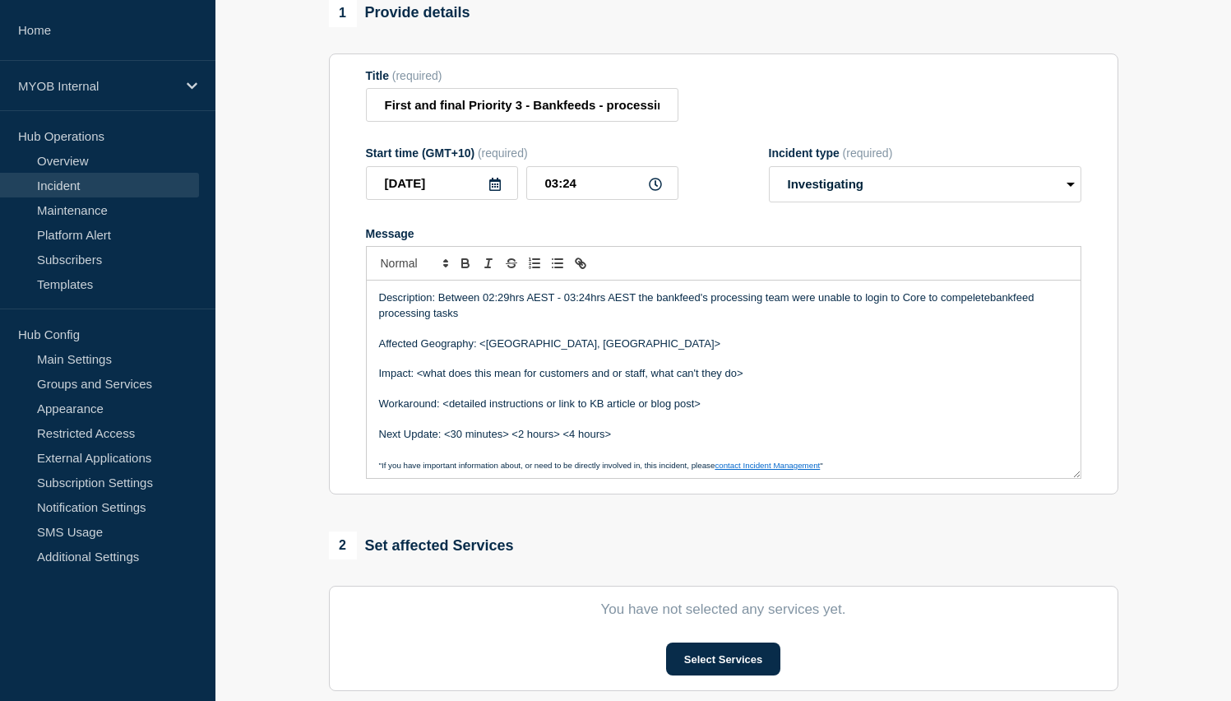
click at [991, 312] on p "Description: Between 02:29hrs AEST - 03:24hrs AEST the bankfeed's processing te…" at bounding box center [723, 305] width 689 height 30
click at [488, 321] on p "Description: Between 02:29hrs AEST - 03:24hrs AEST the bankfeed's processing te…" at bounding box center [723, 305] width 689 height 30
click at [632, 321] on p "Description: Between 02:29hrs AEST - 03:24hrs AEST the bankfeed's processing te…" at bounding box center [723, 305] width 689 height 30
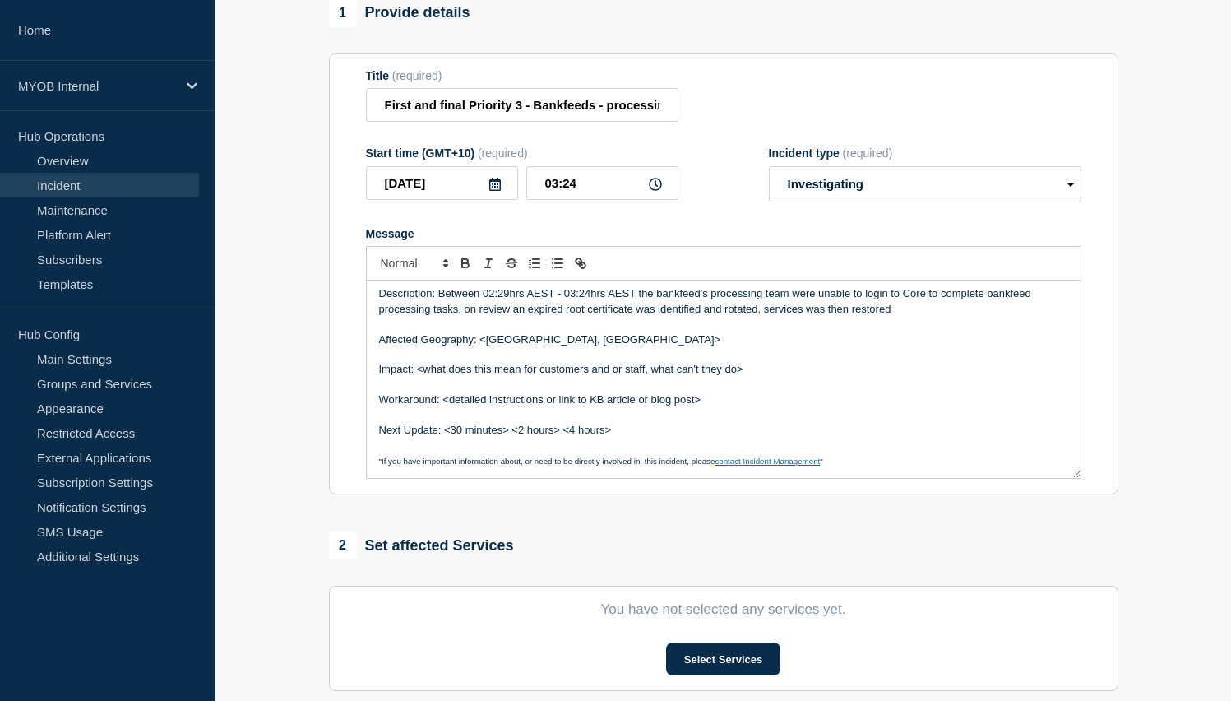
scroll to position [0, 0]
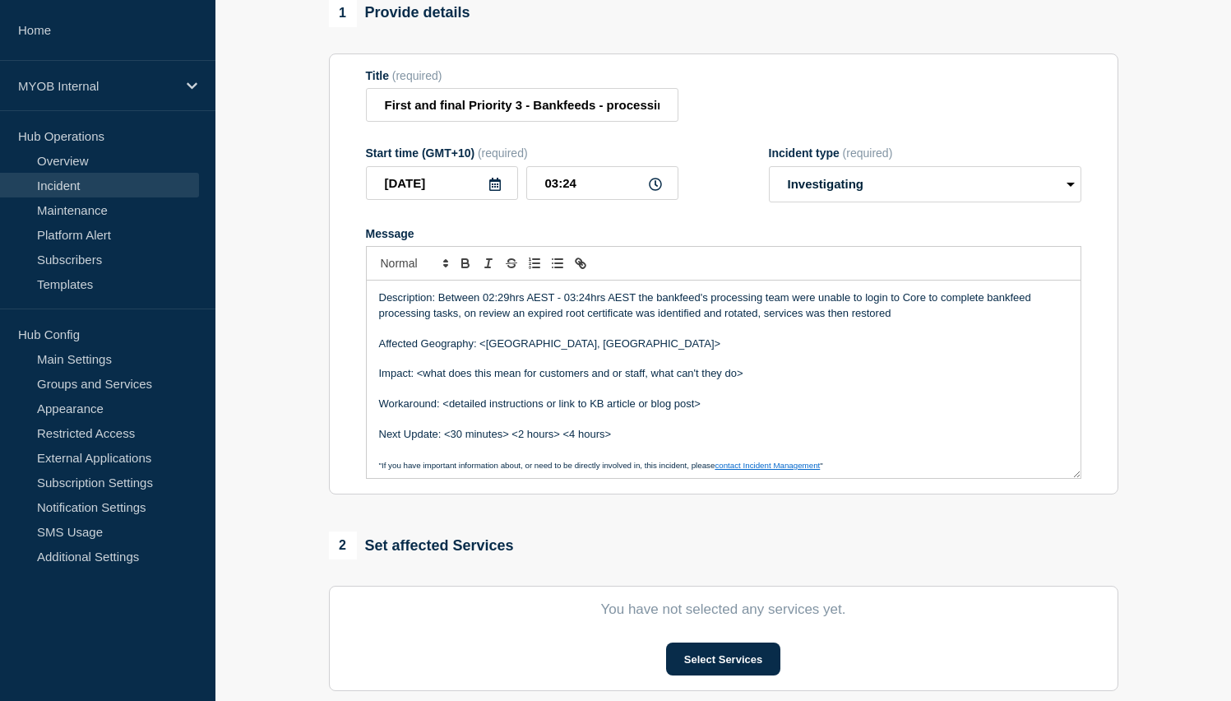
click at [747, 309] on p "Description: Between 02:29hrs AEST - 03:24hrs AEST the bankfeed's processing te…" at bounding box center [723, 305] width 689 height 30
click at [858, 366] on p "Message" at bounding box center [723, 358] width 689 height 15
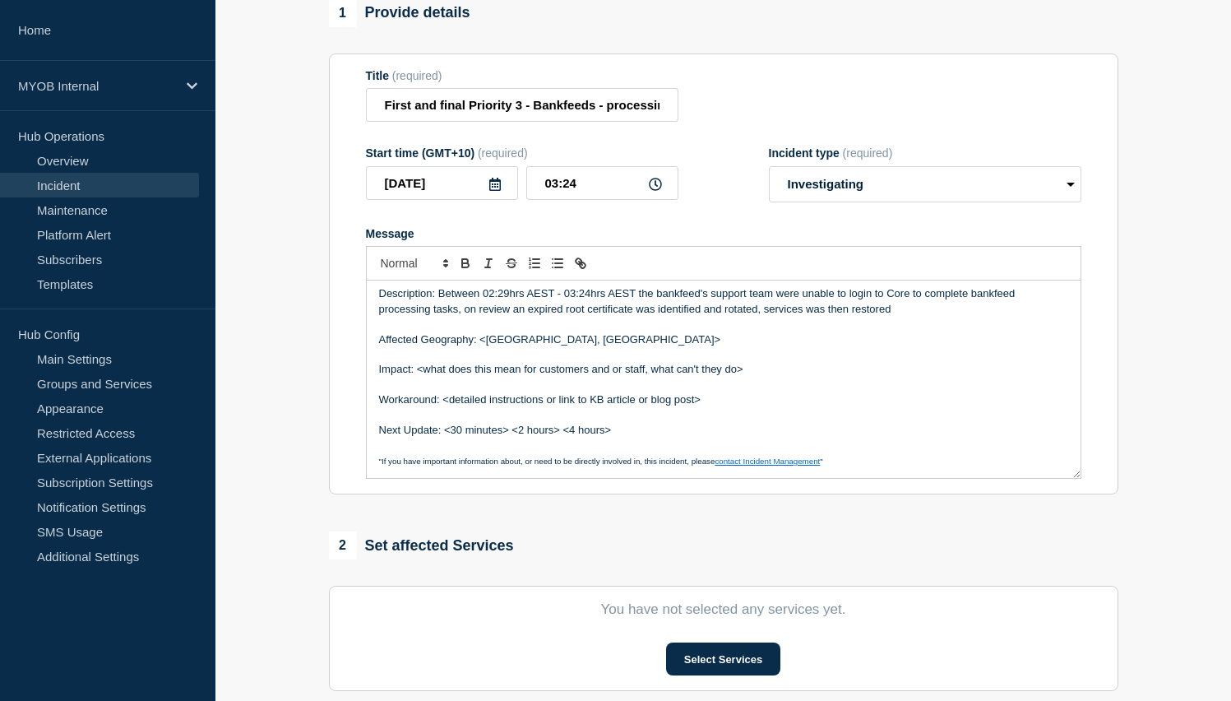
click at [885, 302] on p "Description: Between 02:29hrs AEST - 03:24hrs AEST the bankfeed's support team …" at bounding box center [723, 301] width 689 height 30
click at [909, 311] on p "Description: Between 02:29hrs AEST - 03:24hrs AEST the bankfeed's support team …" at bounding box center [723, 301] width 689 height 30
click at [915, 317] on p "Description: Between 02:29hrs AEST - 03:24hrs AEST the bankfeed's support team …" at bounding box center [723, 301] width 689 height 30
click at [974, 309] on p "Description: Between 02:29hrs AEST - 03:24hrs AEST the bankfeed's support team …" at bounding box center [723, 301] width 689 height 30
drag, startPoint x: 806, startPoint y: 325, endPoint x: 751, endPoint y: 326, distance: 55.1
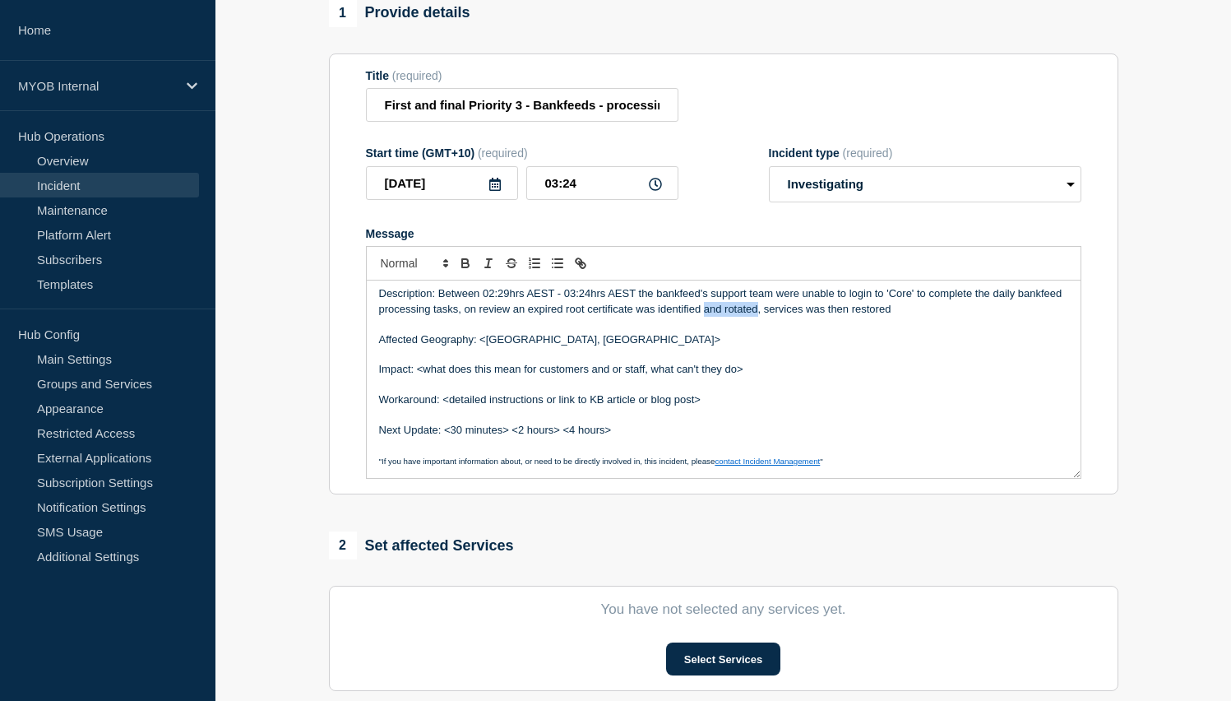
click at [751, 317] on p "Description: Between 02:29hrs AEST - 03:24hrs AEST the bankfeed's support team …" at bounding box center [723, 301] width 689 height 30
click at [760, 347] on p "Affected Geography: <[GEOGRAPHIC_DATA], [GEOGRAPHIC_DATA]>" at bounding box center [723, 339] width 689 height 15
drag, startPoint x: 955, startPoint y: 324, endPoint x: 810, endPoint y: 322, distance: 145.6
click at [810, 317] on p "Description: Between 02:29hrs AEST - 03:24hrs AEST the bankfeed's support team …" at bounding box center [723, 301] width 689 height 30
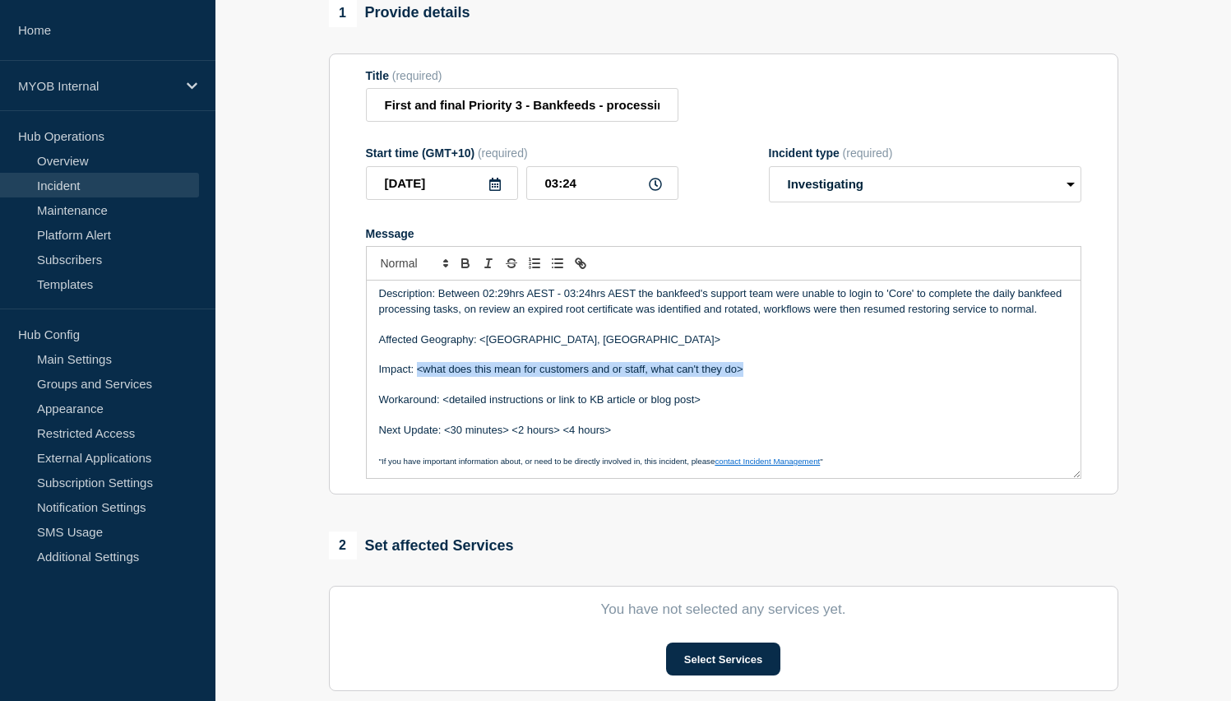
drag, startPoint x: 758, startPoint y: 399, endPoint x: 419, endPoint y: 397, distance: 339.6
click at [419, 377] on p "Impact: <what does this mean for customers and or staff, what can't they do>" at bounding box center [723, 369] width 689 height 15
click at [609, 347] on p "Affected Geography: <[GEOGRAPHIC_DATA], [GEOGRAPHIC_DATA]>" at bounding box center [723, 339] width 689 height 15
click at [484, 347] on p "Affected Geography: <[GEOGRAPHIC_DATA], [GEOGRAPHIC_DATA]" at bounding box center [723, 339] width 689 height 15
click at [424, 377] on p "Impact:" at bounding box center [723, 369] width 689 height 15
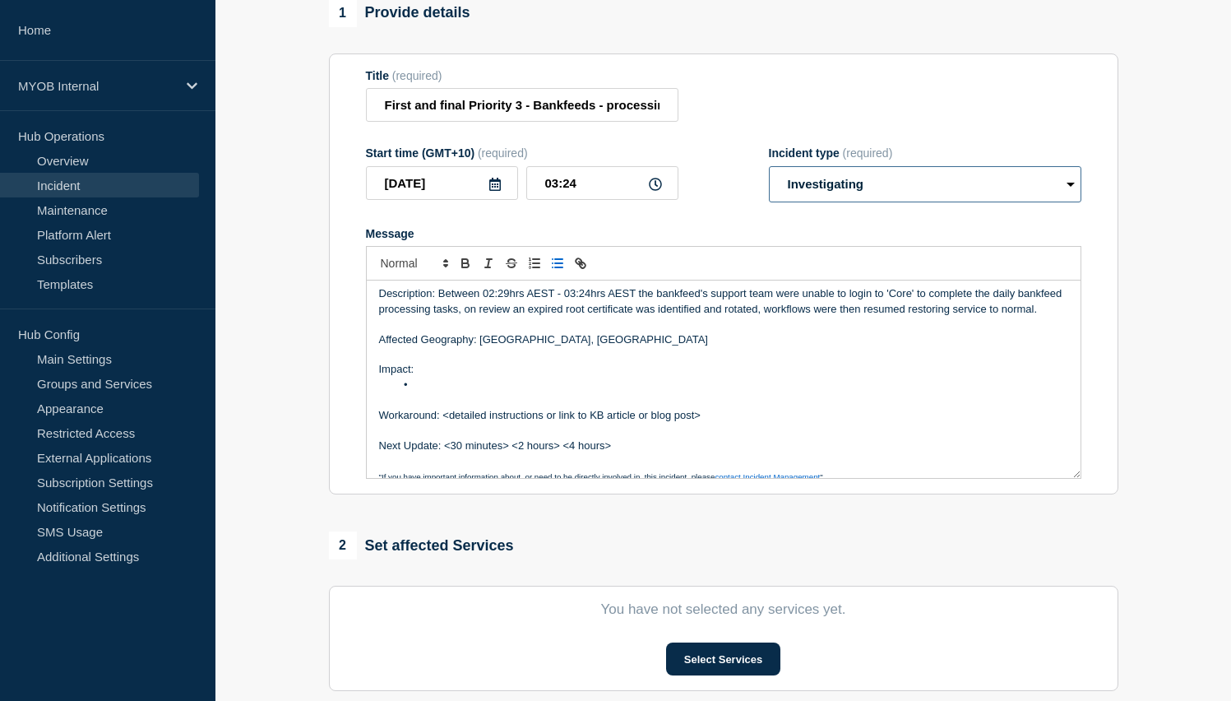
click at [878, 202] on select "Select option Investigating Identified Monitoring" at bounding box center [925, 184] width 312 height 36
select select "monitoring"
click at [769, 177] on select "Select option Investigating Identified Monitoring" at bounding box center [925, 184] width 312 height 36
click at [428, 392] on li "Message" at bounding box center [731, 384] width 673 height 15
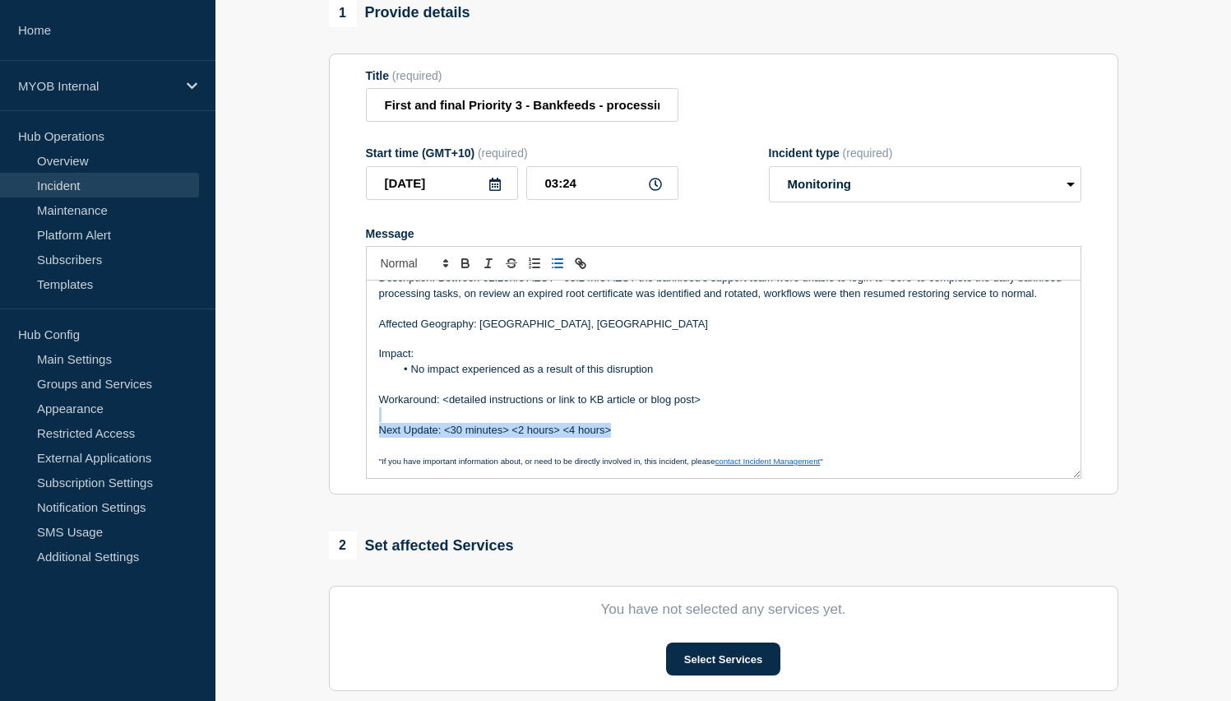
drag, startPoint x: 627, startPoint y: 460, endPoint x: 355, endPoint y: 446, distance: 271.7
click at [355, 446] on section "Title (required) First and final Priority 3 - Bankfeeds - processing delays Sta…" at bounding box center [723, 274] width 789 height 442
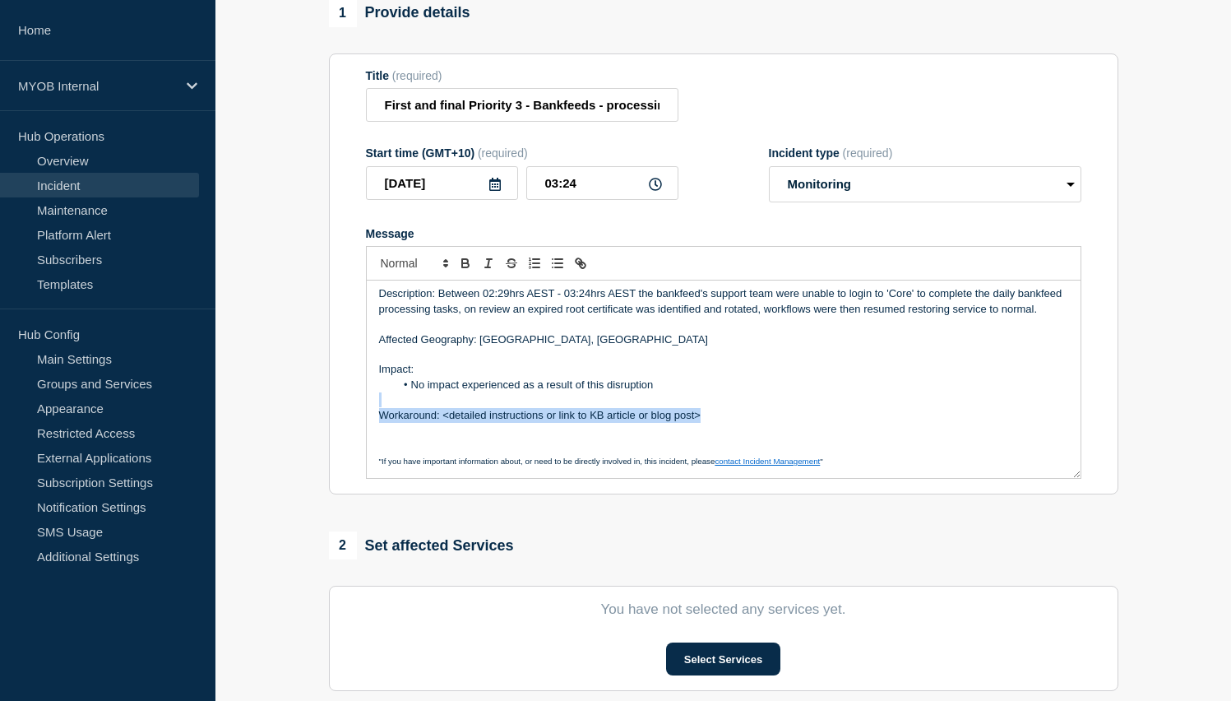
drag, startPoint x: 710, startPoint y: 422, endPoint x: 344, endPoint y: 409, distance: 366.9
click at [344, 409] on section "Title (required) First and final Priority 3 - Bankfeeds - processing delays Sta…" at bounding box center [723, 274] width 789 height 442
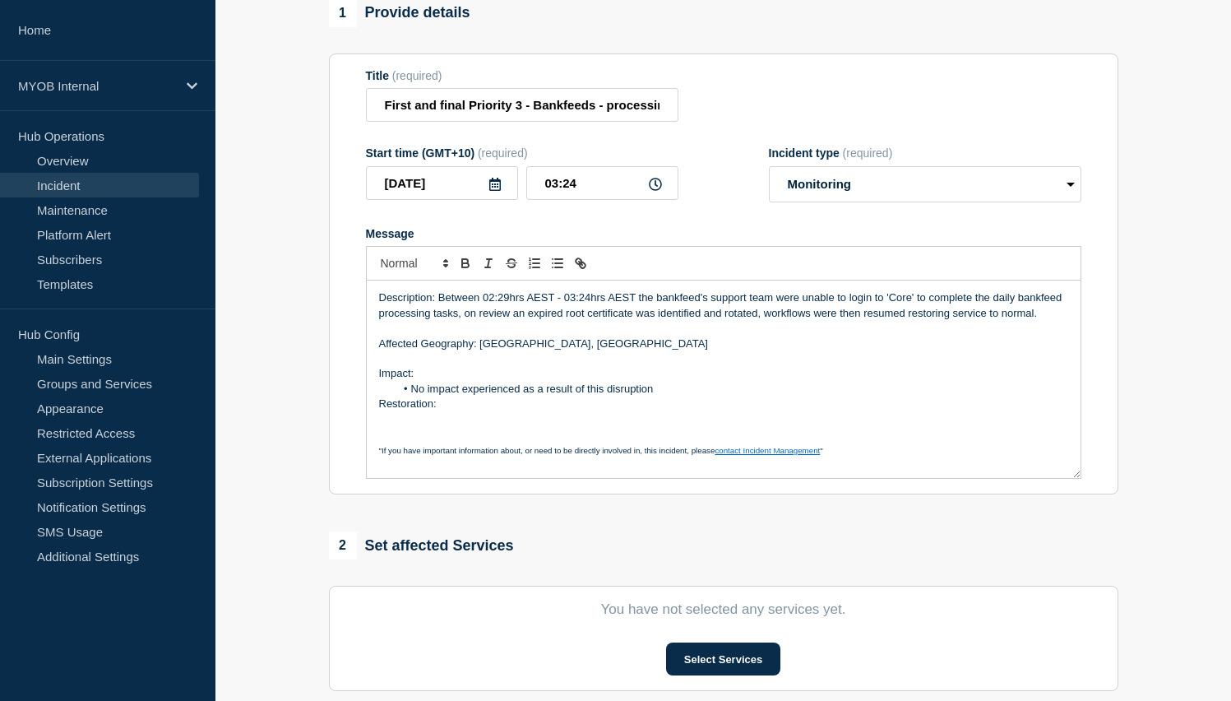
click at [372, 429] on div "Description: Between 02:29hrs AEST - 03:24hrs AEST the bankfeed's support team …" at bounding box center [724, 378] width 714 height 197
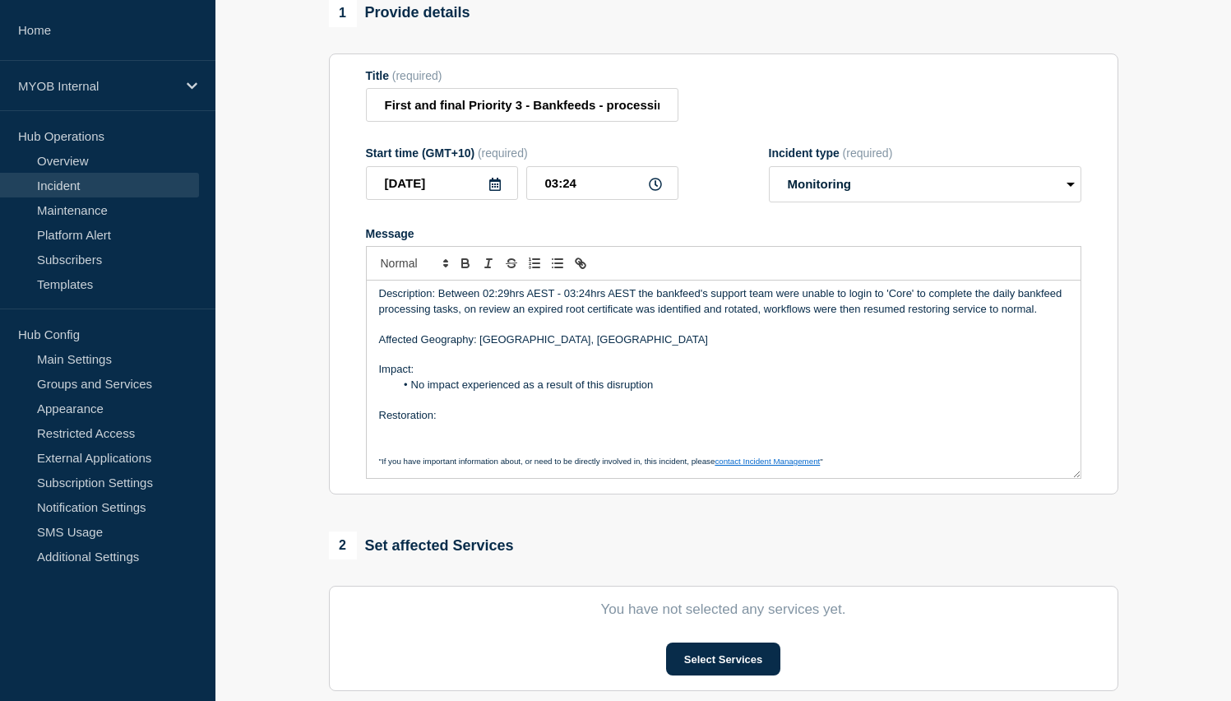
scroll to position [20, 0]
click at [445, 423] on p "Restoration:" at bounding box center [723, 415] width 689 height 15
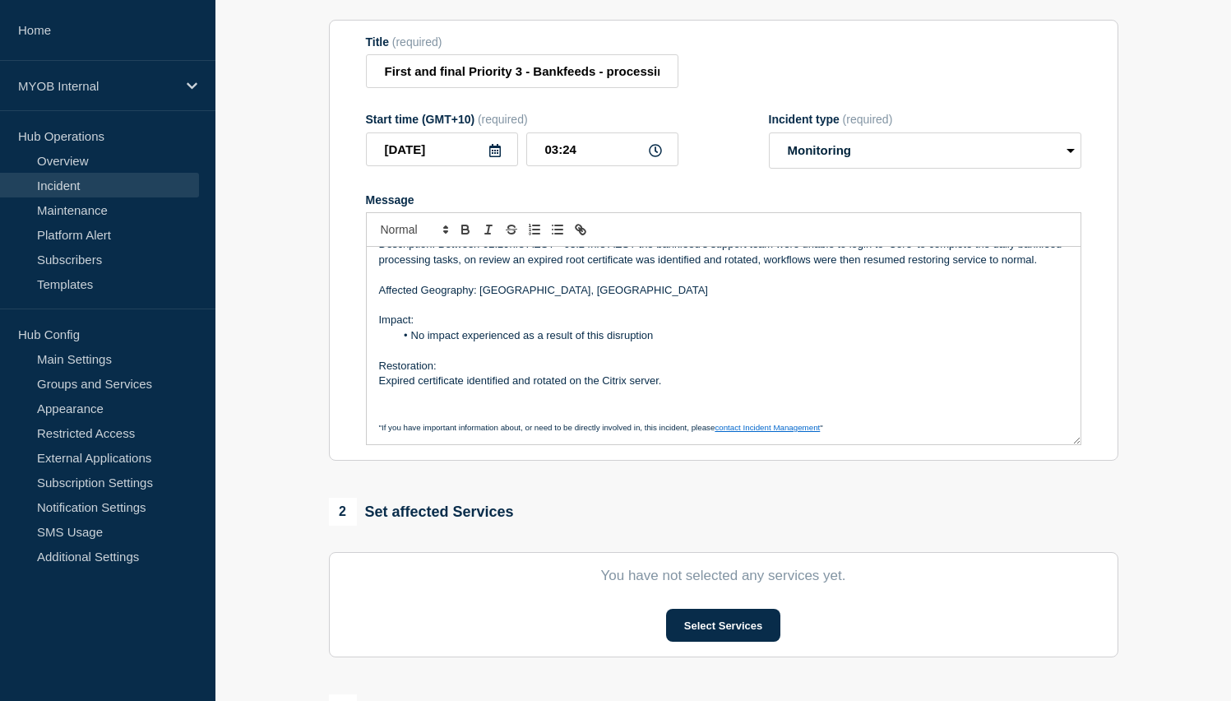
scroll to position [183, 0]
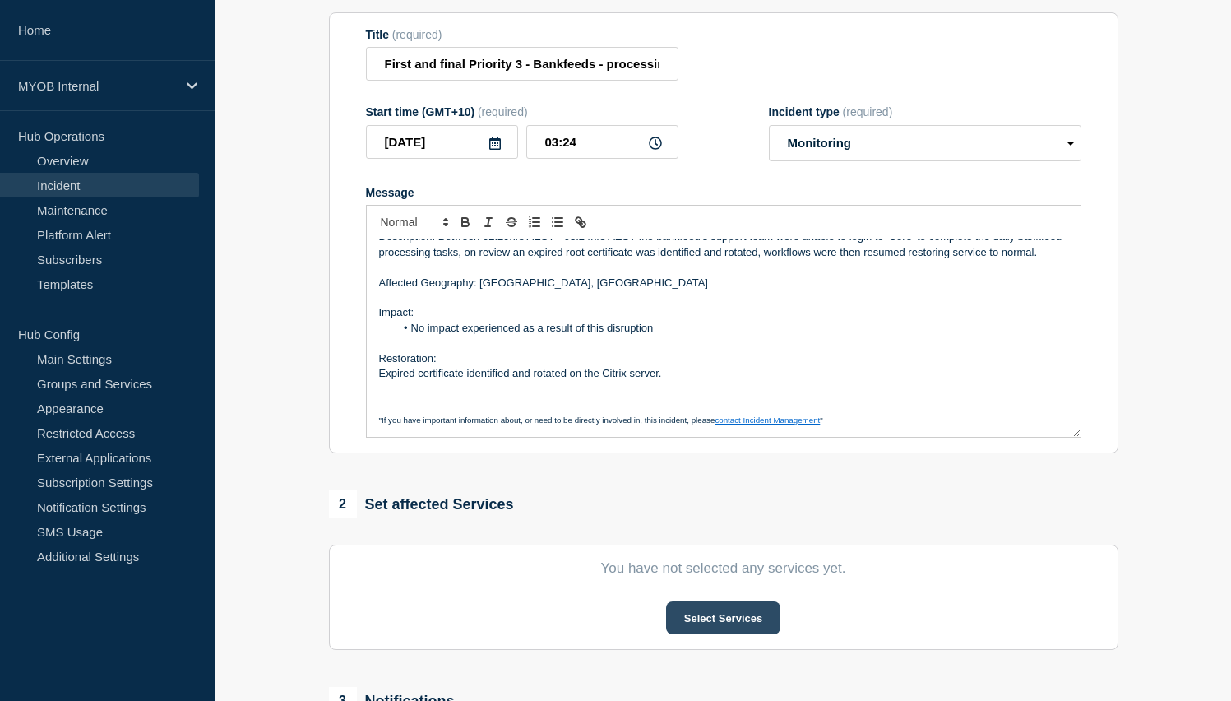
click at [746, 619] on button "Select Services" at bounding box center [723, 617] width 114 height 33
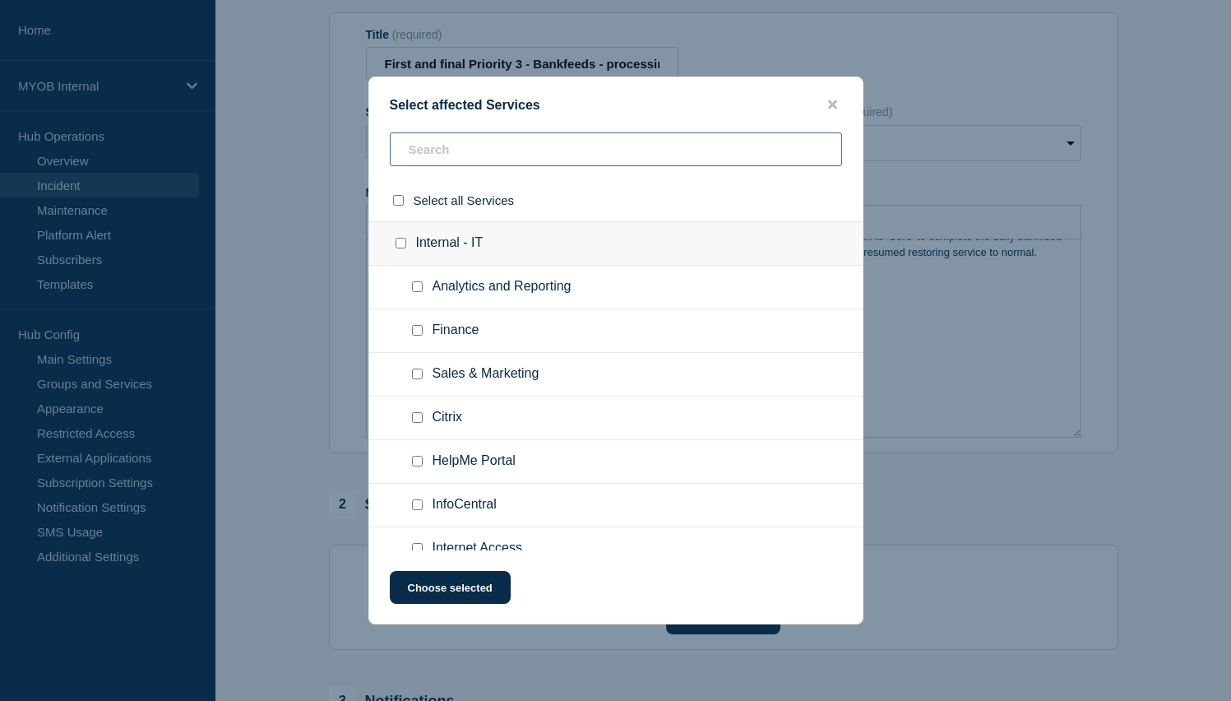
click at [529, 153] on input "text" at bounding box center [616, 149] width 452 height 34
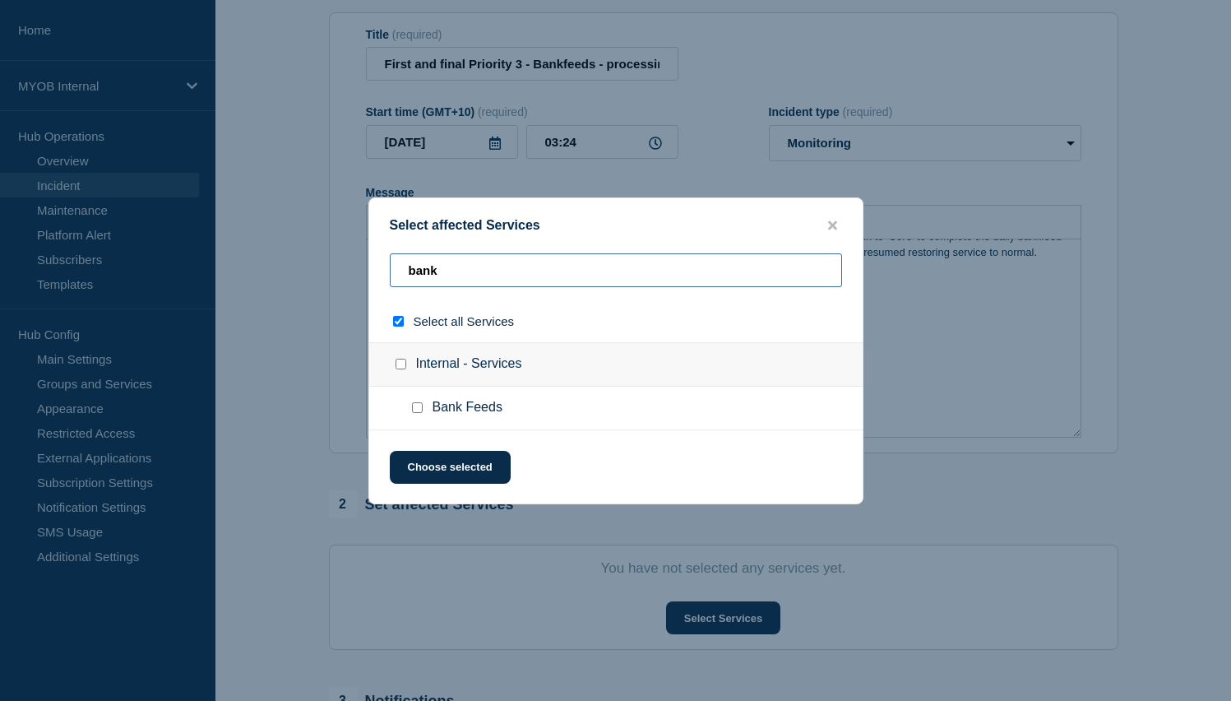
type input "bankf"
checkbox input "true"
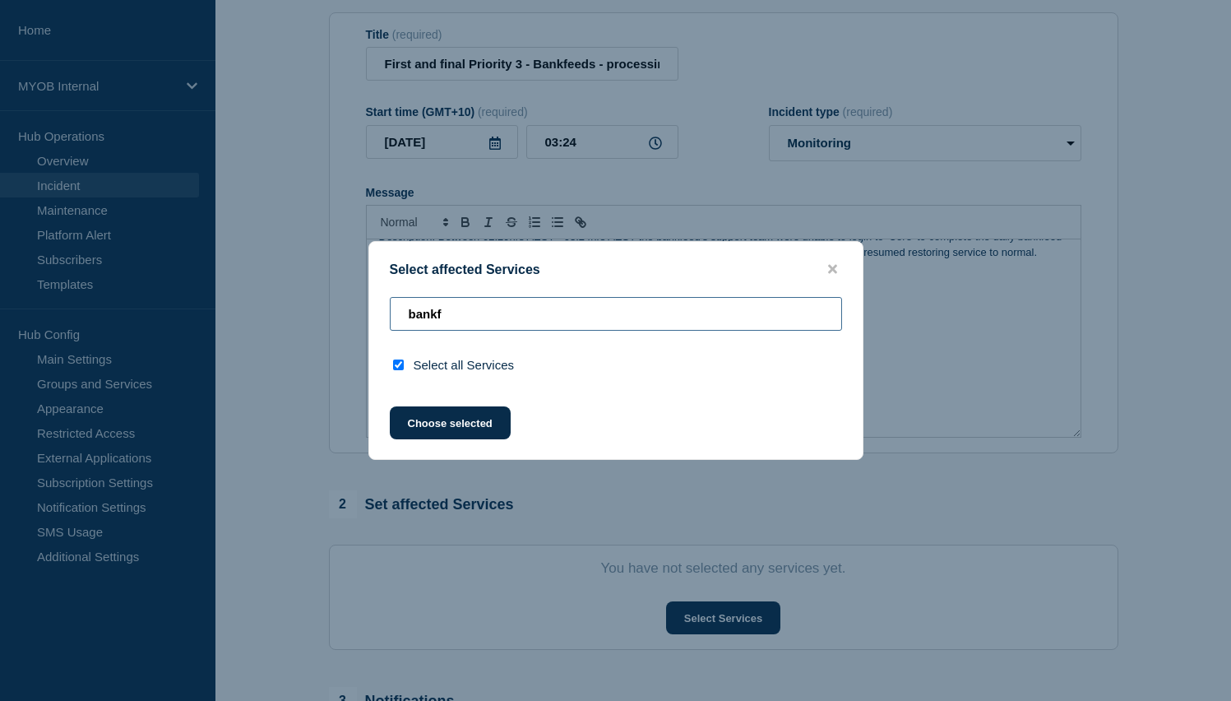
type input "bank"
checkbox input "false"
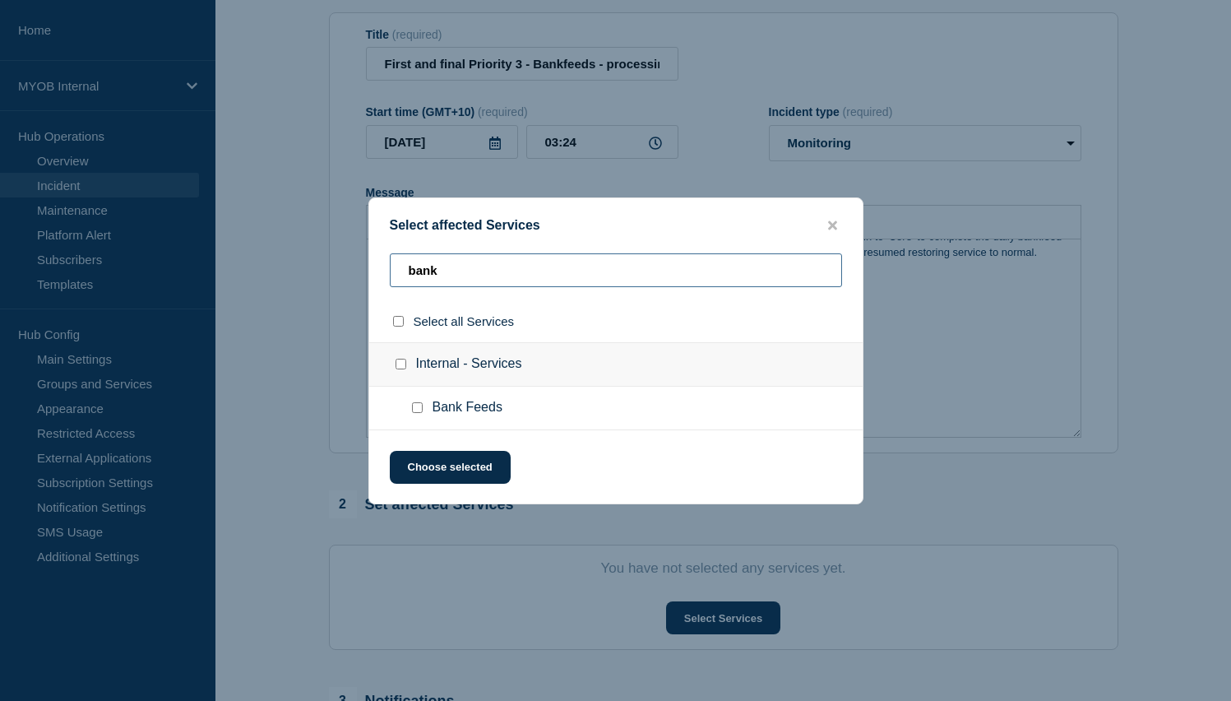
type input "bank"
click at [418, 413] on input "Bank Feeds checkbox" at bounding box center [417, 407] width 11 height 11
checkbox input "true"
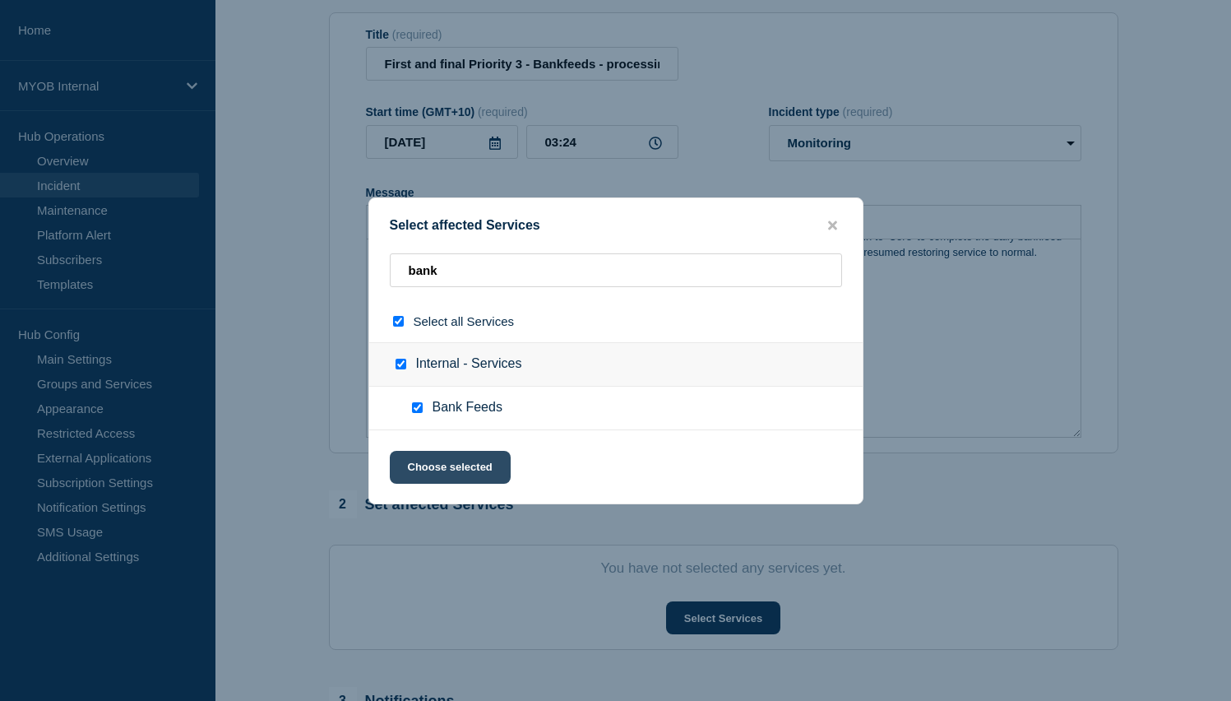
click at [448, 461] on button "Choose selected" at bounding box center [450, 467] width 121 height 33
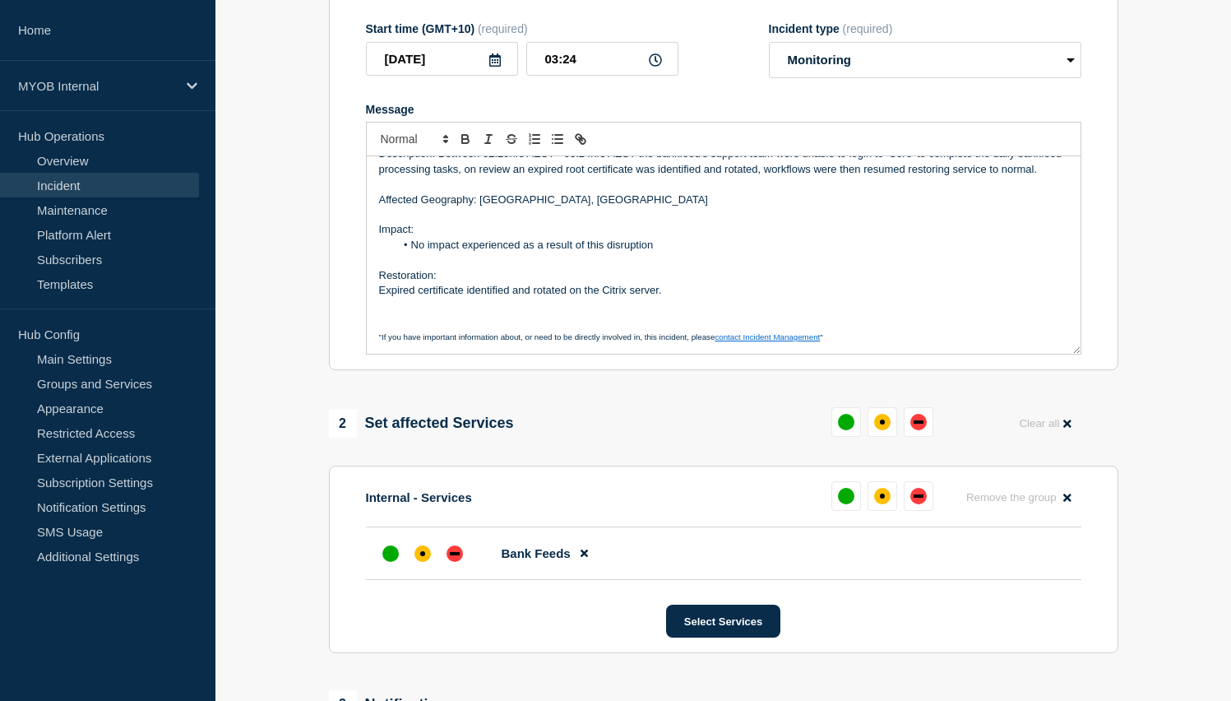
scroll to position [280, 0]
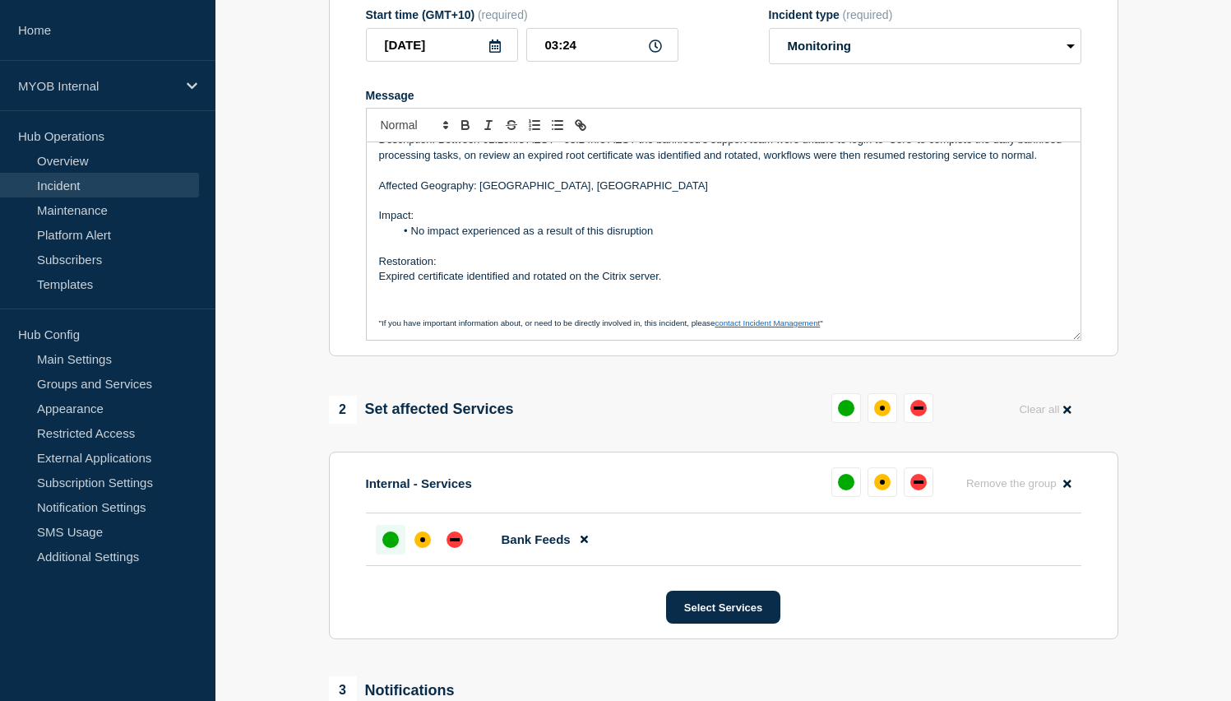
click at [389, 554] on div at bounding box center [391, 540] width 30 height 30
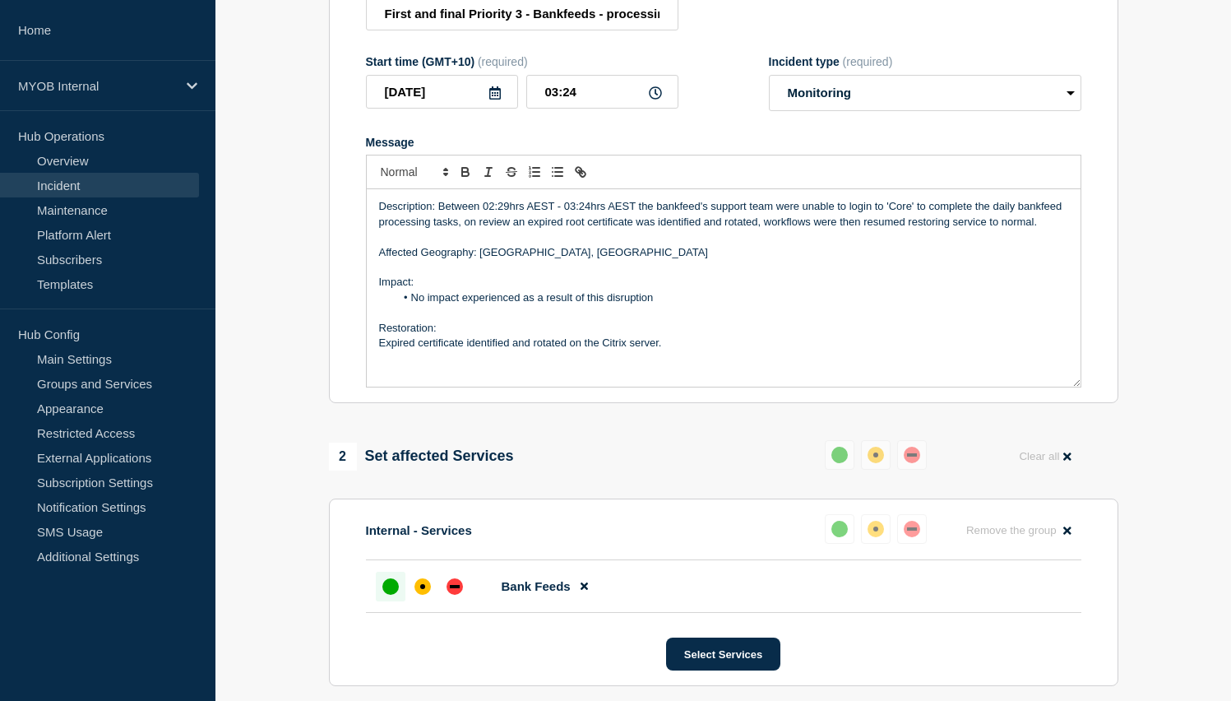
scroll to position [230, 0]
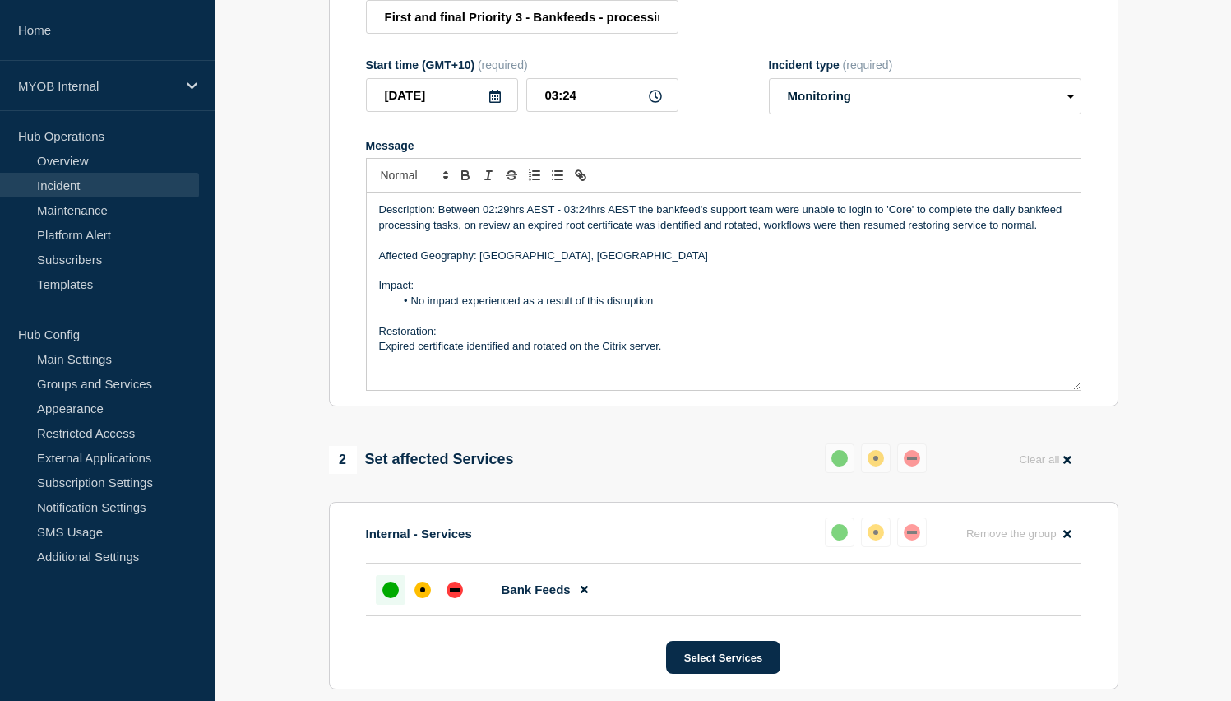
click at [560, 229] on p "Description: Between 02:29hrs AEST - 03:24hrs AEST the bankfeed's support team …" at bounding box center [723, 217] width 689 height 30
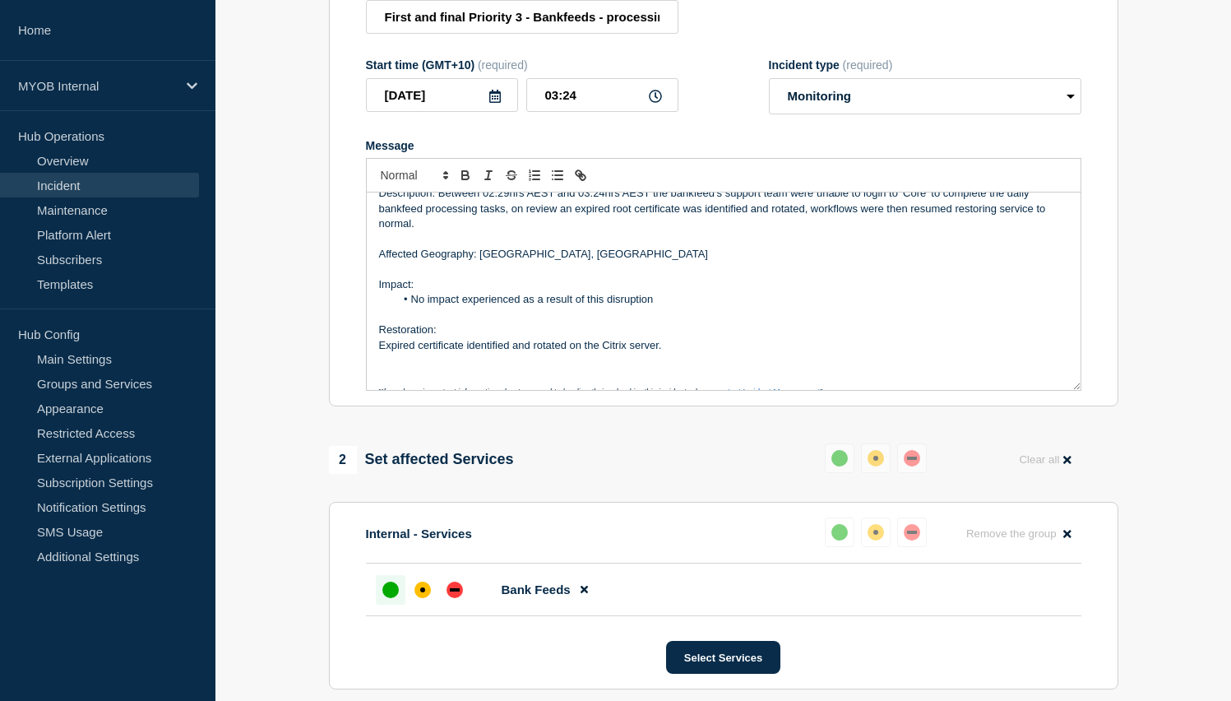
scroll to position [0, 0]
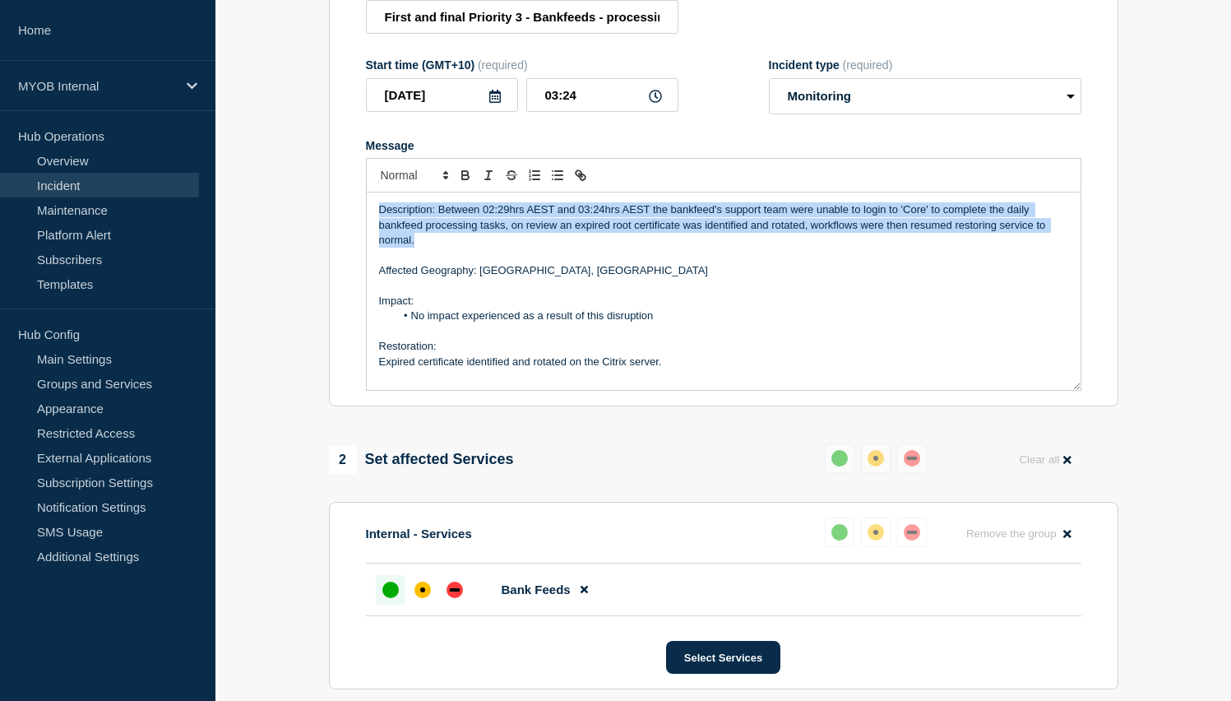
drag, startPoint x: 453, startPoint y: 261, endPoint x: 336, endPoint y: 196, distance: 133.6
click at [336, 196] on section "Title (required) First and final Priority 3 - Bankfeeds - processing delays Sta…" at bounding box center [723, 186] width 789 height 442
copy p "Description: Between 02:29hrs AEST and 03:24hrs AEST the bankfeed's support tea…"
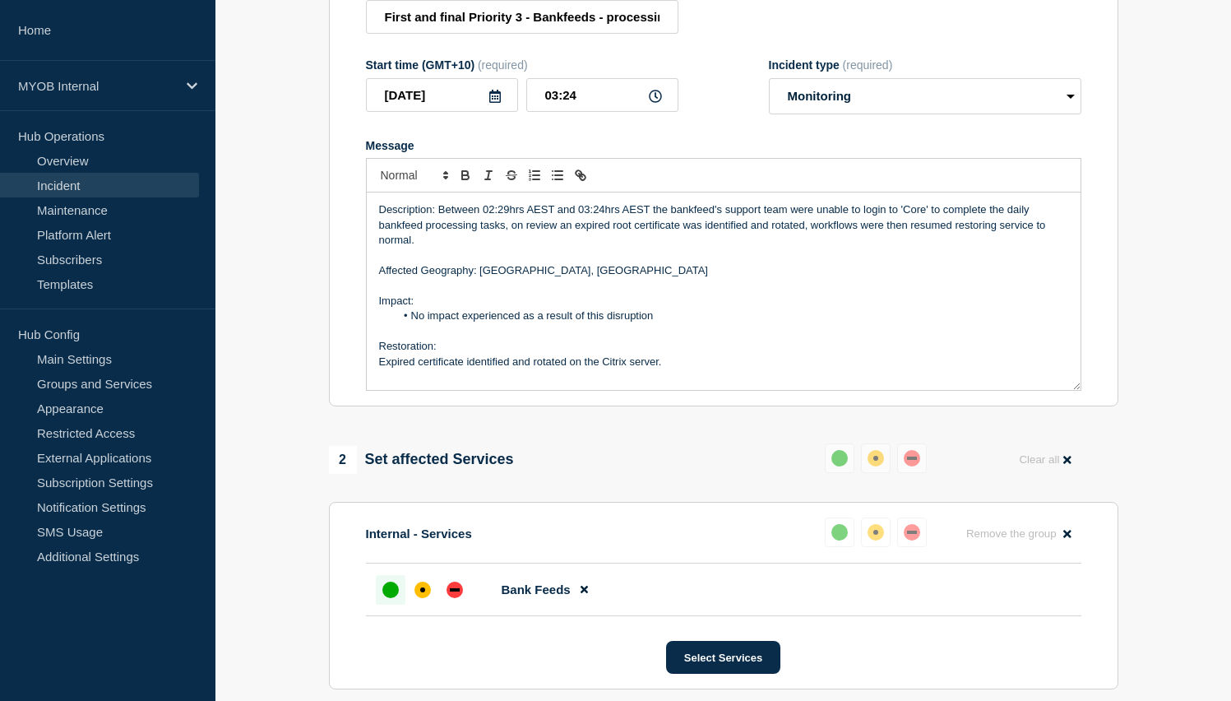
click at [460, 242] on p "Description: Between 02:29hrs AEST and 03:24hrs AEST the bankfeed's support tea…" at bounding box center [723, 224] width 689 height 45
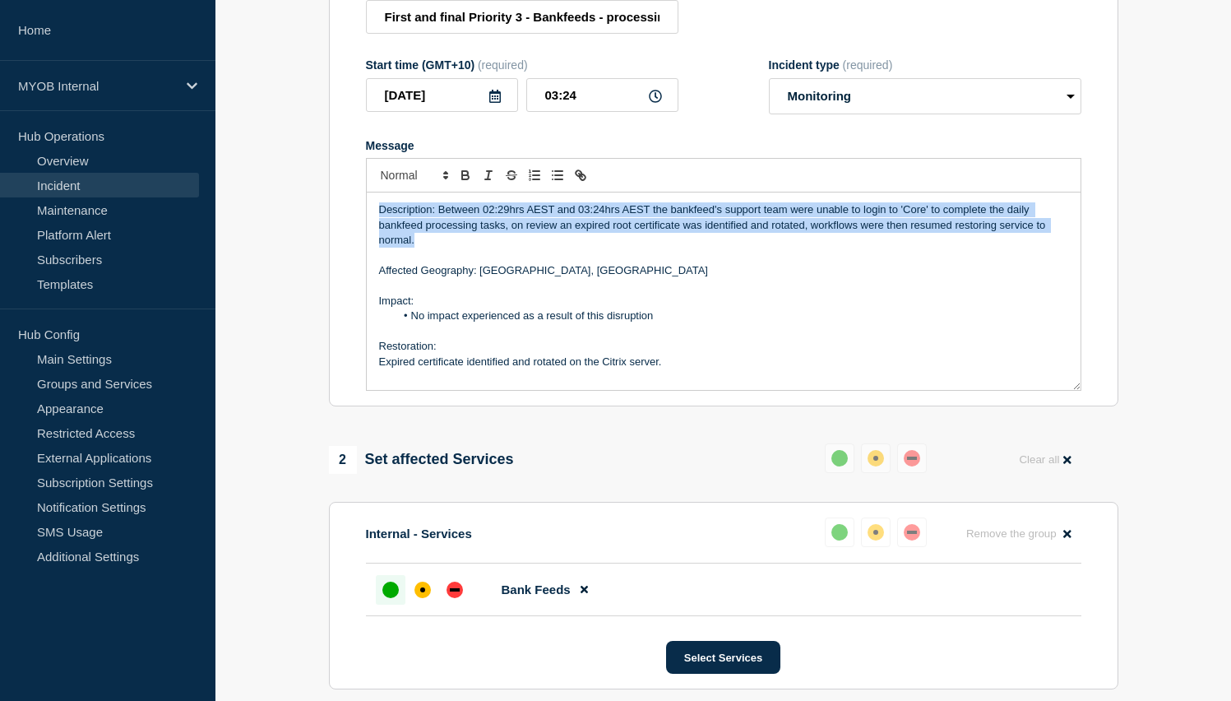
drag, startPoint x: 433, startPoint y: 252, endPoint x: 332, endPoint y: 207, distance: 110.5
click at [332, 207] on section "Title (required) First and final Priority 3 - Bankfeeds - processing delays Sta…" at bounding box center [723, 186] width 789 height 442
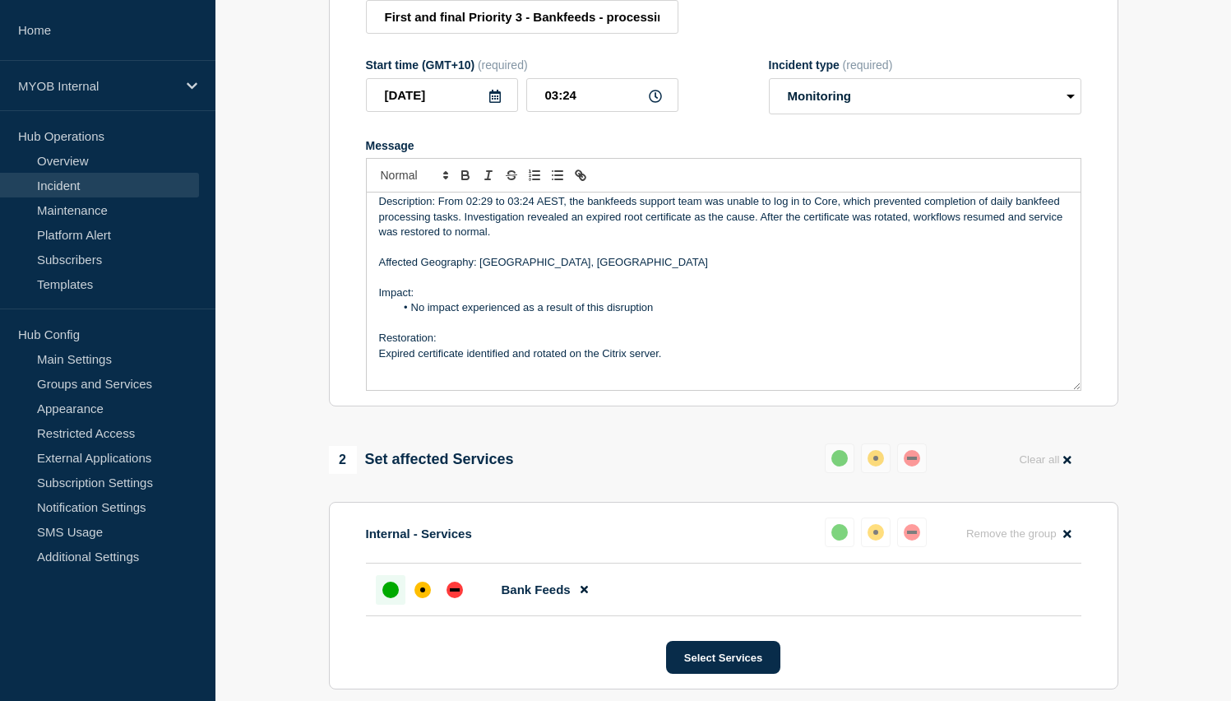
scroll to position [11, 0]
click at [425, 312] on li "No impact experienced as a result of this disruption" at bounding box center [731, 305] width 673 height 15
click at [500, 312] on li "No external impact experienced as a result of this disruption" at bounding box center [731, 305] width 673 height 15
click at [755, 312] on li "No external impacts experienced as a result of this disruption" at bounding box center [731, 305] width 673 height 15
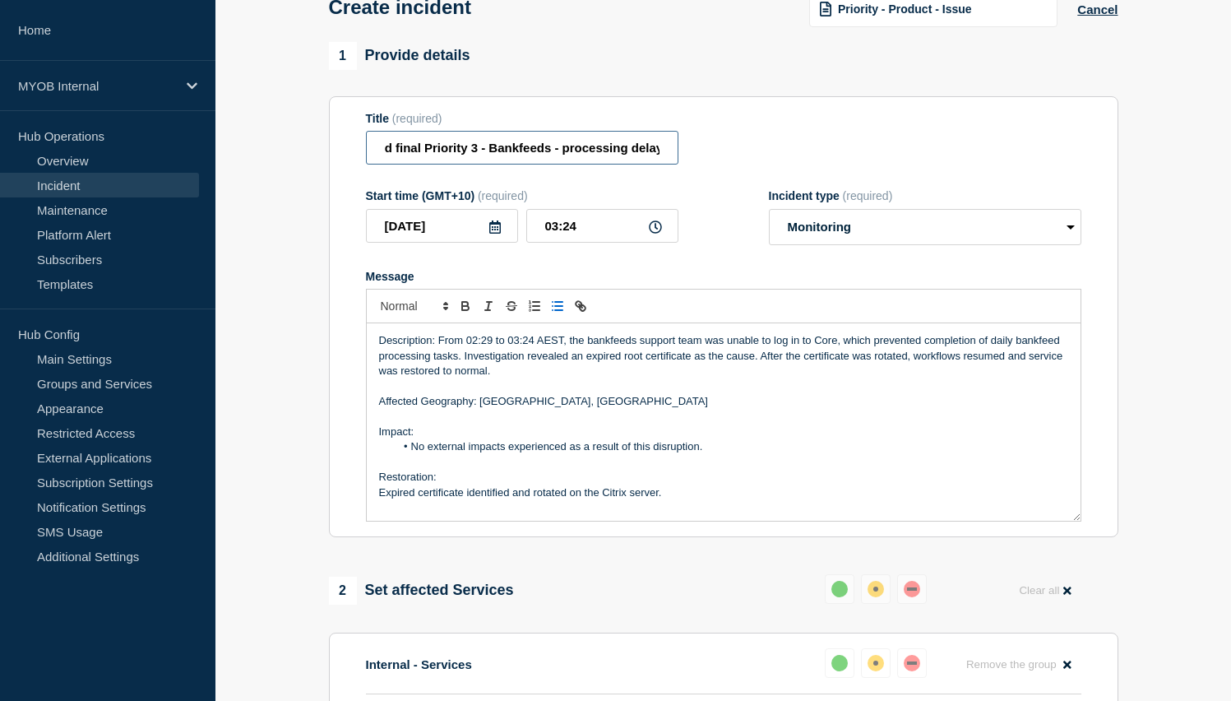
scroll to position [0, 45]
drag, startPoint x: 558, startPoint y: 155, endPoint x: 732, endPoint y: 151, distance: 173.5
click at [732, 151] on div "Title (required) First and final Priority 3 - Bankfeeds - processing delays" at bounding box center [723, 138] width 715 height 53
click at [531, 159] on input "First and final Priority 3 - Bankfeeds - unable to login to Core" at bounding box center [522, 148] width 312 height 34
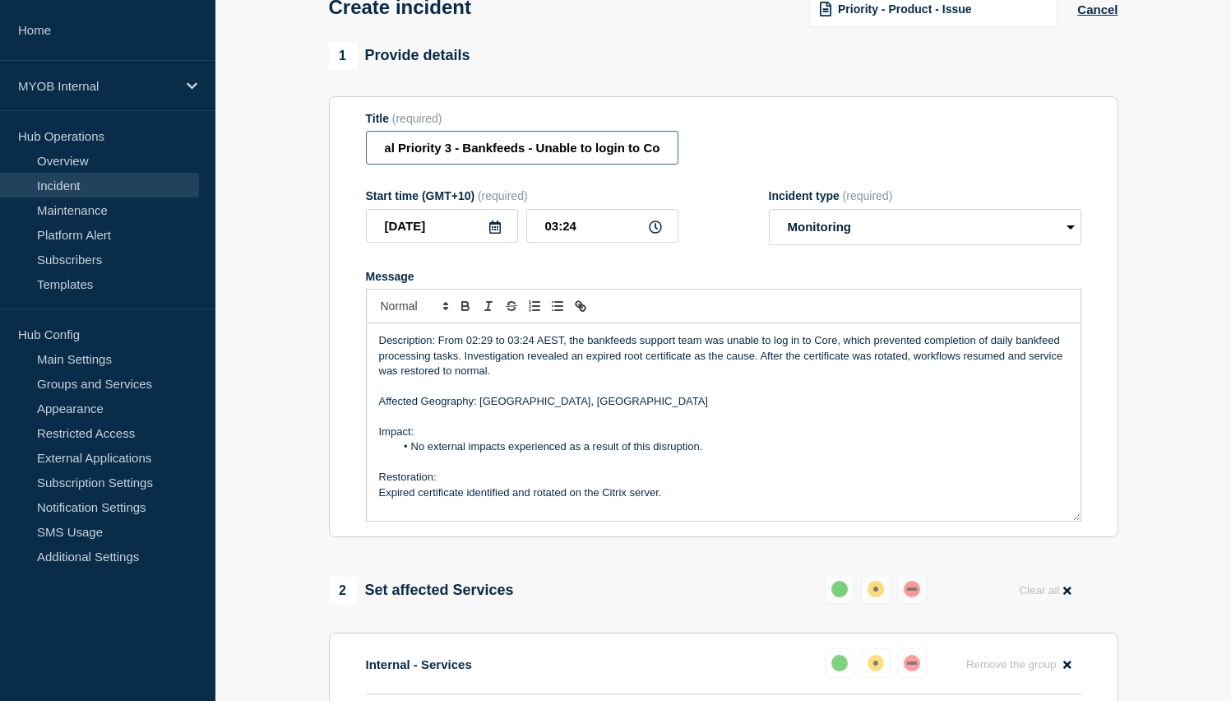
scroll to position [0, 80]
drag, startPoint x: 641, startPoint y: 155, endPoint x: 702, endPoint y: 155, distance: 60.9
click at [702, 155] on div "Title (required) First and final Priority 3 - Bankfeeds - Unable to login to Co…" at bounding box center [723, 138] width 715 height 53
type input "First and final Priority 3 - Bankfeeds - Unable to login to Core"
click at [702, 155] on div "Title (required) First and final Priority 3 - Bankfeeds - Unable to login to Co…" at bounding box center [723, 138] width 715 height 53
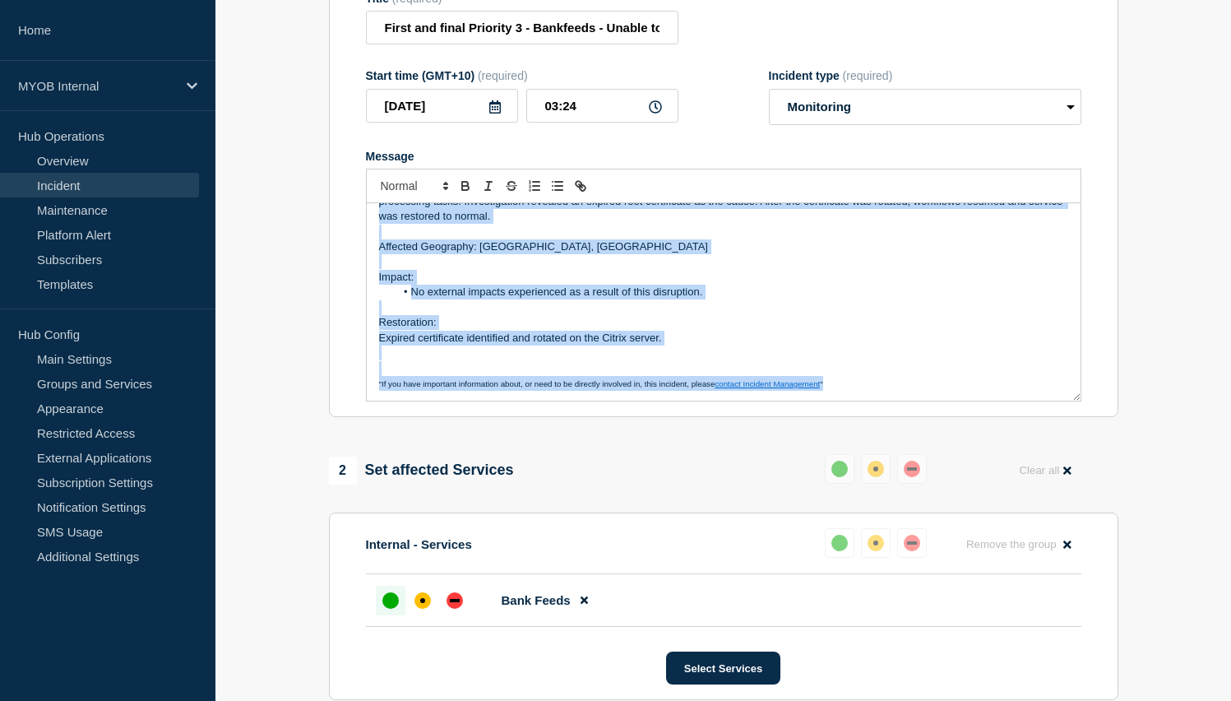
scroll to position [0, 0]
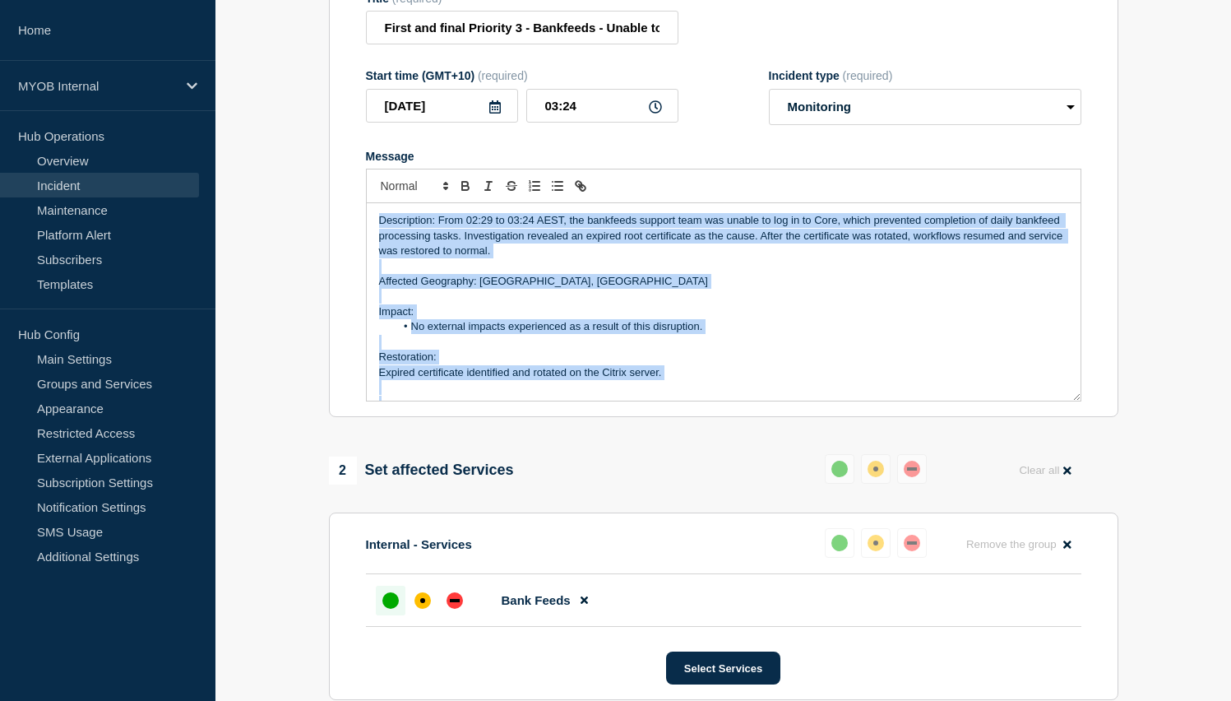
drag, startPoint x: 831, startPoint y: 401, endPoint x: 368, endPoint y: 141, distance: 532.0
click at [368, 141] on form "Title (required) First and final Priority 3 - Bankfeeds - Unable to login to Co…" at bounding box center [723, 197] width 715 height 410
copy div "Description: From 02:29 to 03:24 AEST, the bankfeeds support team was unable to…"
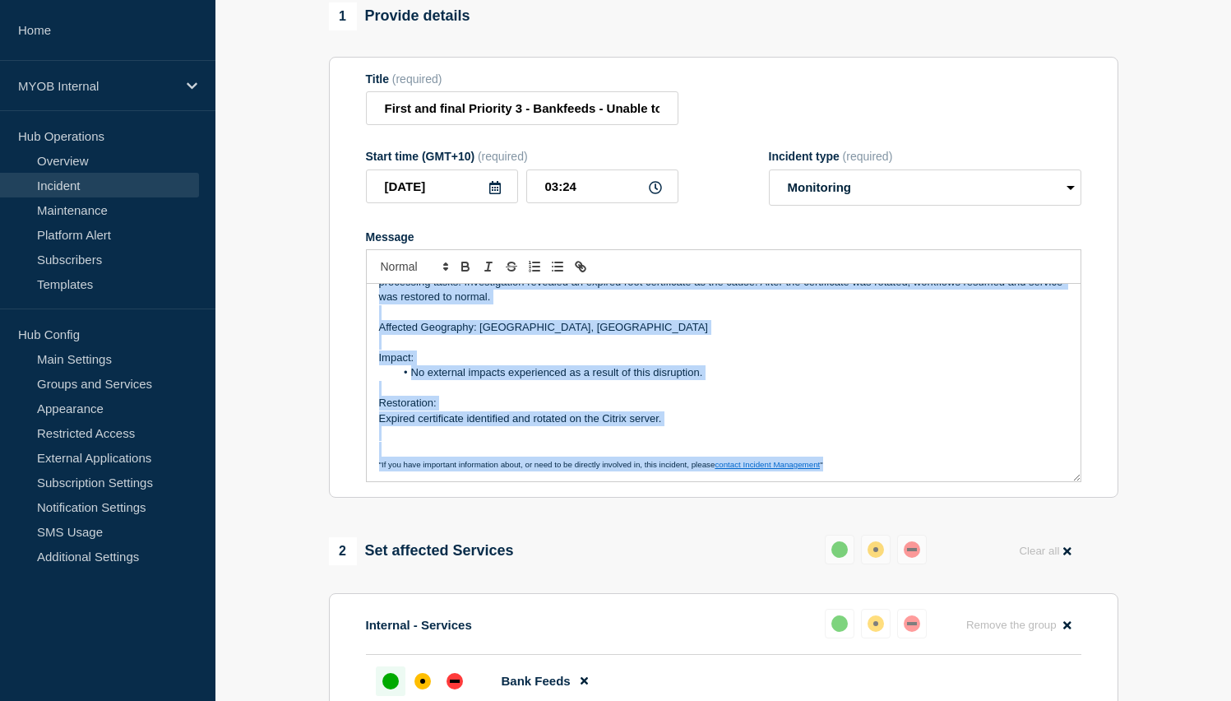
scroll to position [201, 0]
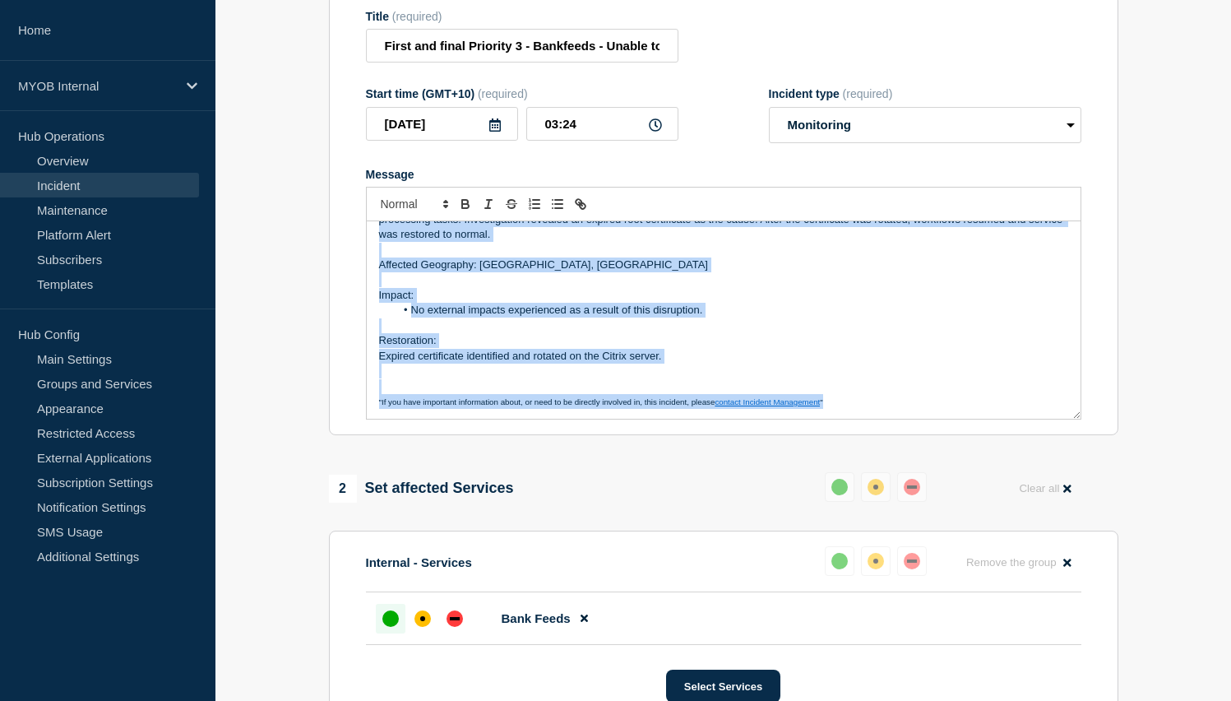
copy div "Description: From 02:29 to 03:24 AEST, the bankfeeds support team was unable to…"
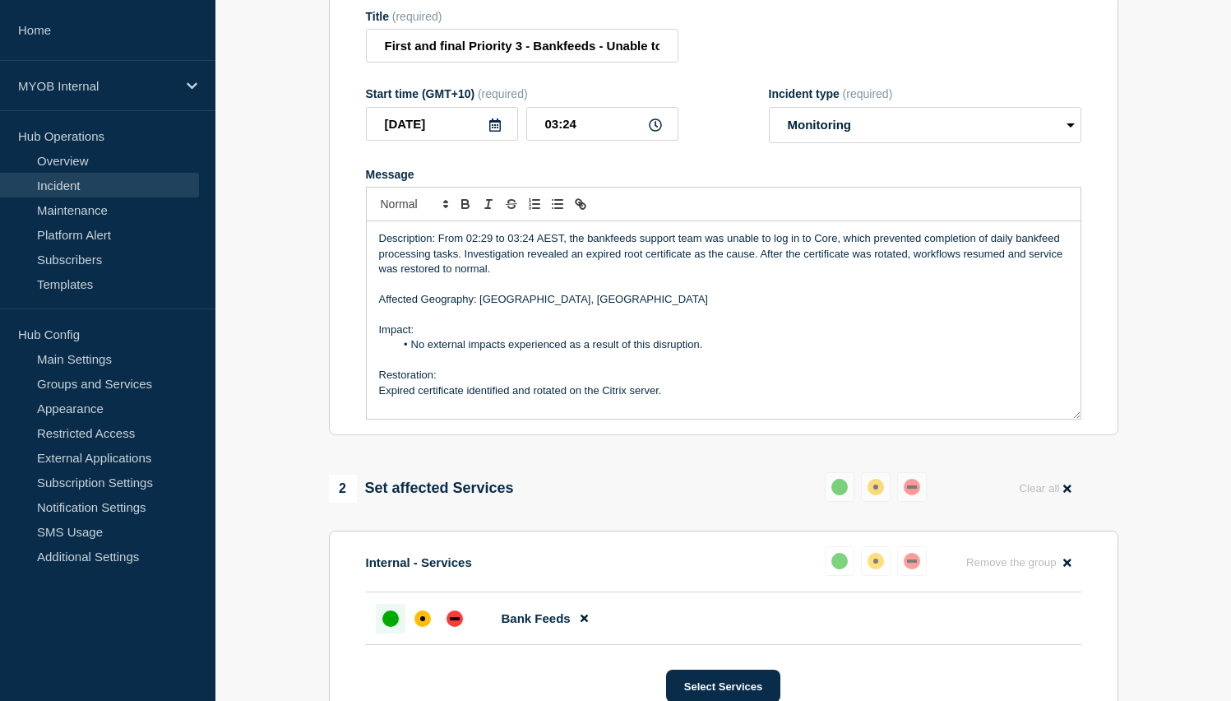
click at [861, 276] on p "Description: From 02:29 to 03:24 AEST, the bankfeeds support team was unable to…" at bounding box center [723, 253] width 689 height 45
click at [951, 248] on p "Description: From 02:29 to 03:24 AEST, the bankfeeds support team was unable to…" at bounding box center [723, 253] width 689 height 45
click at [891, 257] on p "Description: From 02:29 to 03:24 AEST, the bankfeeds support team was unable to…" at bounding box center [723, 253] width 689 height 45
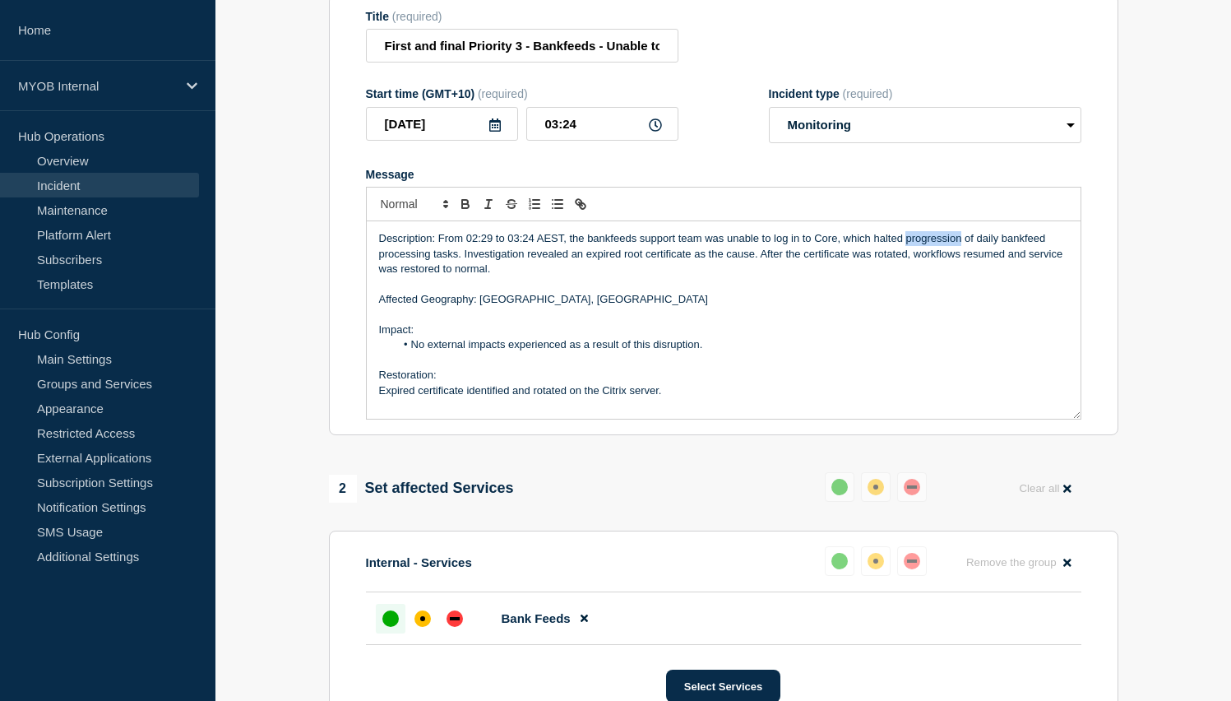
click at [926, 253] on p "Description: From 02:29 to 03:24 AEST, the bankfeeds support team was unable to…" at bounding box center [723, 253] width 689 height 45
click at [939, 253] on p "Description: From 02:29 to 03:24 AEST, the bankfeeds support team was unable to…" at bounding box center [723, 253] width 689 height 45
click at [966, 250] on p "Description: From 02:29 to 03:24 AEST, the bankfeeds support team was unable to…" at bounding box center [723, 253] width 689 height 45
click at [970, 249] on p "Description: From 02:29 to 03:24 AEST, the bankfeeds support team was unable to…" at bounding box center [723, 253] width 689 height 45
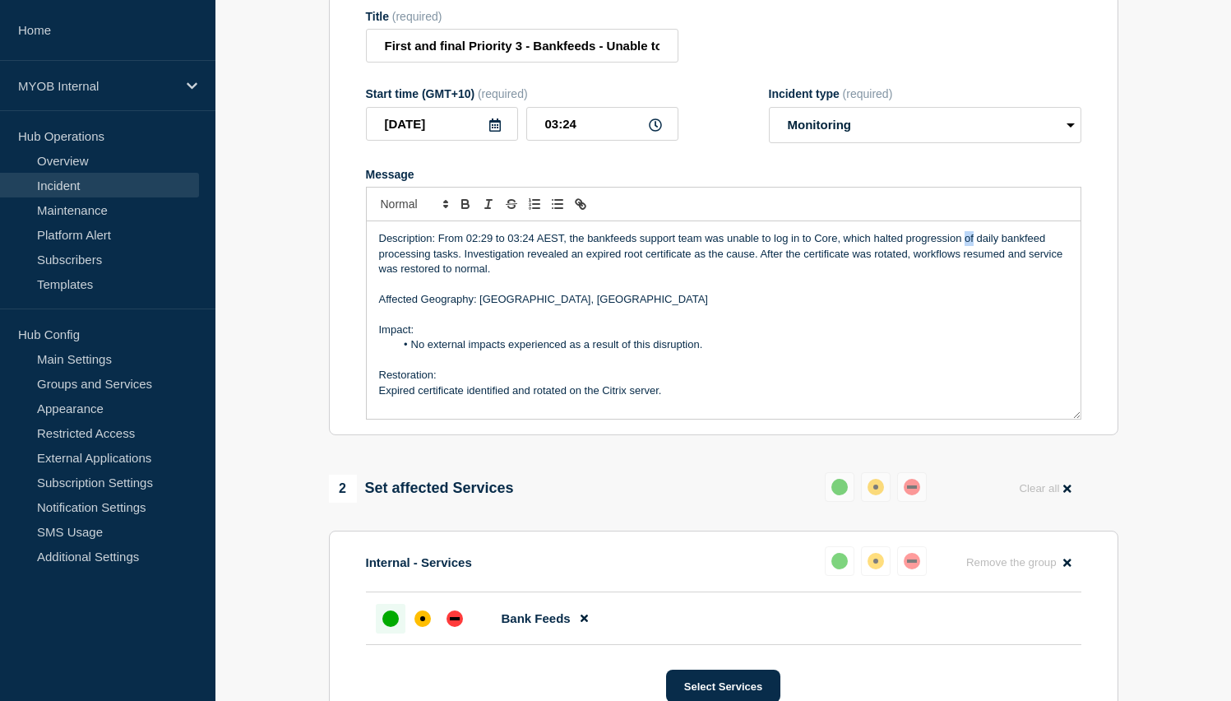
click at [970, 249] on p "Description: From 02:29 to 03:24 AEST, the bankfeeds support team was unable to…" at bounding box center [723, 253] width 689 height 45
click at [952, 307] on p "Affected Geography: [GEOGRAPHIC_DATA], [GEOGRAPHIC_DATA]" at bounding box center [723, 299] width 689 height 15
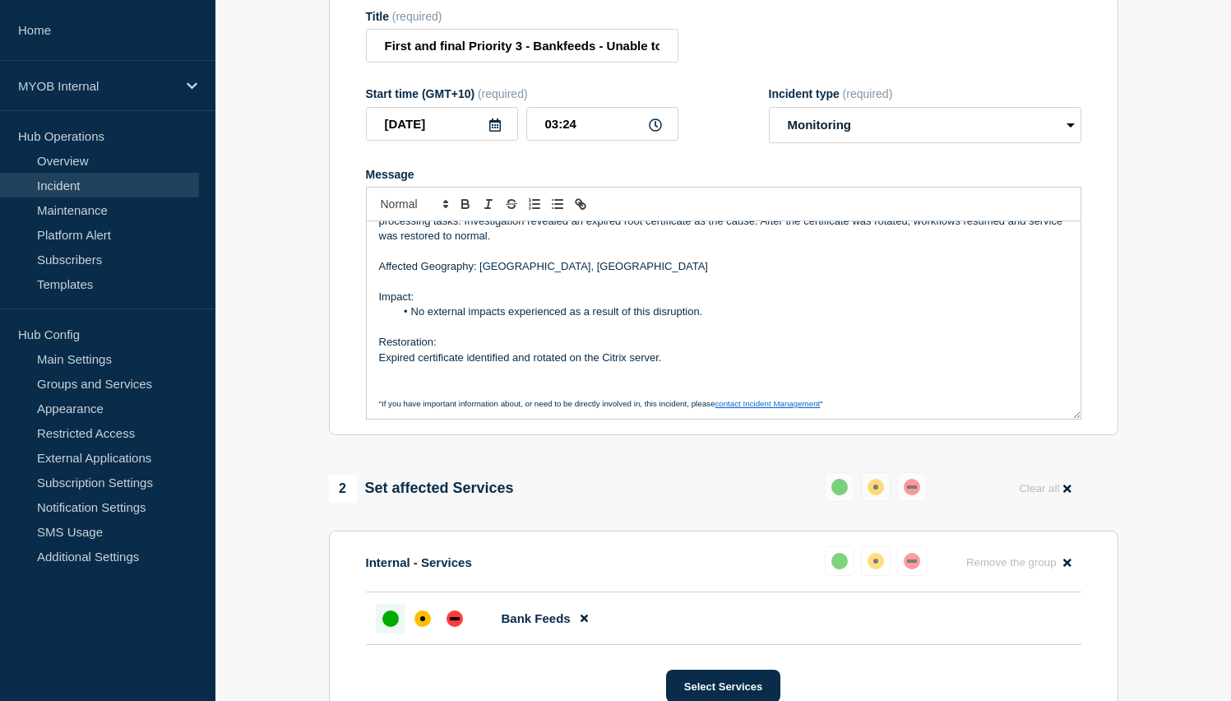
scroll to position [35, 0]
drag, startPoint x: 867, startPoint y: 412, endPoint x: 616, endPoint y: 407, distance: 250.8
click at [616, 407] on p ""If you have important information about, or need to be directly involved in, t…" at bounding box center [723, 401] width 689 height 15
click at [715, 363] on p "Expired certificate identified and rotated on the Citrix server." at bounding box center [723, 356] width 689 height 15
drag, startPoint x: 850, startPoint y: 409, endPoint x: 390, endPoint y: 104, distance: 552.8
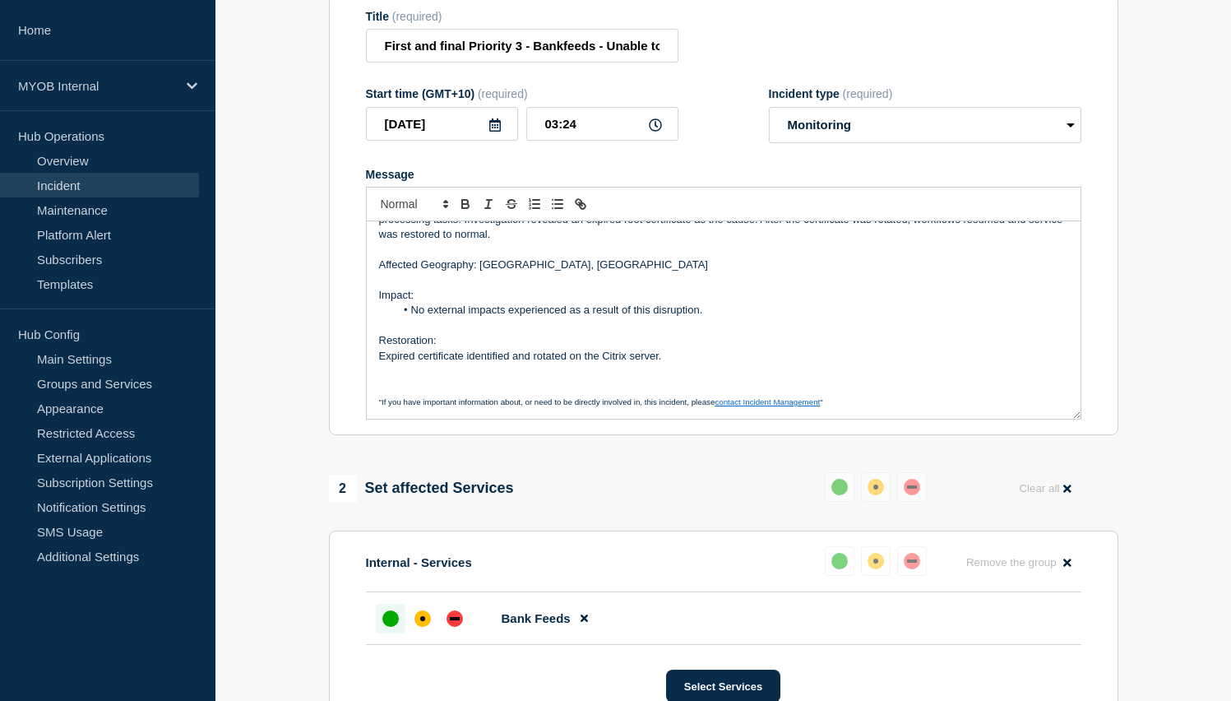
click at [390, 104] on form "Title (required) First and final Priority 3 - Bankfeeds - Unable to login to Co…" at bounding box center [723, 215] width 715 height 410
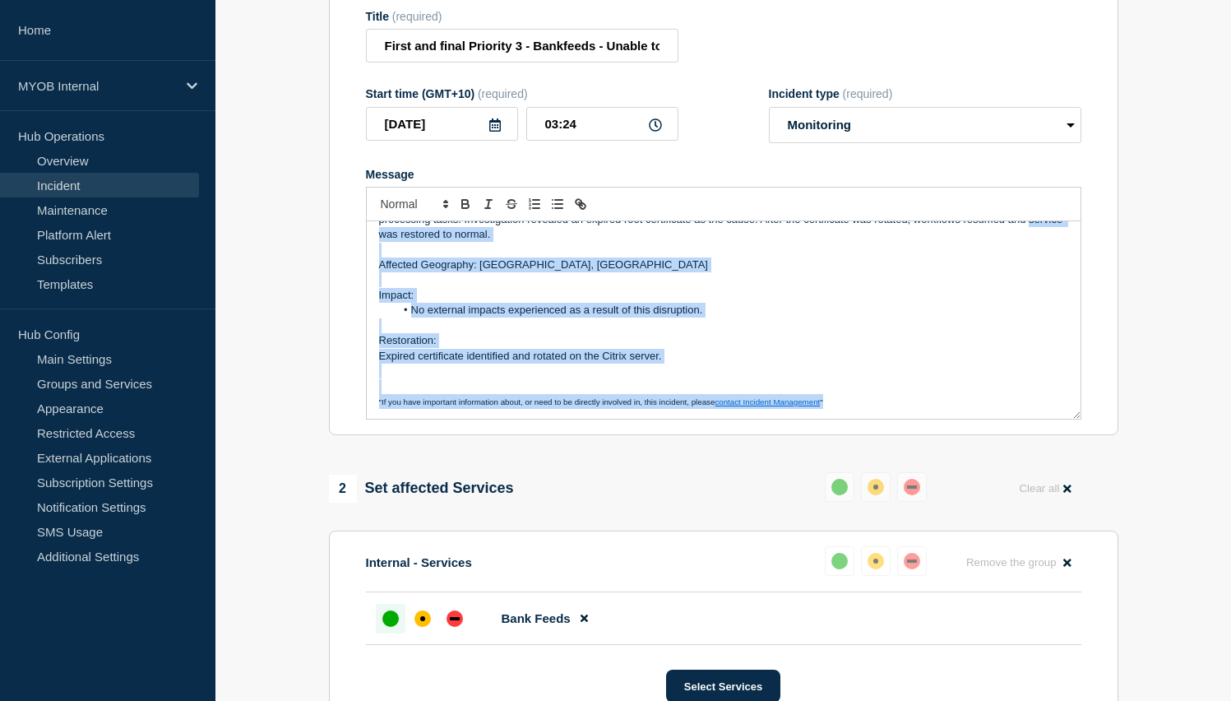
scroll to position [0, 0]
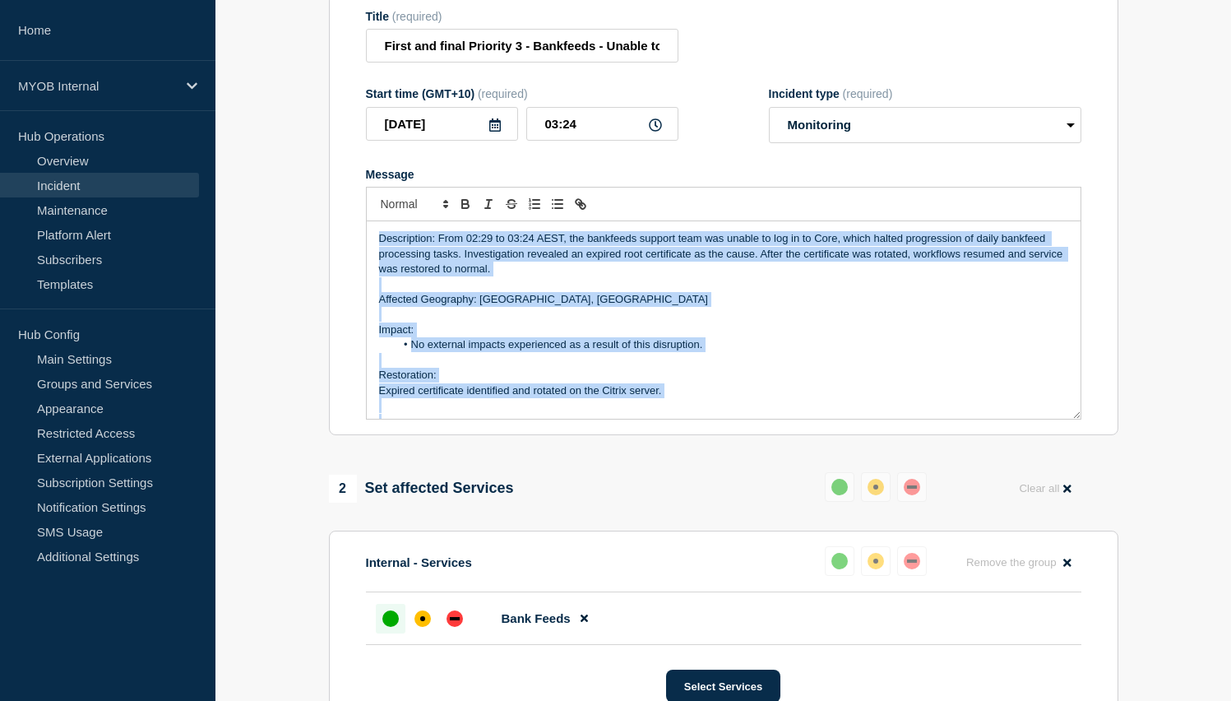
drag, startPoint x: 862, startPoint y: 423, endPoint x: 318, endPoint y: 130, distance: 617.7
click at [319, 130] on div "1 Provide details Title (required) First and final Priority 3 - Bankfeeds - Una…" at bounding box center [723, 454] width 808 height 1028
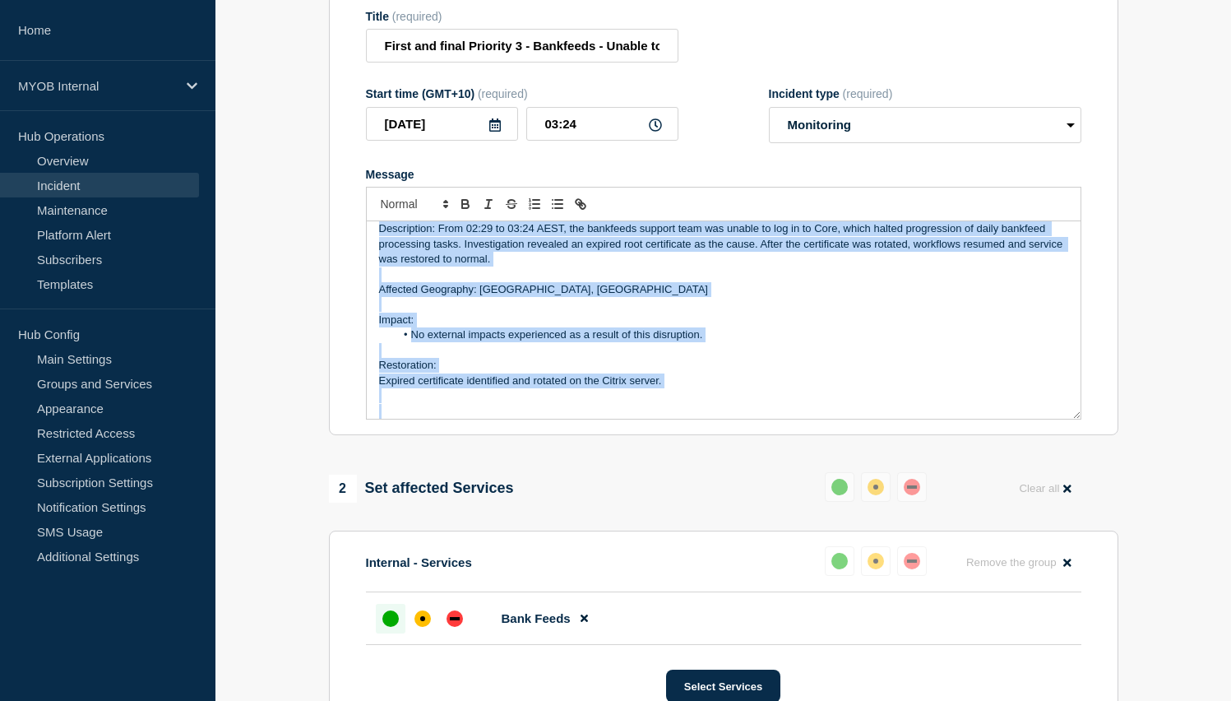
scroll to position [7, 0]
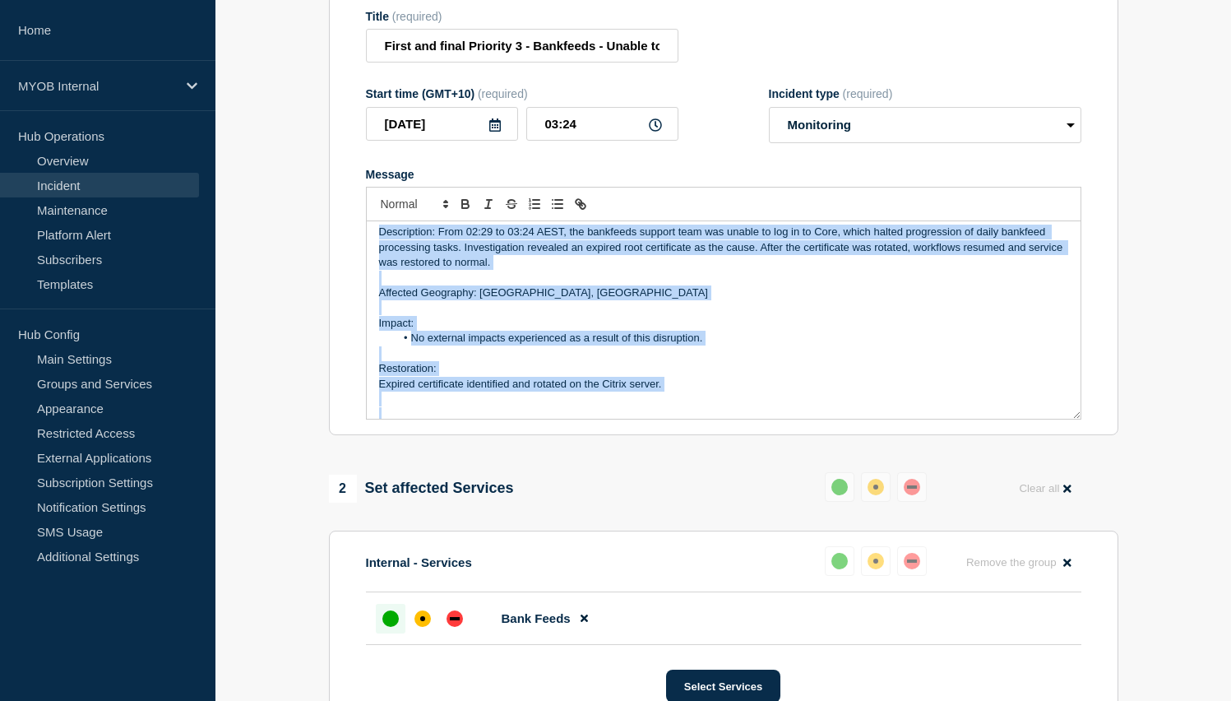
click at [791, 243] on p "Description: From 02:29 to 03:24 AEST, the bankfeeds support team was unable to…" at bounding box center [723, 246] width 689 height 45
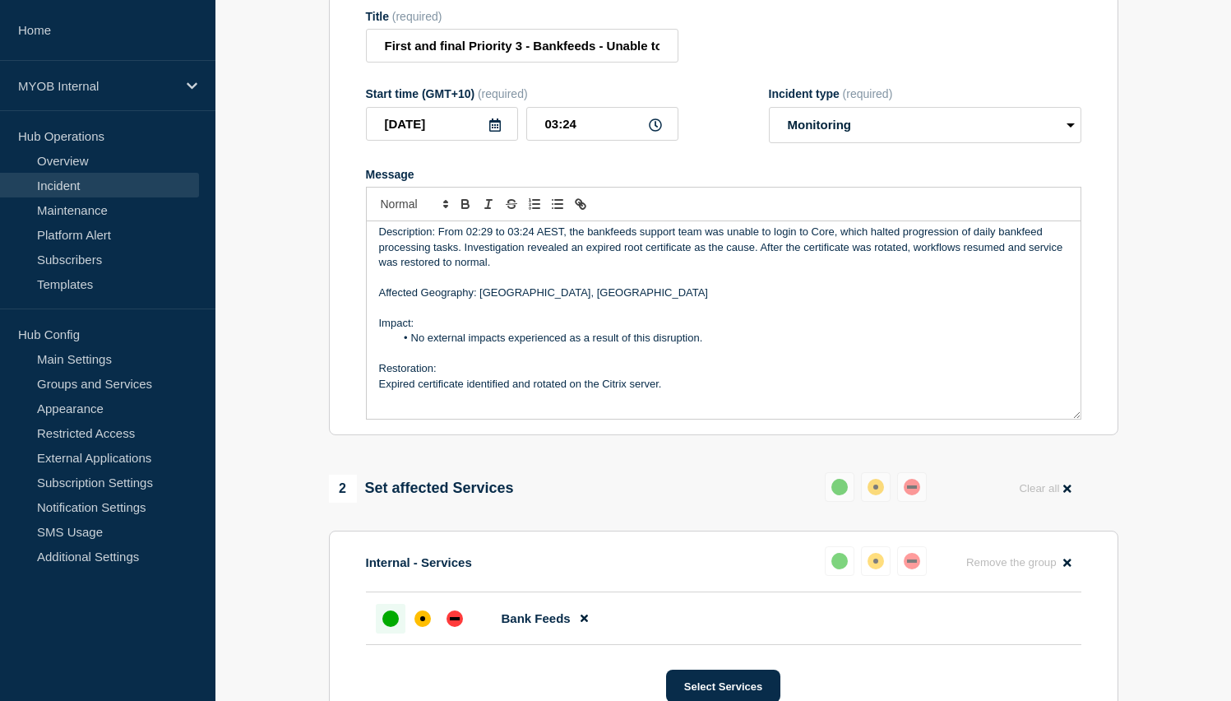
click at [835, 376] on p "Restoration:" at bounding box center [723, 368] width 689 height 15
click at [775, 361] on p "Message" at bounding box center [723, 353] width 689 height 15
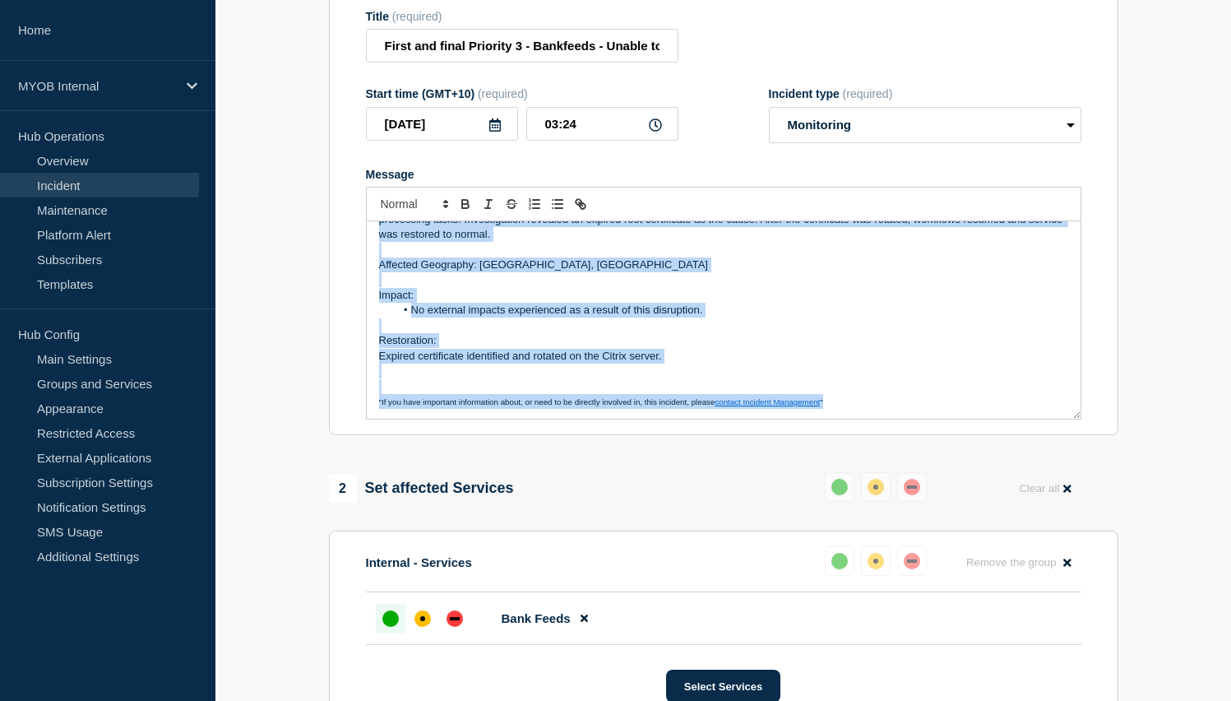
scroll to position [0, 0]
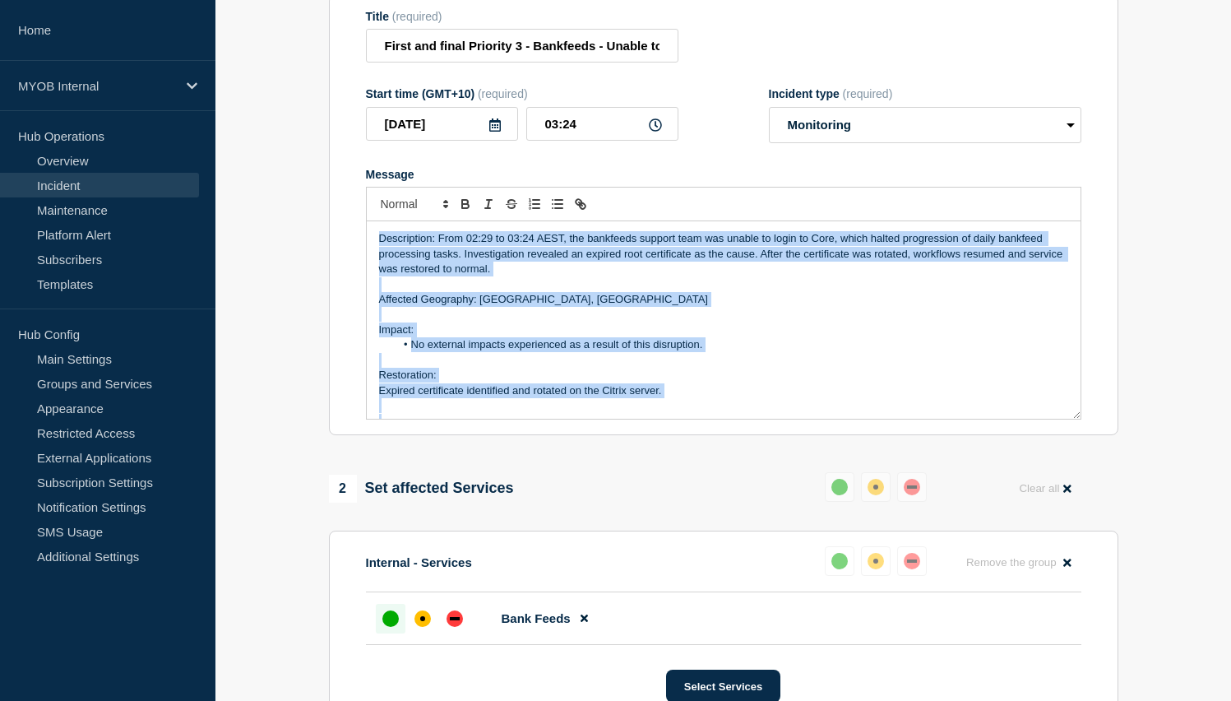
drag, startPoint x: 835, startPoint y: 418, endPoint x: 403, endPoint y: 127, distance: 520.7
click at [404, 127] on form "Title (required) First and final Priority 3 - Bankfeeds - Unable to login to Co…" at bounding box center [723, 215] width 715 height 410
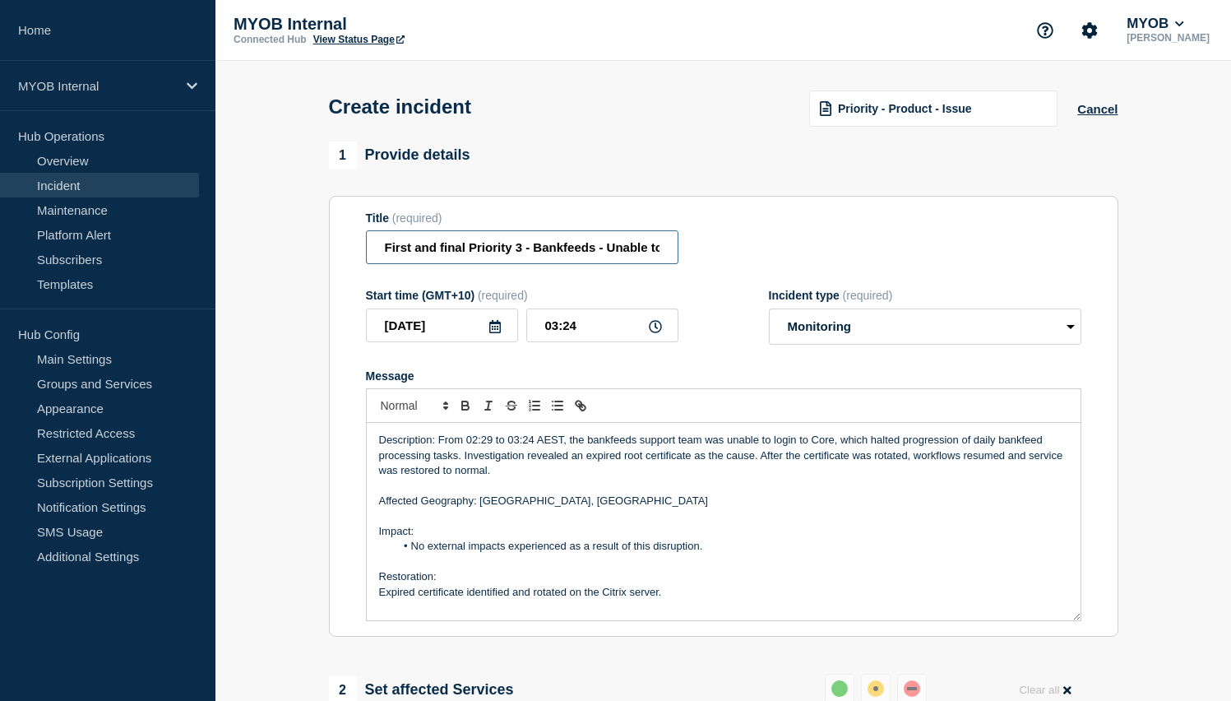
scroll to position [0, 80]
drag, startPoint x: 459, startPoint y: 257, endPoint x: 704, endPoint y: 258, distance: 245.0
click at [701, 259] on div "Title (required) First and final Priority 3 - Bankfeeds - Unable to login to Co…" at bounding box center [723, 237] width 715 height 53
click at [713, 255] on div "Title (required) First and final Priority 3 - Bankfeeds - Unable to login to Co…" at bounding box center [723, 237] width 715 height 53
drag, startPoint x: 609, startPoint y: 253, endPoint x: 758, endPoint y: 257, distance: 148.9
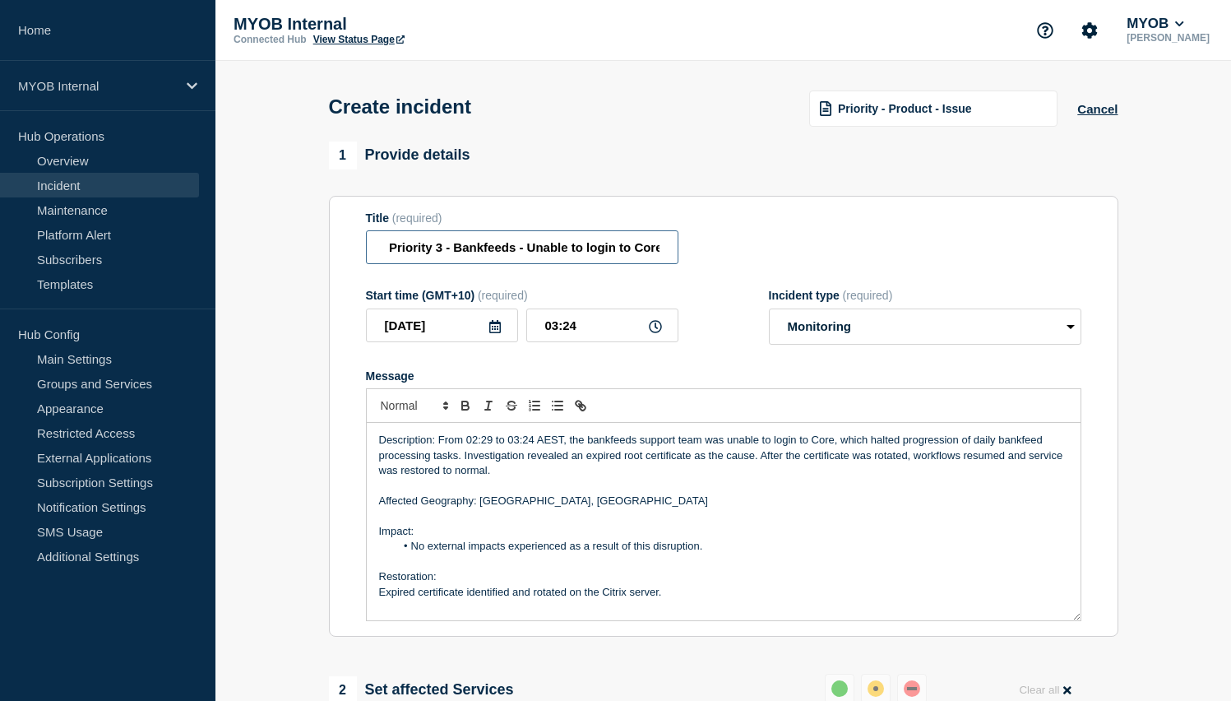
click at [758, 257] on div "Title (required) First and final Priority 3 - Bankfeeds - Unable to login to Co…" at bounding box center [723, 237] width 715 height 53
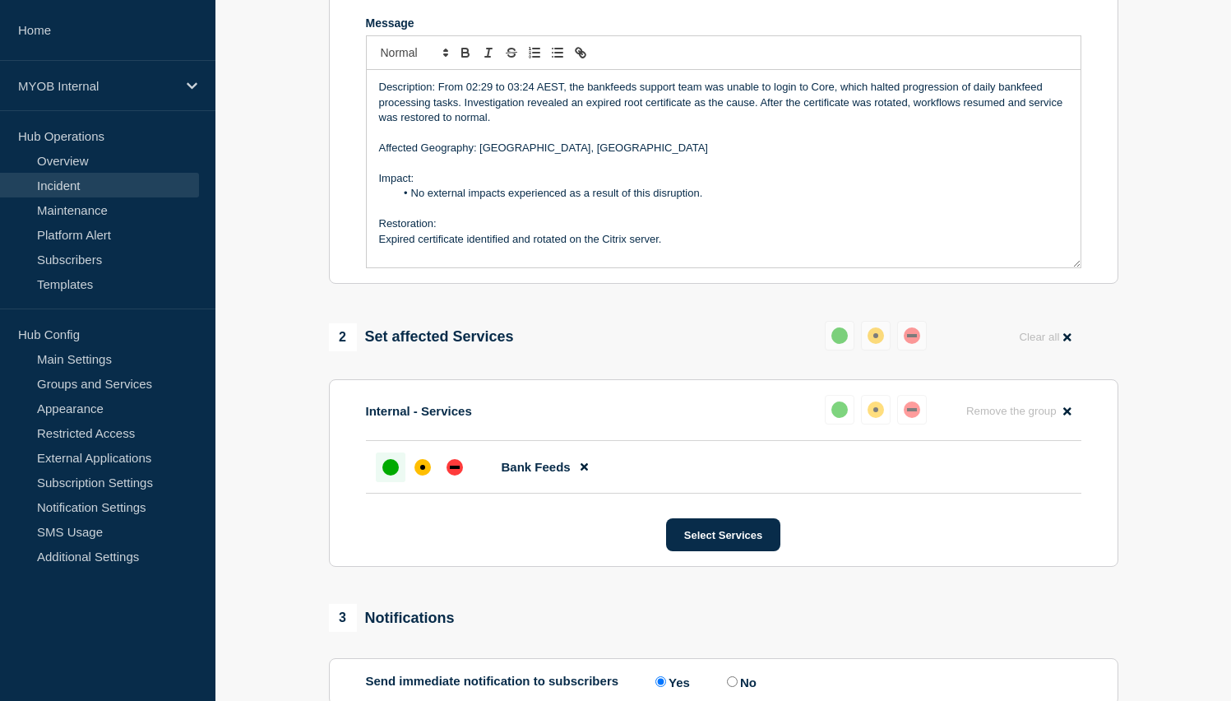
scroll to position [557, 0]
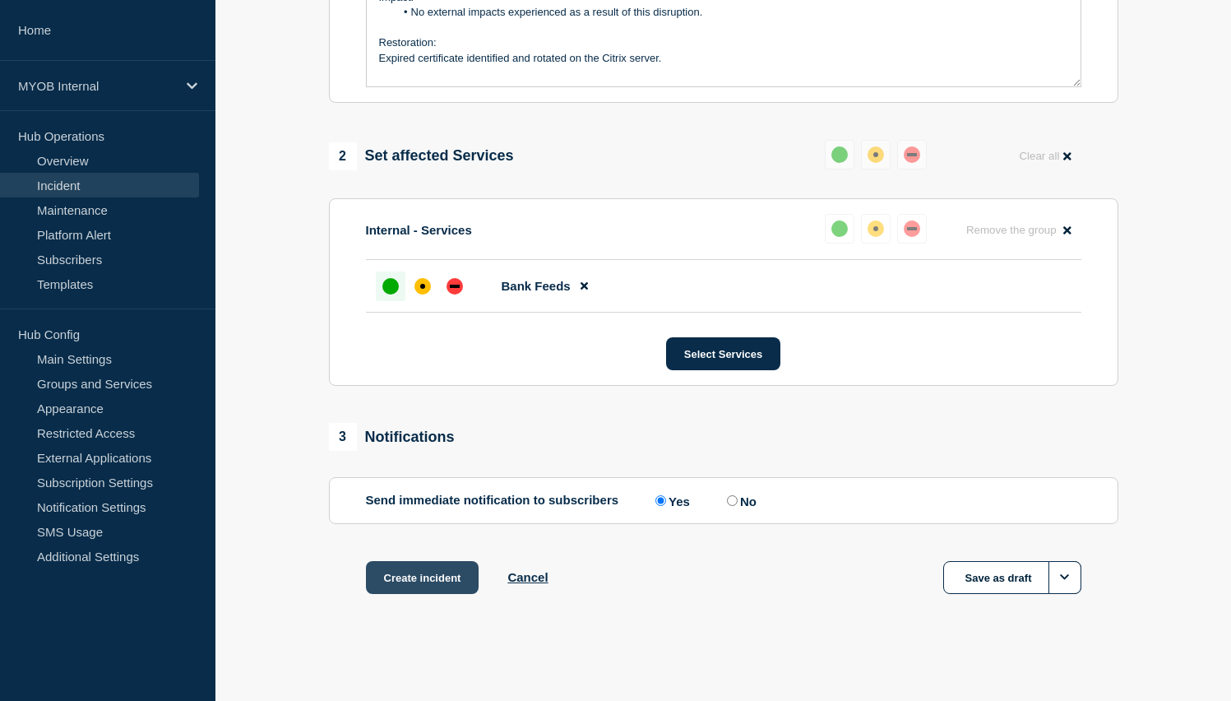
click at [448, 567] on button "Create incident" at bounding box center [422, 577] width 113 height 33
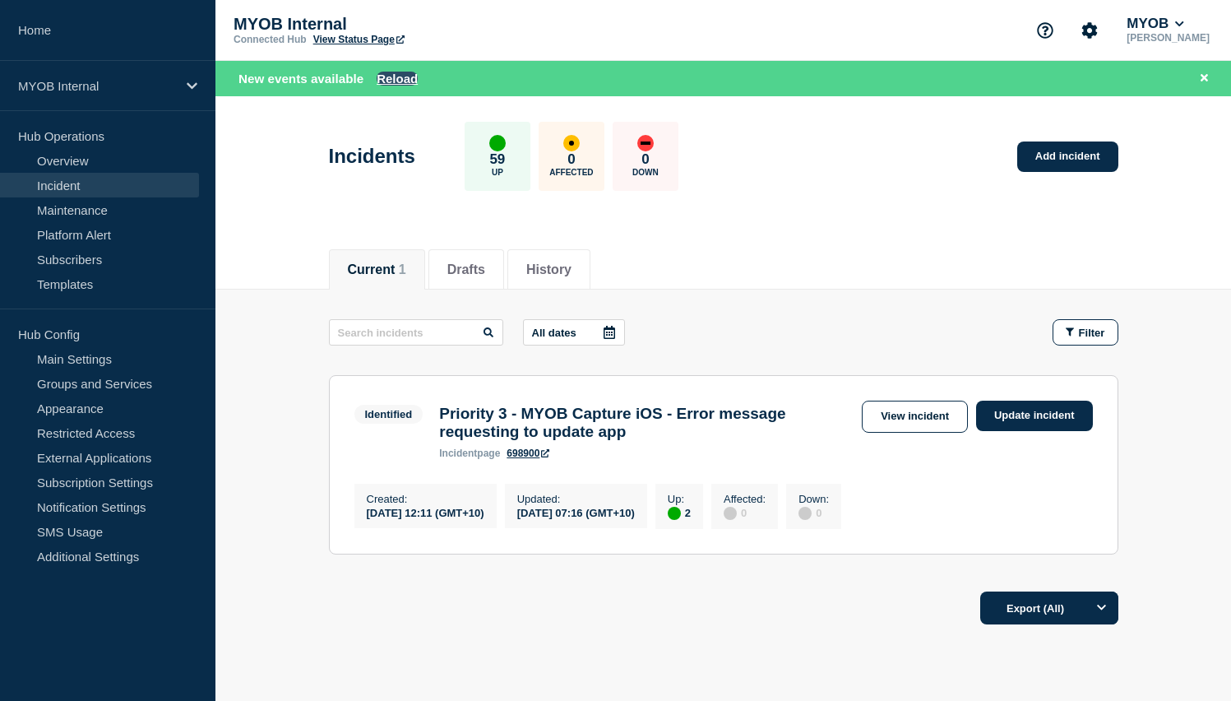
click at [394, 75] on button "Reload" at bounding box center [397, 79] width 41 height 14
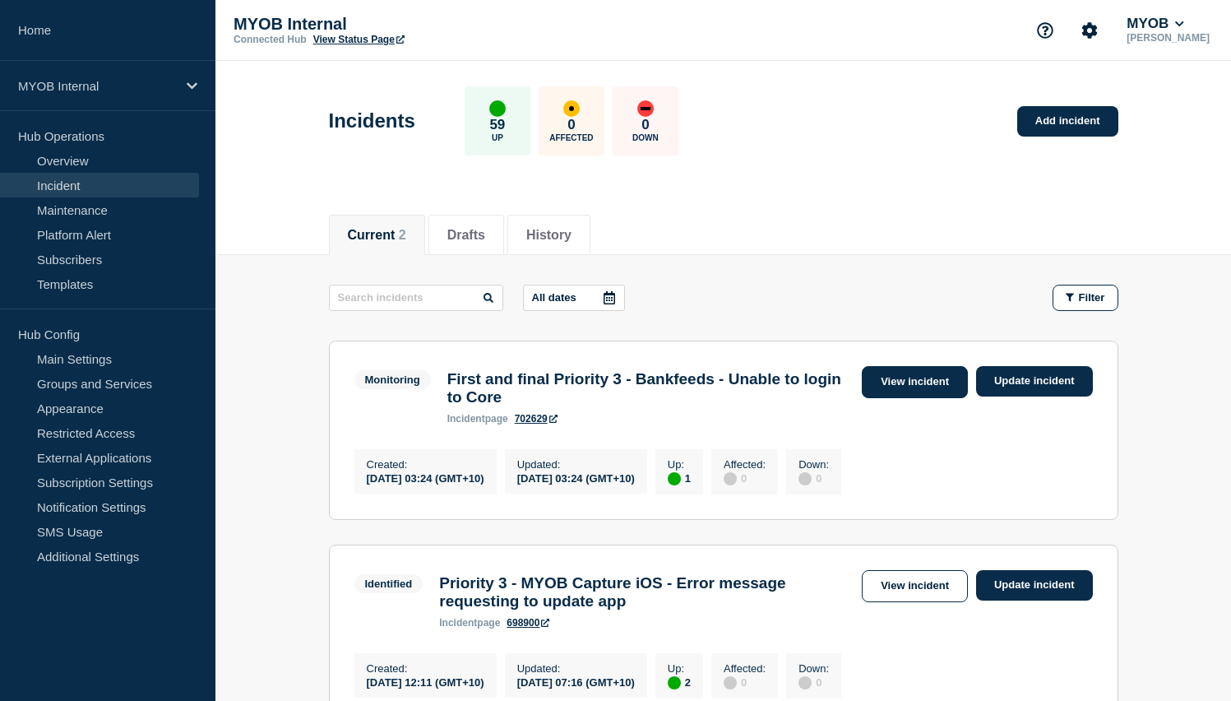
click at [877, 389] on link "View incident" at bounding box center [915, 382] width 106 height 32
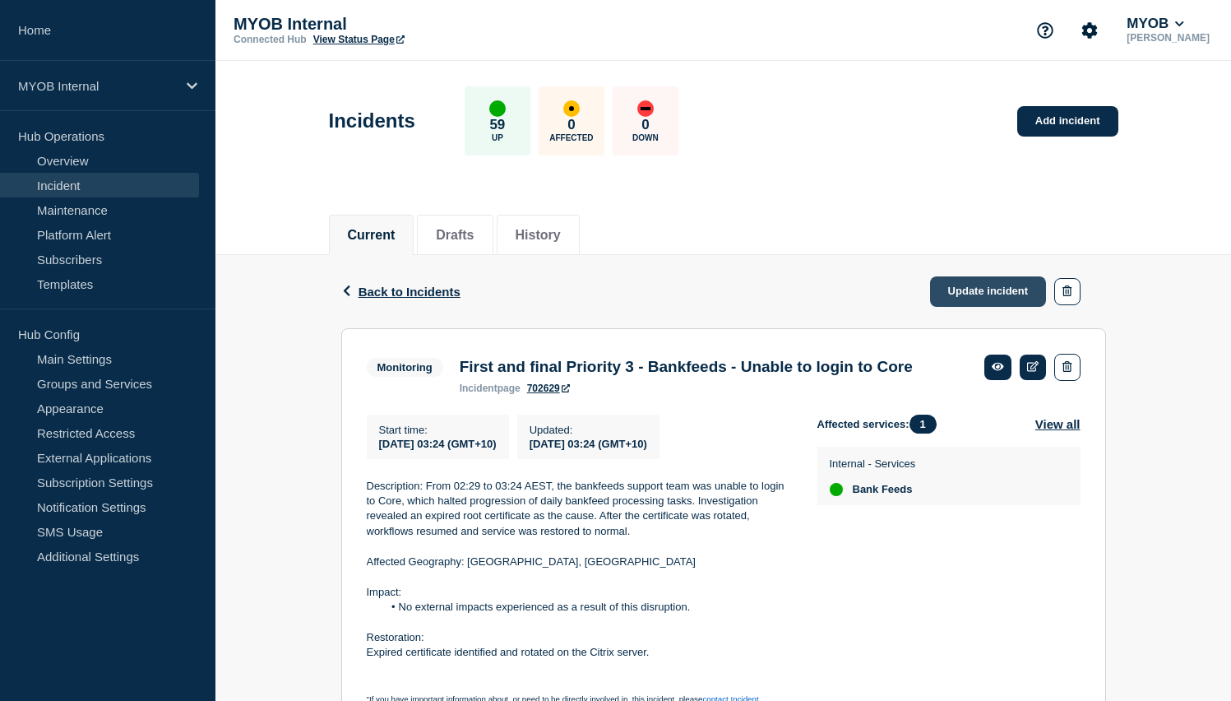
click at [1006, 287] on link "Update incident" at bounding box center [988, 291] width 117 height 30
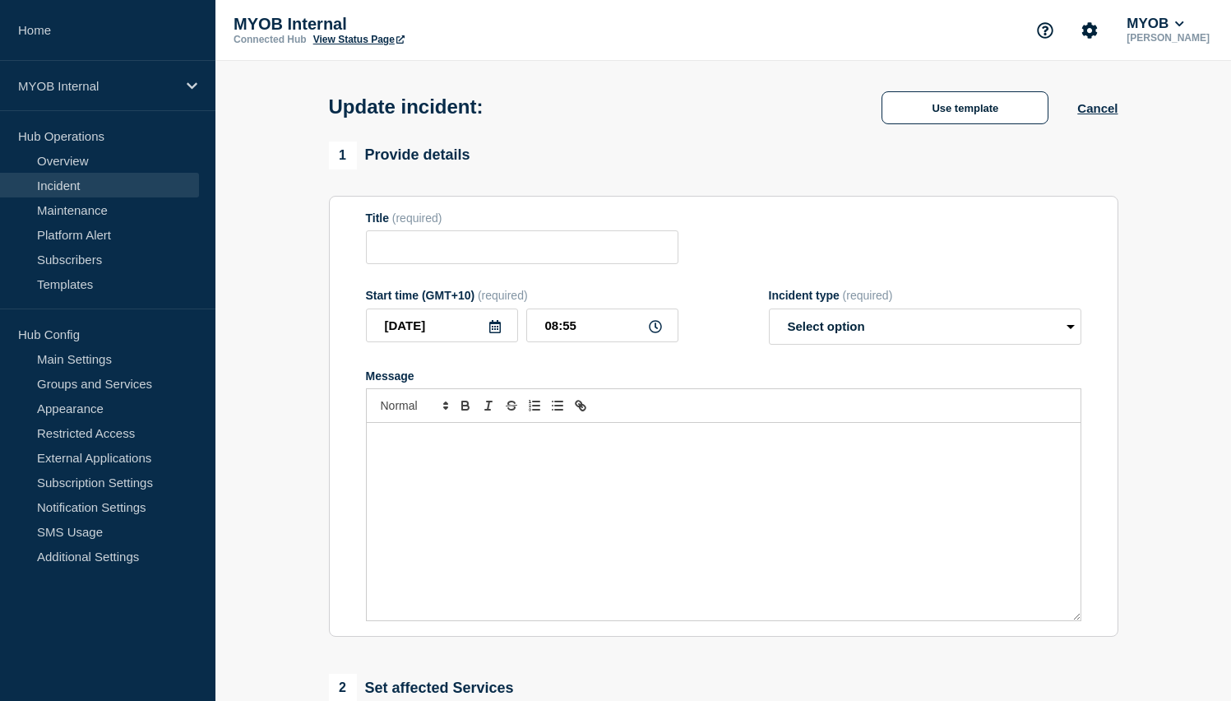
type input "First and final Priority 3 - Bankfeeds - Unable to login to Core"
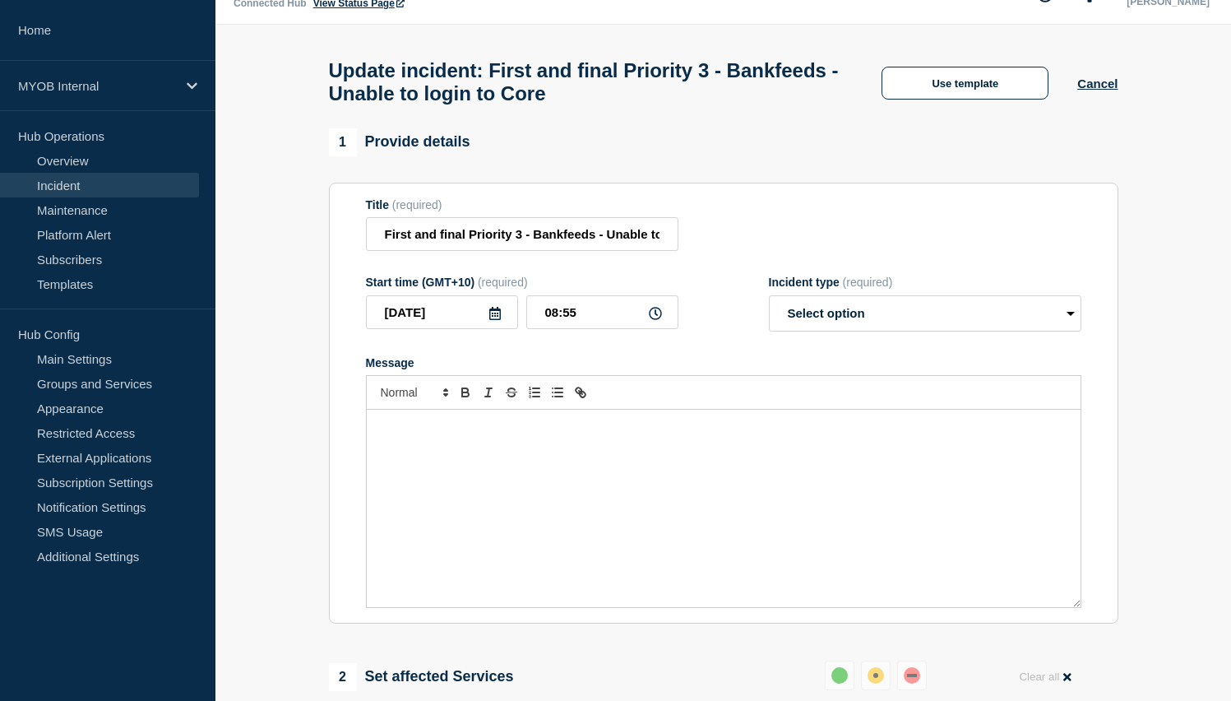
scroll to position [65, 0]
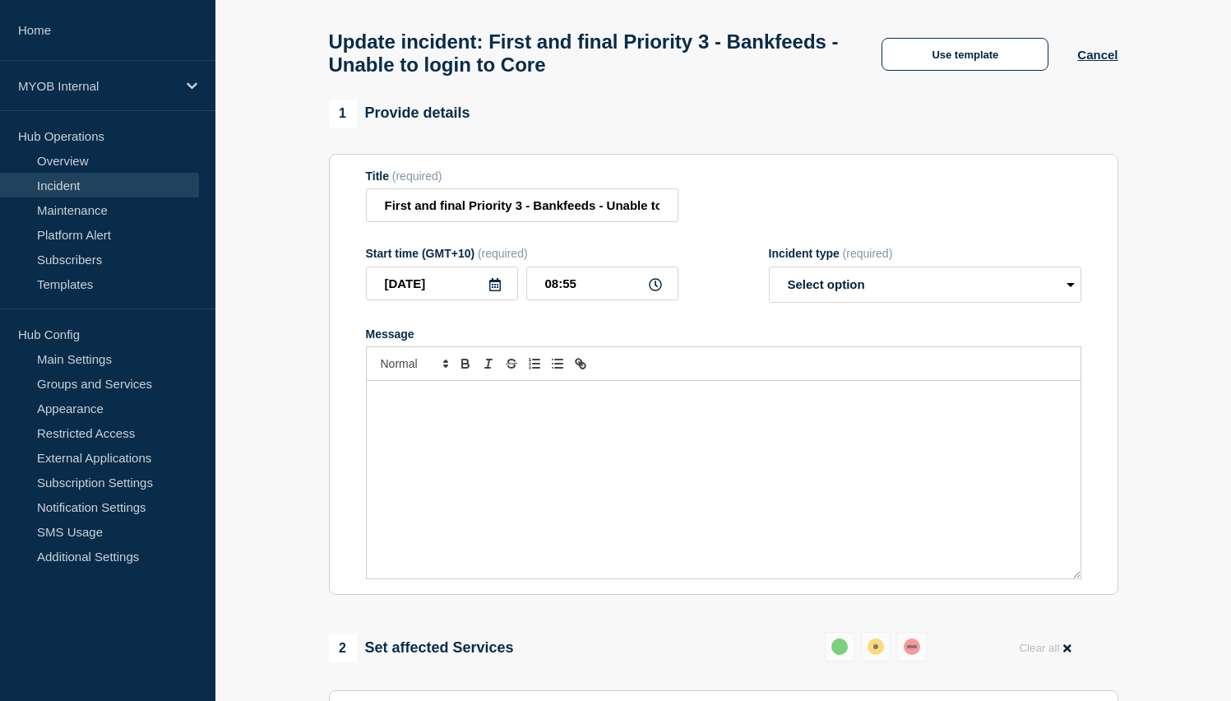
click at [478, 478] on div "Message" at bounding box center [724, 479] width 714 height 197
click at [955, 71] on button "Use template" at bounding box center [964, 54] width 167 height 33
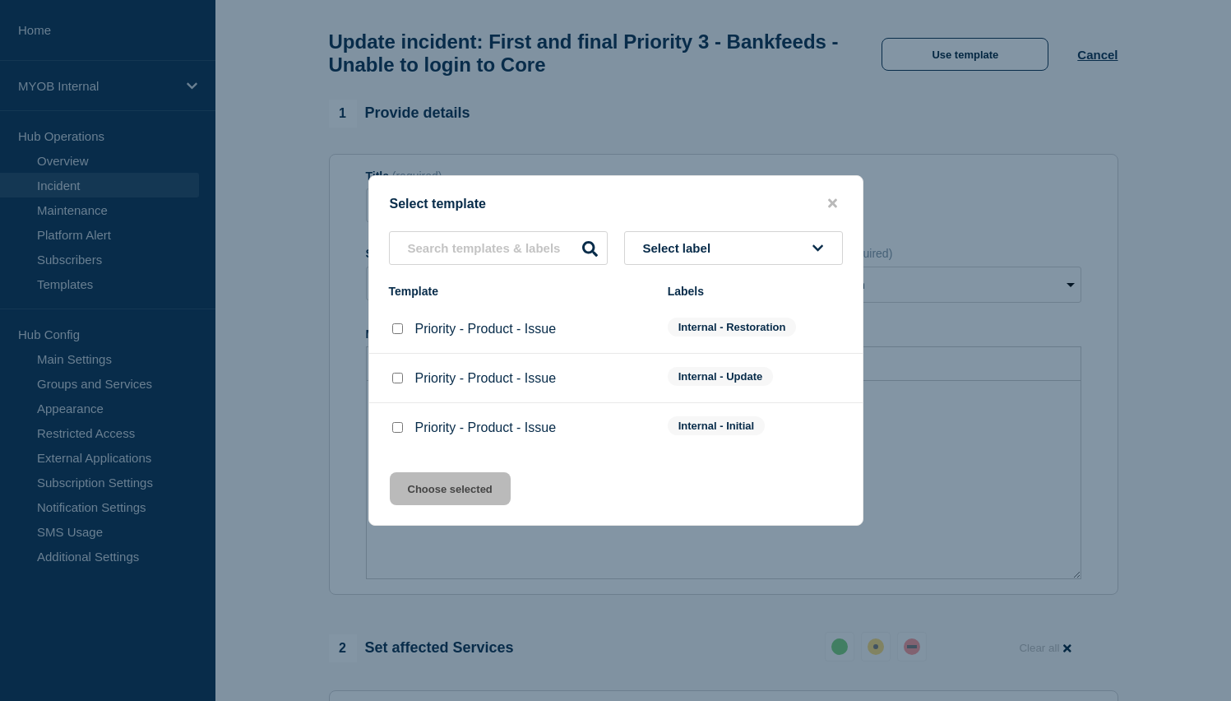
click at [395, 326] on input "Priority - Product - Issue checkbox" at bounding box center [397, 328] width 11 height 11
checkbox input "true"
click at [445, 505] on button "Choose selected" at bounding box center [450, 488] width 121 height 33
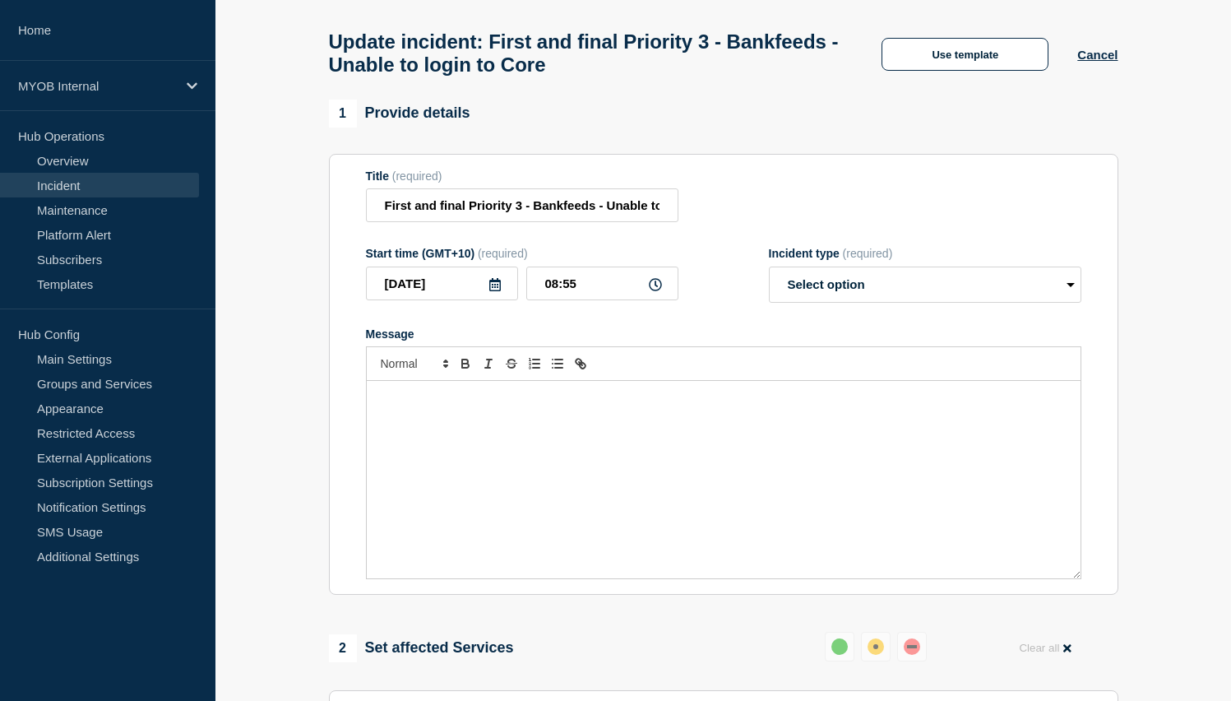
select select "resolved"
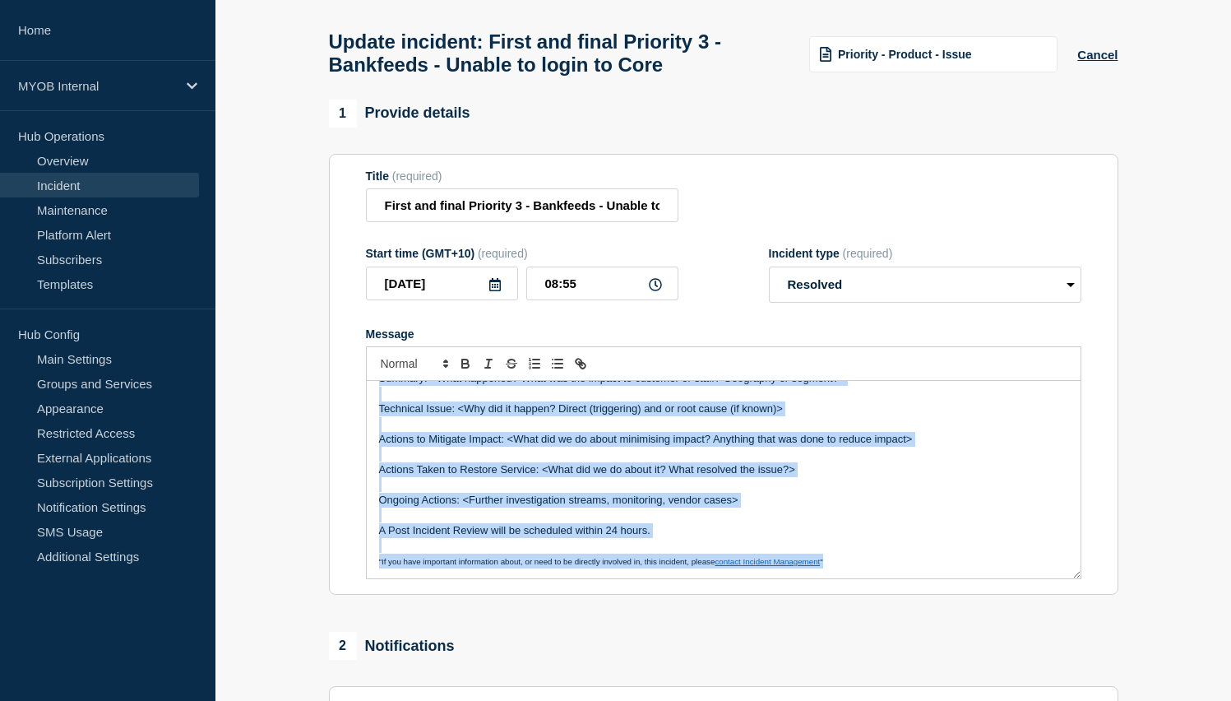
scroll to position [0, 0]
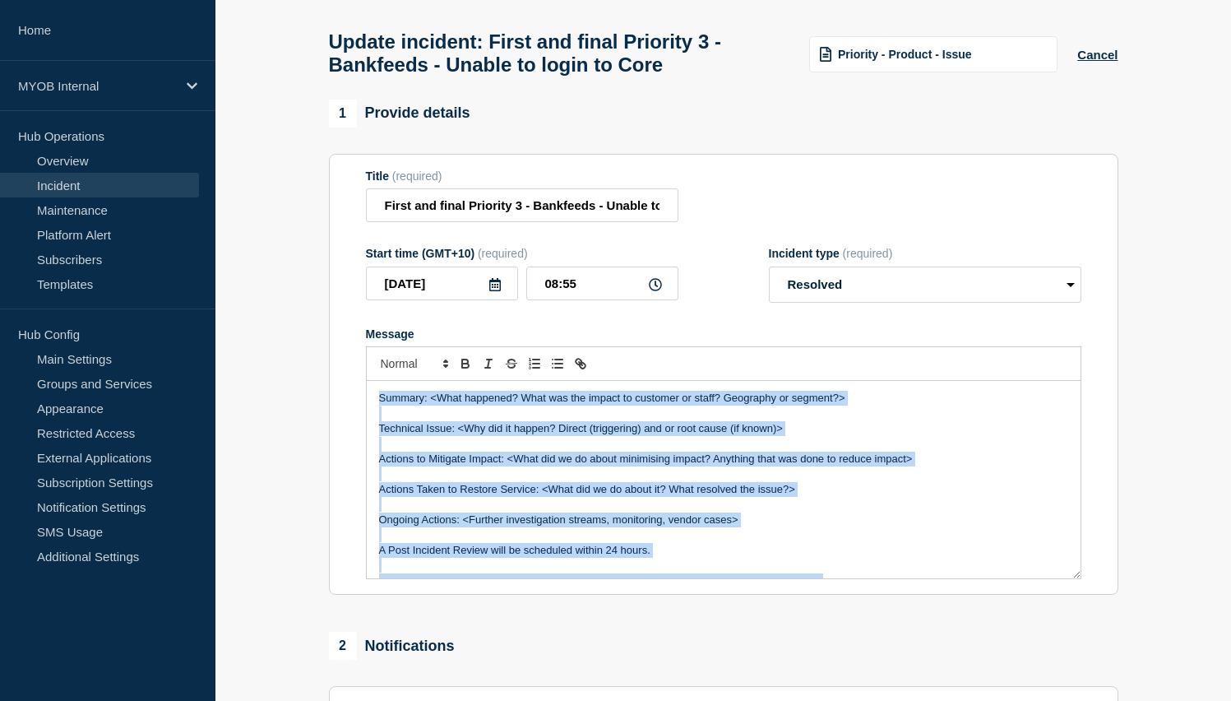
drag, startPoint x: 879, startPoint y: 591, endPoint x: 243, endPoint y: 252, distance: 721.0
click at [243, 252] on section "1 Provide details Title (required) First and final Priority 3 - Bankfeeds - Una…" at bounding box center [723, 538] width 1016 height 878
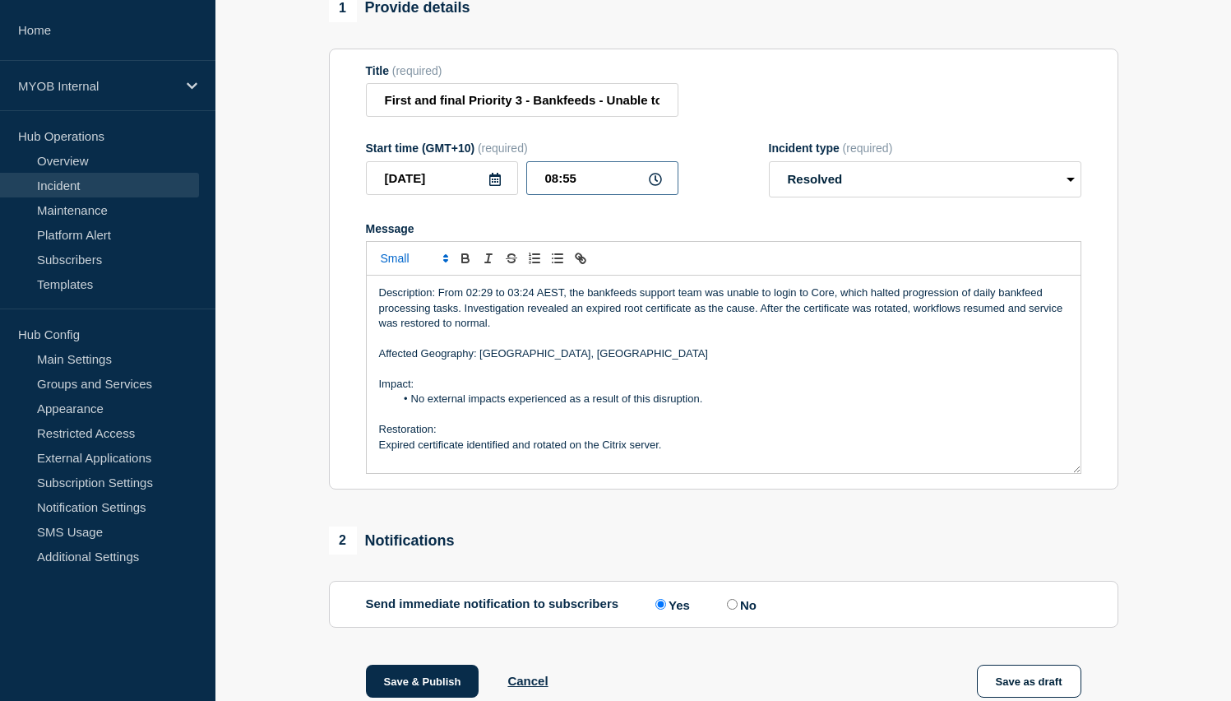
click at [558, 195] on input "08:55" at bounding box center [602, 178] width 152 height 34
click at [618, 218] on form "Title (required) First and final Priority 3 - Bankfeeds - Unable to login to Co…" at bounding box center [723, 269] width 715 height 410
drag, startPoint x: 583, startPoint y: 191, endPoint x: 567, endPoint y: 191, distance: 16.4
click at [567, 191] on input "03:55" at bounding box center [602, 178] width 152 height 34
type input "03:25"
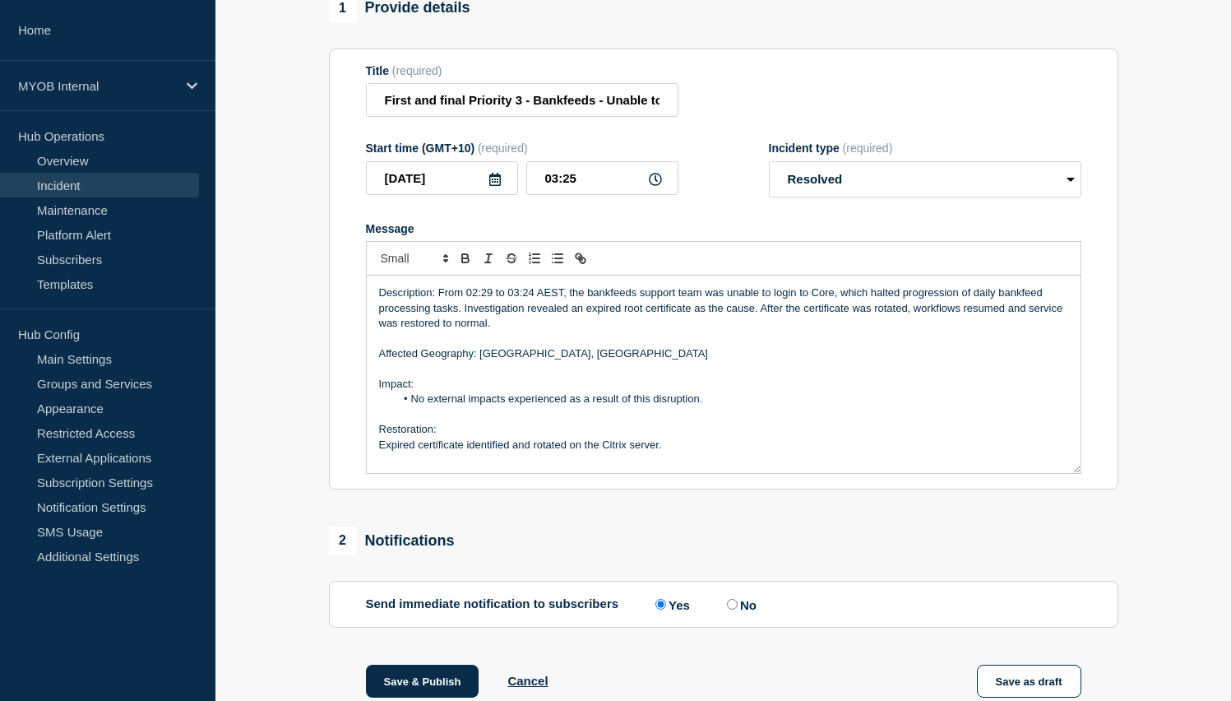
click at [655, 254] on div "Message Description: From 02:29 to 03:24 AEST, the bankfeeds support team was u…" at bounding box center [723, 348] width 715 height 252
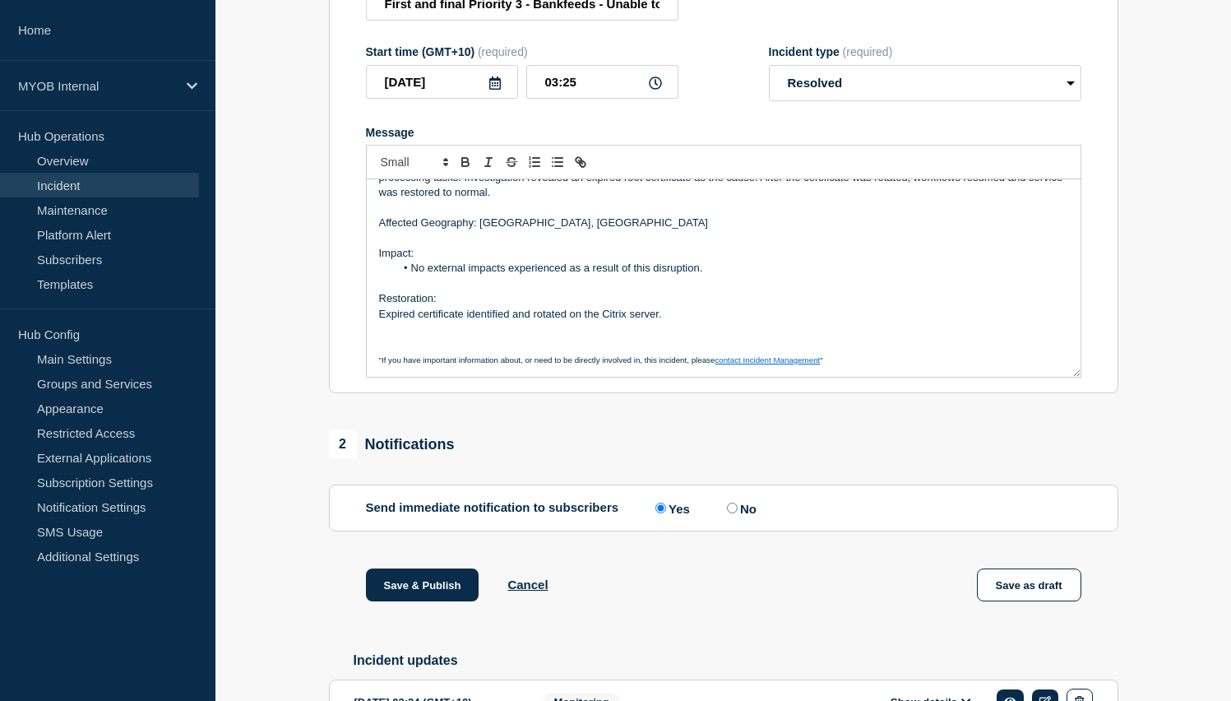
scroll to position [392, 0]
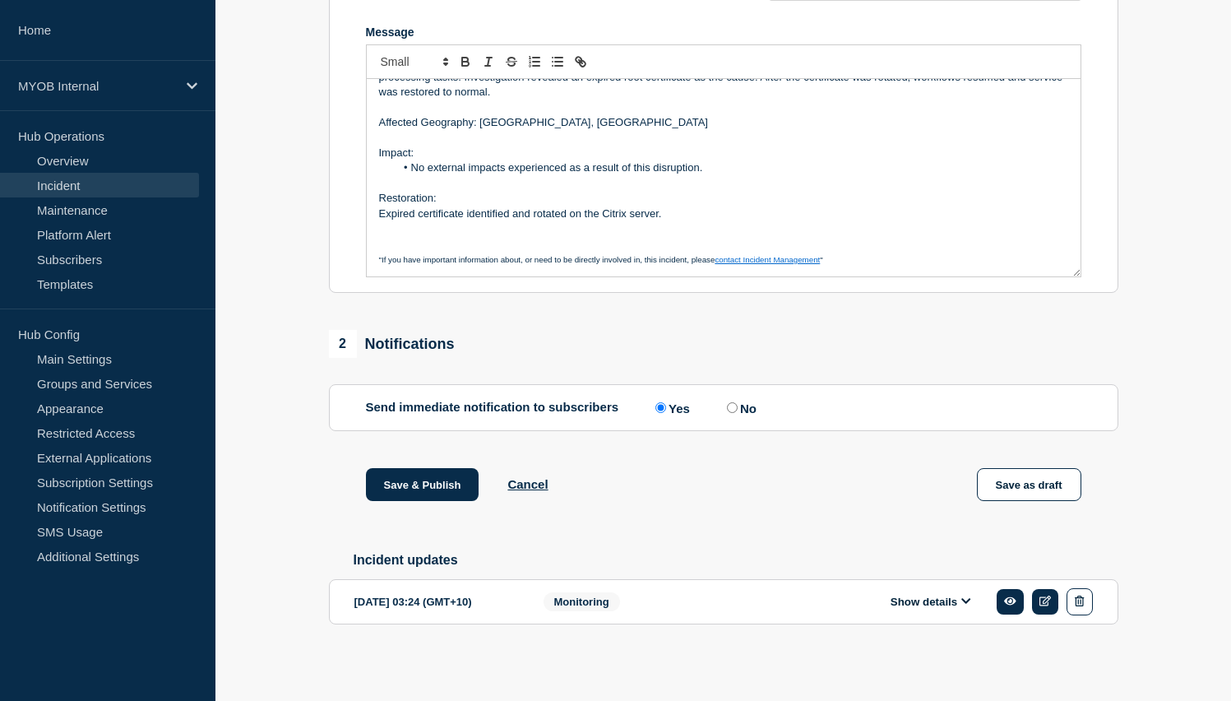
click at [723, 403] on label "No" at bounding box center [740, 408] width 34 height 16
click at [727, 403] on input "No" at bounding box center [732, 407] width 11 height 11
radio input "true"
radio input "false"
click at [408, 485] on button "Save & Publish" at bounding box center [422, 484] width 113 height 33
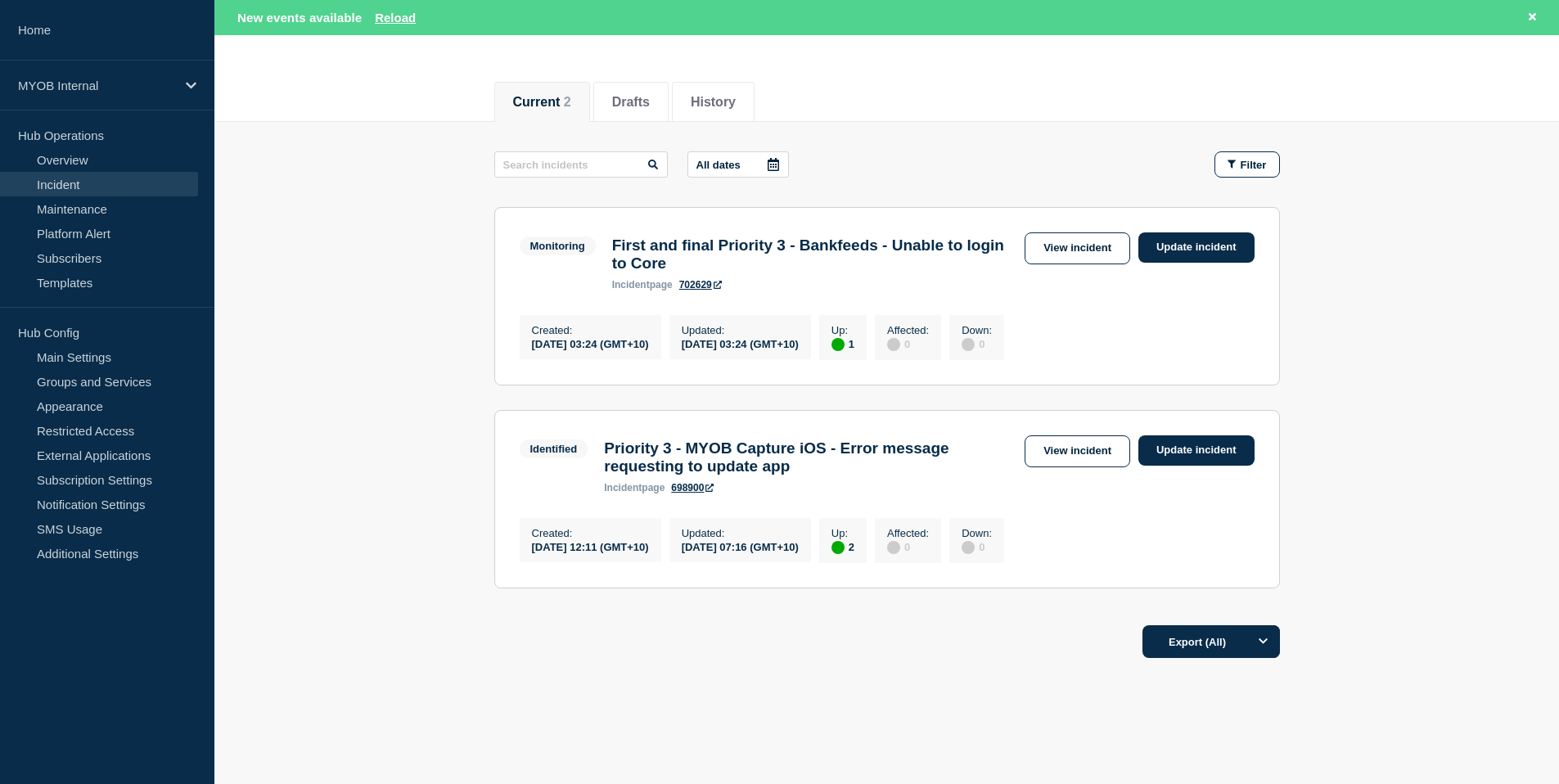
scroll to position [131, 0]
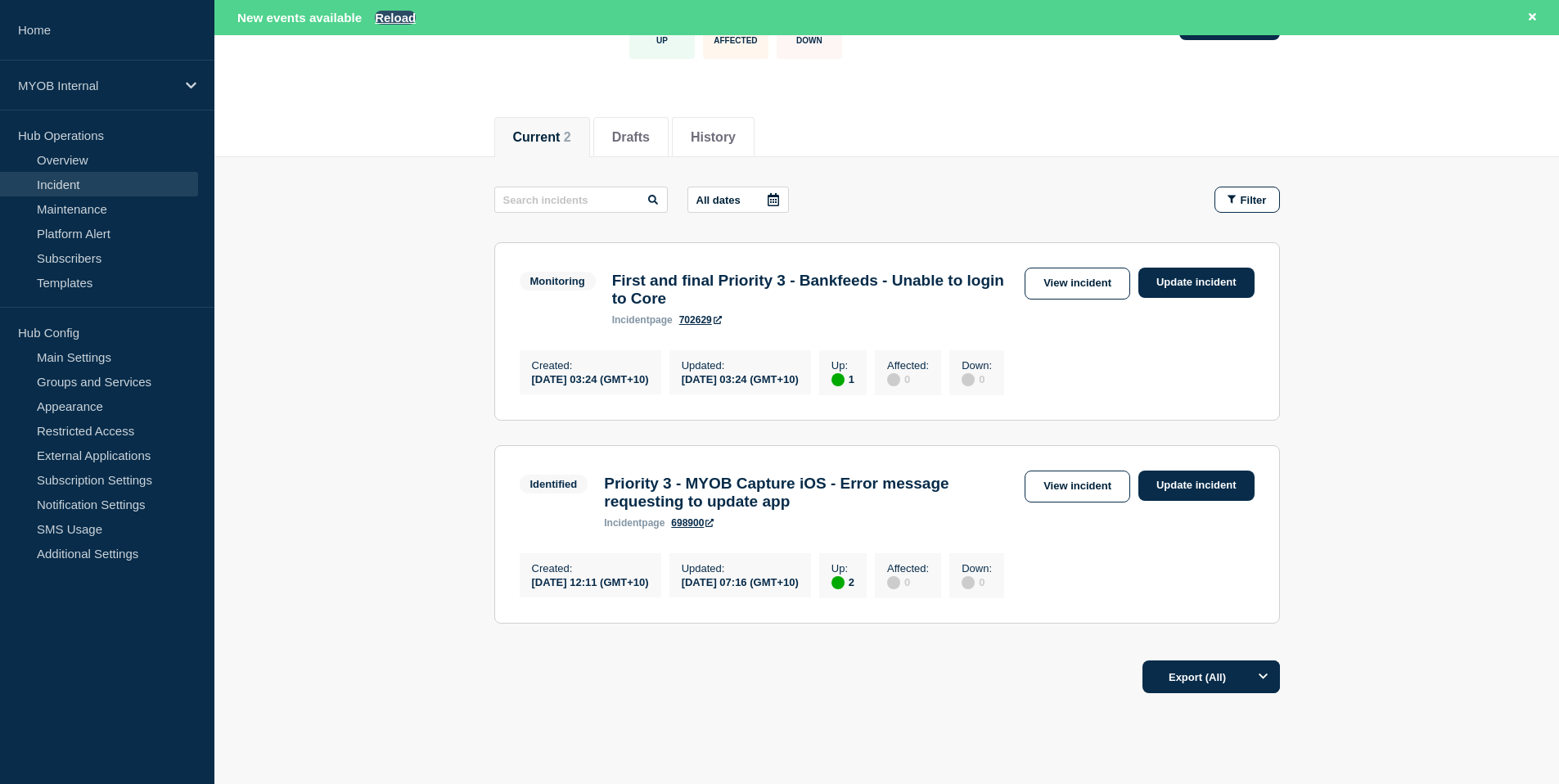
click at [398, 16] on button "Reload" at bounding box center [395, 18] width 41 height 14
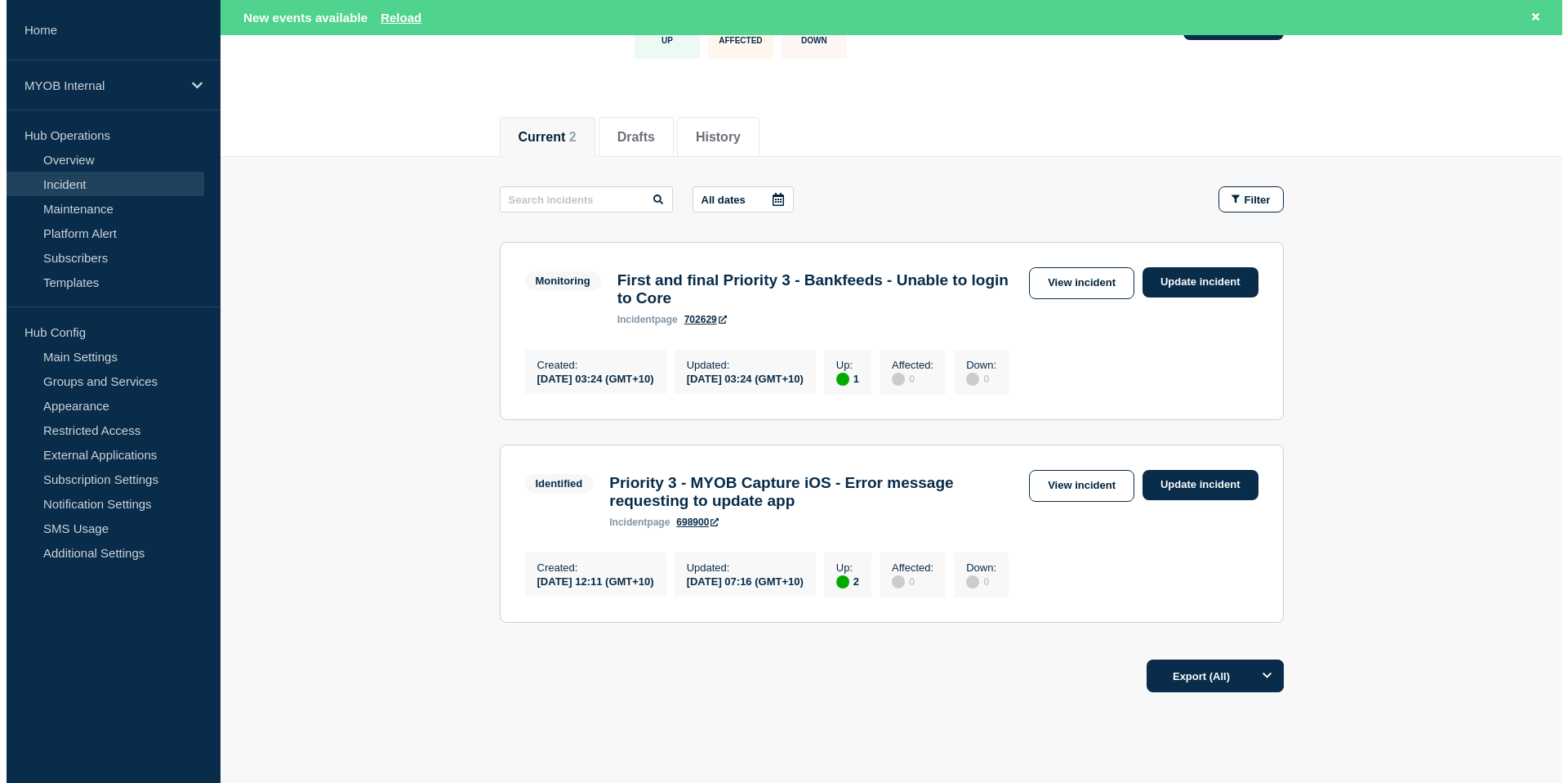
scroll to position [0, 0]
